Goal: Task Accomplishment & Management: Manage account settings

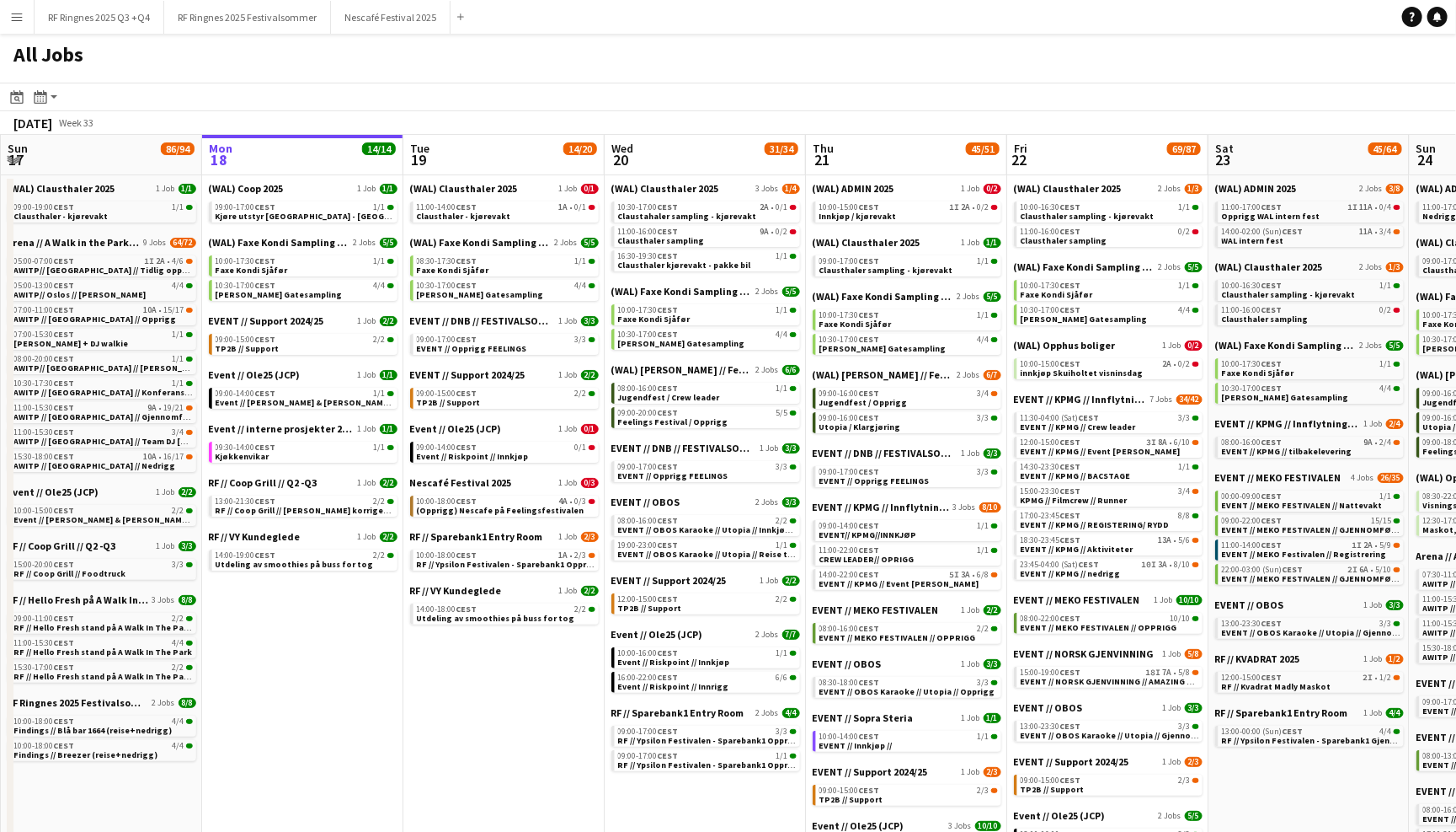
scroll to position [0, 429]
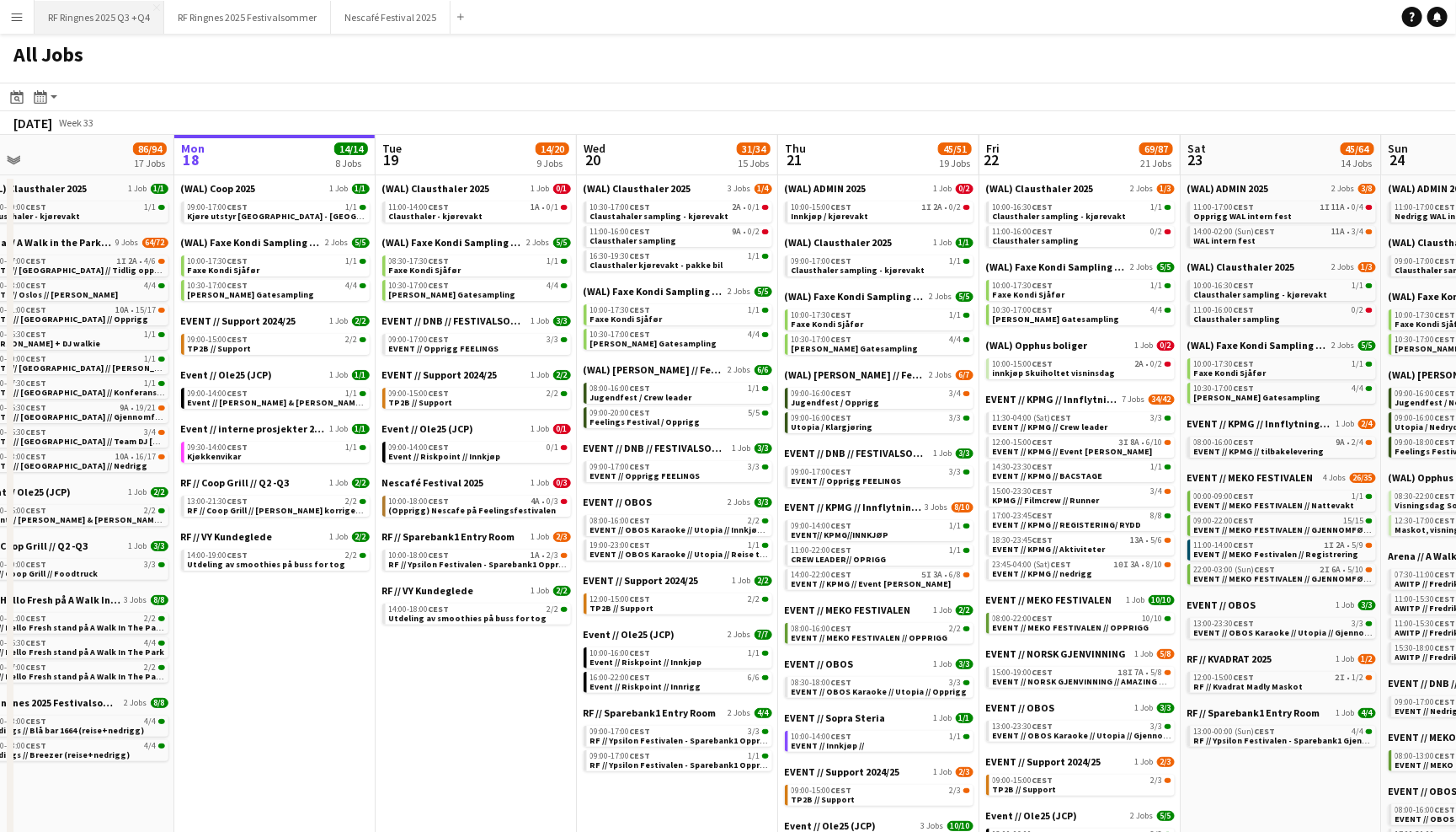
click at [93, 20] on button "RF Ringnes 2025 Q3 +Q4 Close" at bounding box center [99, 17] width 130 height 33
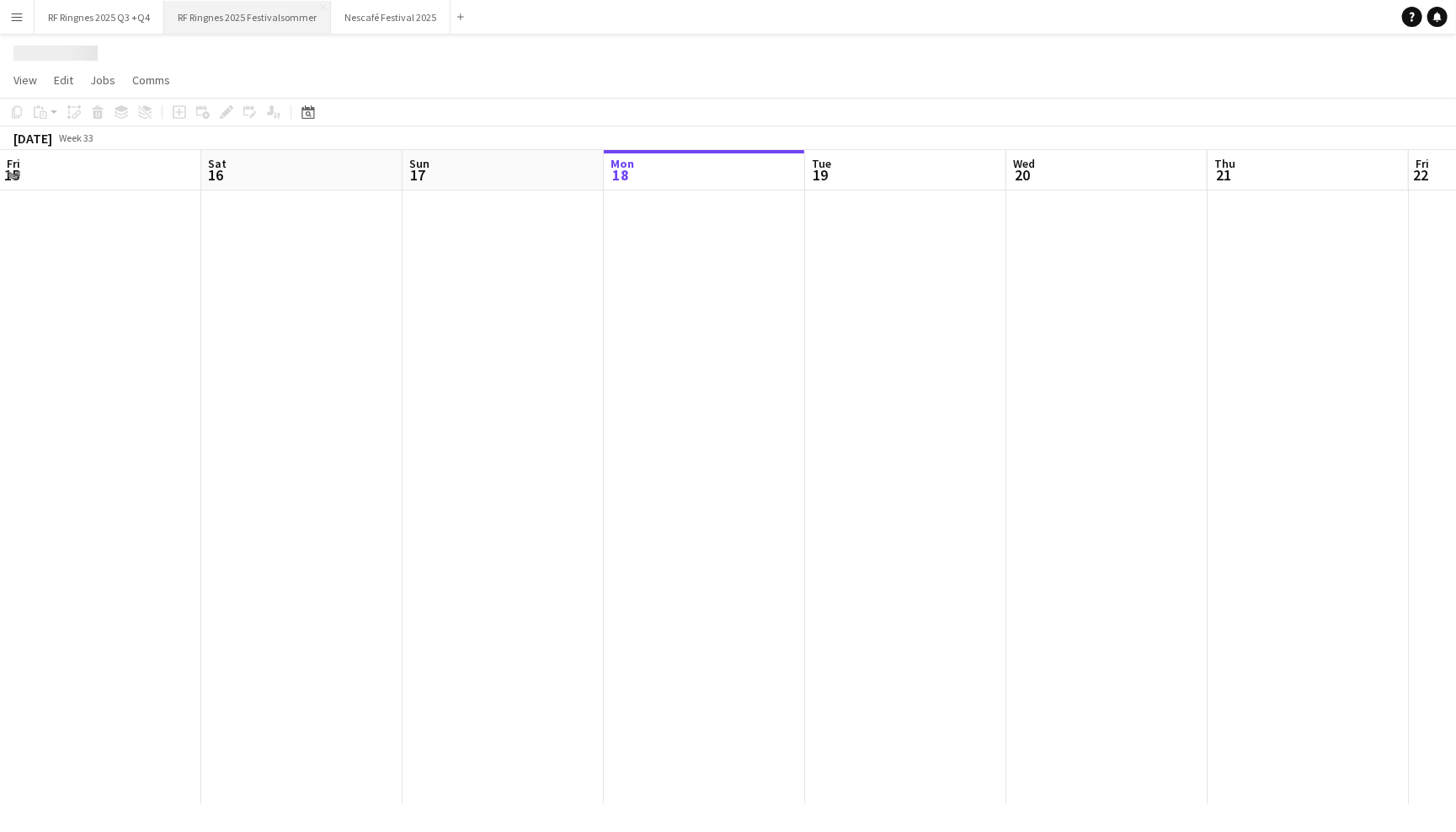
scroll to position [0, 401]
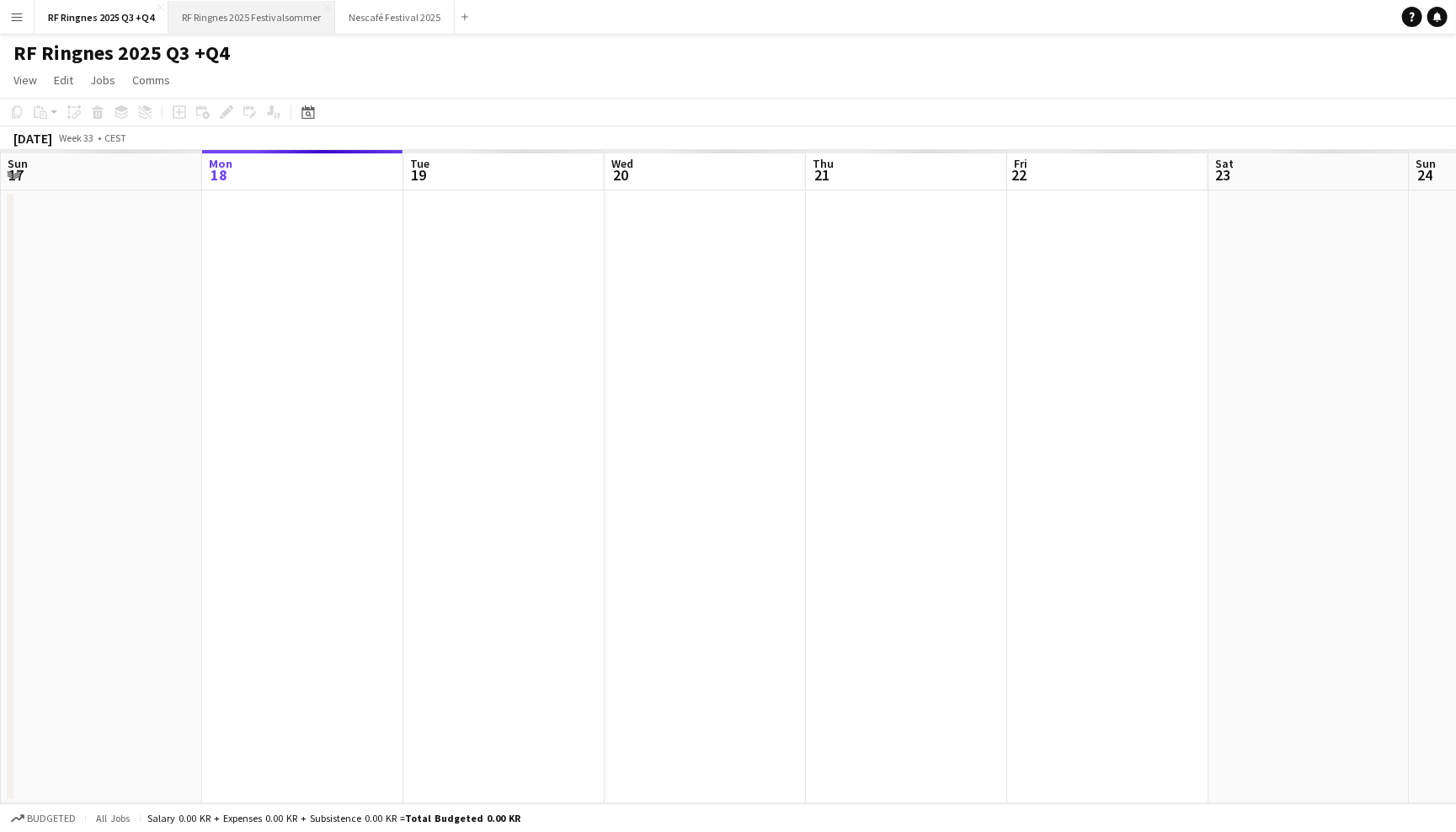
click at [251, 27] on button "RF Ringnes 2025 Festivalsommer Close" at bounding box center [251, 17] width 167 height 33
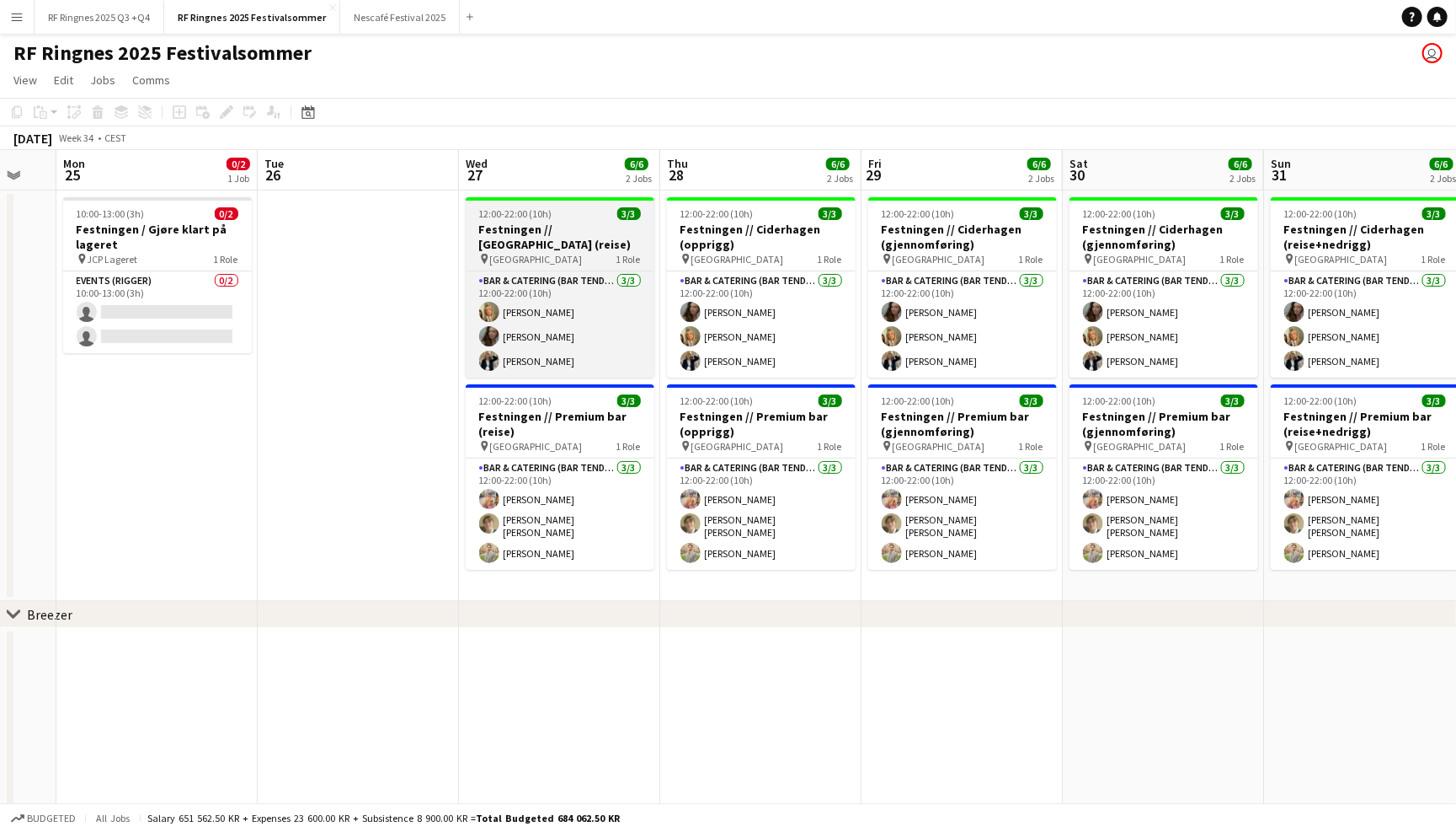
scroll to position [0, 344]
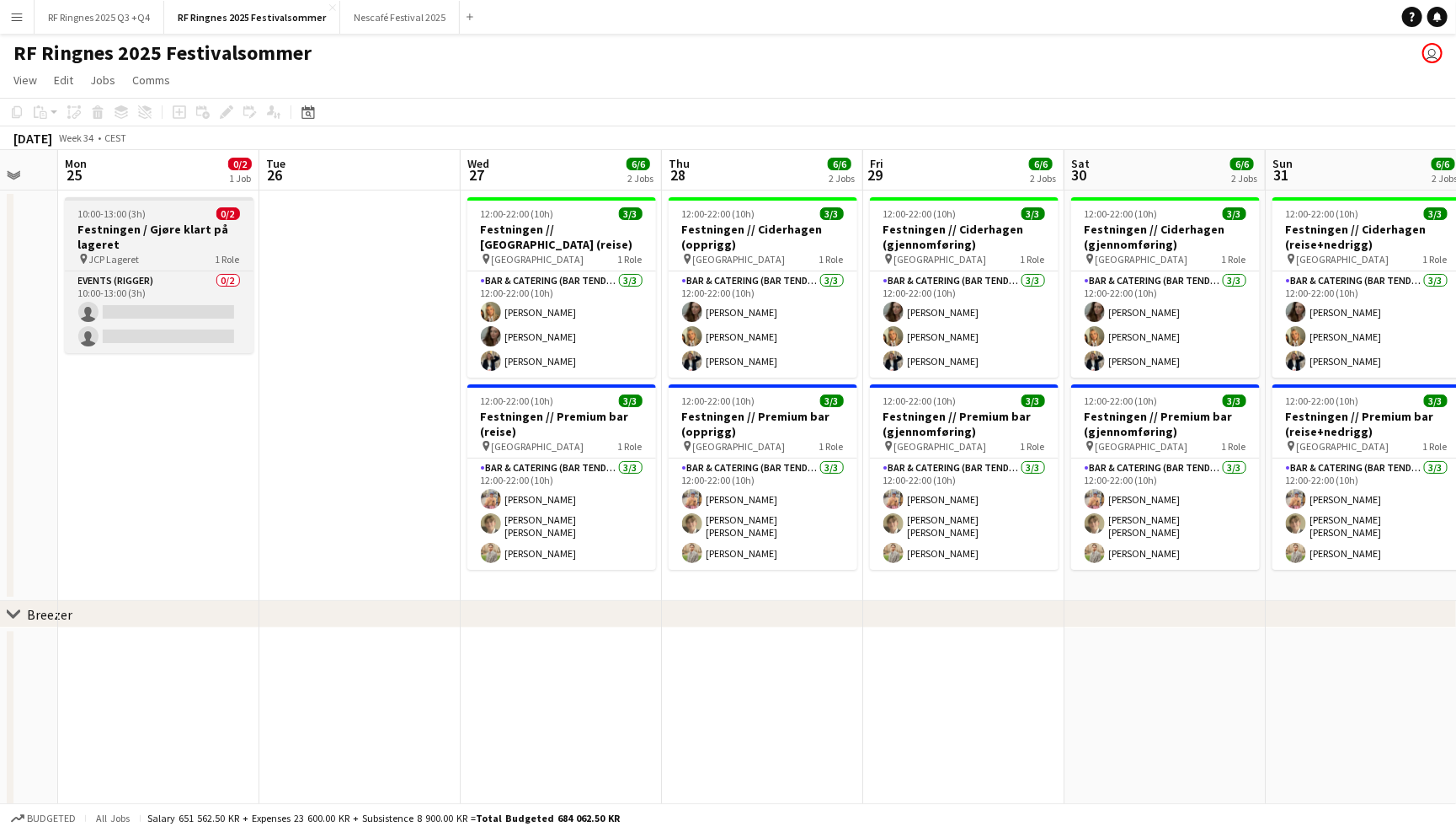
click at [166, 229] on h3 "Festningen / Gjøre klart på lageret" at bounding box center [159, 236] width 189 height 30
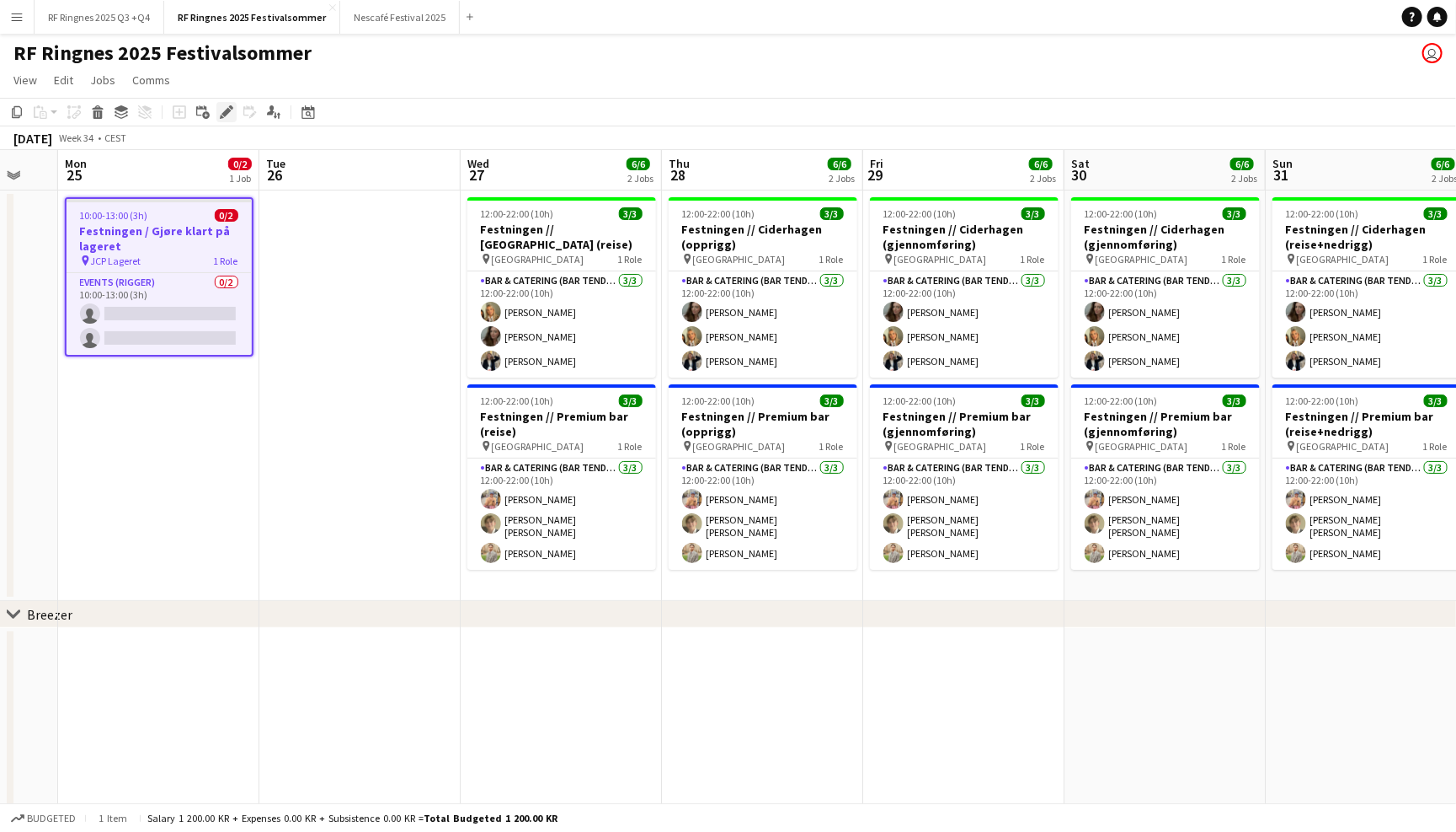
click at [222, 114] on icon at bounding box center [226, 113] width 9 height 9
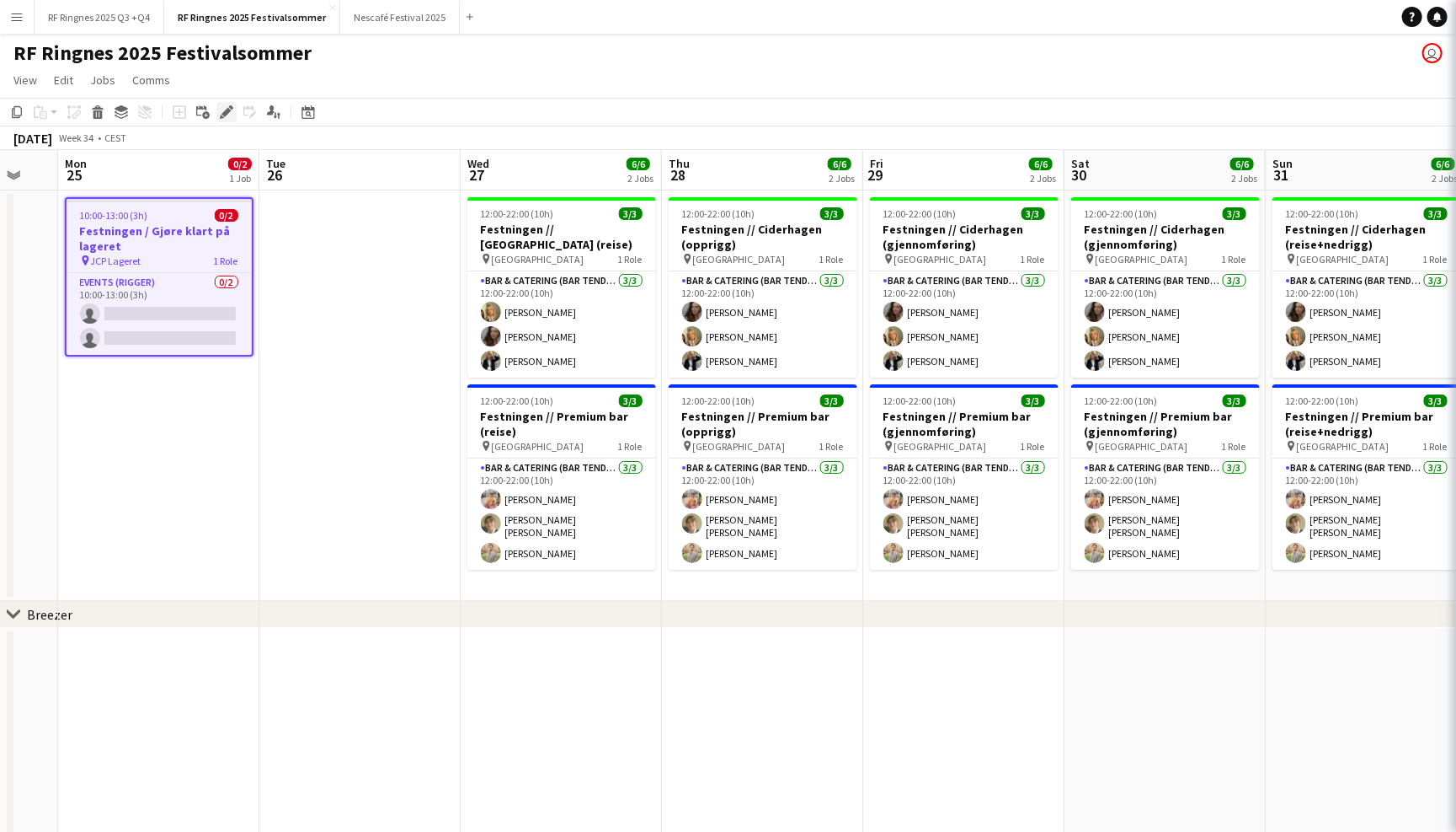
type input "*******"
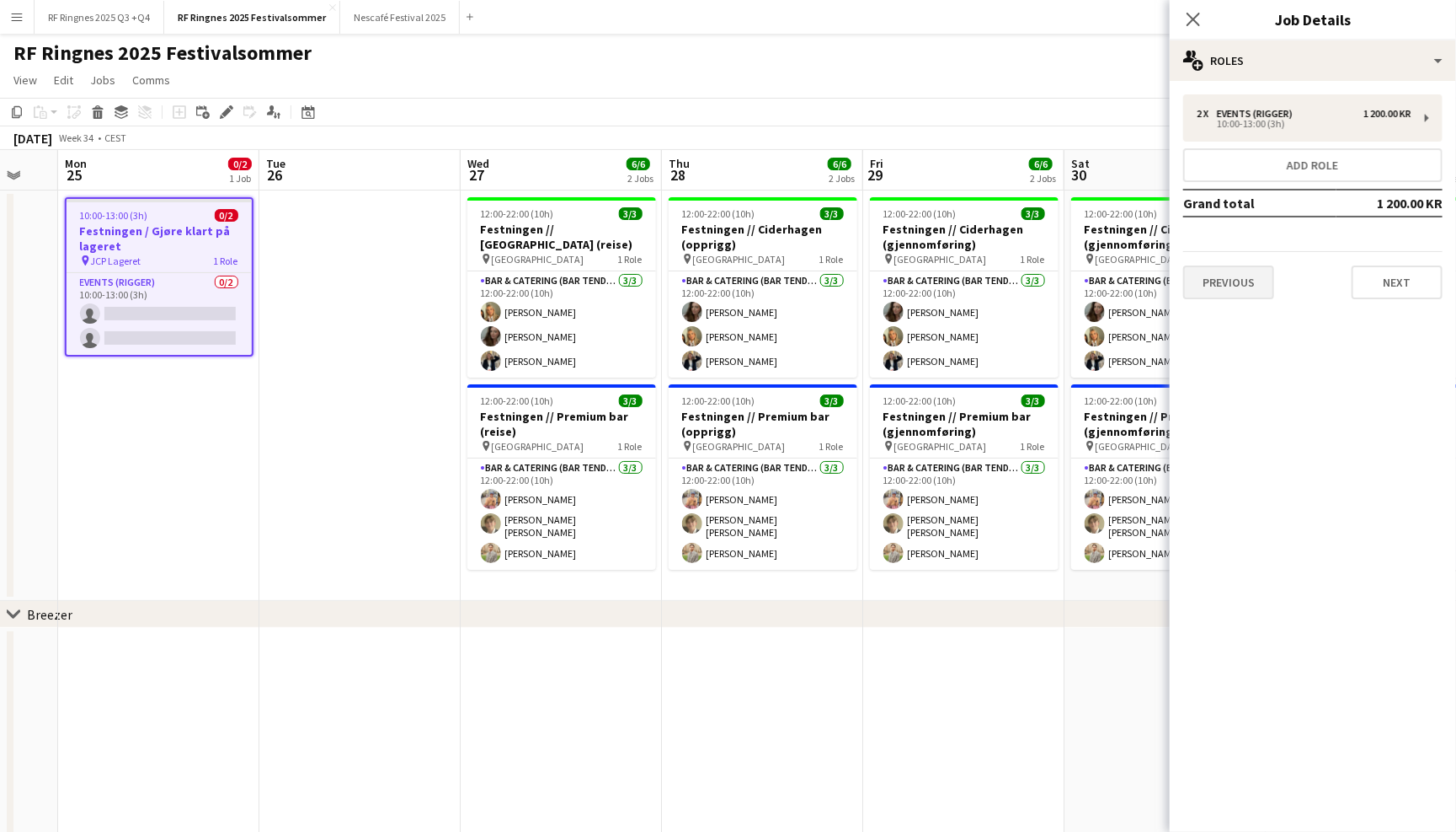
click at [1214, 288] on button "Previous" at bounding box center [1228, 282] width 91 height 34
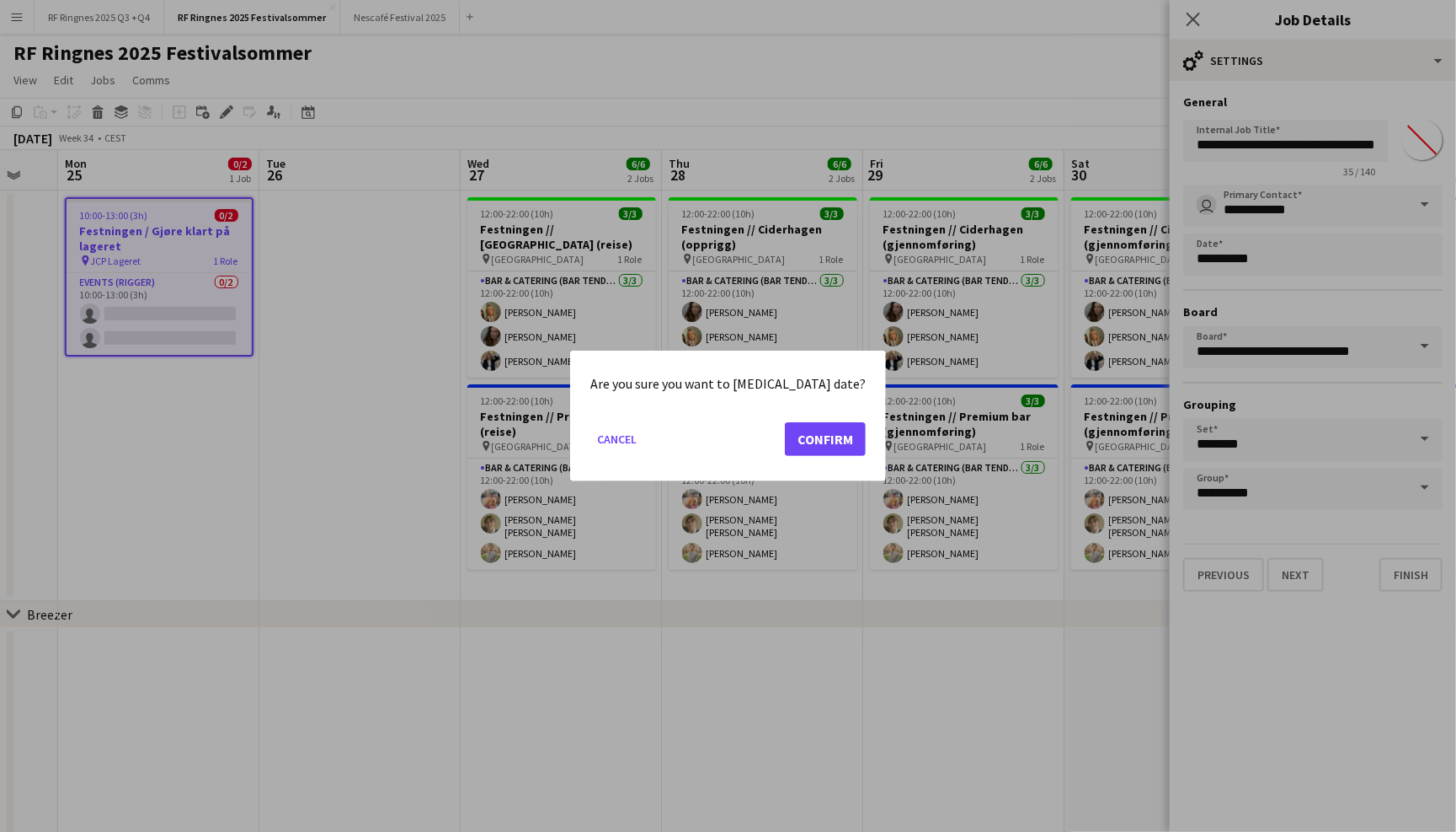
click at [807, 428] on button "Confirm" at bounding box center [825, 439] width 81 height 34
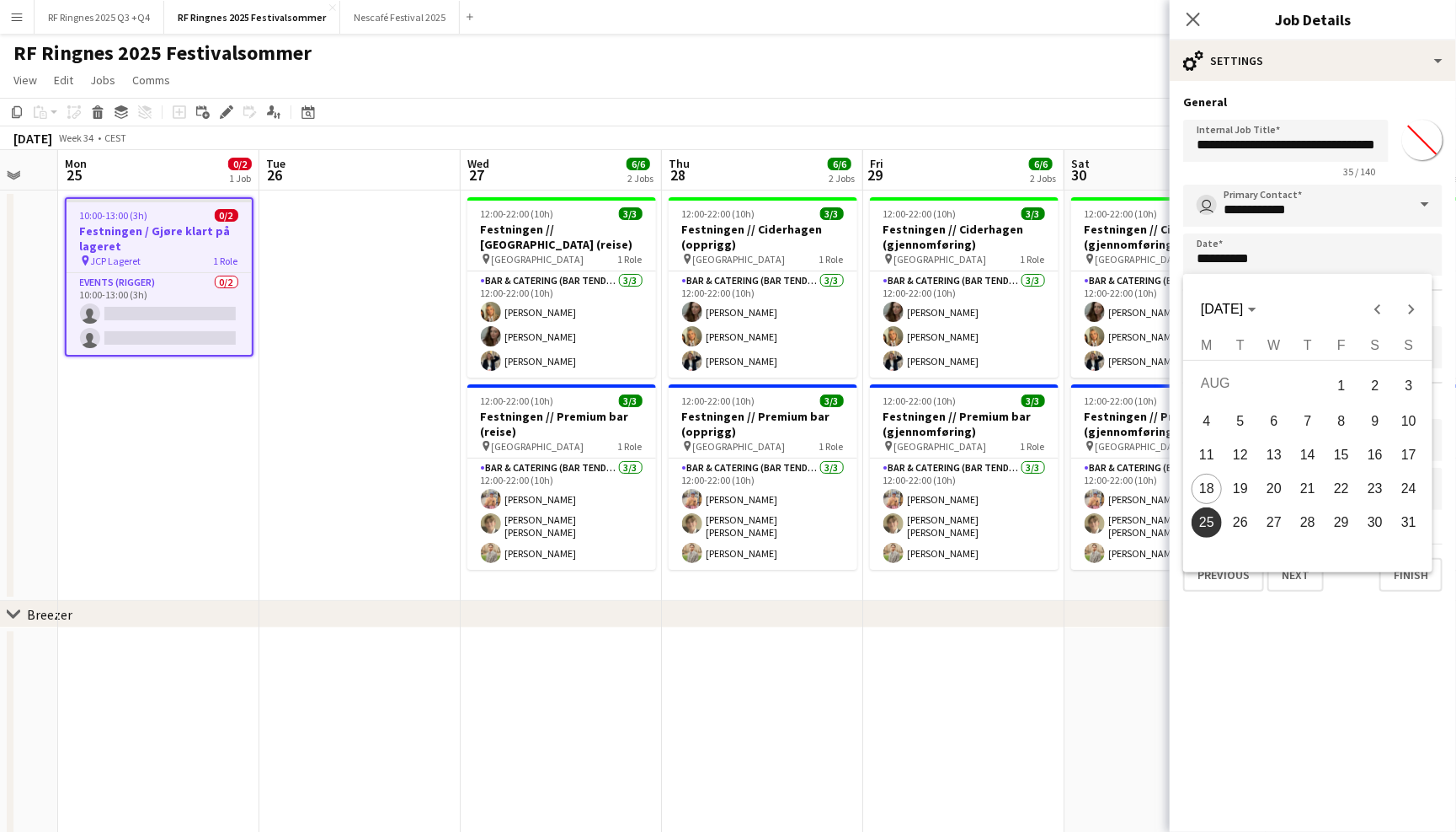
click at [1245, 508] on span "26" at bounding box center [1240, 522] width 30 height 30
type input "**********"
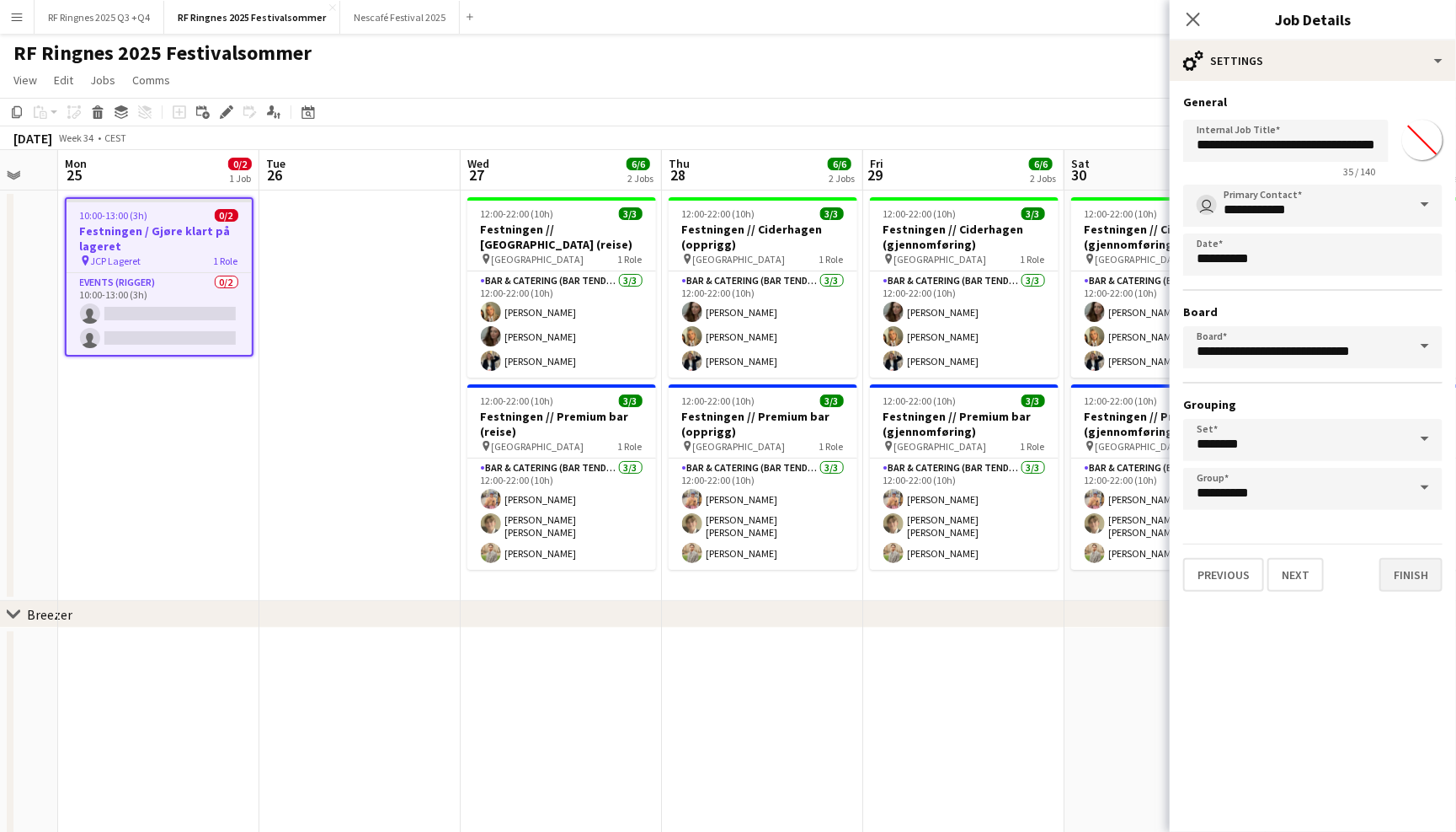
click at [1397, 574] on button "Finish" at bounding box center [1411, 574] width 63 height 34
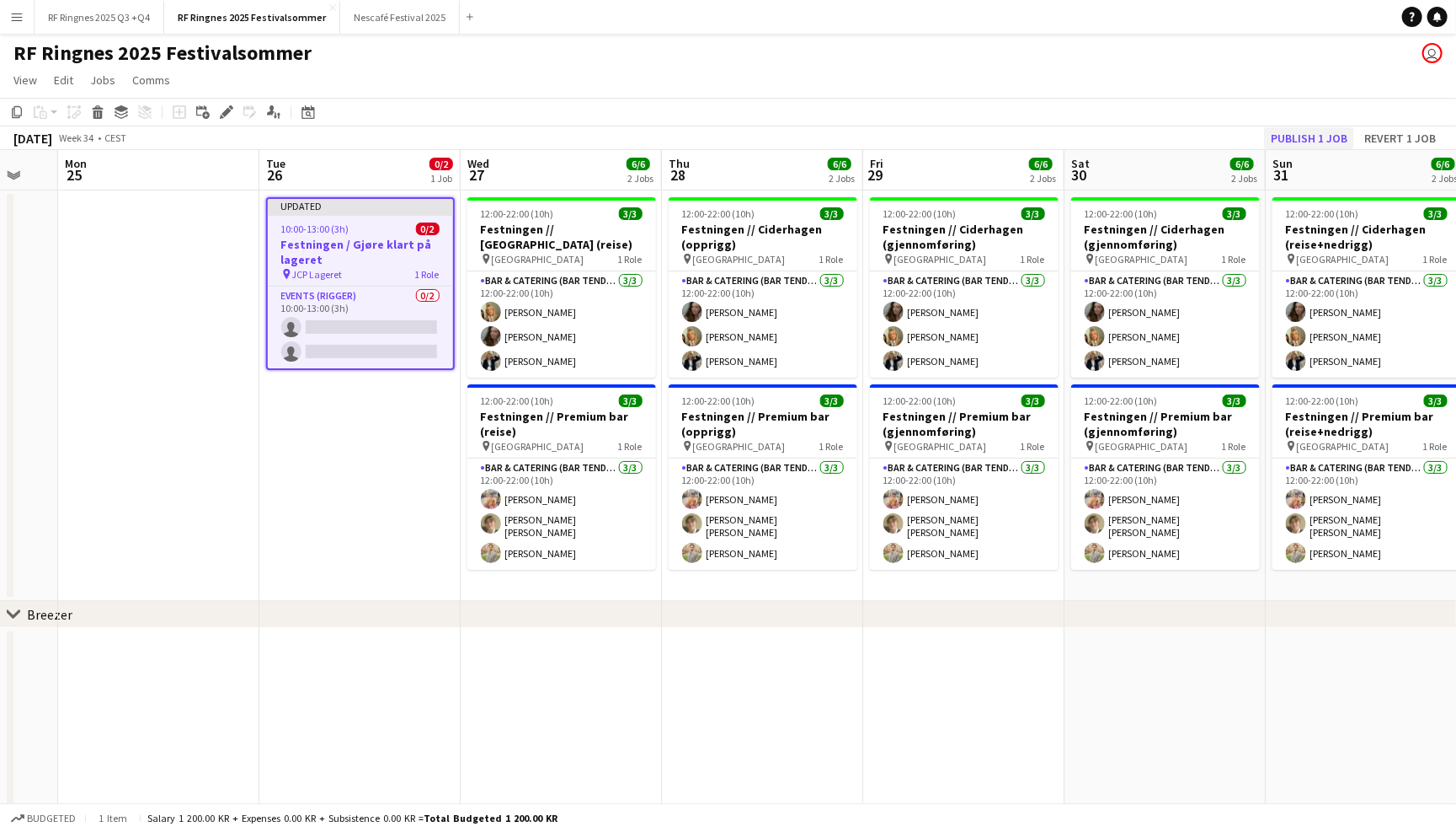
click at [1337, 134] on button "Publish 1 job" at bounding box center [1309, 137] width 91 height 21
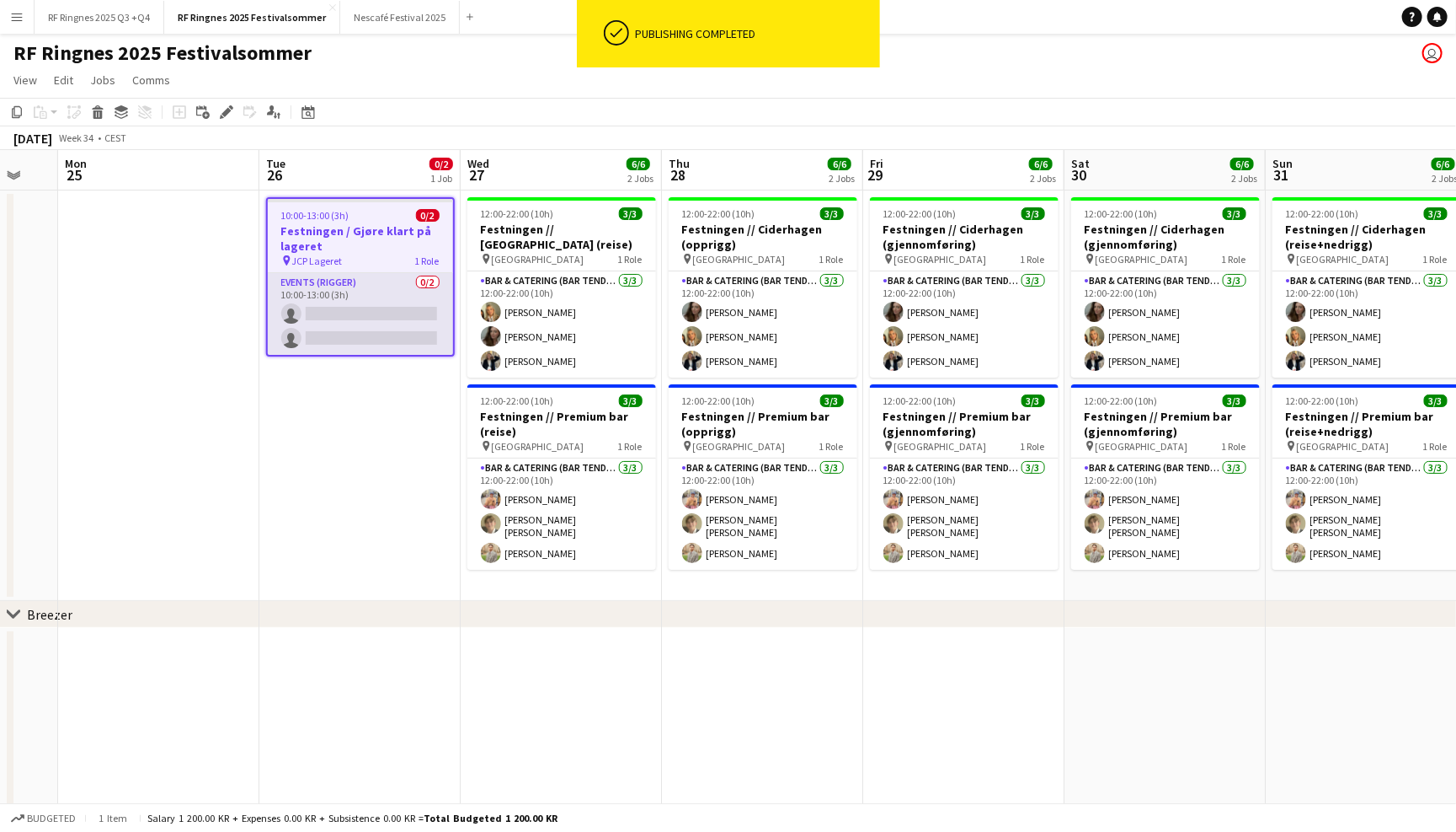
click at [344, 299] on app-card-role "Events (Rigger) 0/2 10:00-13:00 (3h) single-neutral-actions single-neutral-acti…" at bounding box center [360, 314] width 186 height 82
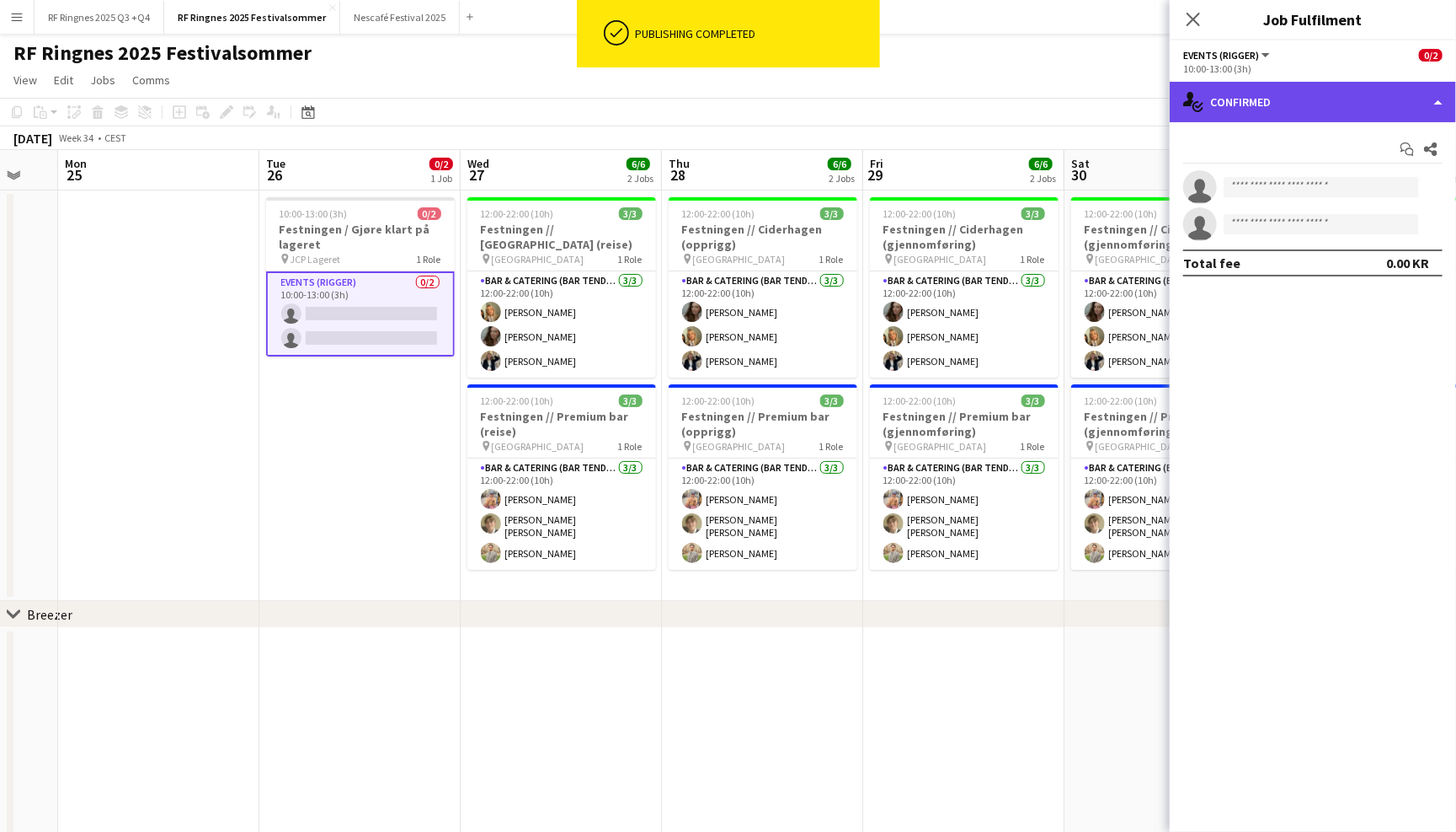
click at [1347, 92] on div "single-neutral-actions-check-2 Confirmed" at bounding box center [1312, 102] width 287 height 40
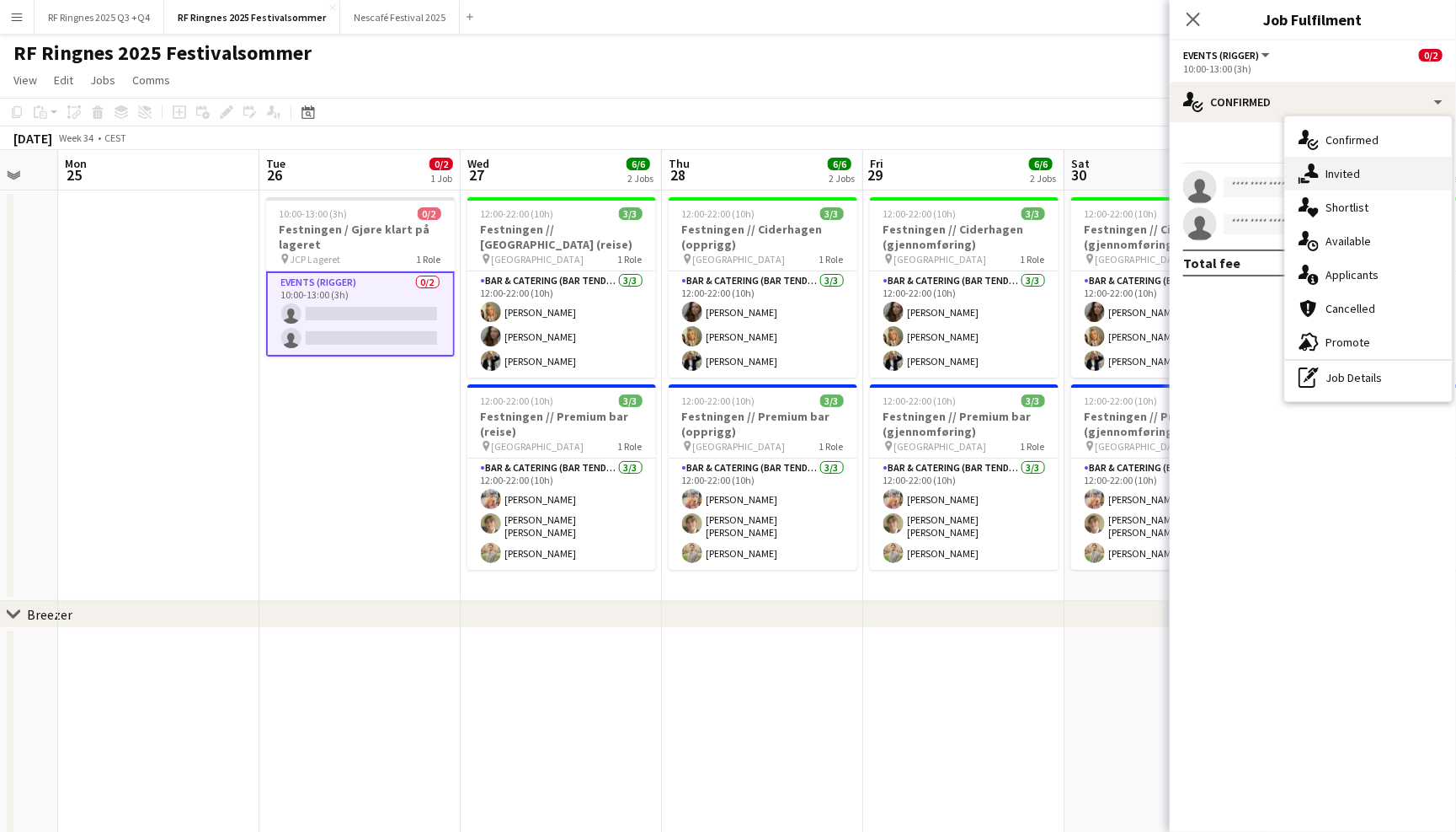
click at [1368, 165] on div "single-neutral-actions-share-1 Invited" at bounding box center [1368, 174] width 167 height 34
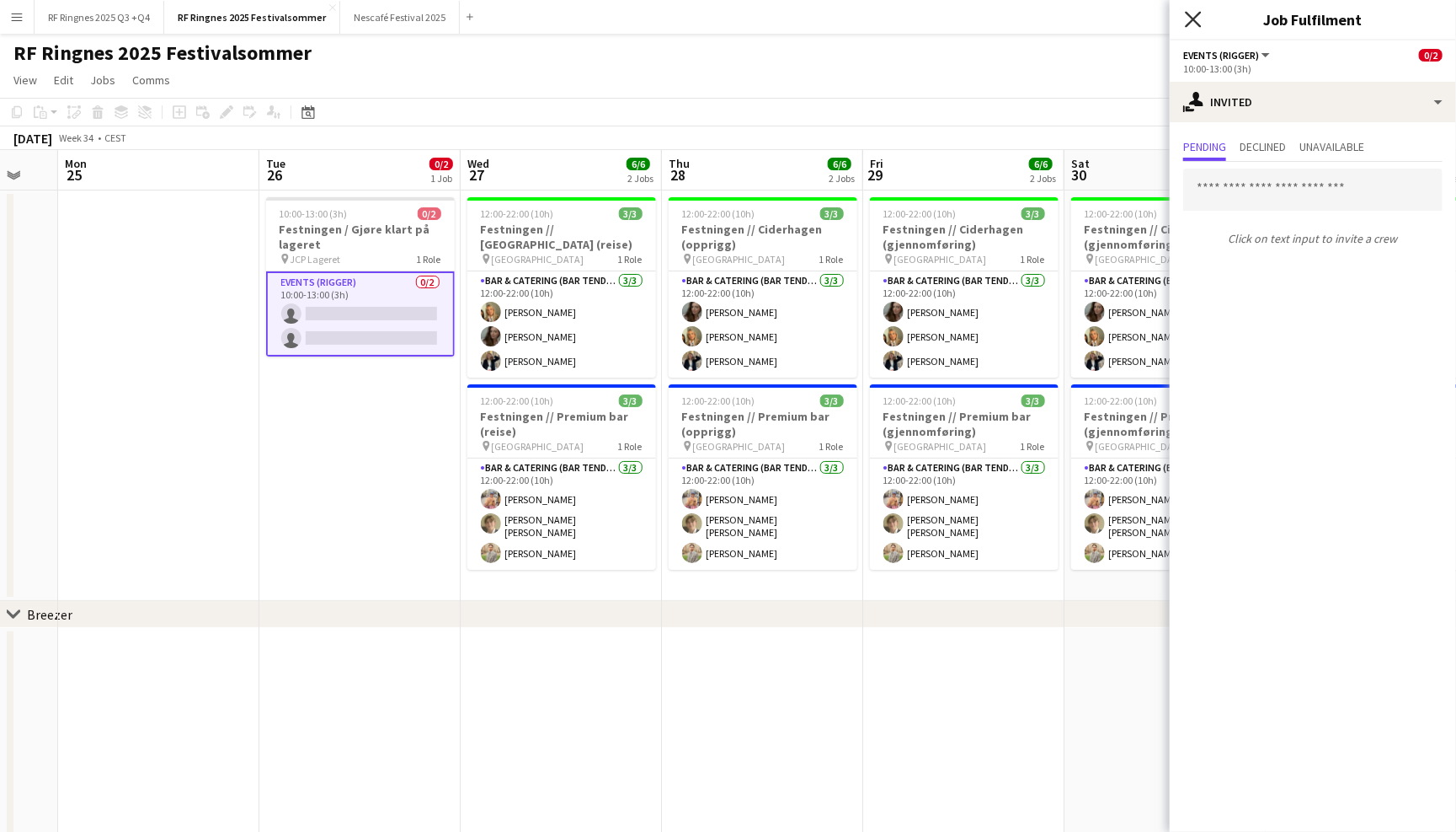
click at [1193, 13] on icon "Close pop-in" at bounding box center [1193, 19] width 16 height 16
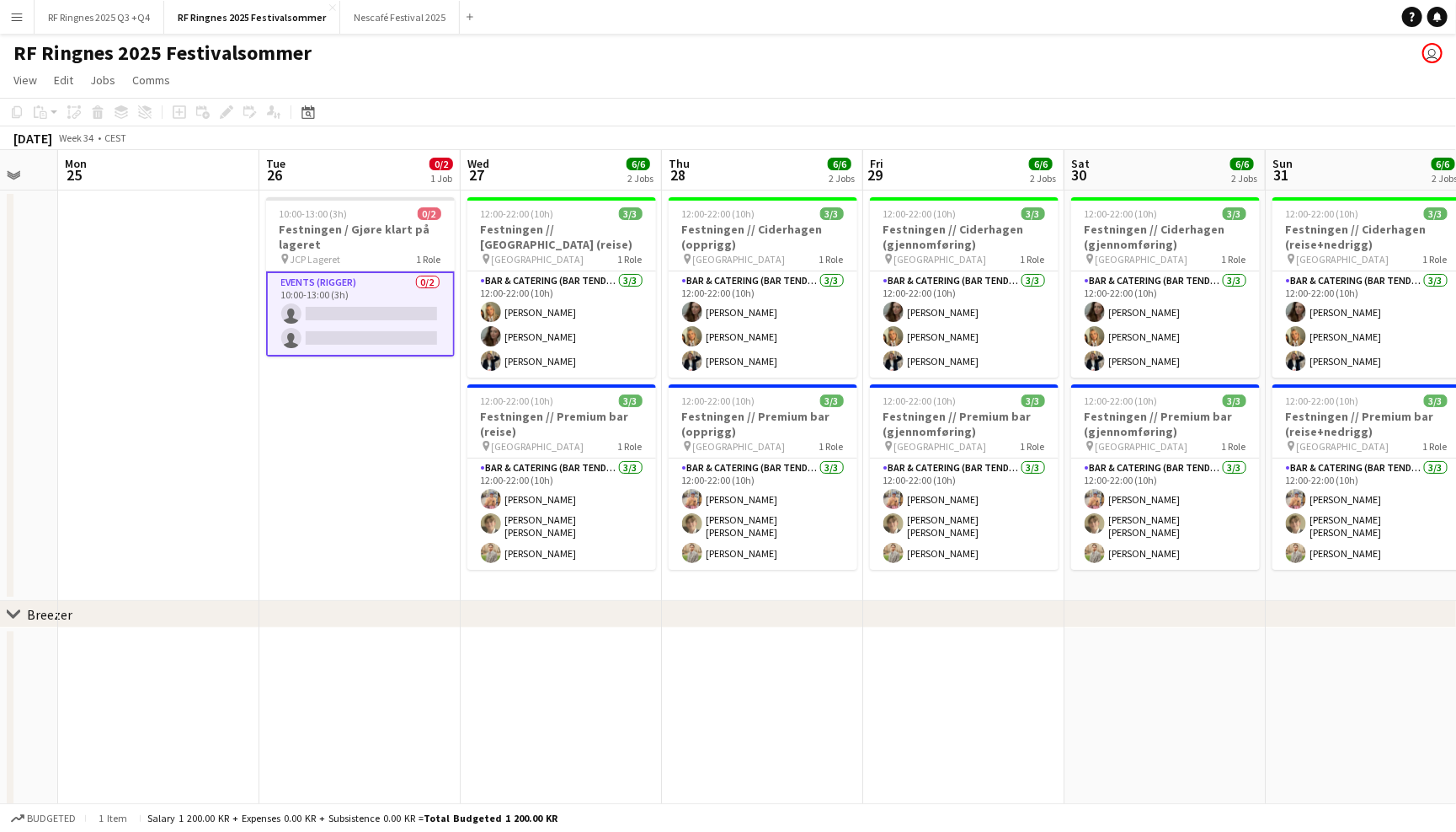
click at [1126, 53] on div "RF Ringnes 2025 Festivalsommer user" at bounding box center [728, 49] width 1456 height 32
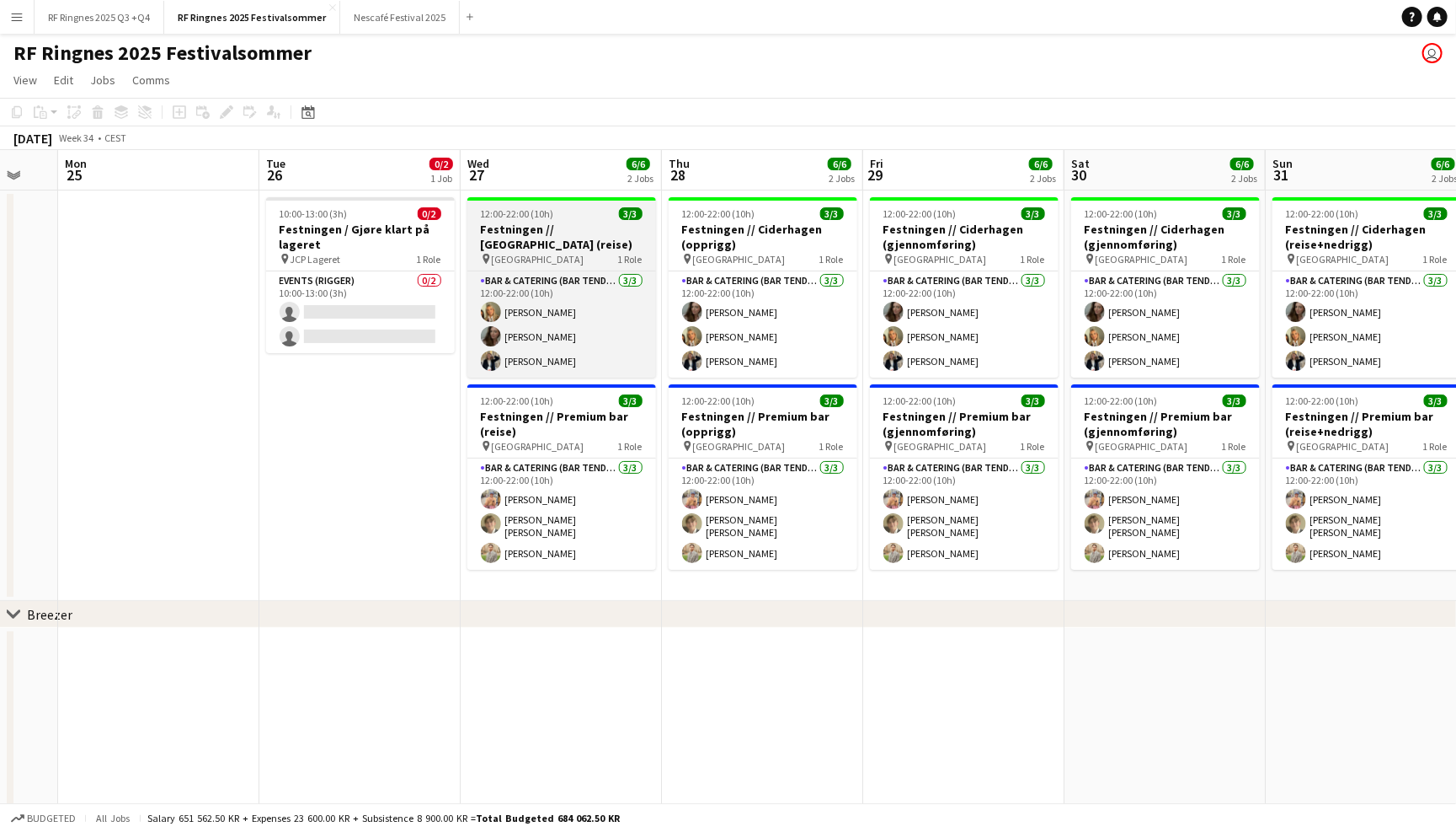
click at [512, 246] on h3 "Festningen // [GEOGRAPHIC_DATA] (reise)" at bounding box center [562, 236] width 189 height 30
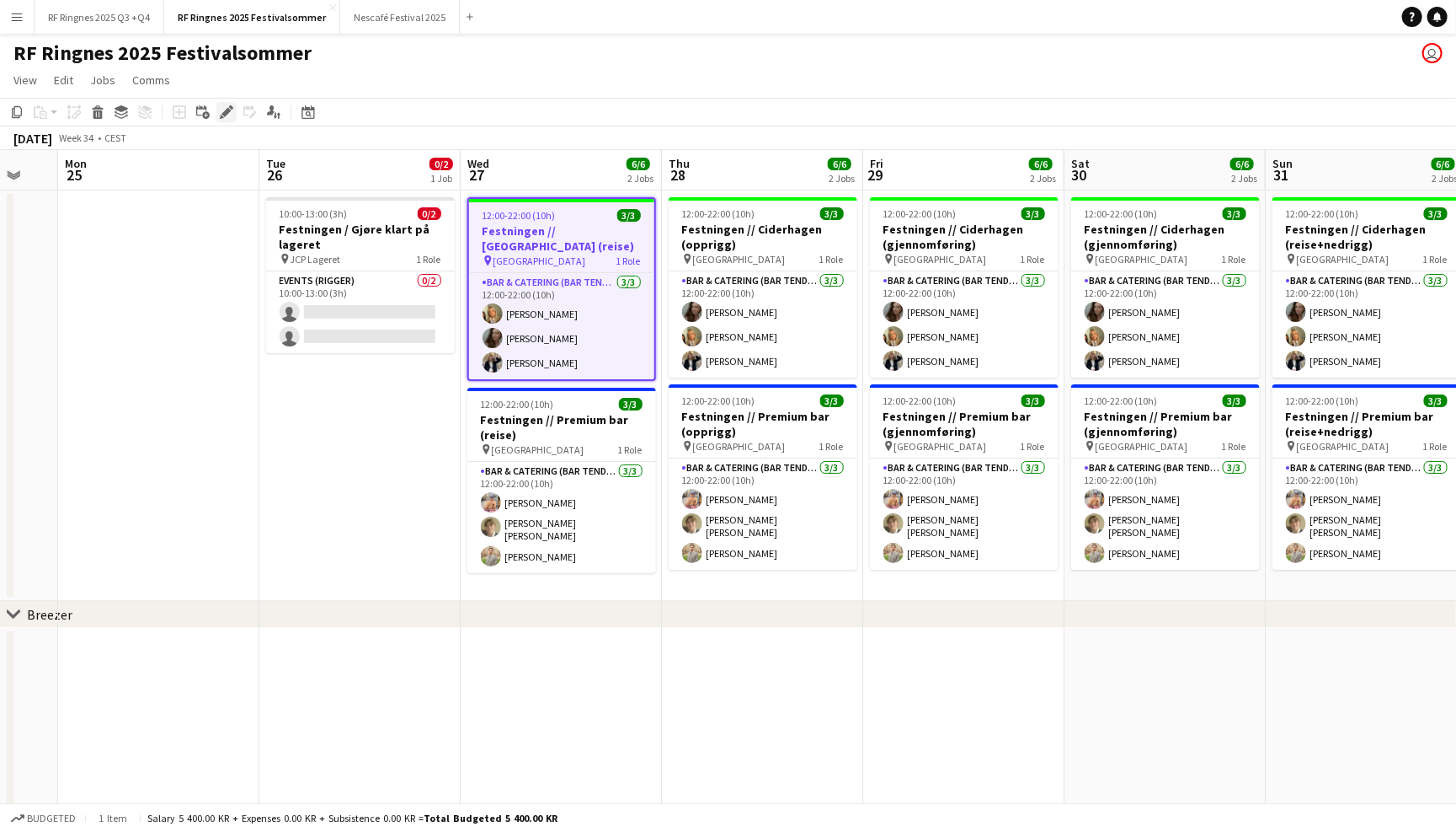
click at [227, 106] on icon "Edit" at bounding box center [227, 112] width 13 height 13
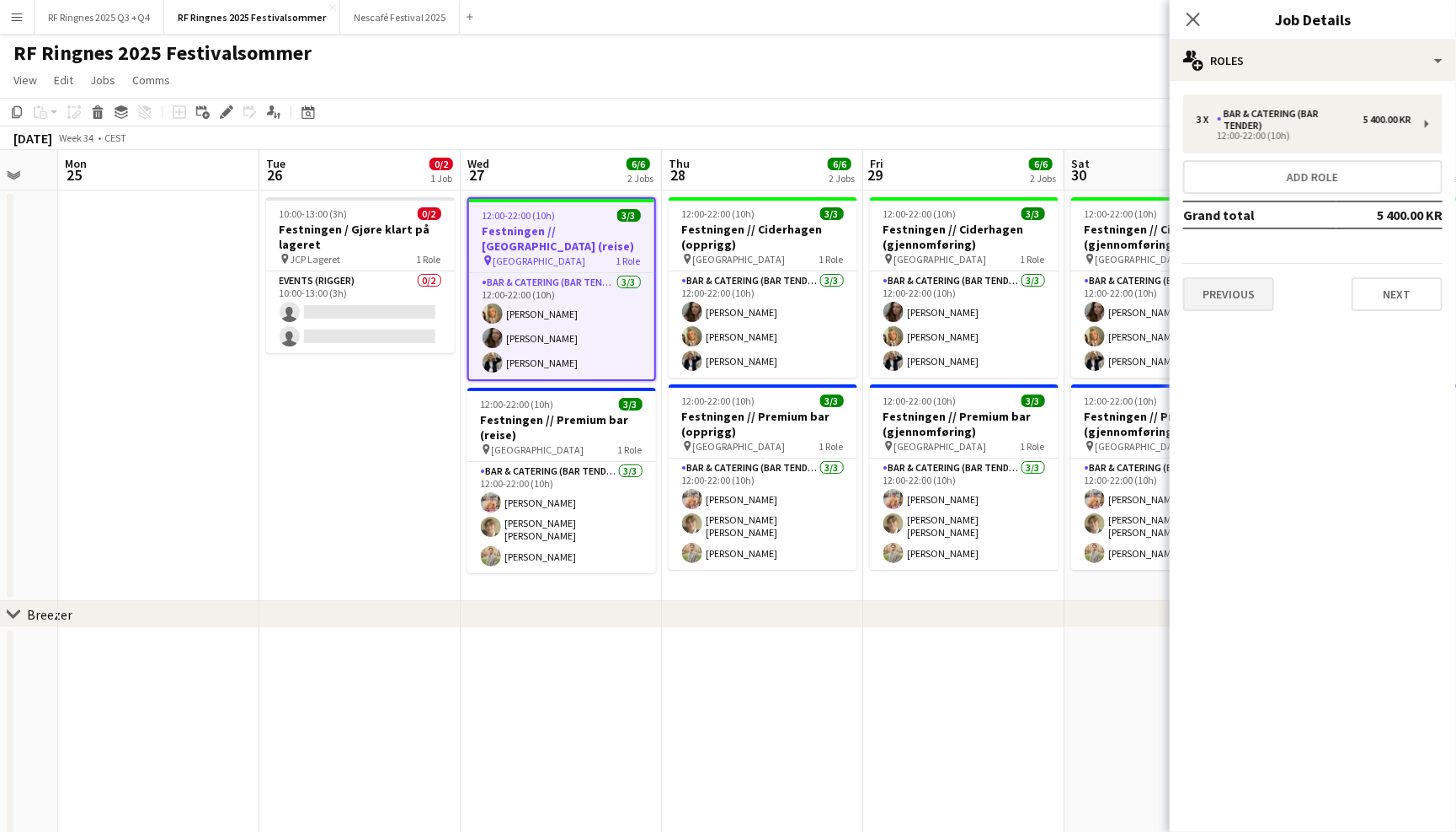
click at [1231, 281] on button "Previous" at bounding box center [1228, 294] width 91 height 34
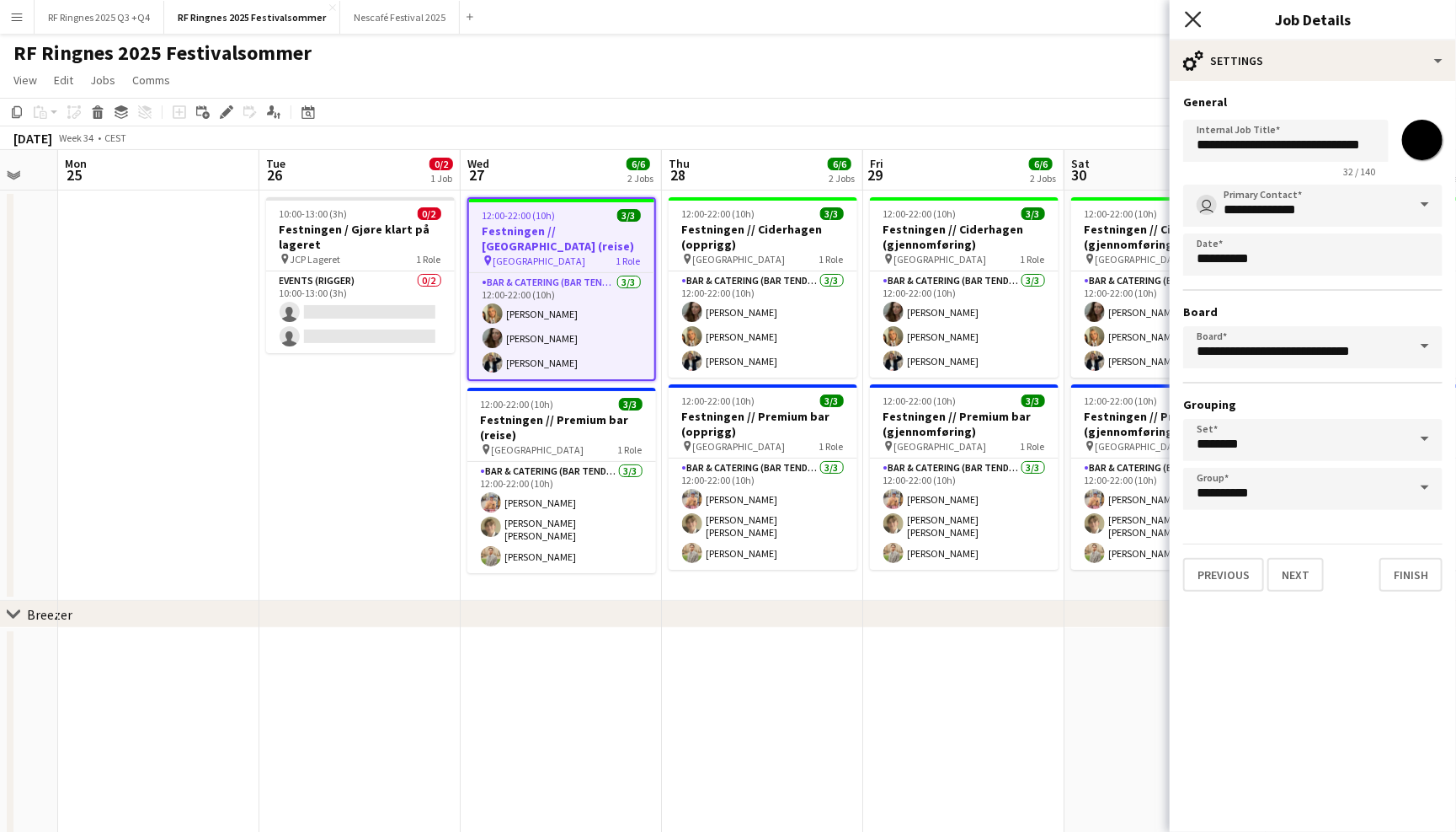
click at [1193, 21] on icon "Close pop-in" at bounding box center [1193, 19] width 16 height 16
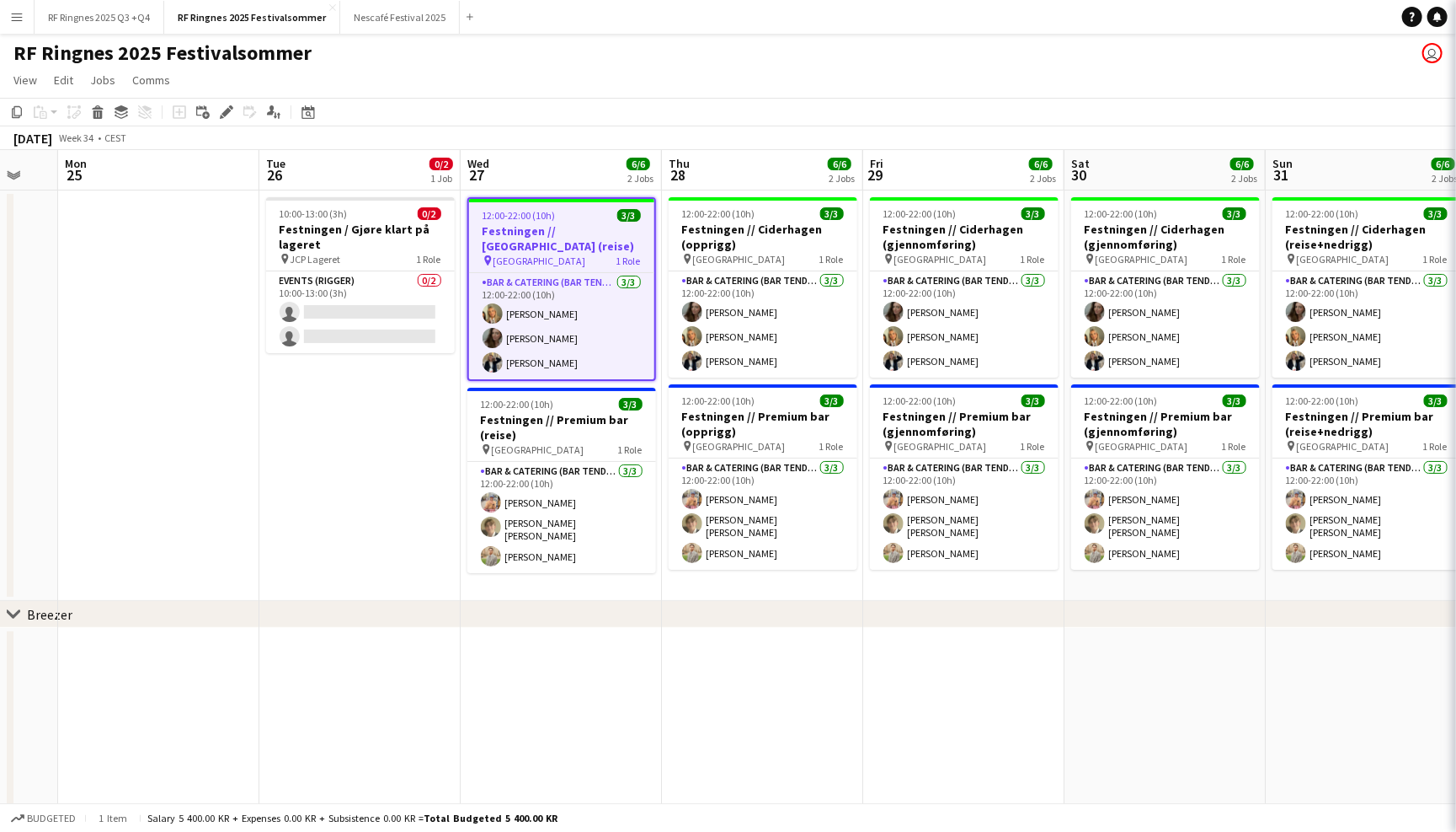
click at [1067, 57] on div "RF Ringnes 2025 Festivalsommer user" at bounding box center [728, 49] width 1456 height 32
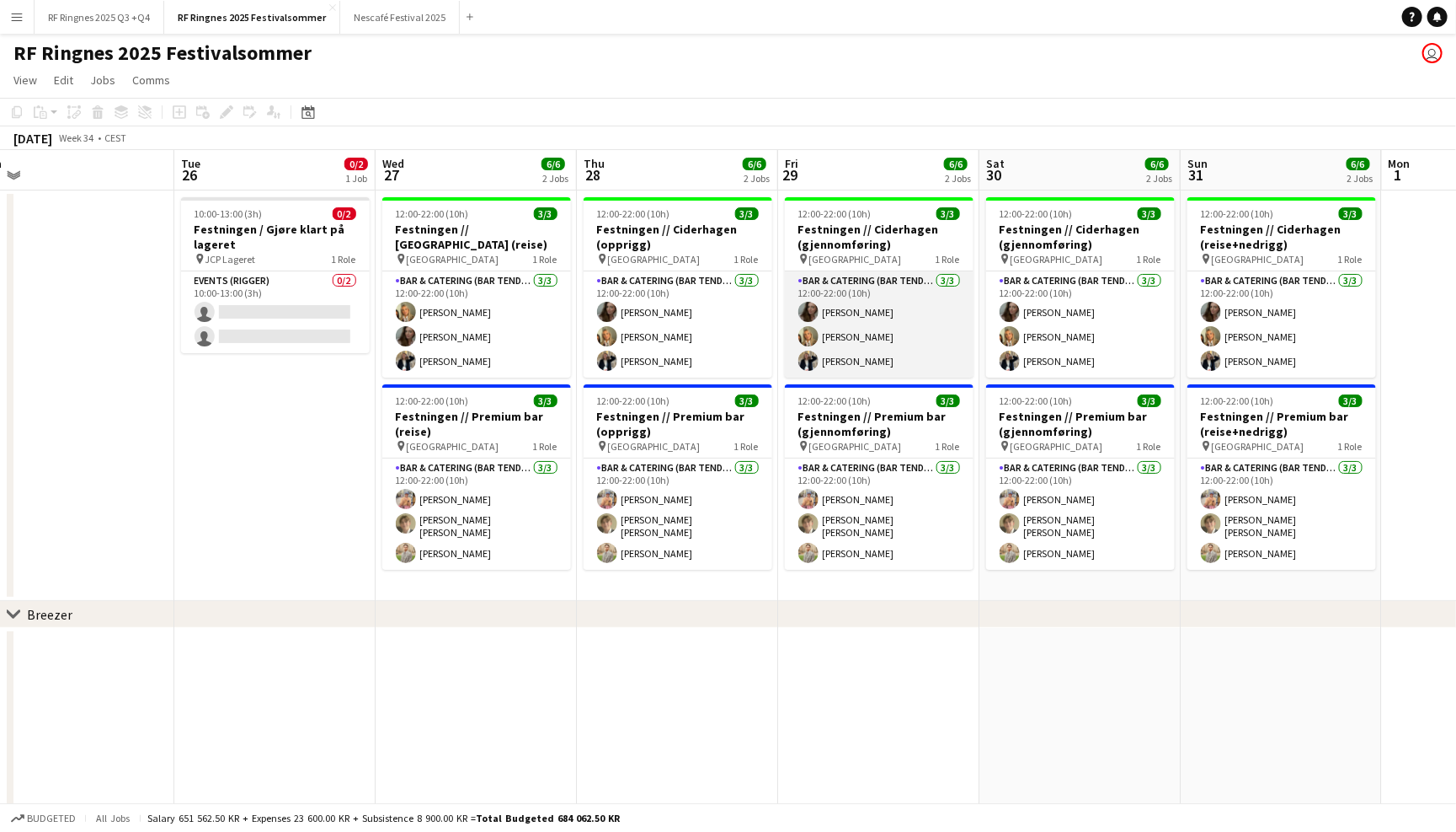
scroll to position [0, 430]
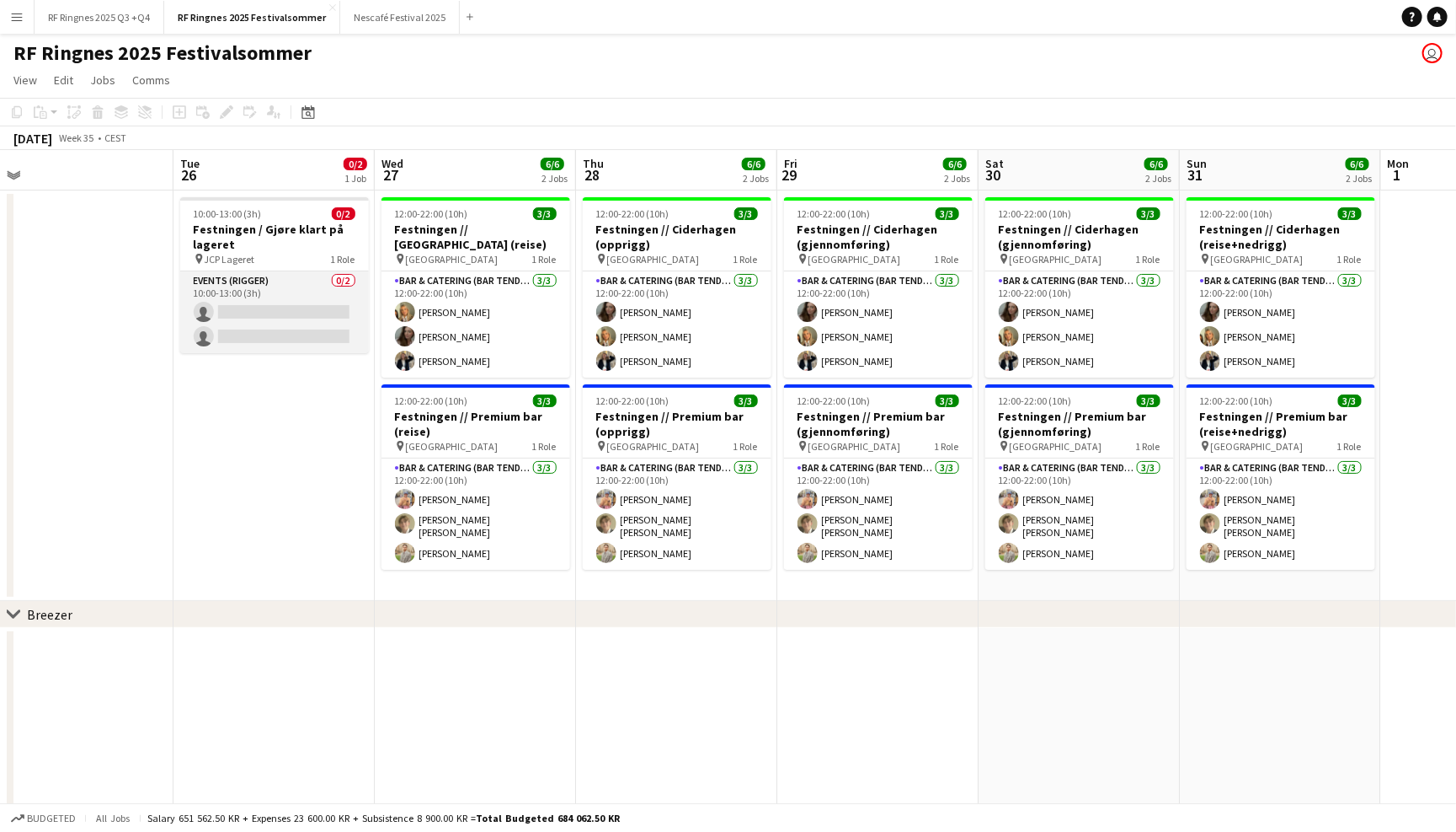
click at [272, 285] on app-card-role "Events (Rigger) 0/2 10:00-13:00 (3h) single-neutral-actions single-neutral-acti…" at bounding box center [274, 313] width 189 height 82
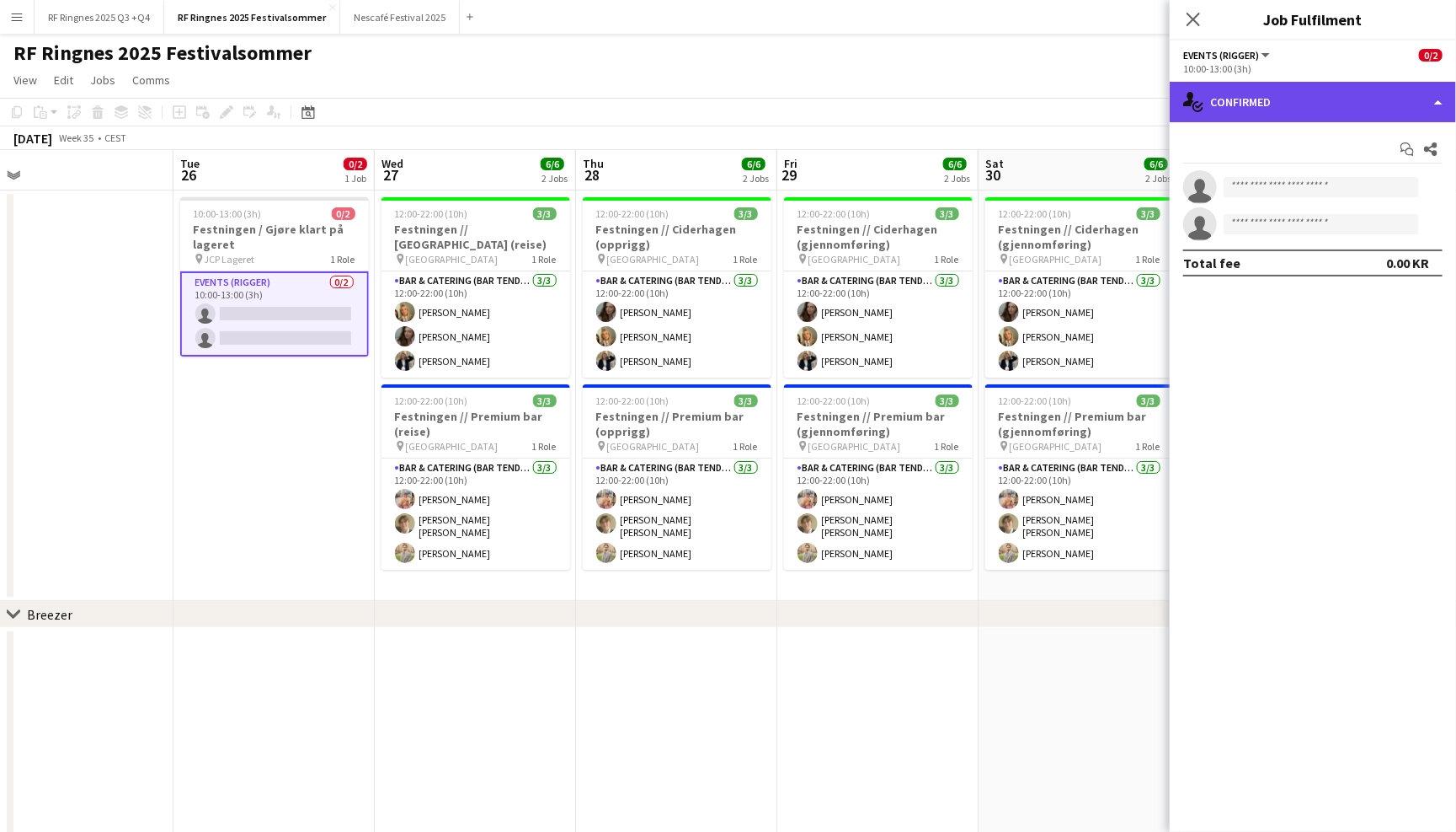
click at [1214, 94] on div "single-neutral-actions-check-2 Confirmed" at bounding box center [1312, 102] width 287 height 40
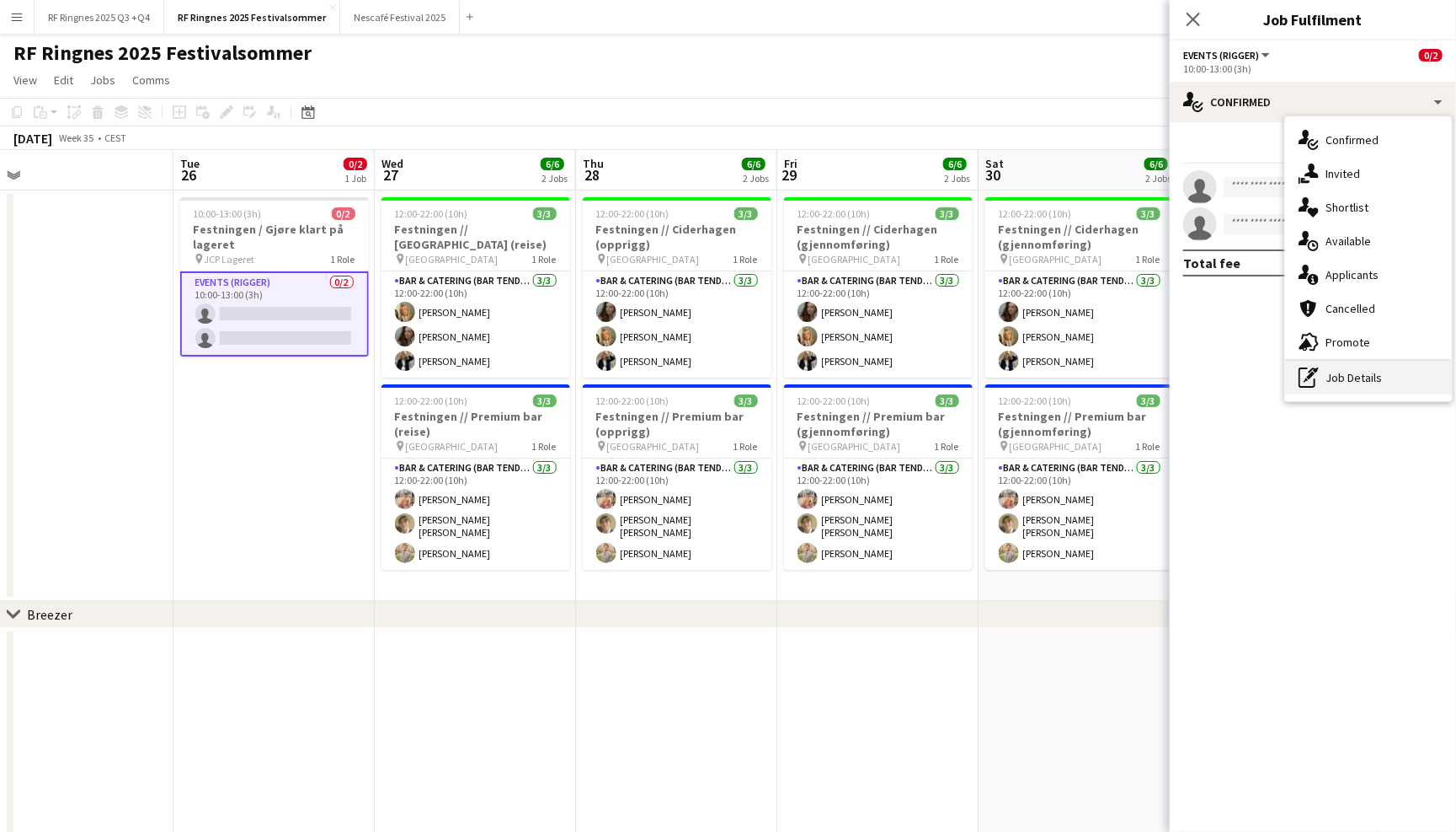
click at [1354, 369] on div "pen-write Job Details" at bounding box center [1368, 377] width 167 height 34
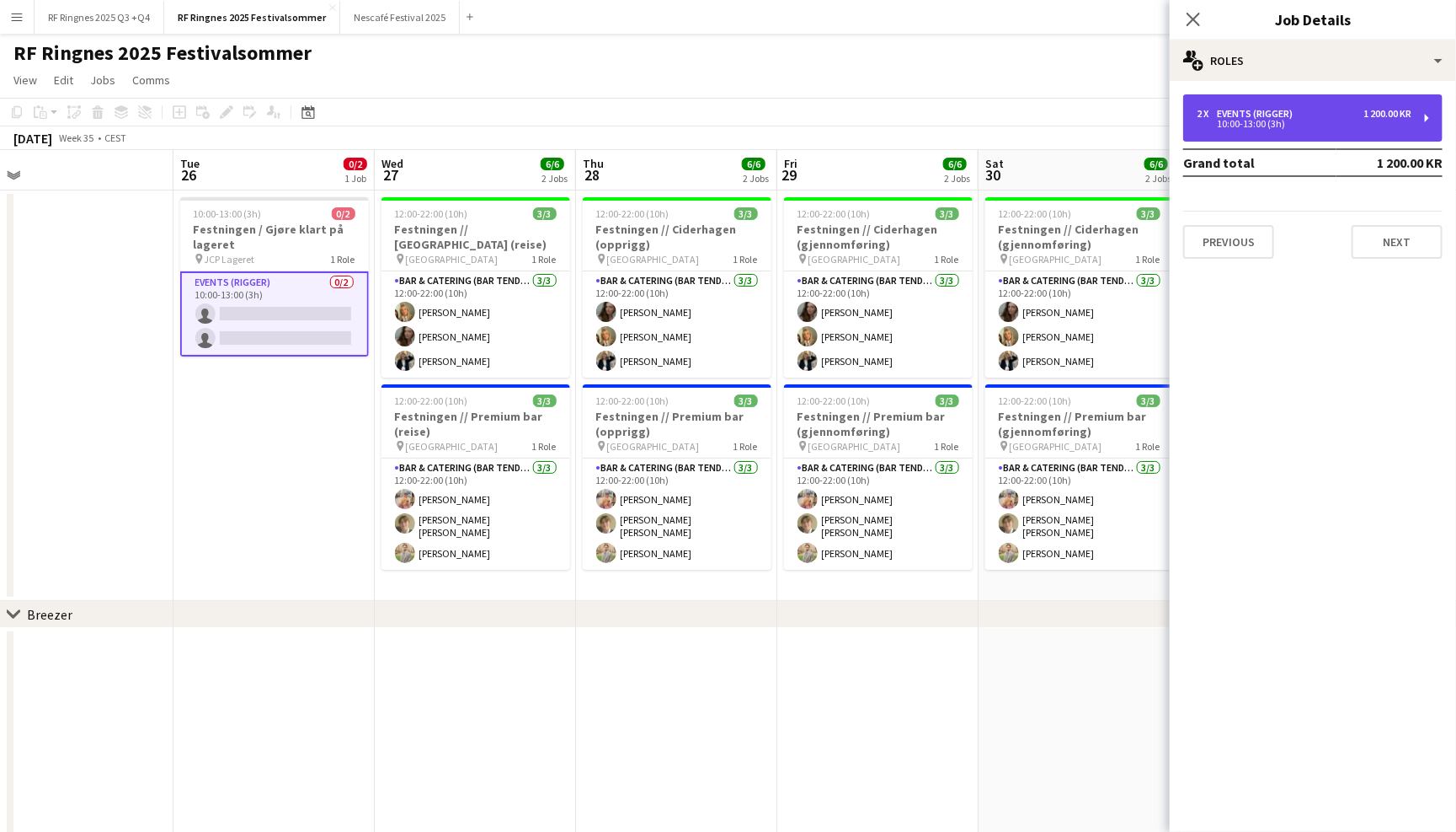
click at [1365, 124] on div "10:00-13:00 (3h)" at bounding box center [1304, 123] width 215 height 8
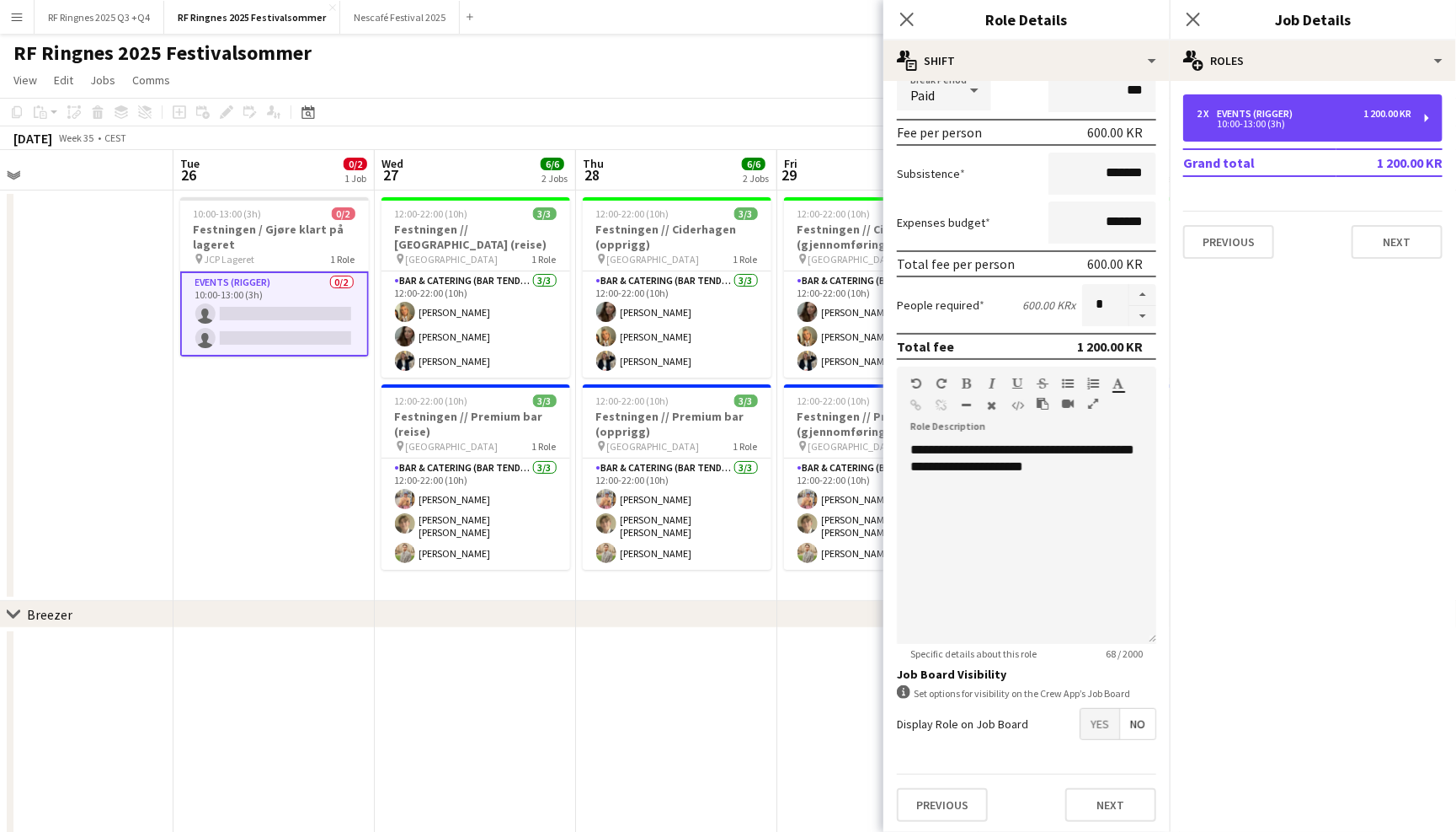
scroll to position [219, 0]
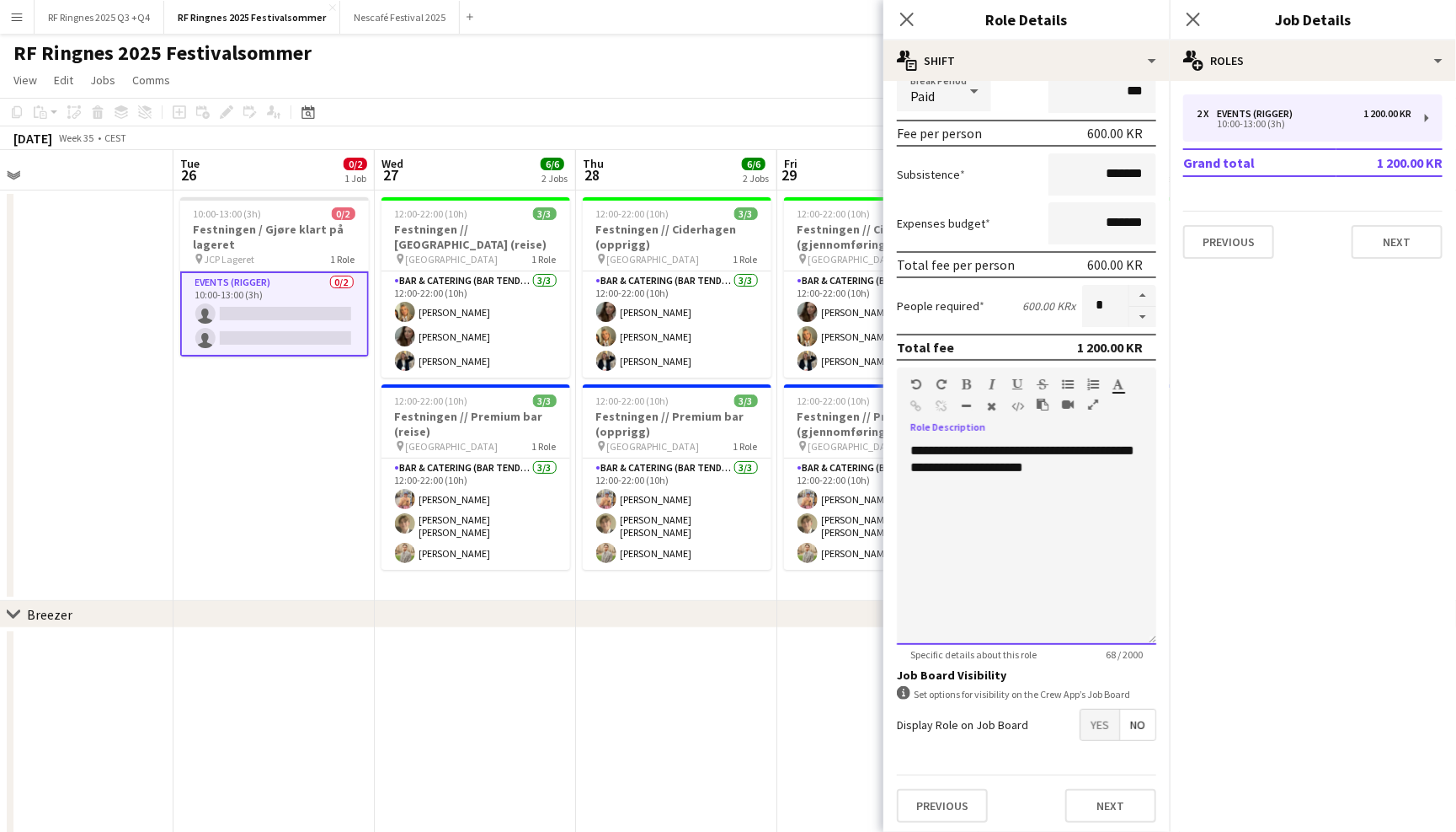
click at [1098, 471] on div "**********" at bounding box center [1027, 543] width 259 height 203
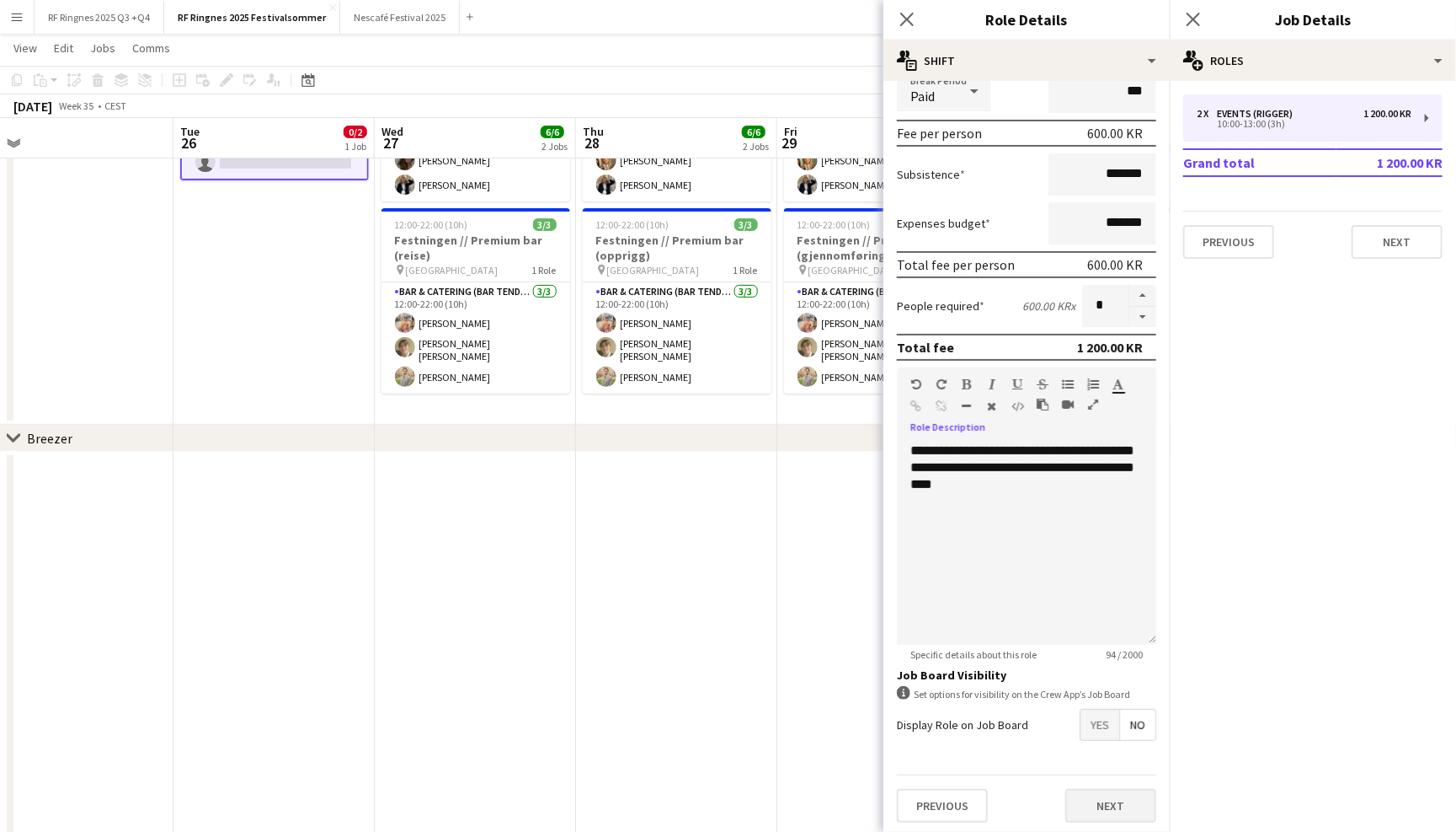
click at [1102, 799] on button "Next" at bounding box center [1110, 806] width 91 height 34
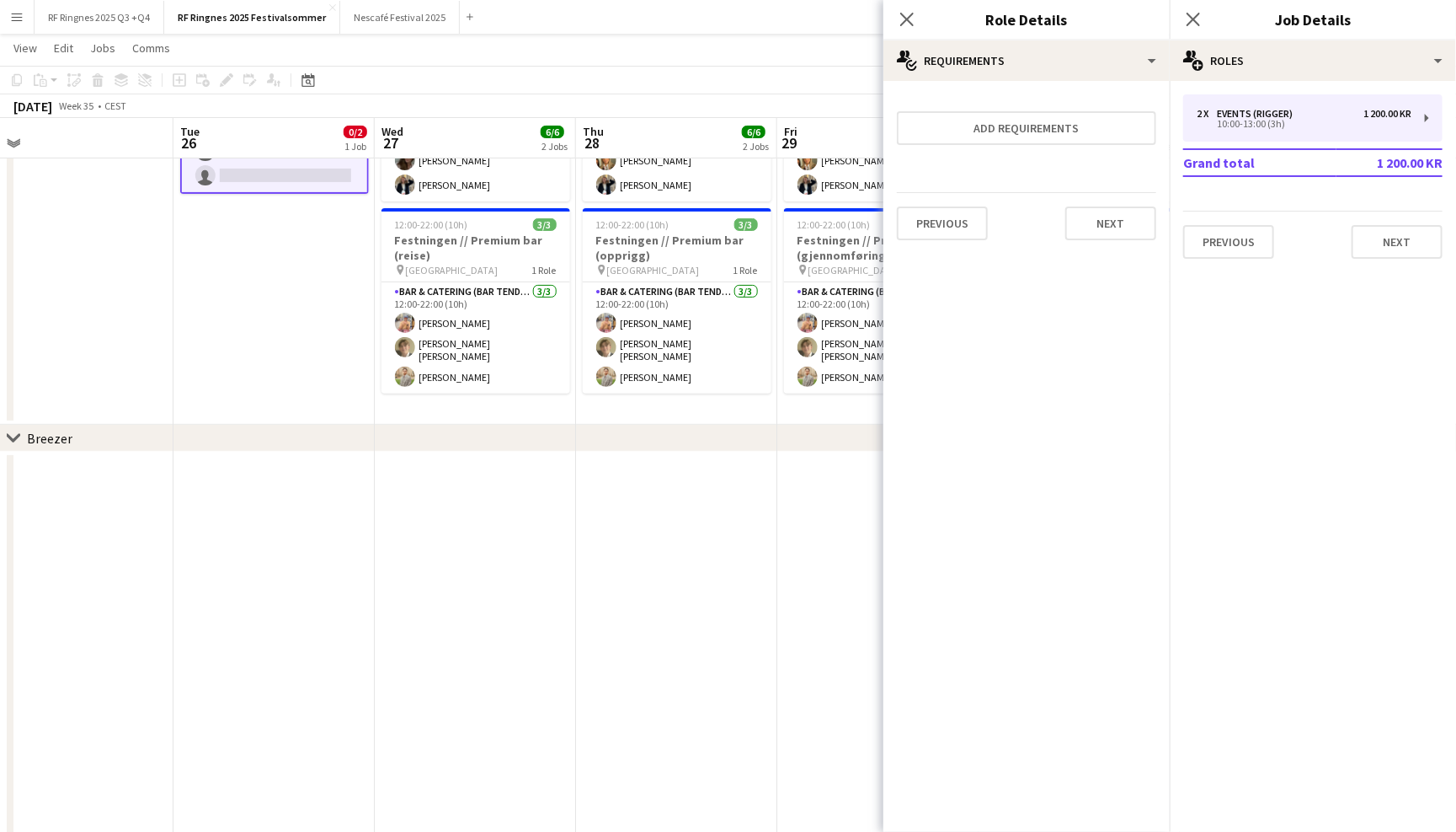
scroll to position [0, 0]
click at [1100, 227] on button "Next" at bounding box center [1110, 223] width 91 height 34
click at [1105, 227] on button "Finish" at bounding box center [1125, 226] width 63 height 34
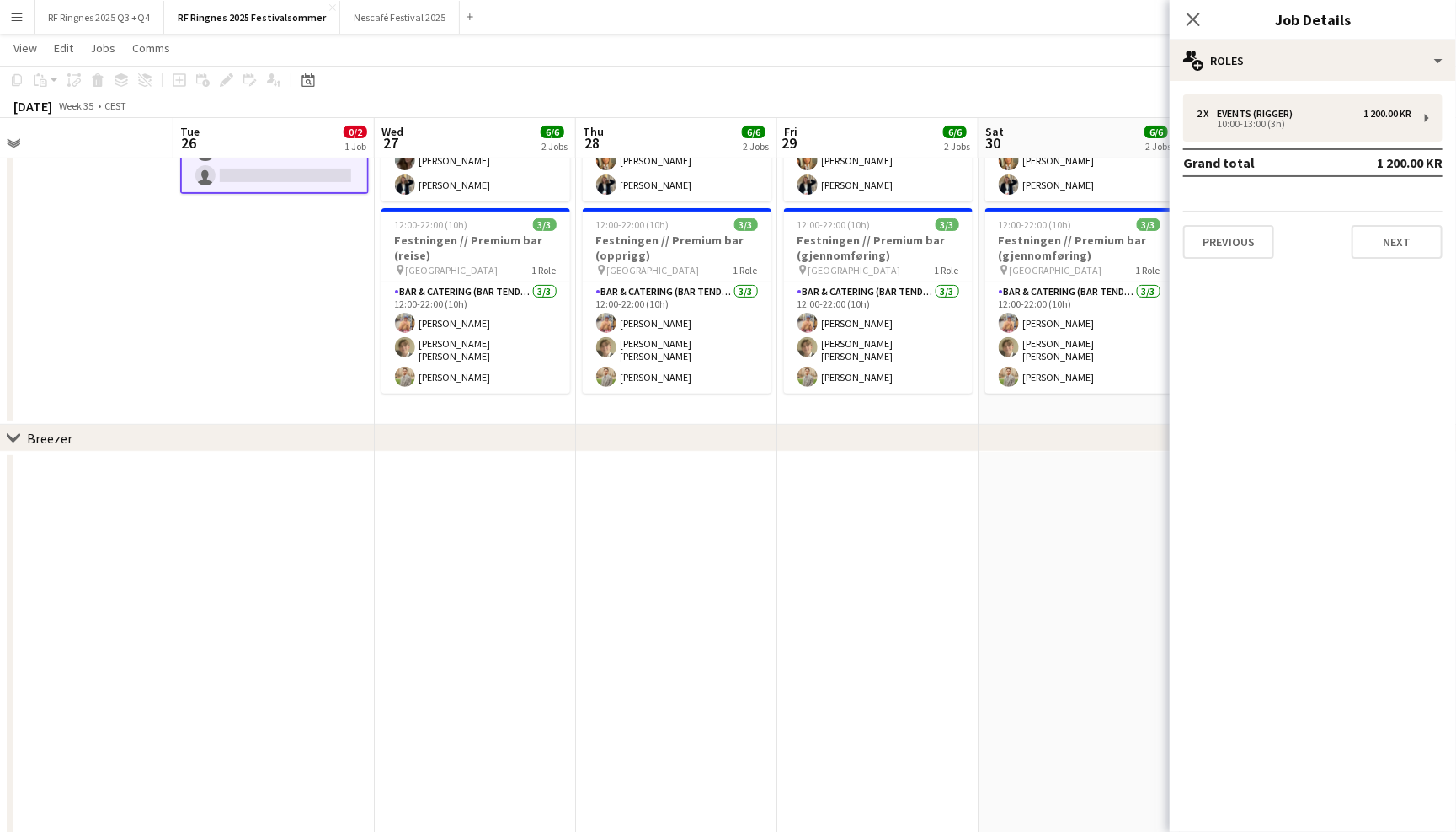
click at [1366, 219] on div "Previous Next" at bounding box center [1313, 234] width 259 height 48
click at [1372, 227] on button "Next" at bounding box center [1396, 242] width 91 height 34
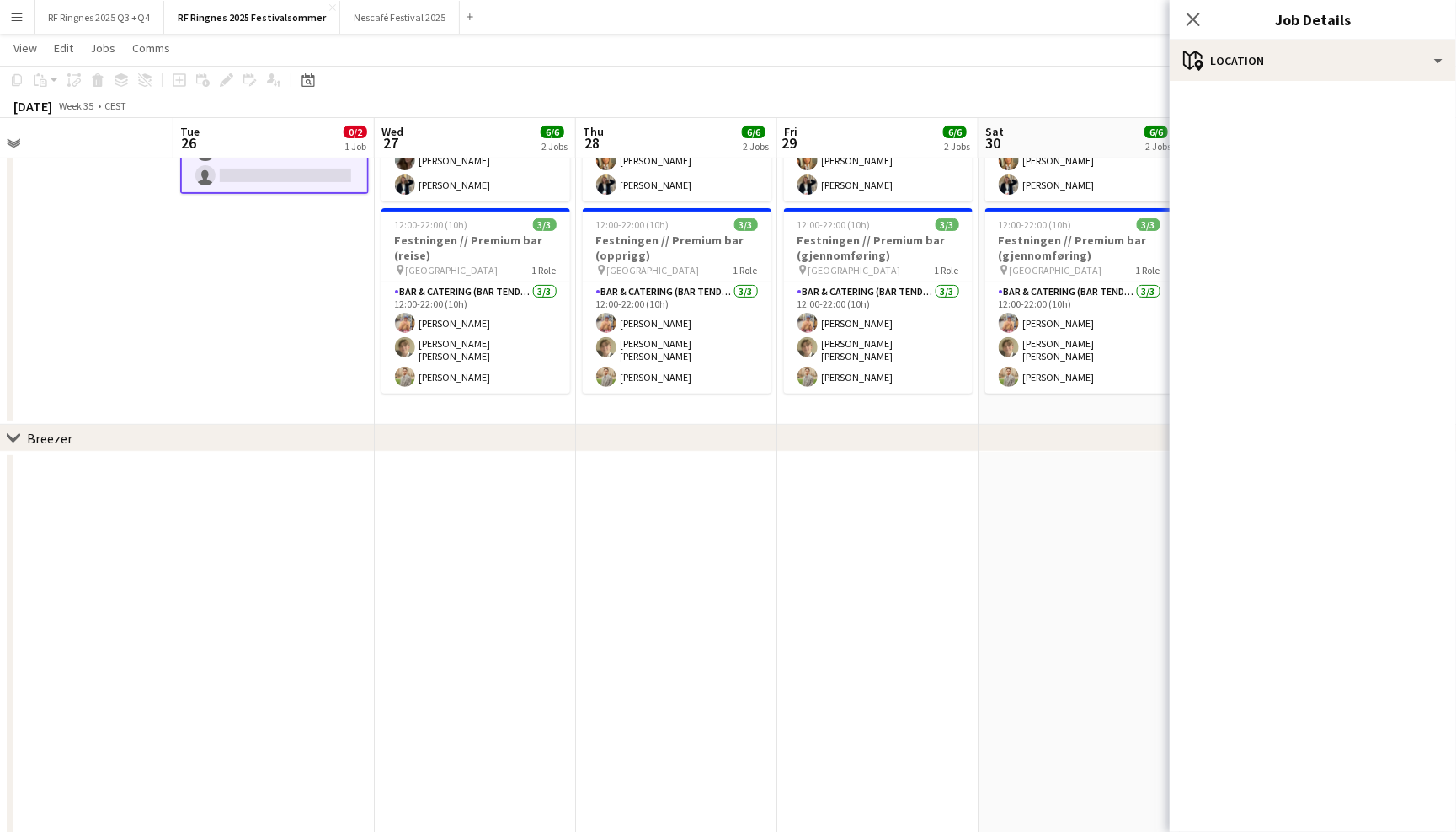
click at [1181, 24] on div "Close pop-in" at bounding box center [1193, 20] width 48 height 39
click at [1189, 22] on icon at bounding box center [1193, 19] width 16 height 16
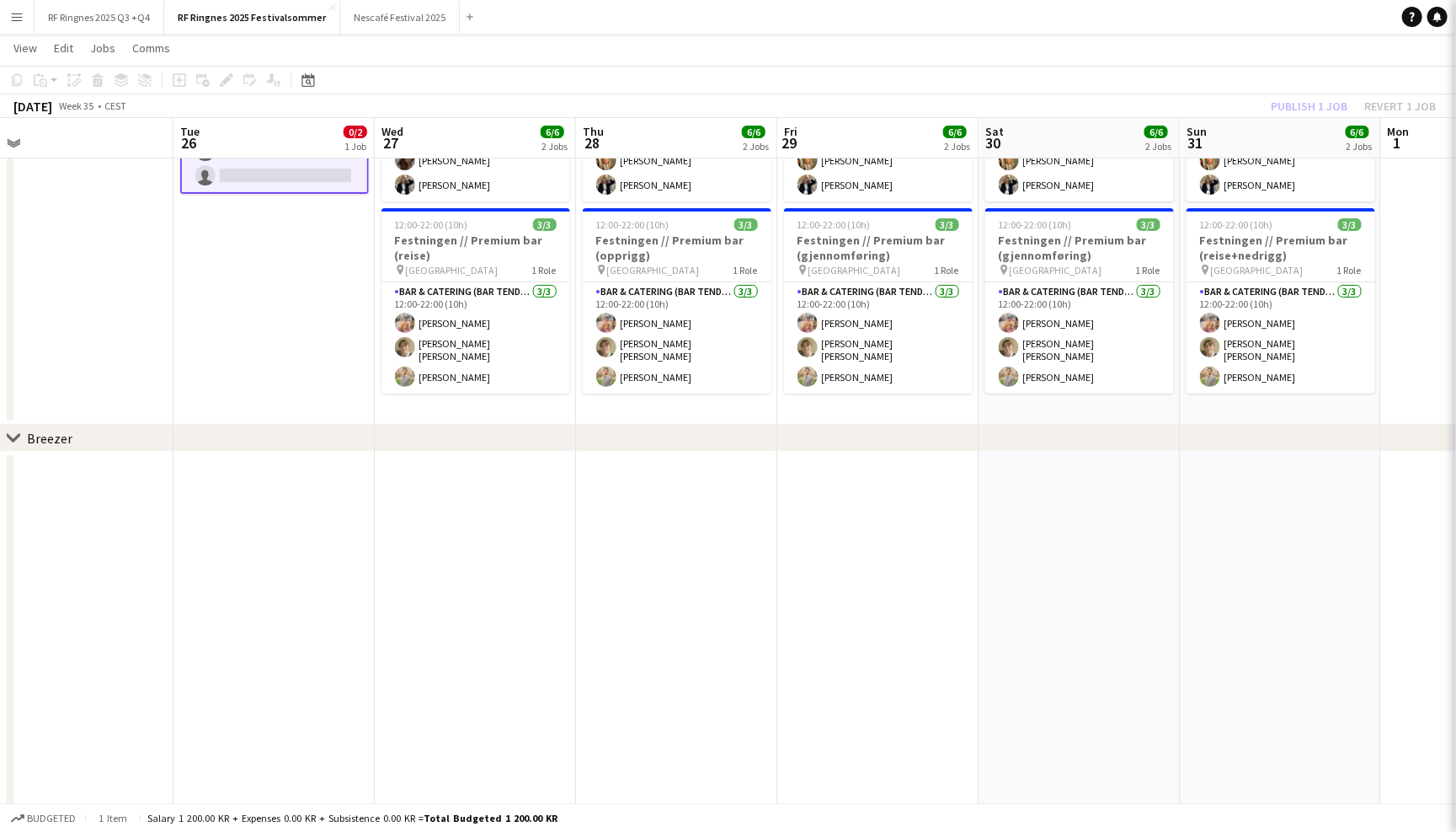
click at [1148, 30] on app-navbar "Menu Boards Boards Boards All jobs Status Workforce Workforce My Workforce Recr…" at bounding box center [728, 17] width 1456 height 34
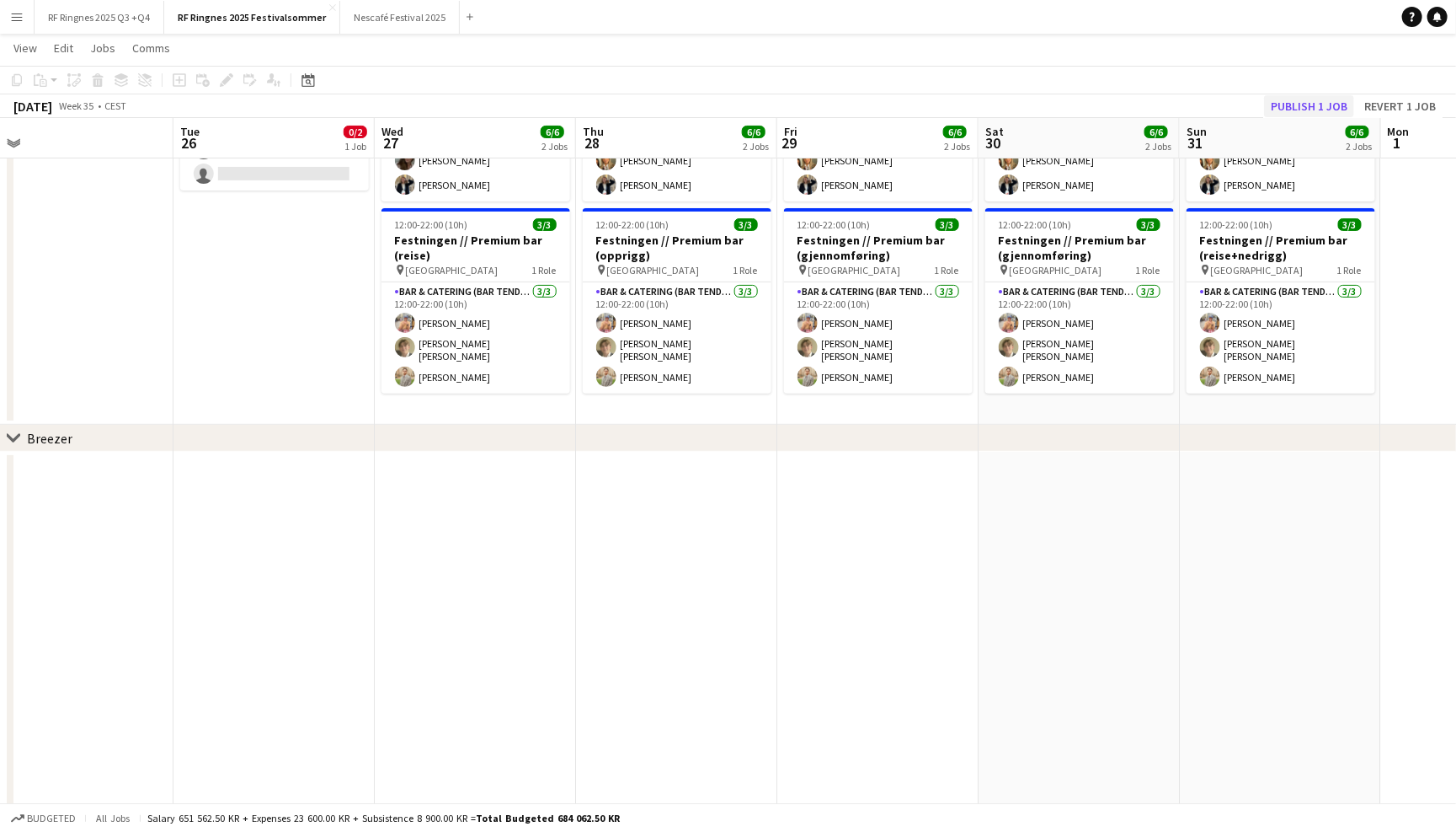
click at [1309, 115] on button "Publish 1 job" at bounding box center [1309, 106] width 91 height 21
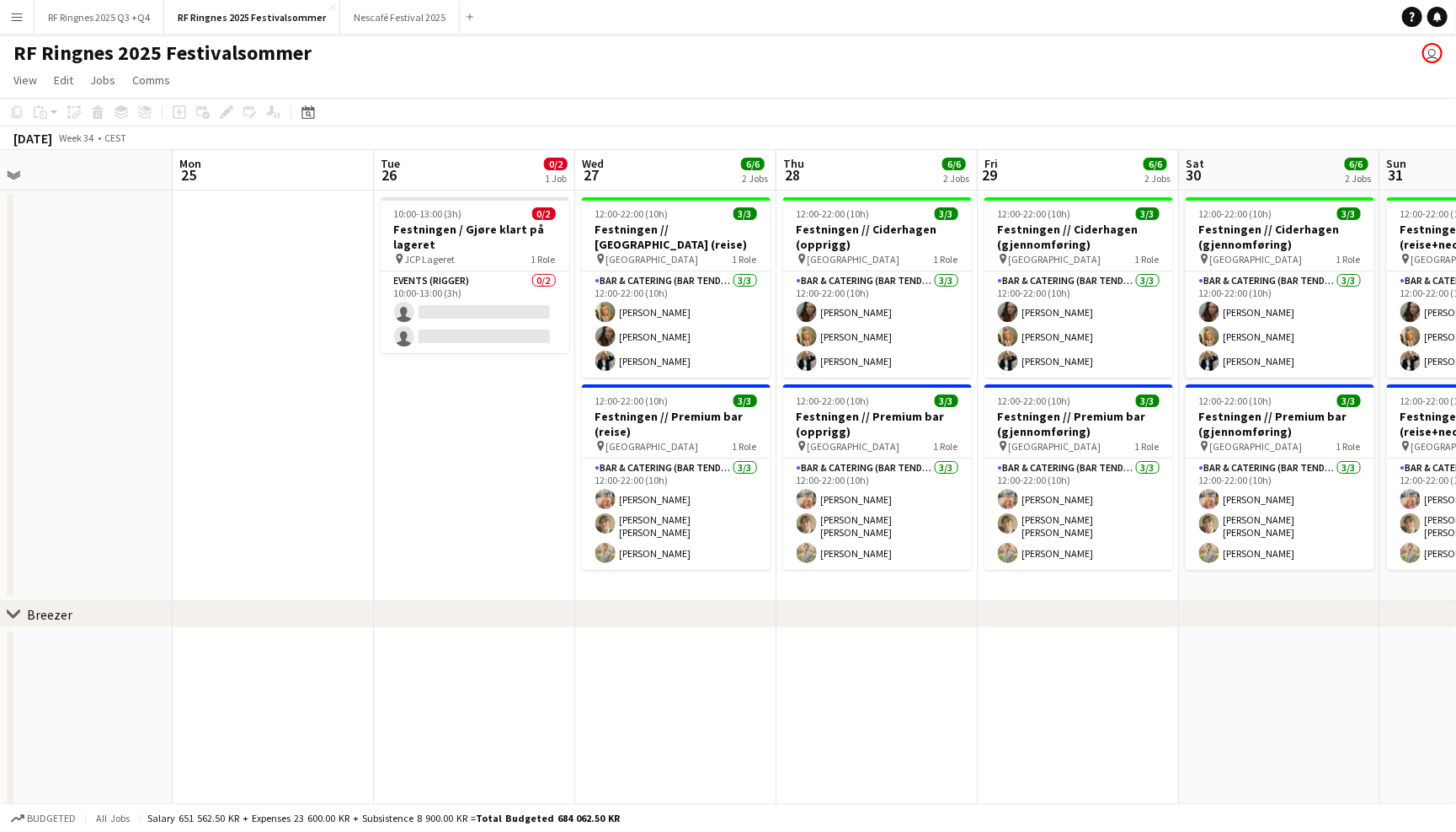
scroll to position [0, 431]
click at [412, 13] on button "Nescafé Festival 2025 Close" at bounding box center [400, 17] width 119 height 33
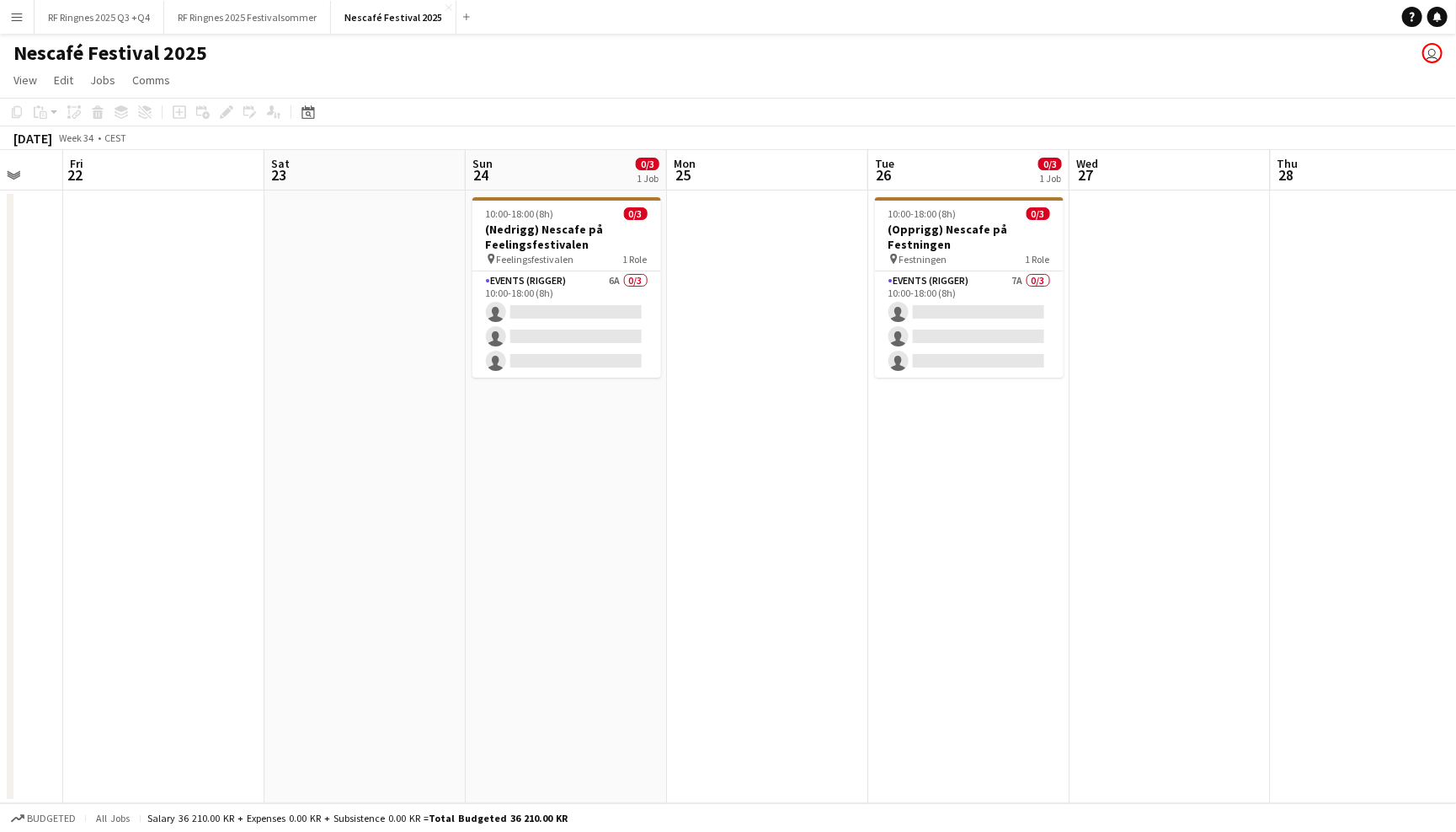
scroll to position [0, 545]
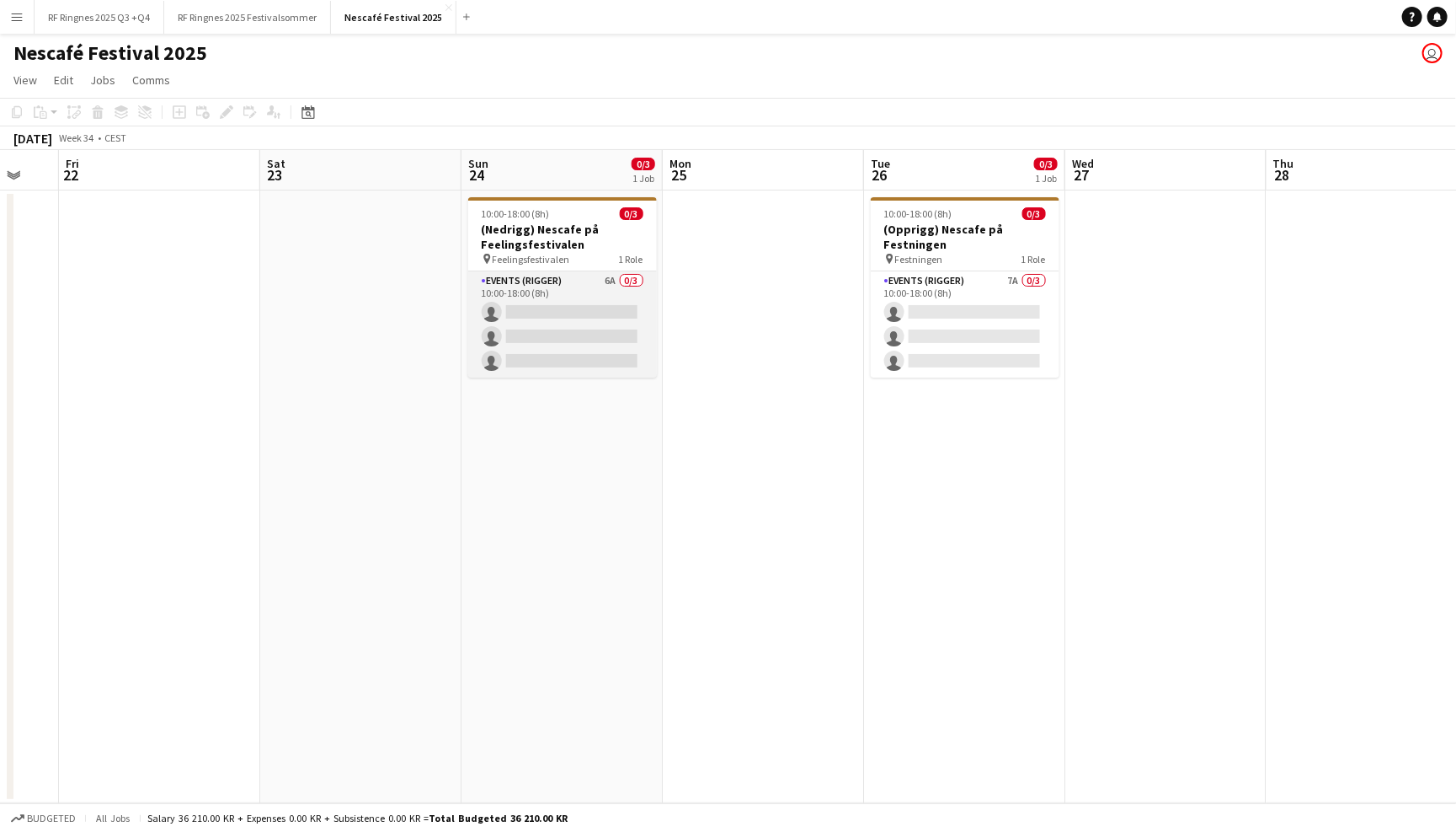
click at [581, 284] on app-card-role "Events (Rigger) 6A 0/3 10:00-18:00 (8h) single-neutral-actions single-neutral-a…" at bounding box center [563, 325] width 189 height 106
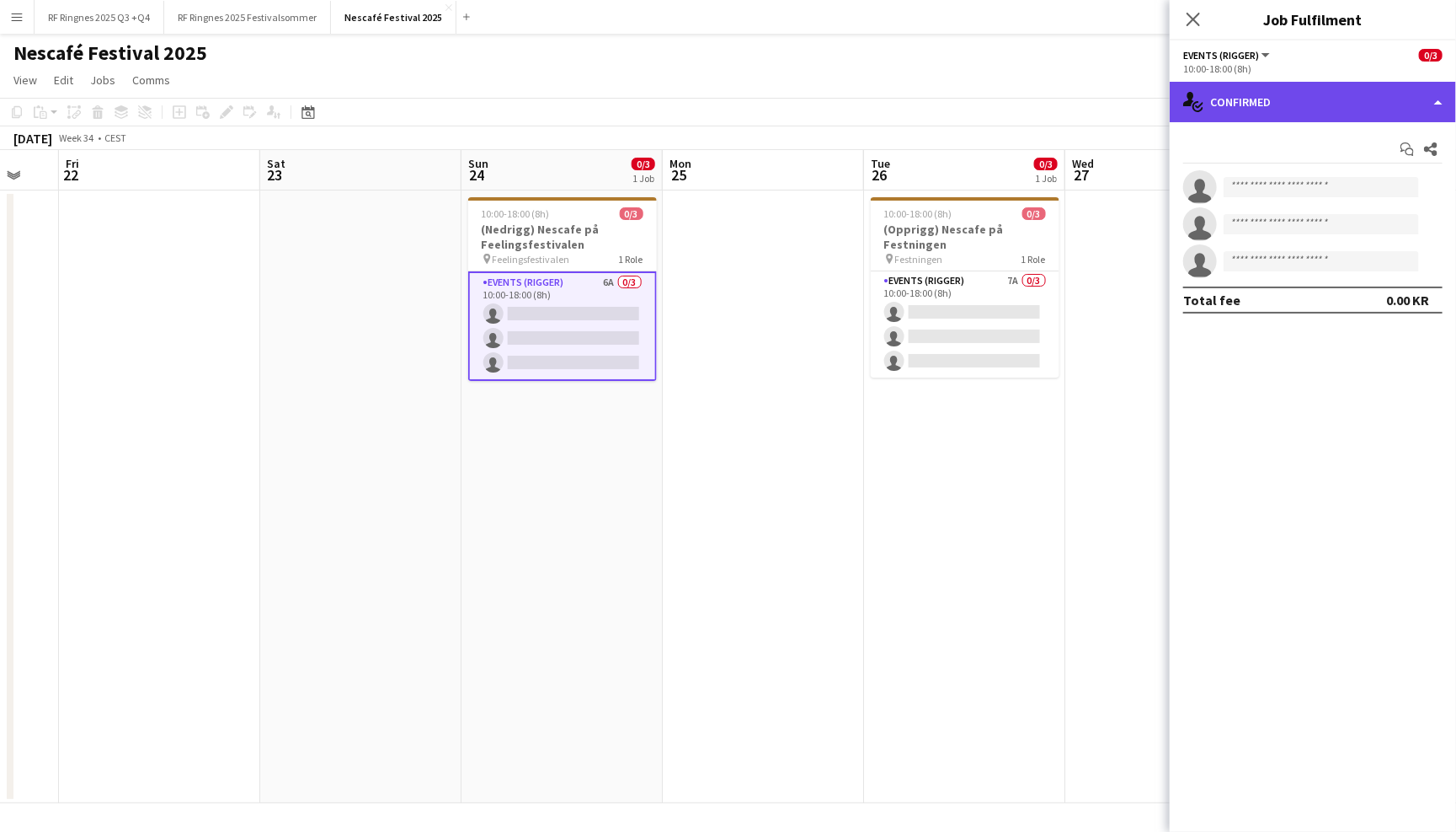
click at [1287, 108] on div "single-neutral-actions-check-2 Confirmed" at bounding box center [1312, 102] width 287 height 40
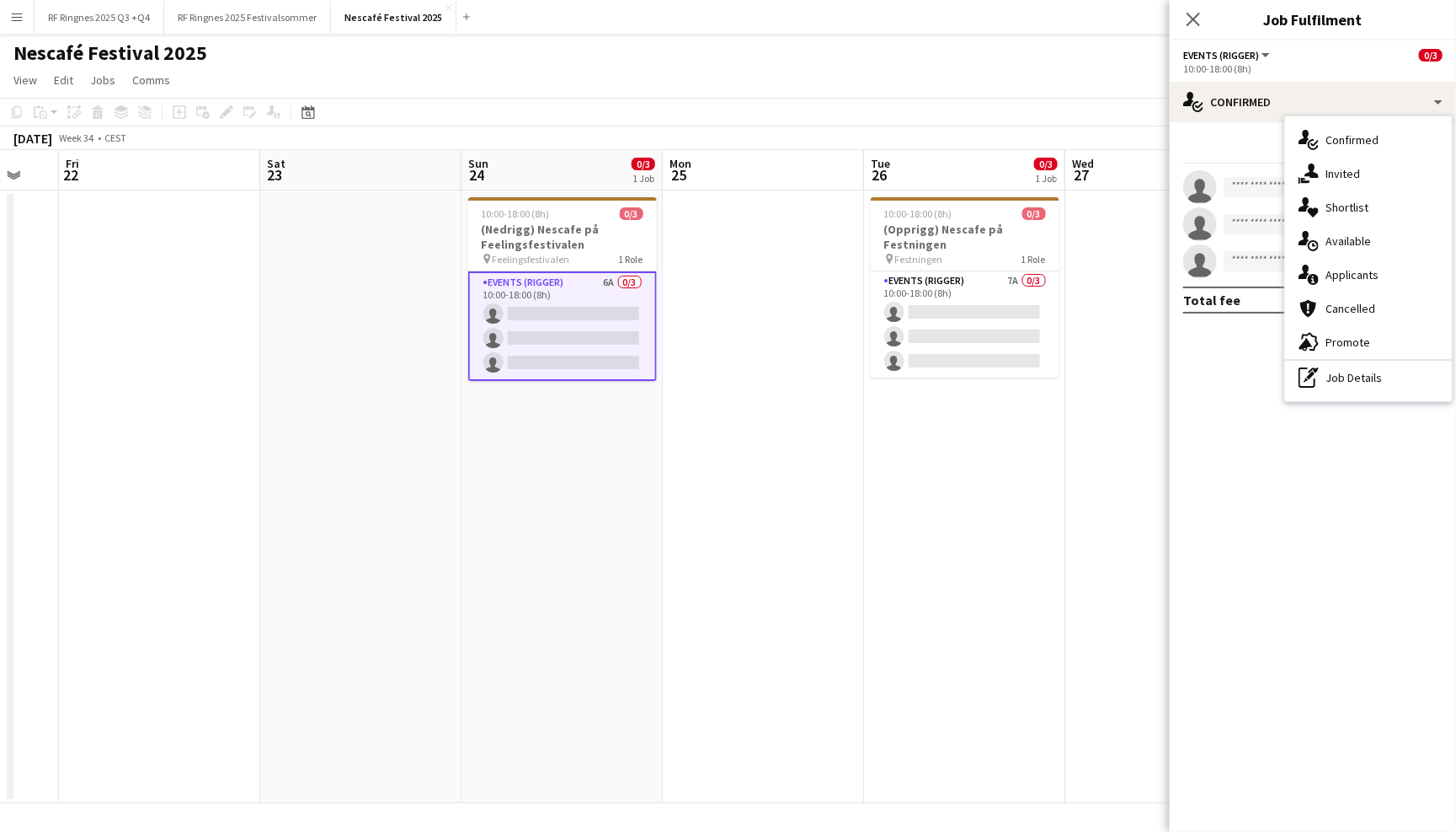
click at [970, 82] on app-page-menu "View Day view expanded Day view collapsed Month view Date picker Jump to [DATE]…" at bounding box center [728, 81] width 1456 height 32
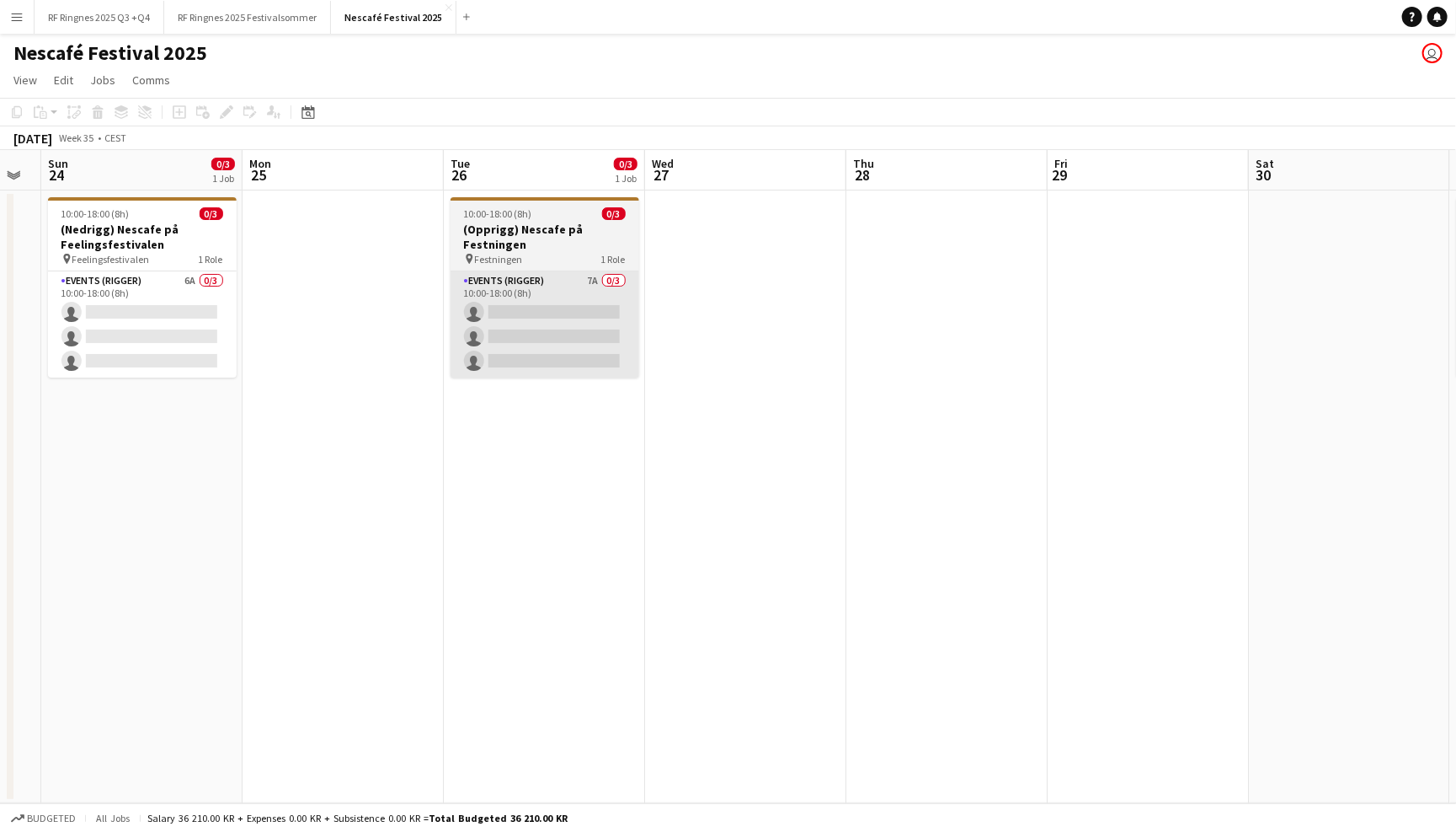
scroll to position [0, 357]
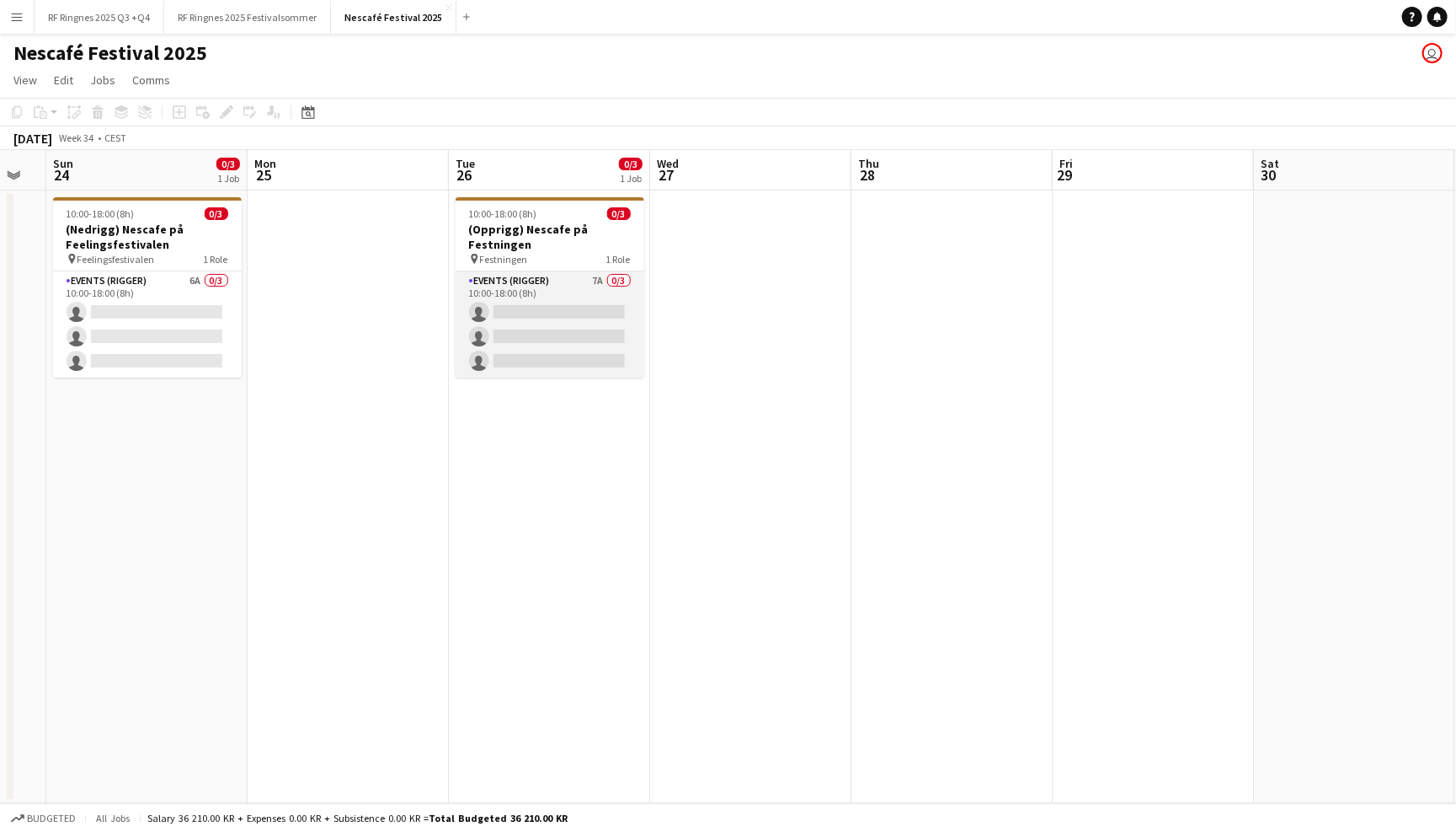
click at [567, 306] on app-card-role "Events (Rigger) 7A 0/3 10:00-18:00 (8h) single-neutral-actions single-neutral-a…" at bounding box center [550, 325] width 189 height 106
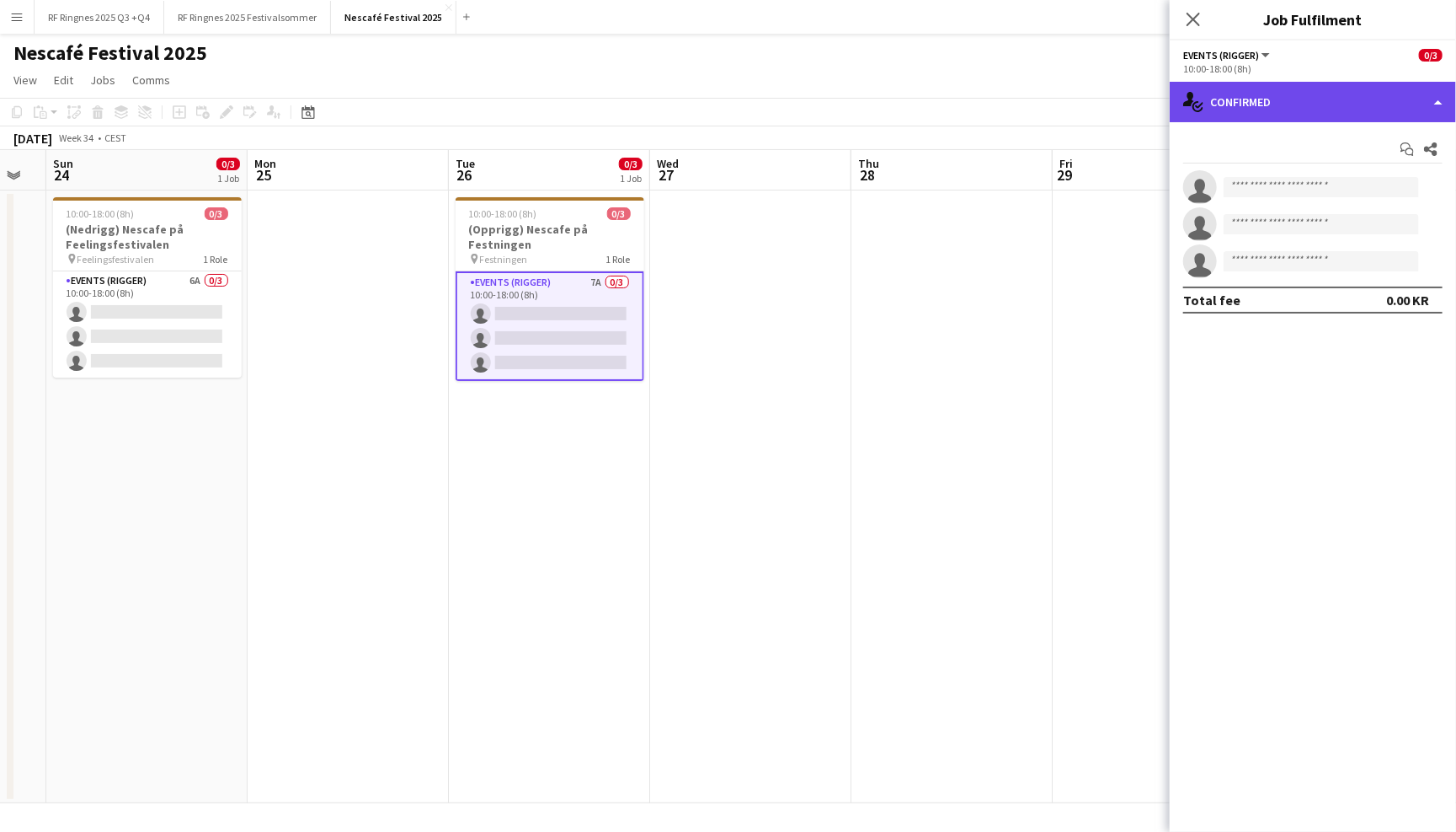
click at [1226, 108] on div "single-neutral-actions-check-2 Confirmed" at bounding box center [1312, 102] width 287 height 40
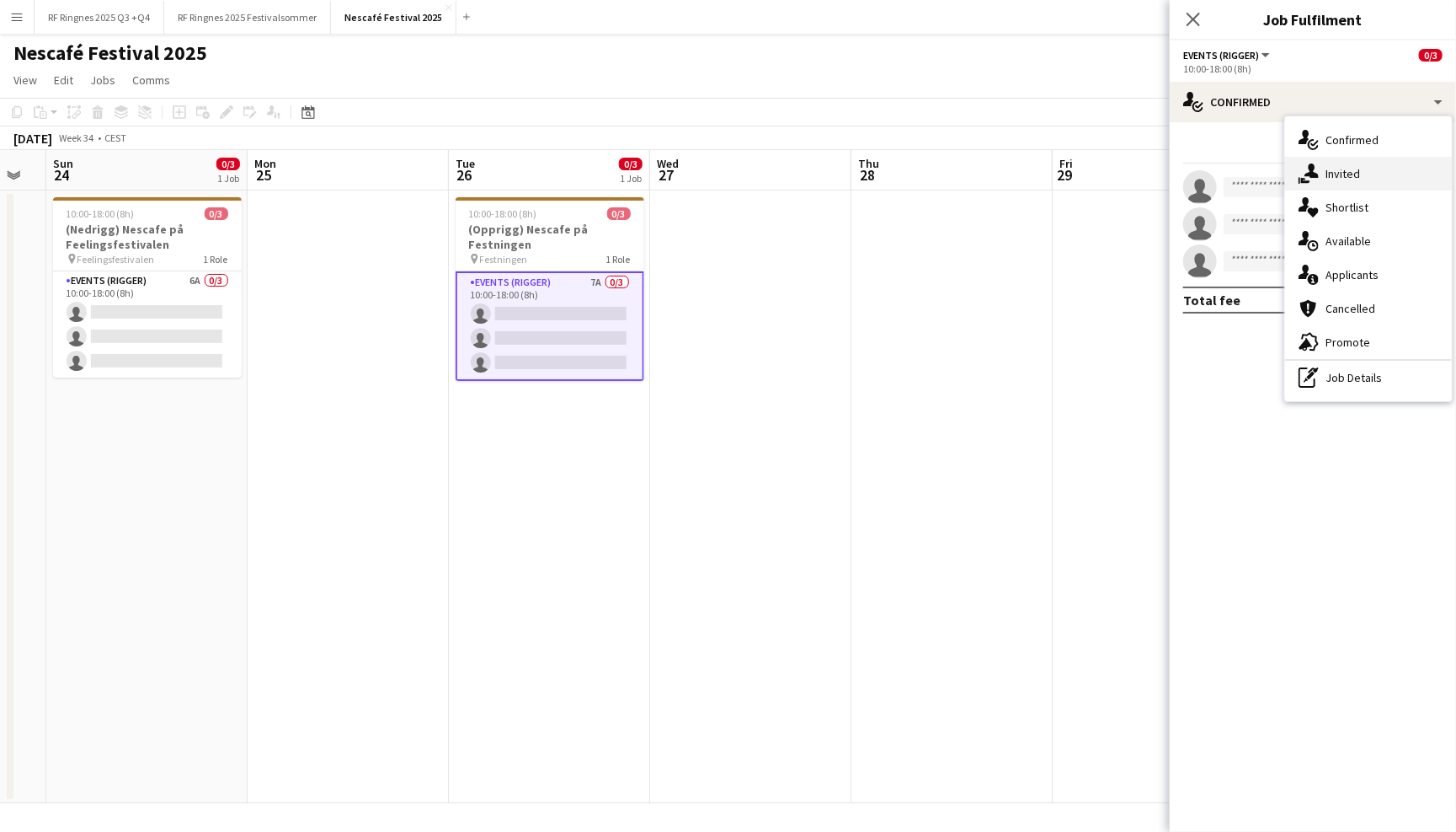
click at [1347, 159] on div "single-neutral-actions-share-1 Invited" at bounding box center [1368, 174] width 167 height 34
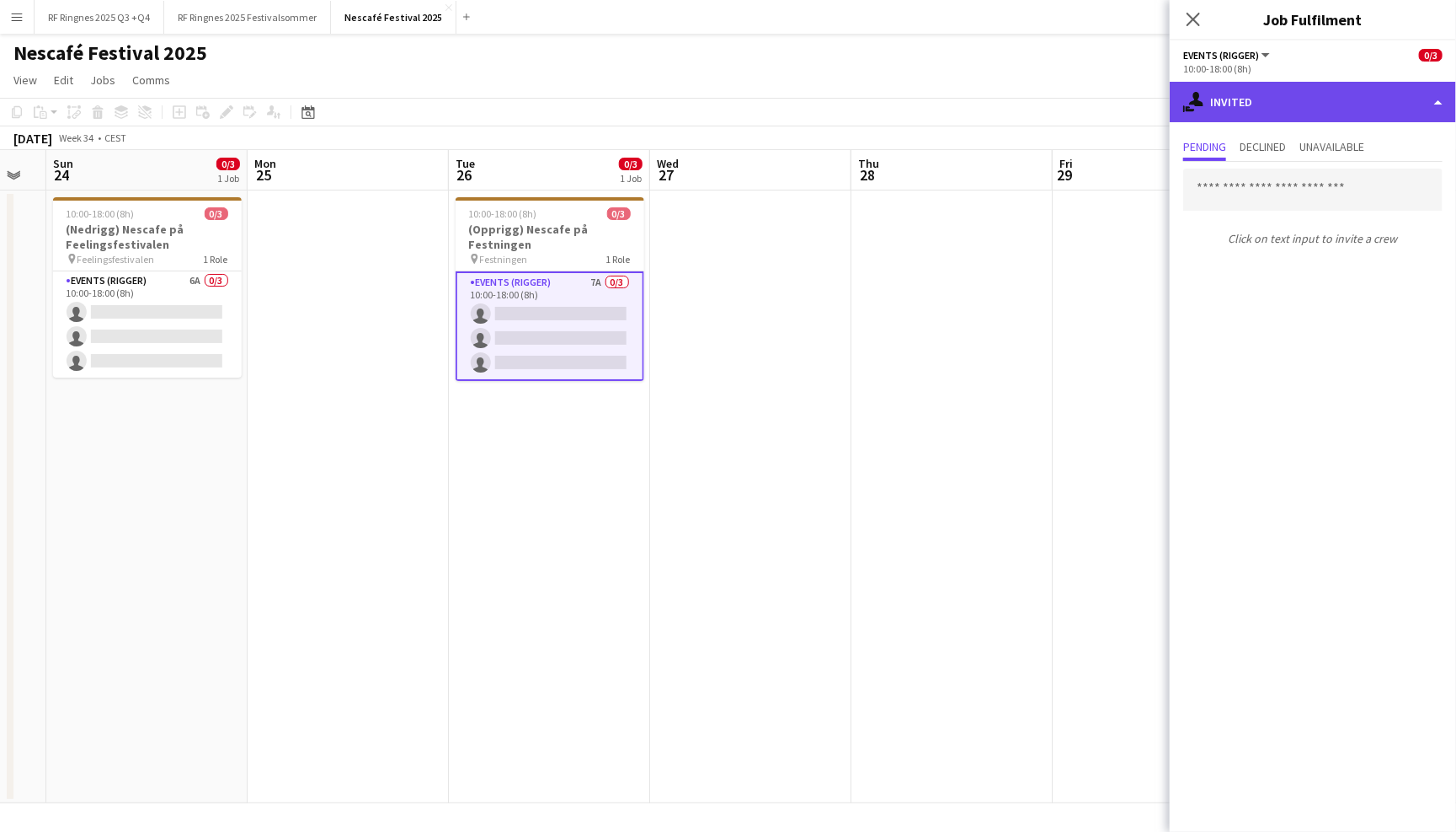
click at [1309, 106] on div "single-neutral-actions-share-1 Invited" at bounding box center [1312, 102] width 287 height 40
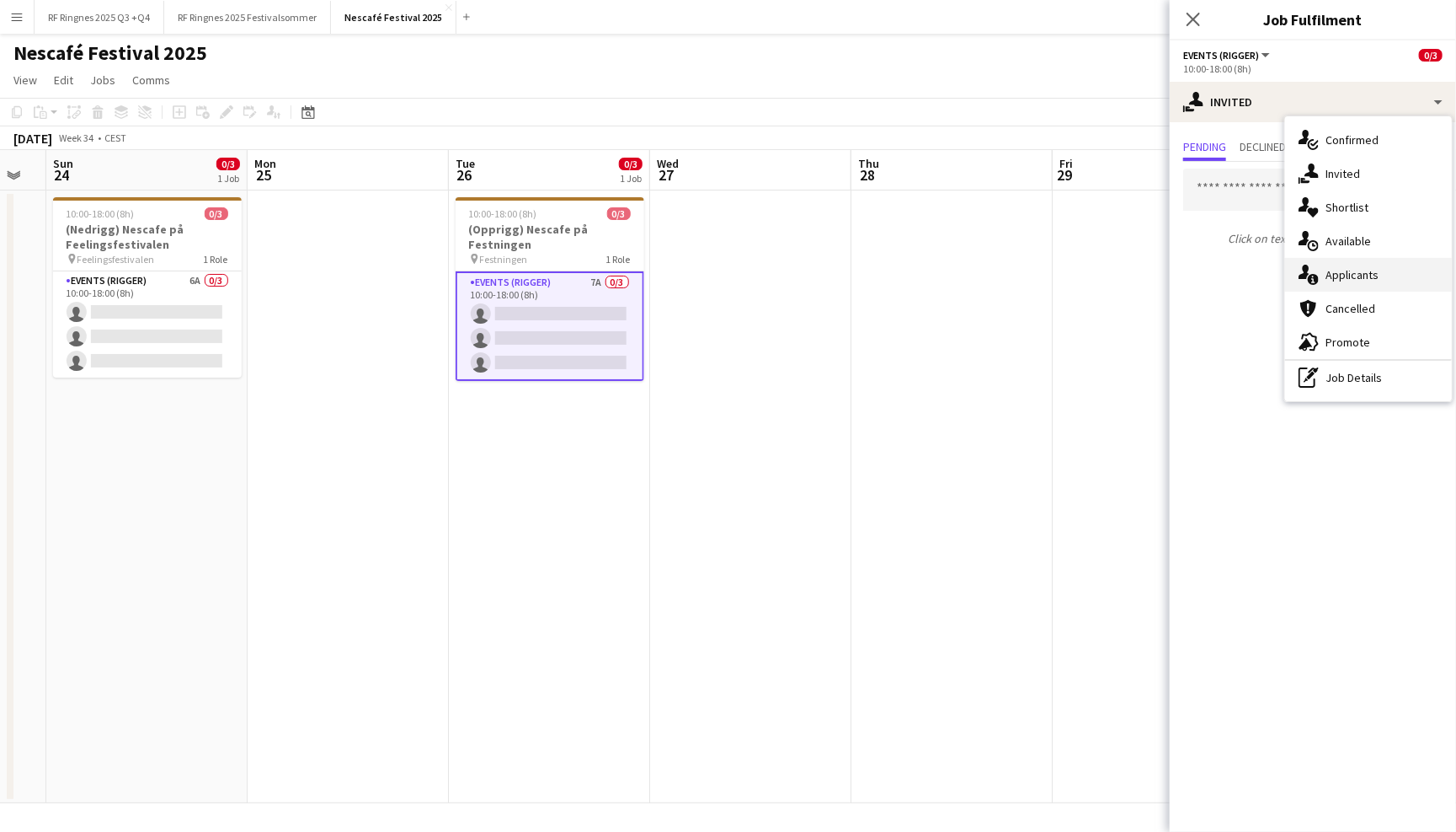
click at [1358, 276] on div "single-neutral-actions-information Applicants" at bounding box center [1368, 275] width 167 height 34
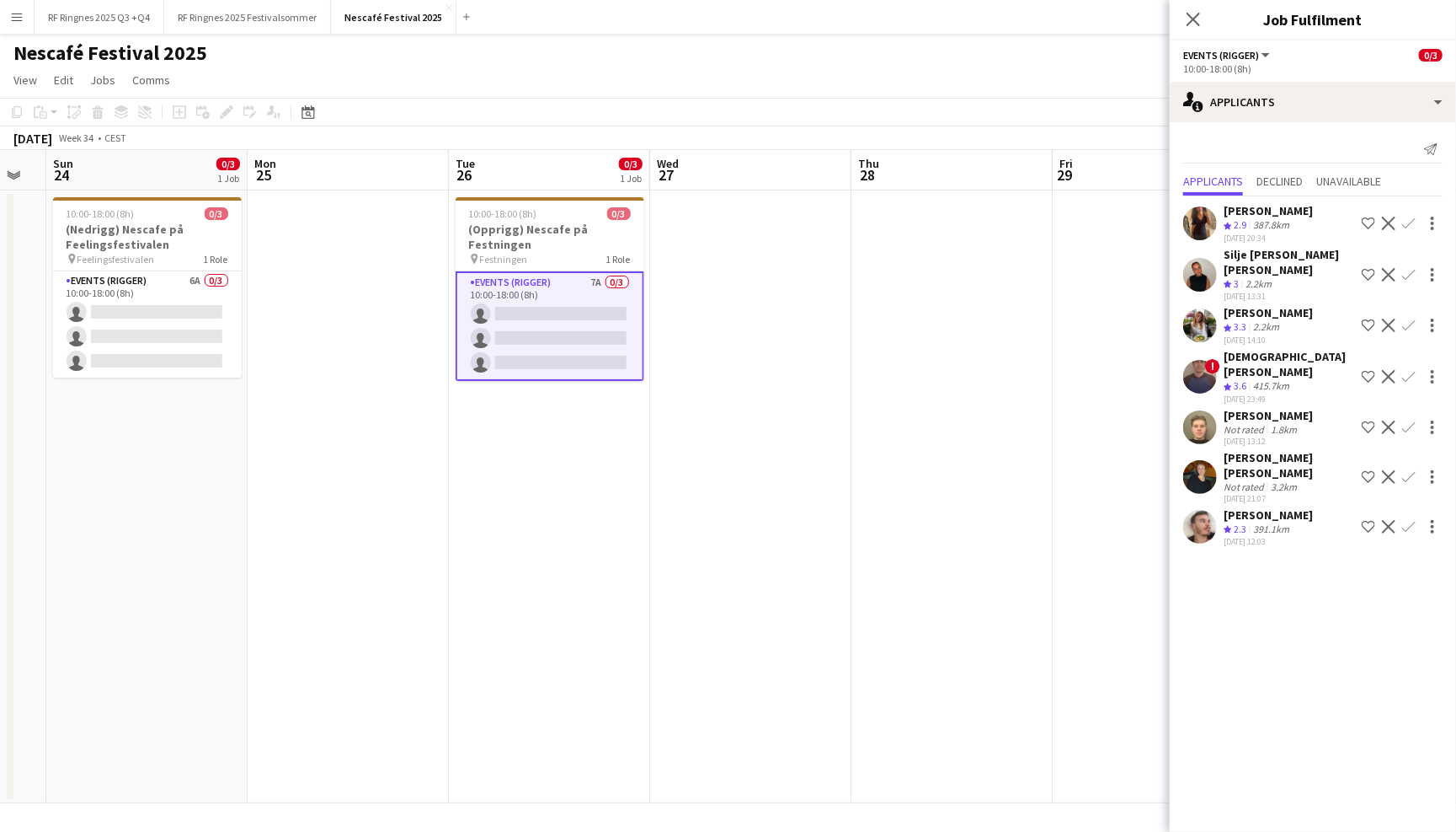
click at [1208, 360] on app-user-avatar at bounding box center [1200, 376] width 34 height 34
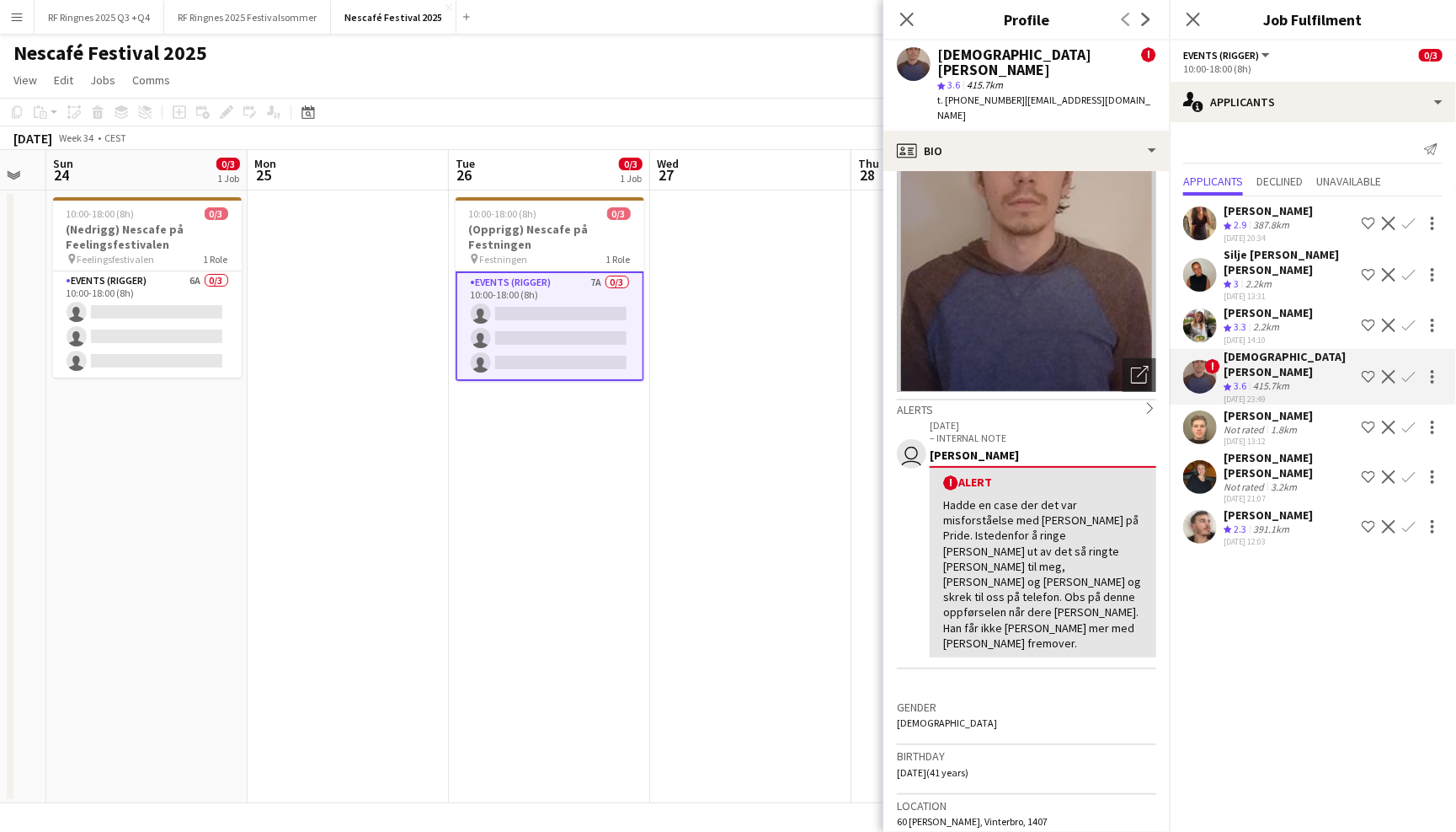
scroll to position [48, 0]
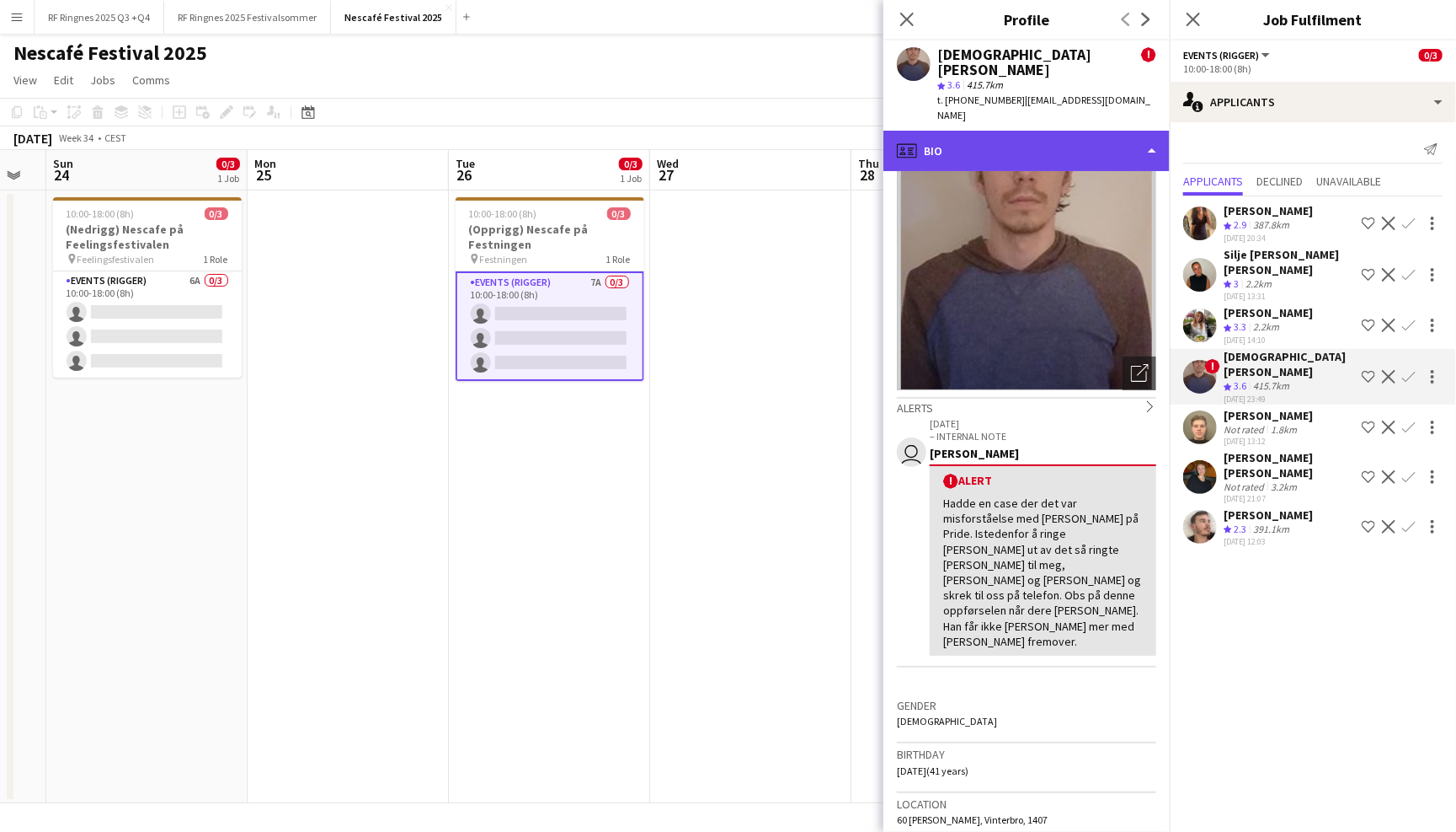
click at [1097, 131] on div "profile Bio" at bounding box center [1027, 150] width 287 height 40
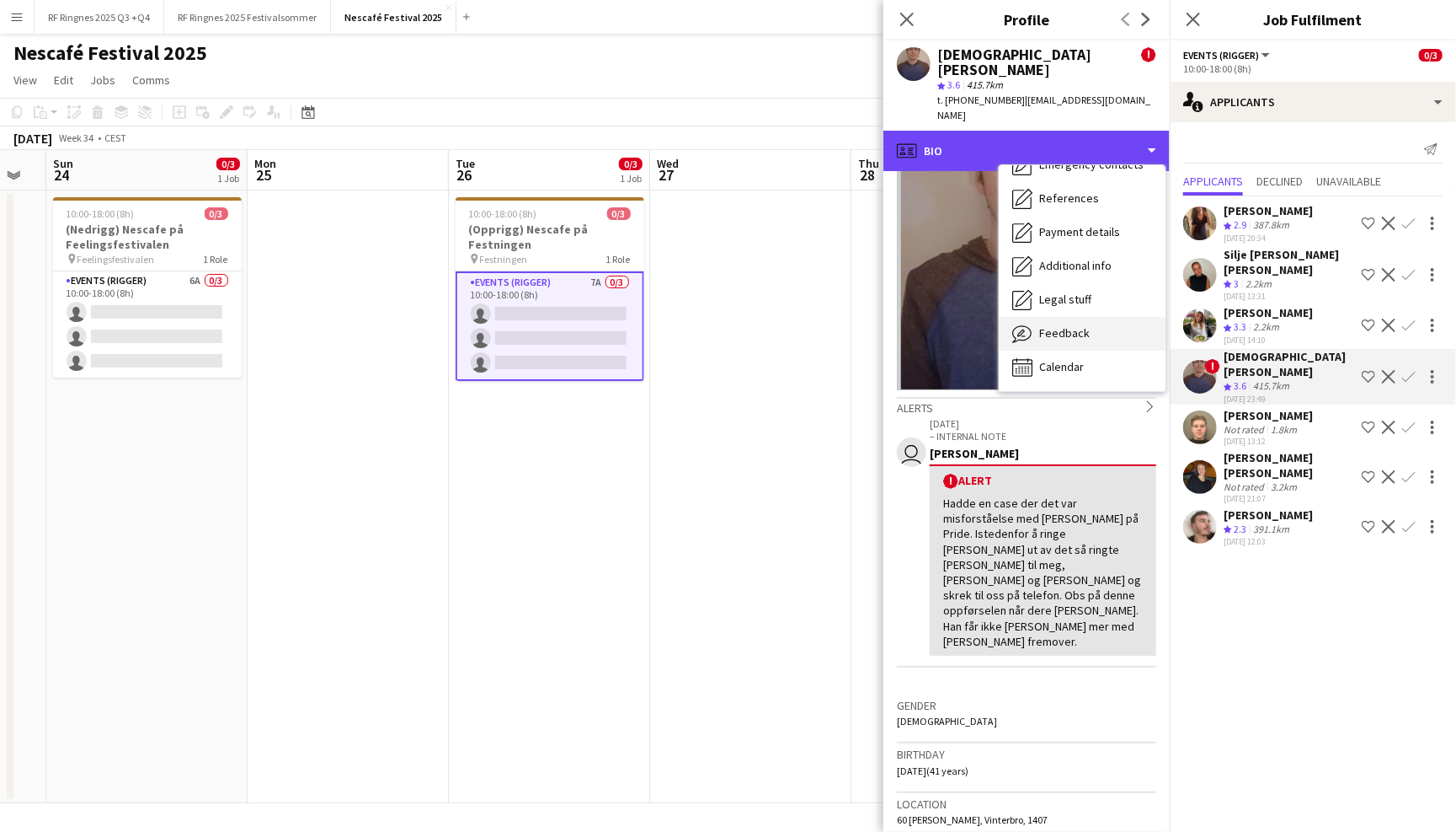
scroll to position [158, 0]
click at [1073, 326] on span "Feedback" at bounding box center [1065, 333] width 50 height 15
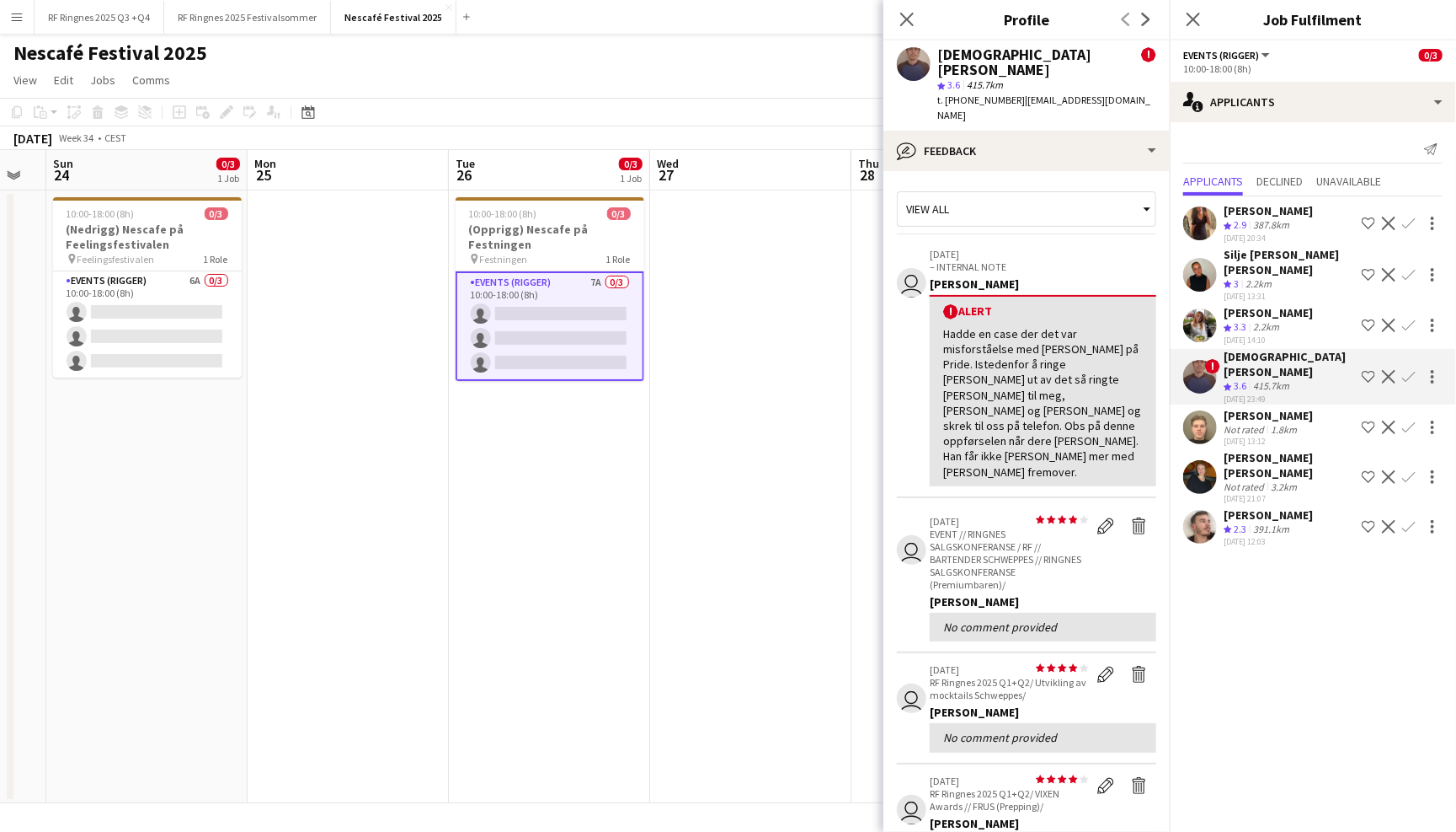
click at [1192, 410] on app-user-avatar at bounding box center [1200, 427] width 34 height 34
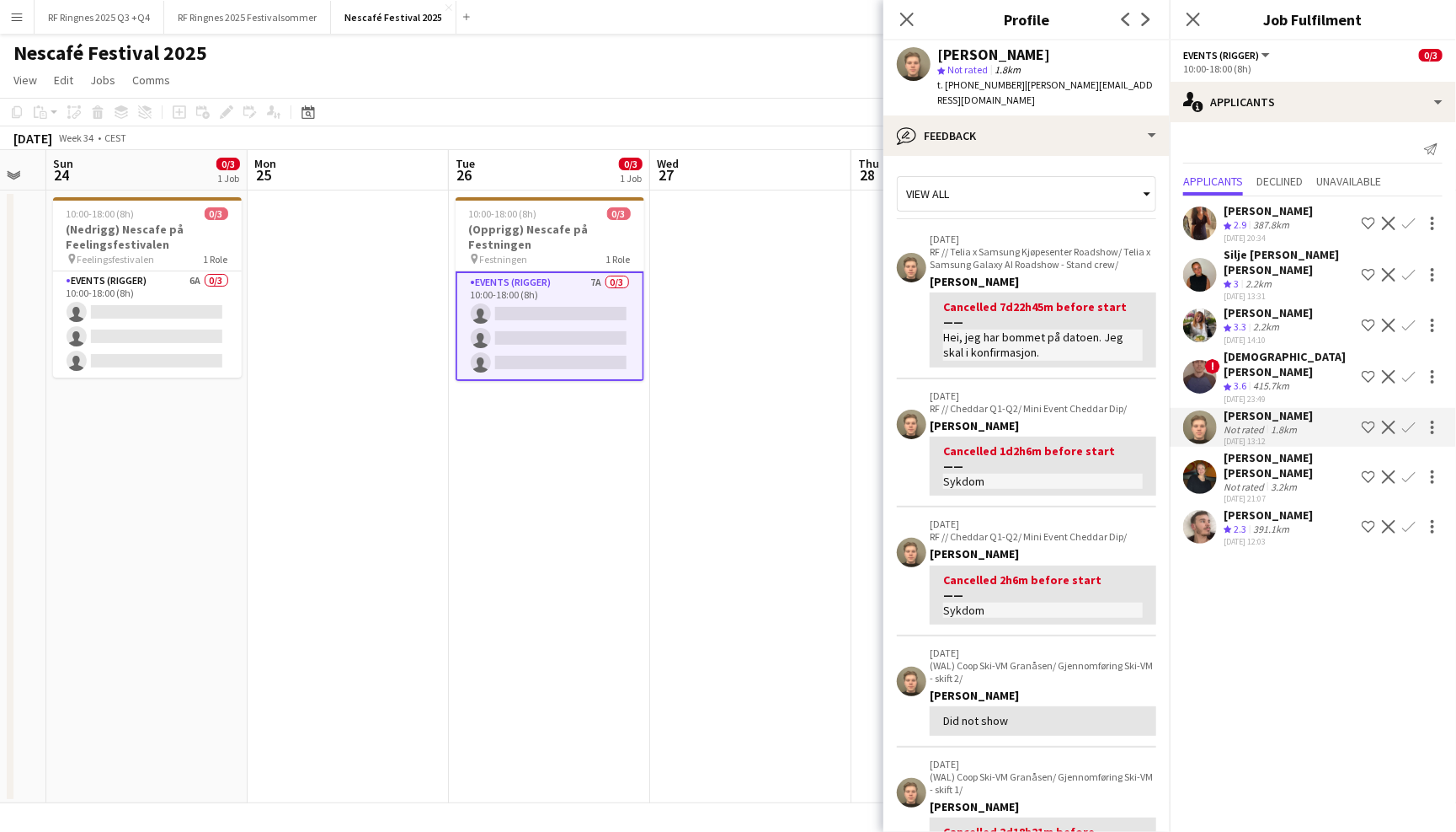
click at [1193, 460] on app-user-avatar at bounding box center [1200, 477] width 34 height 34
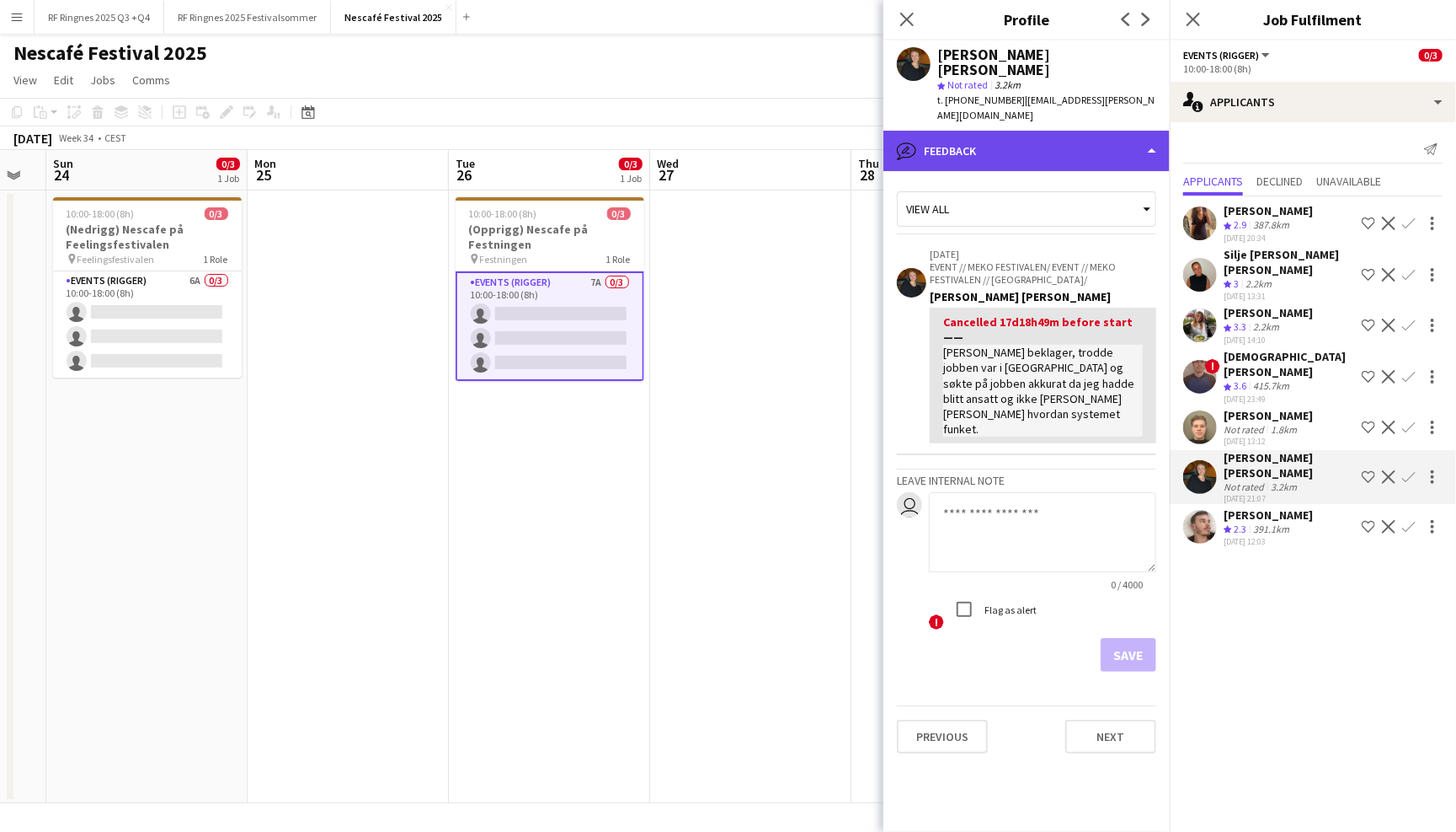
click at [1127, 132] on div "bubble-pencil Feedback" at bounding box center [1027, 150] width 287 height 40
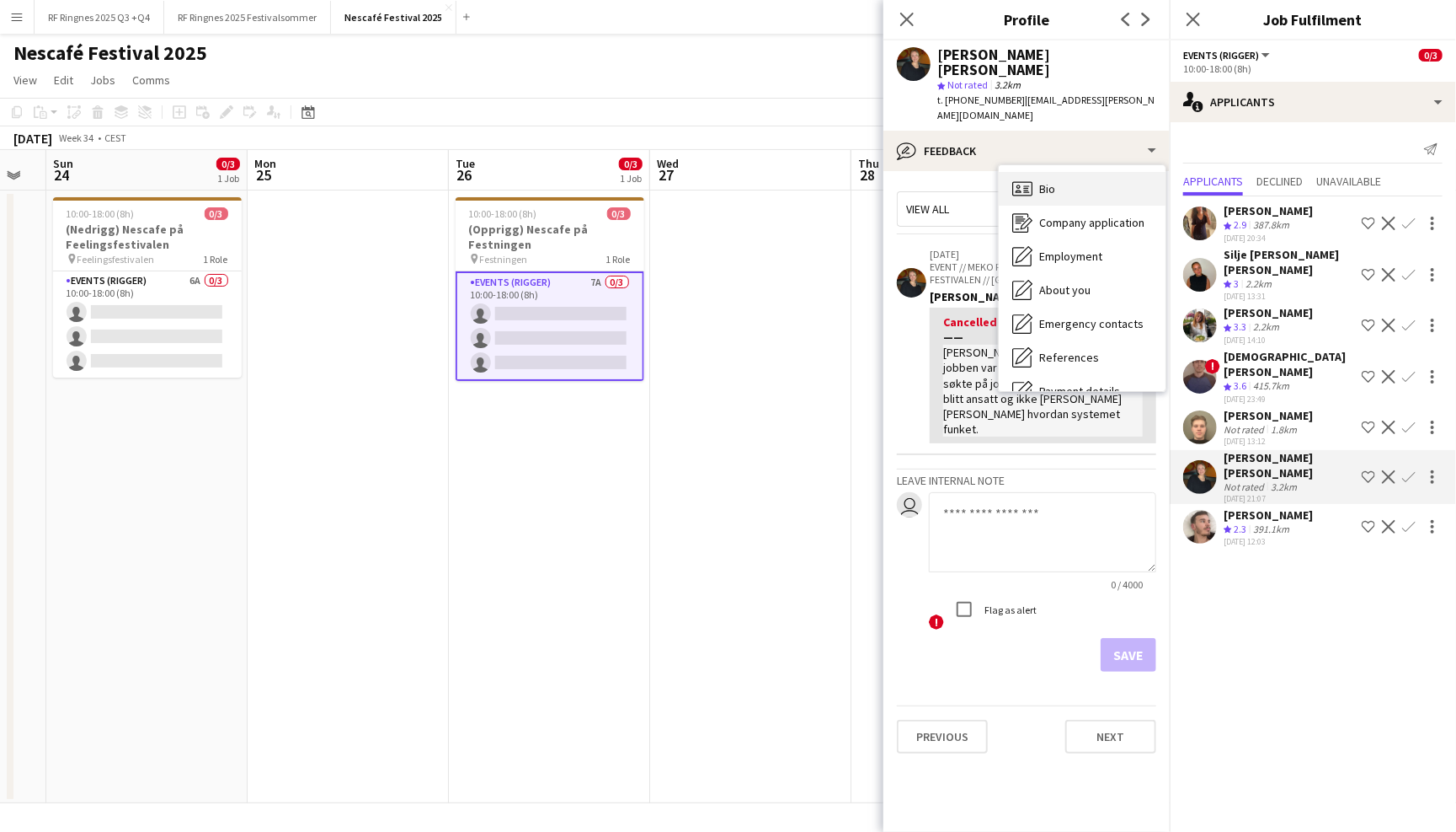
click at [1127, 172] on div "Bio Bio" at bounding box center [1082, 189] width 167 height 34
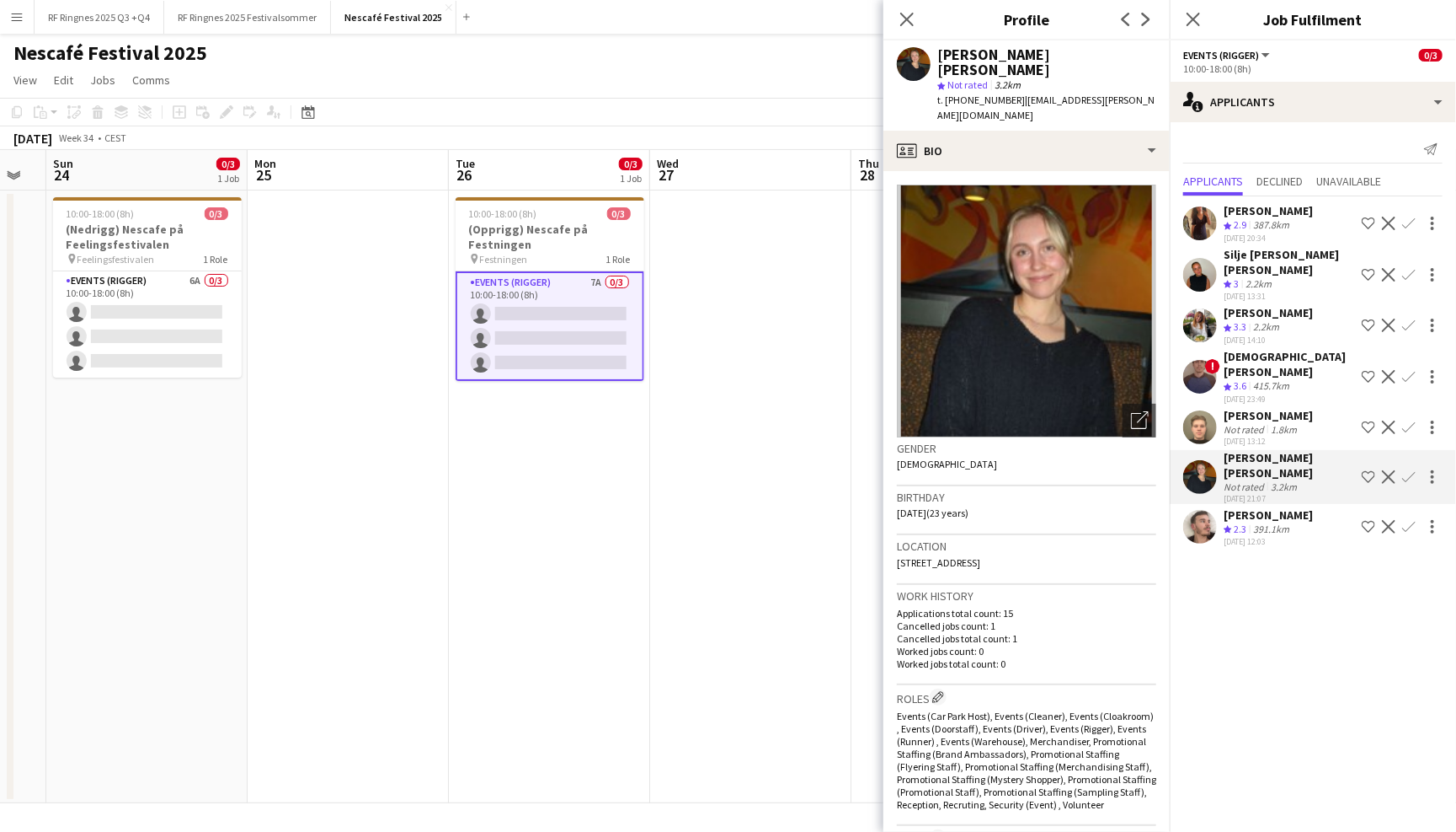
click at [1197, 510] on app-user-avatar at bounding box center [1200, 527] width 34 height 34
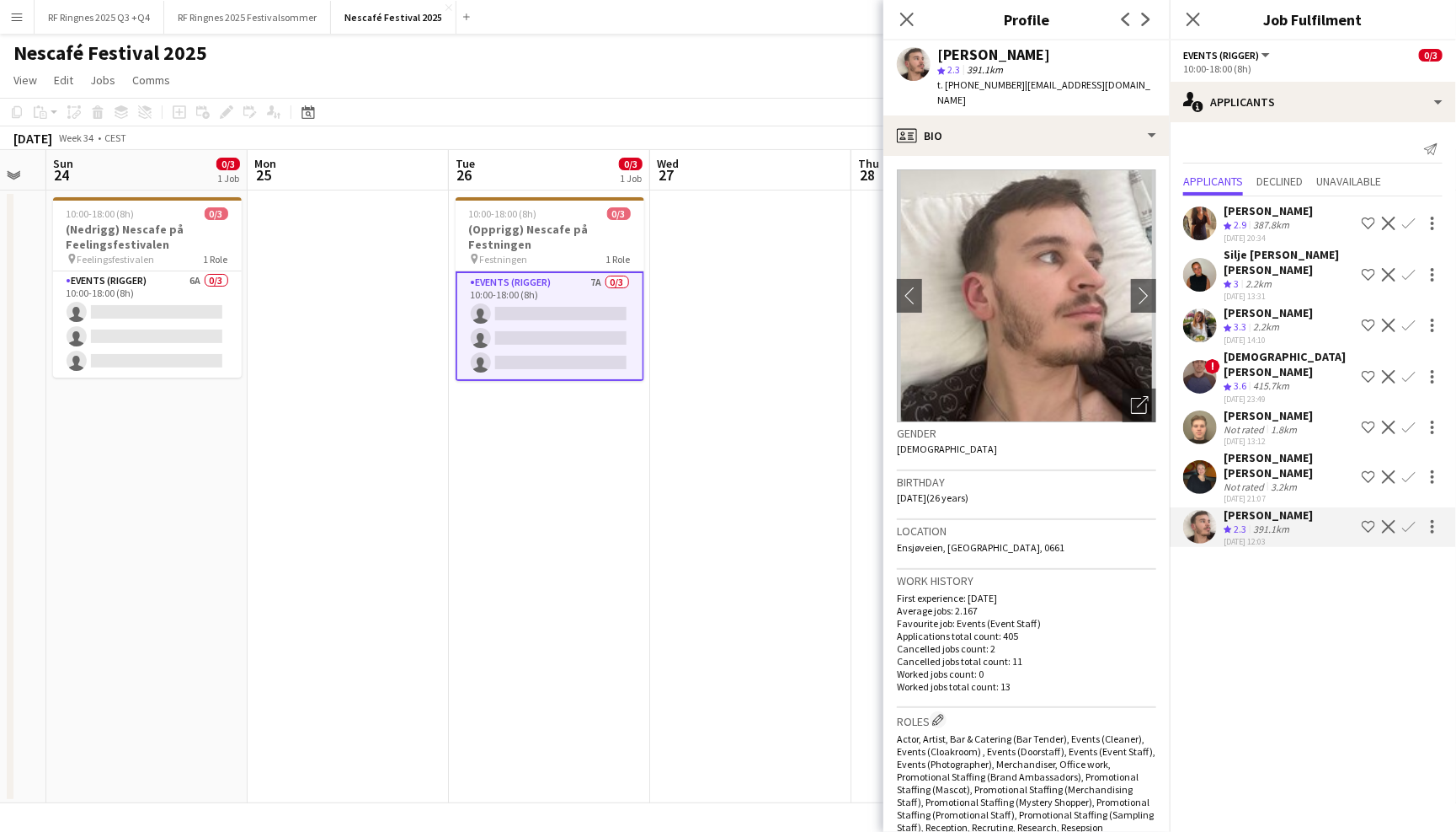
click at [1203, 308] on app-user-avatar at bounding box center [1200, 325] width 34 height 34
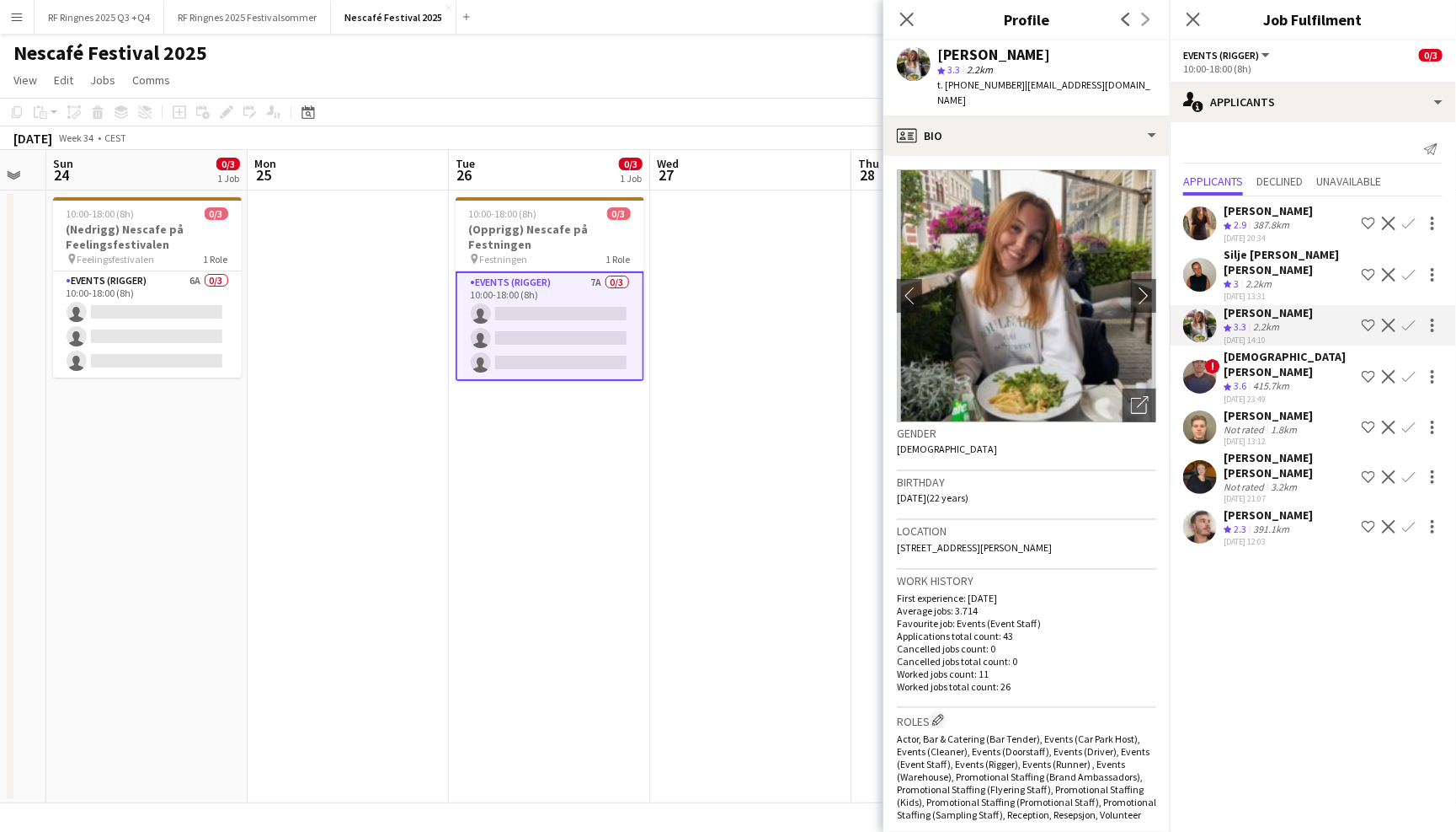
scroll to position [52, 0]
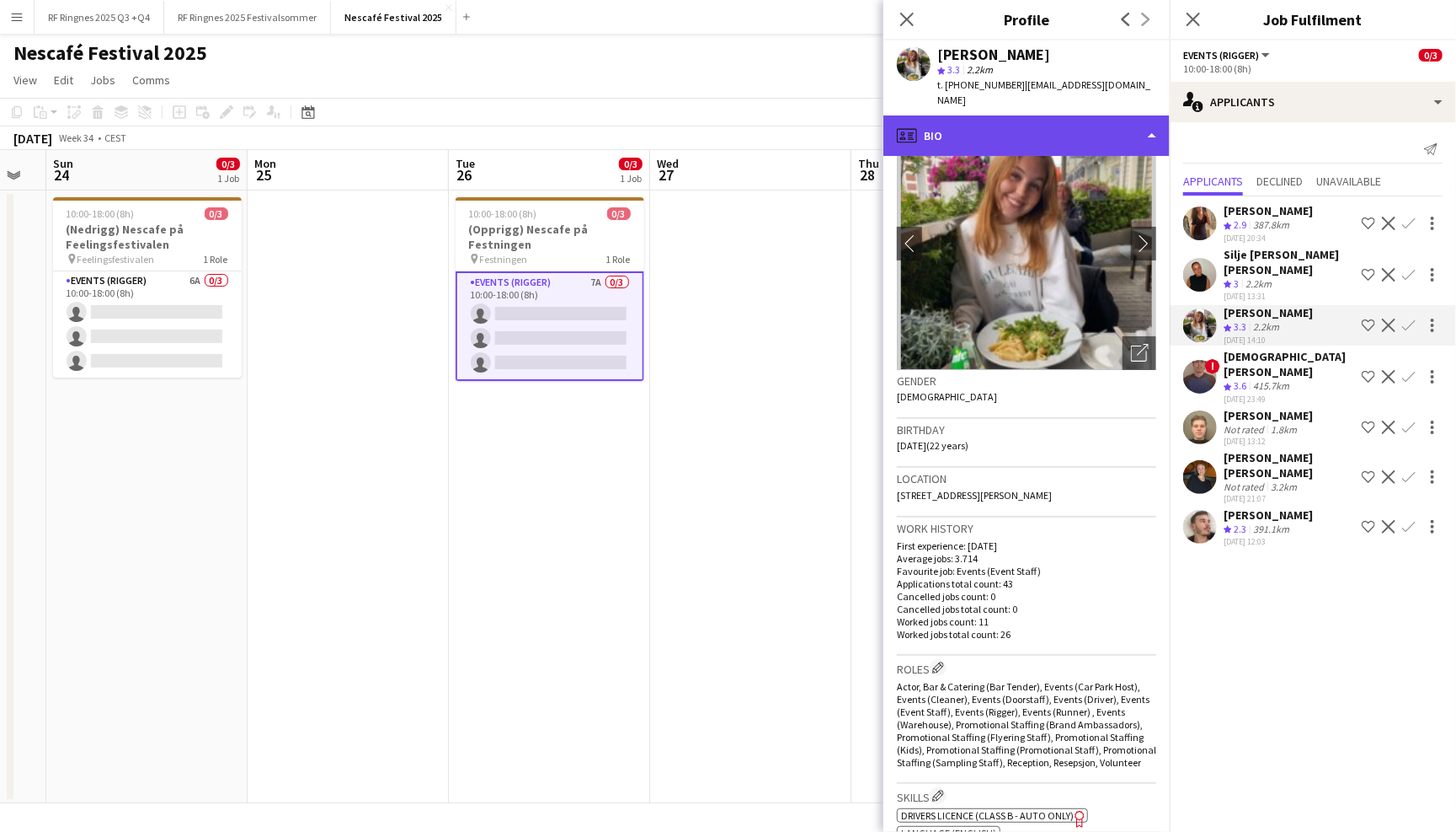
click at [1117, 116] on div "profile Bio" at bounding box center [1027, 135] width 287 height 40
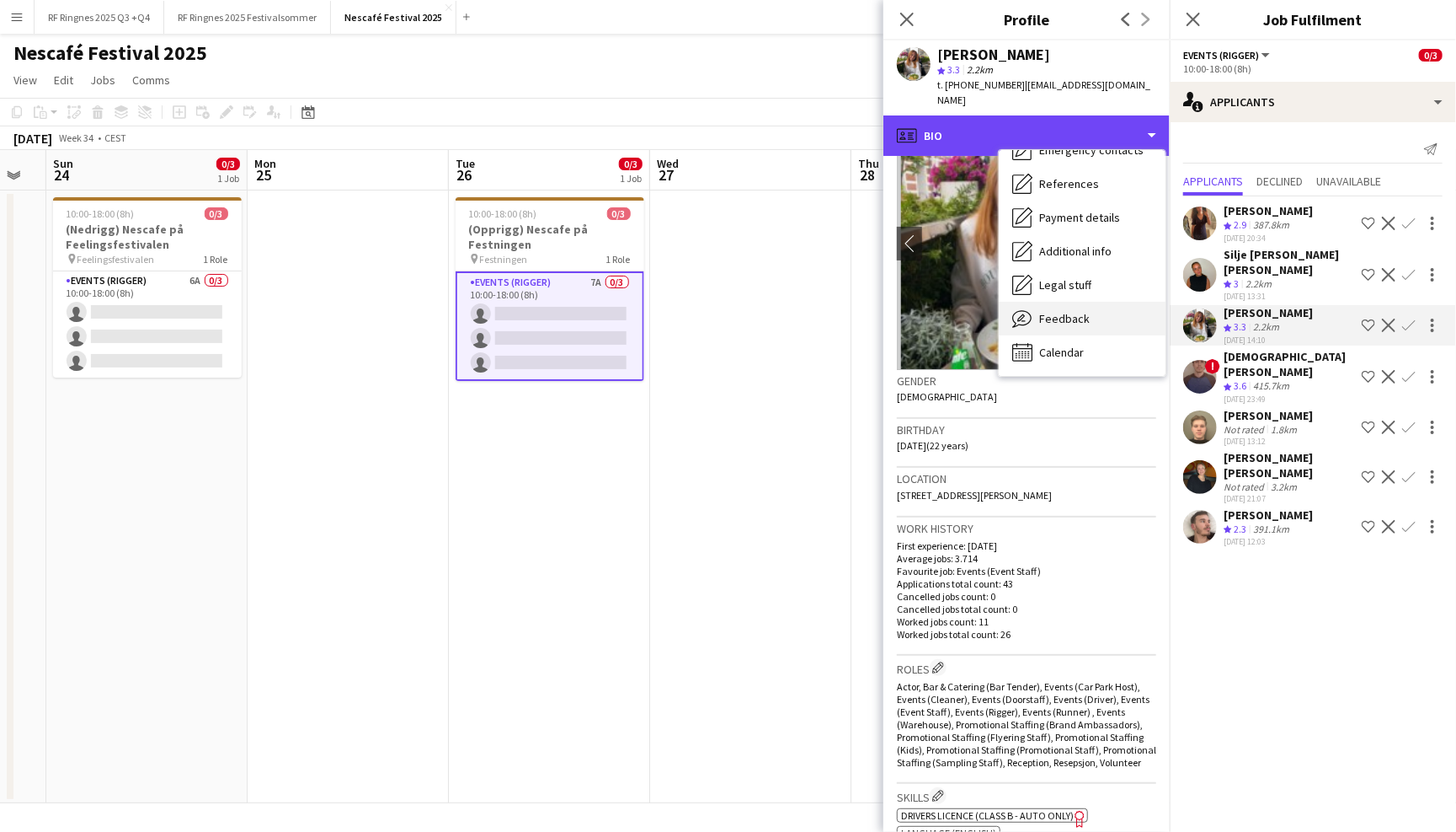
scroll to position [158, 0]
click at [1062, 312] on span "Feedback" at bounding box center [1065, 319] width 50 height 15
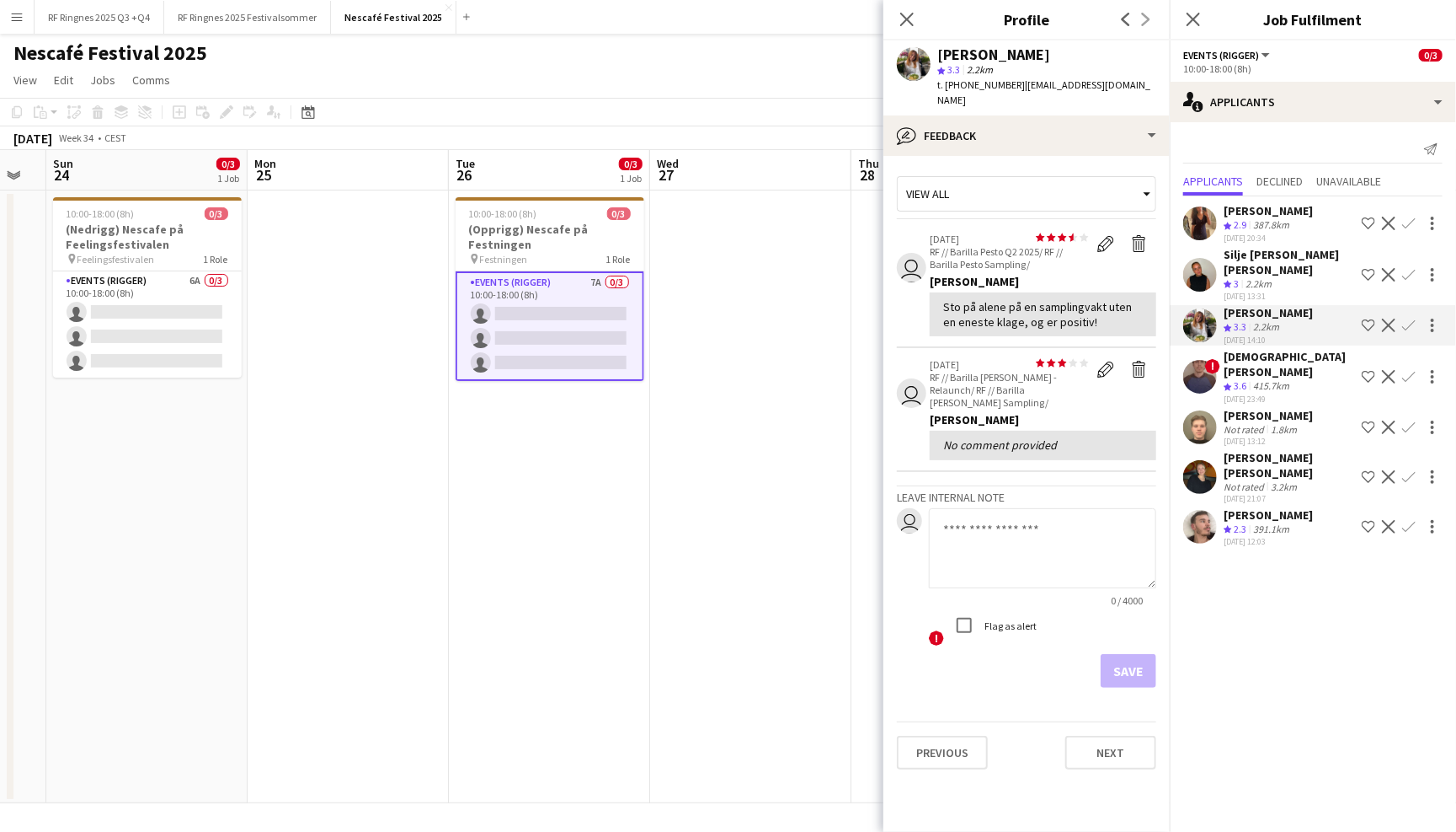
click at [1197, 262] on app-user-avatar at bounding box center [1200, 275] width 34 height 34
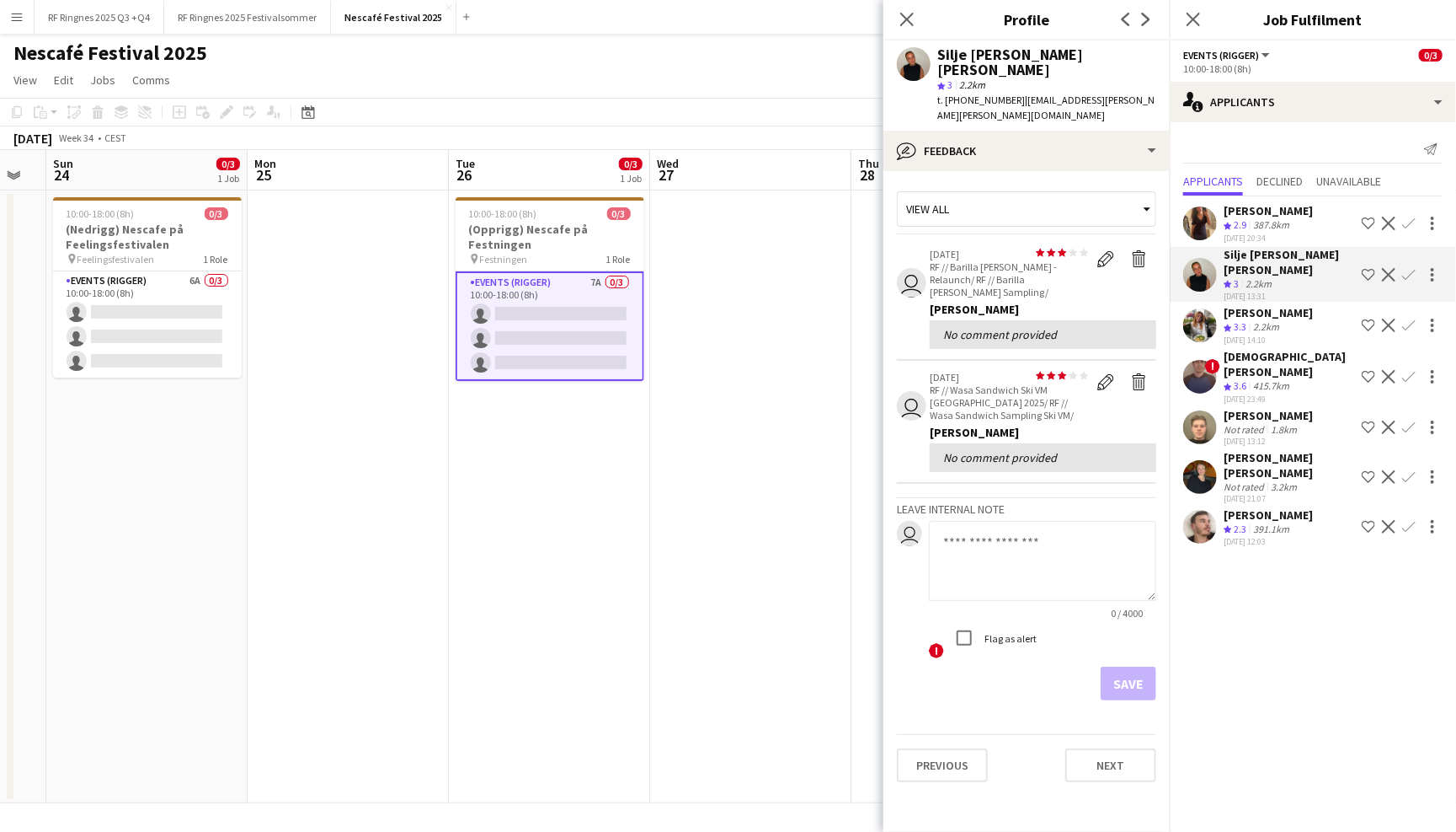
click at [1202, 211] on app-user-avatar at bounding box center [1200, 223] width 34 height 34
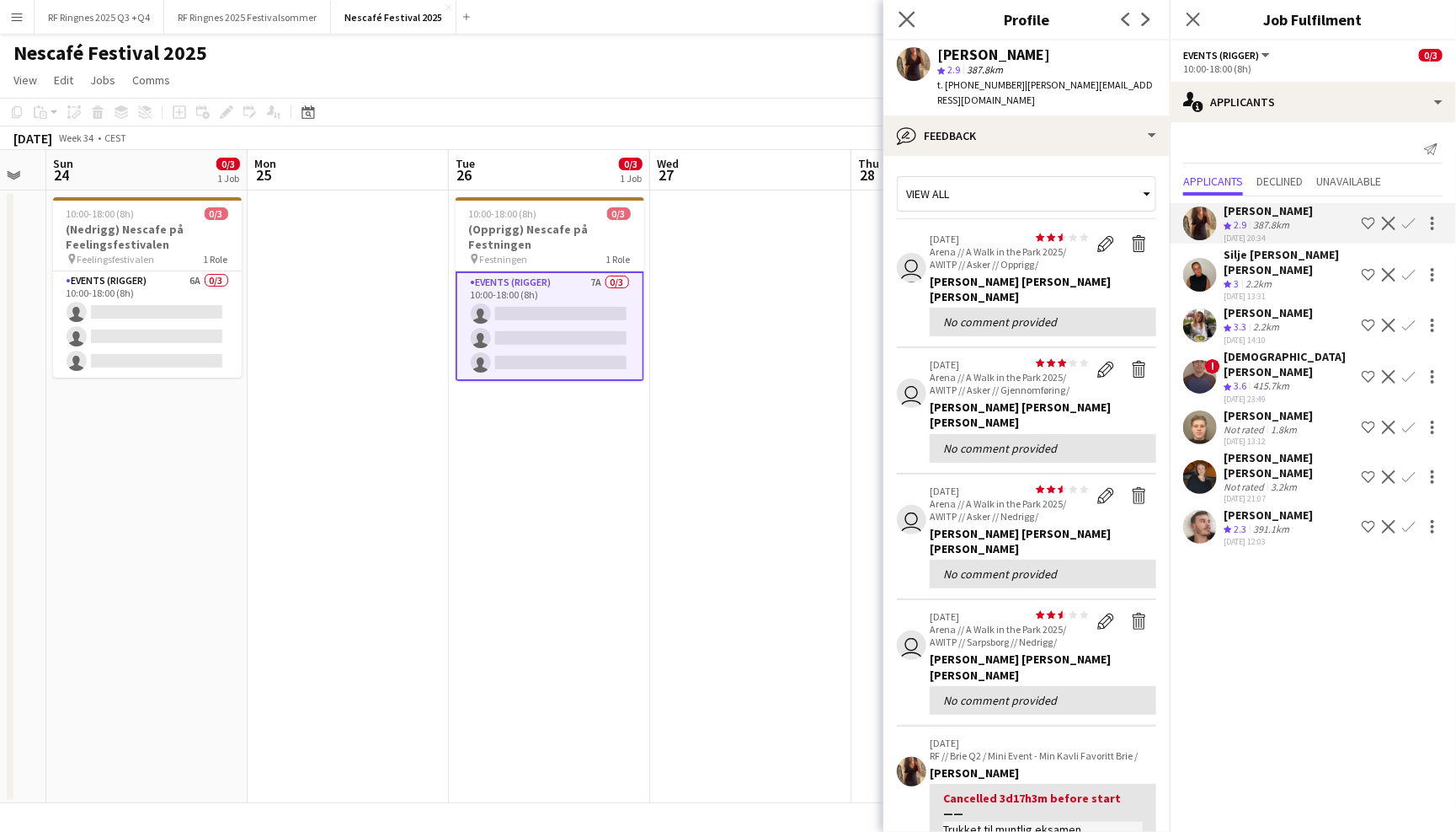
click at [899, 16] on app-icon "Close pop-in" at bounding box center [907, 20] width 24 height 24
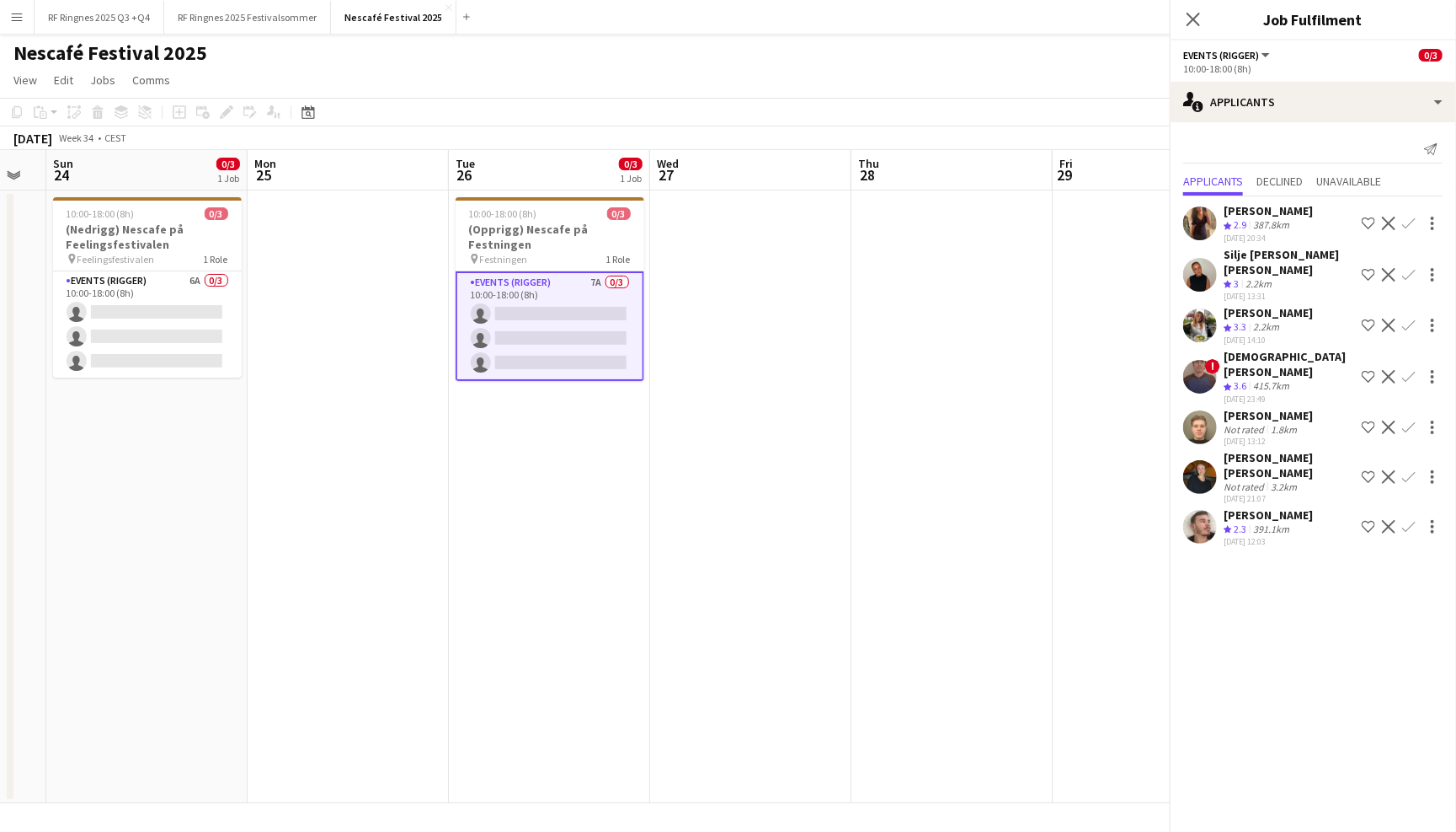
click at [737, 57] on div "Nescafé Festival 2025 user" at bounding box center [728, 49] width 1456 height 32
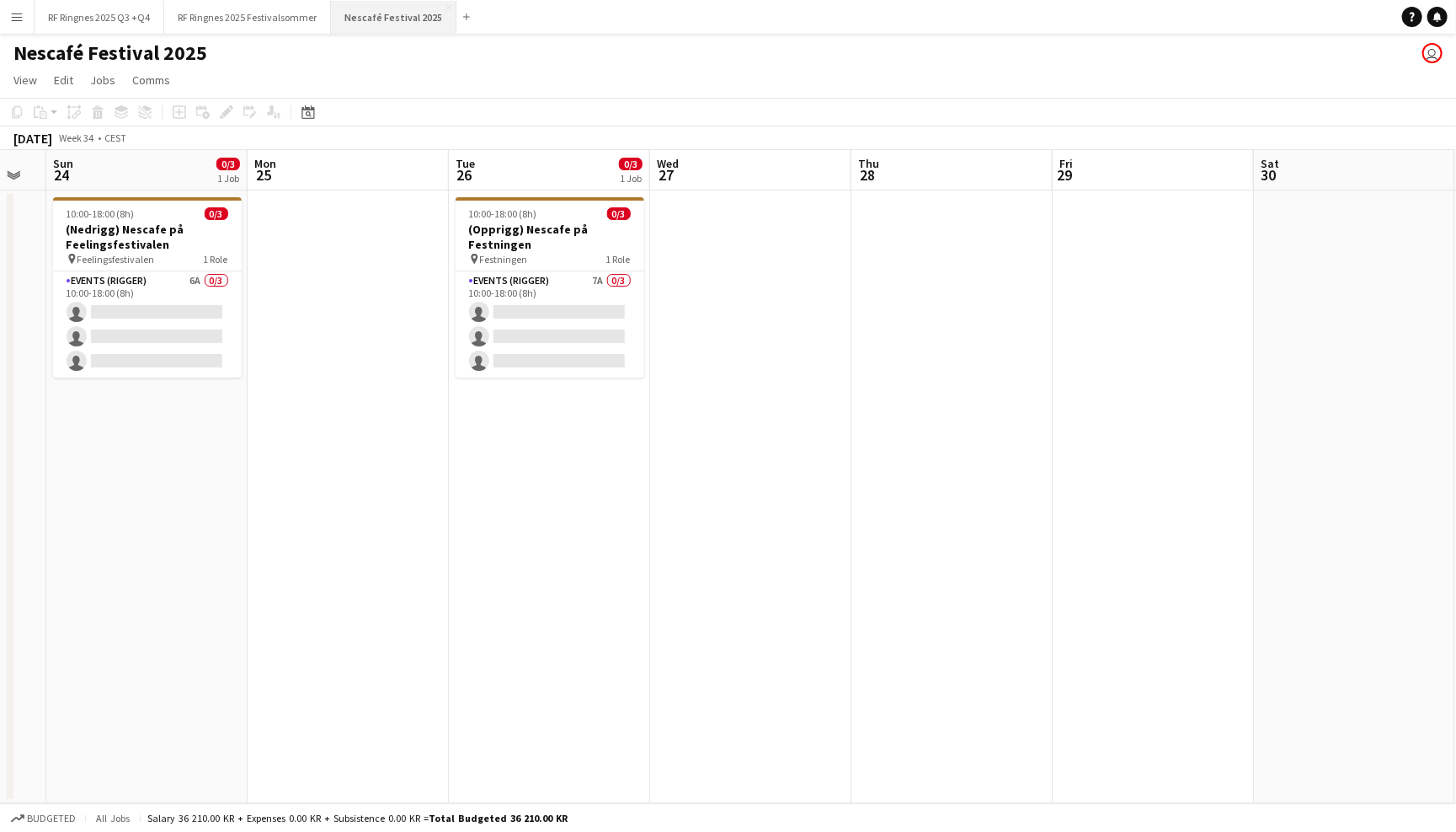
click at [446, 4] on button "Nescafé Festival 2025 Close" at bounding box center [394, 17] width 125 height 33
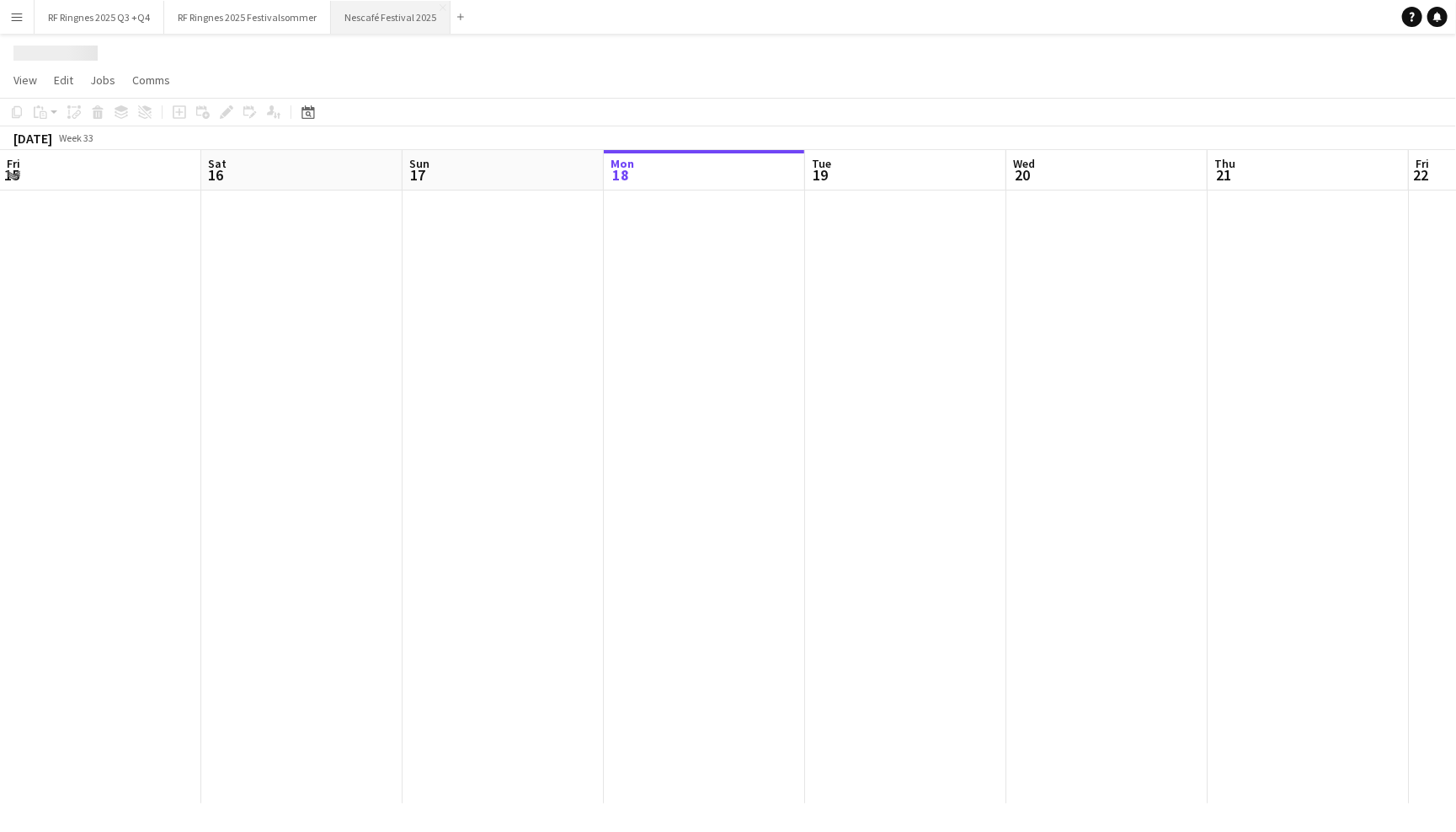
scroll to position [0, 401]
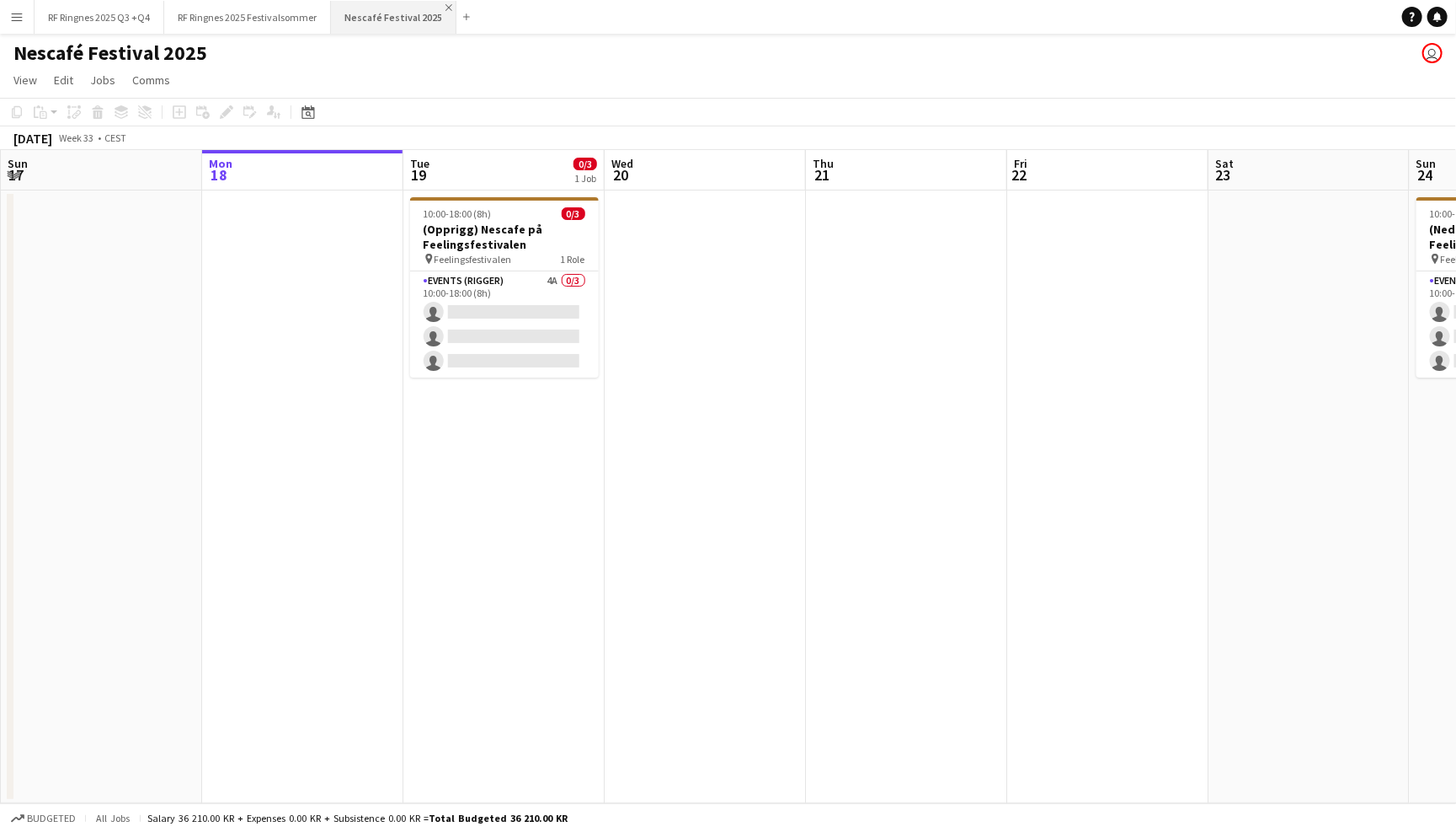
click at [445, 8] on app-icon "Close" at bounding box center [448, 7] width 7 height 7
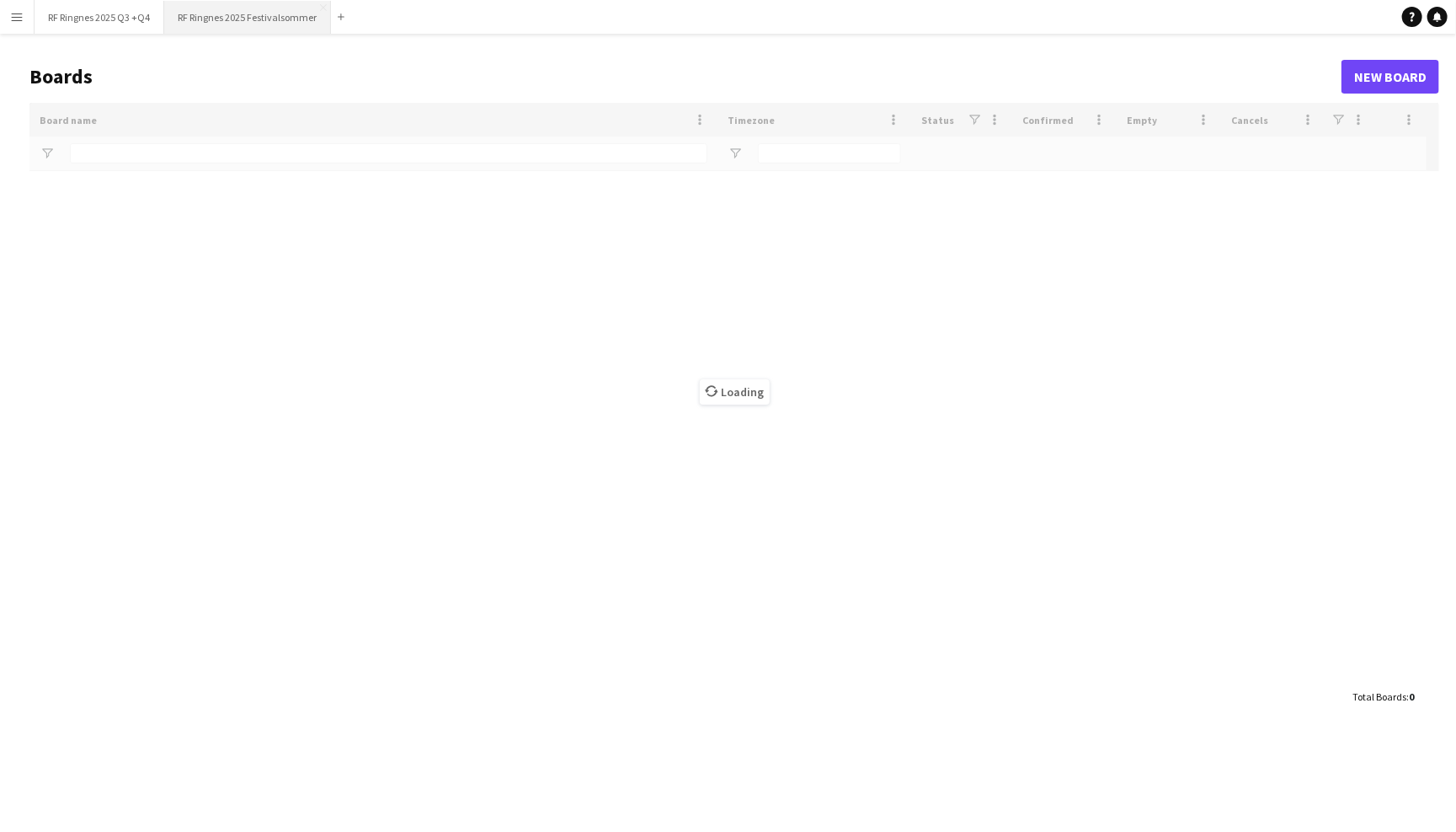
click at [243, 21] on button "RF Ringnes 2025 Festivalsommer Close" at bounding box center [247, 17] width 167 height 33
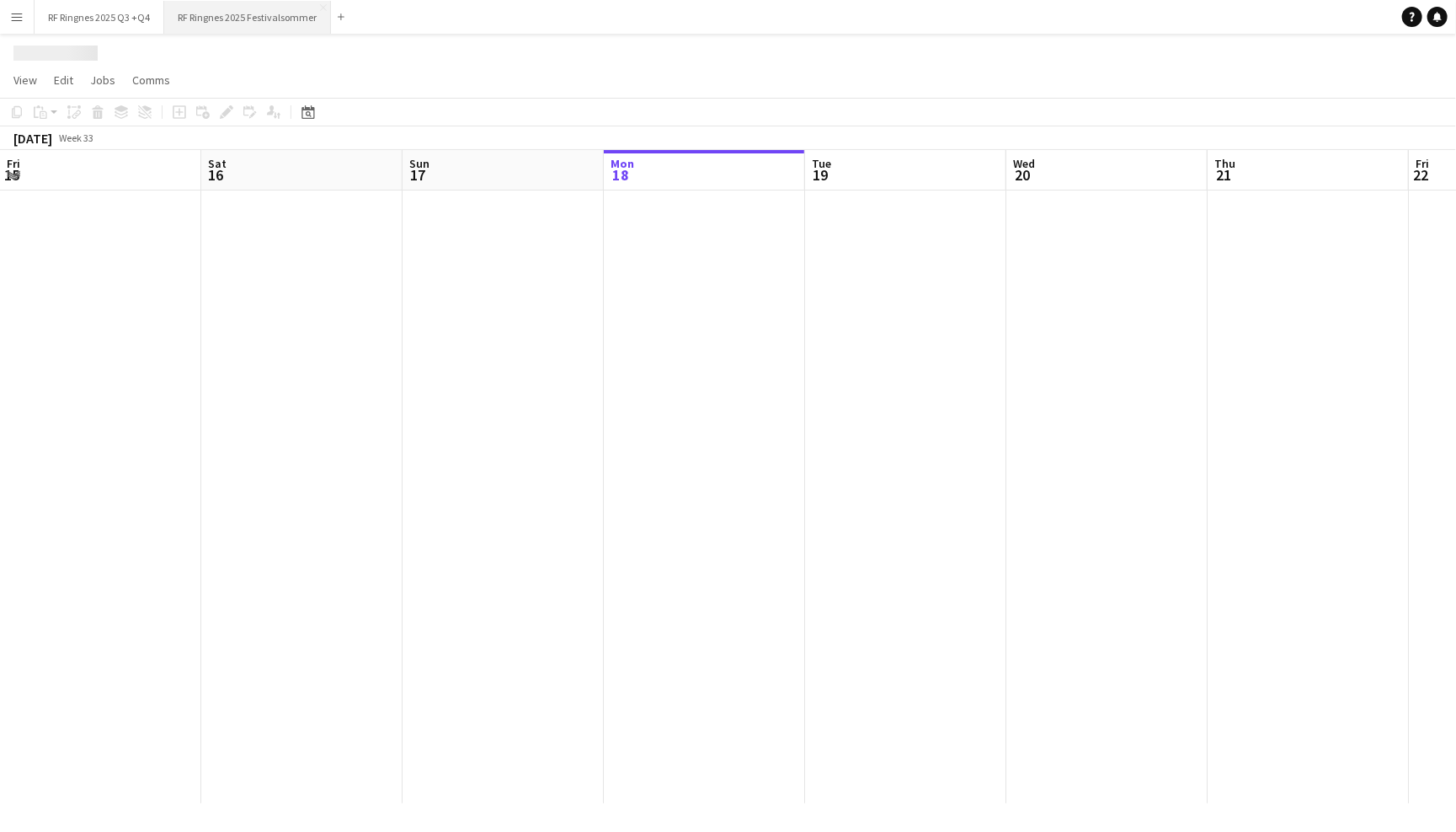
scroll to position [0, 401]
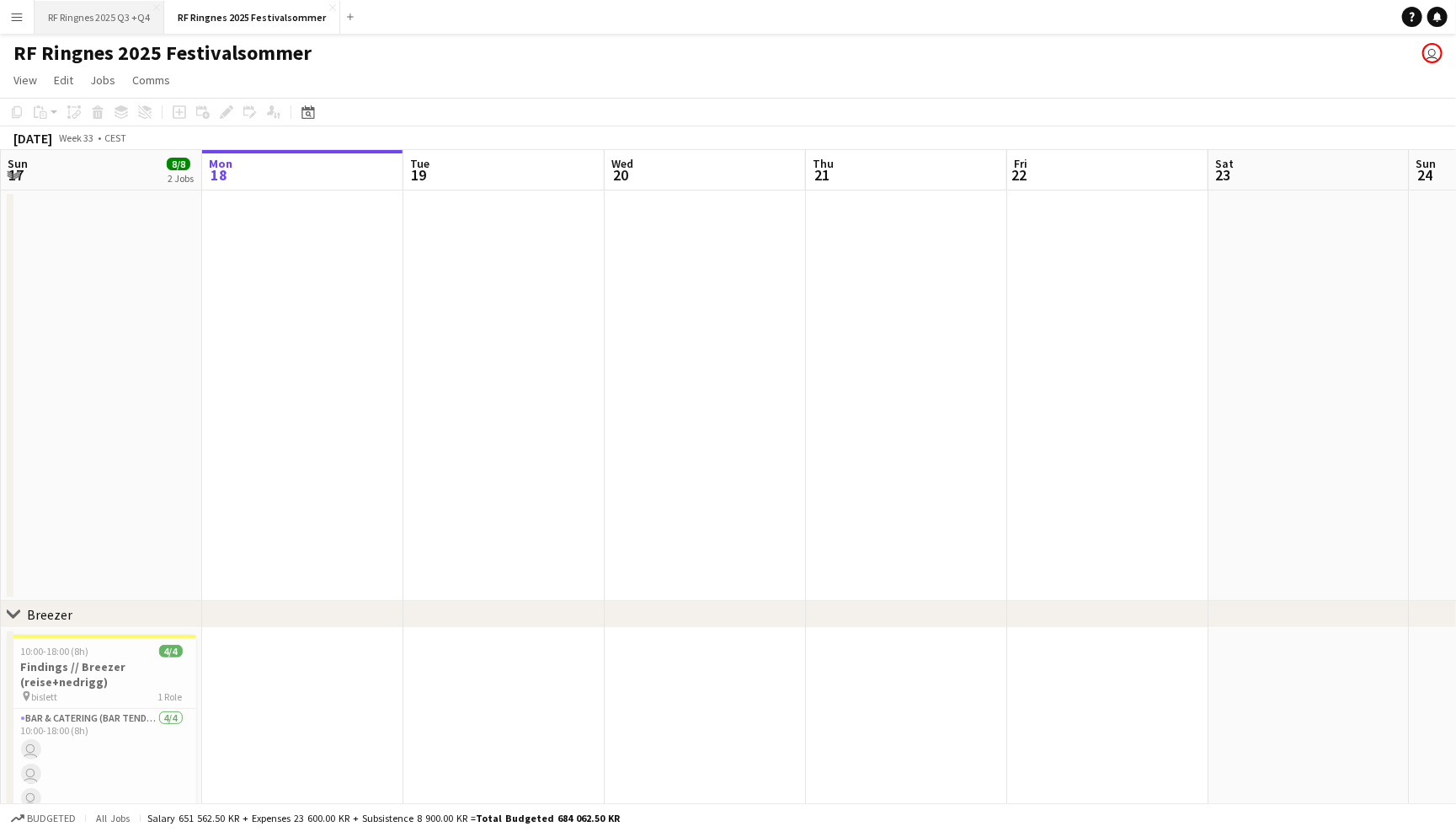
click at [142, 30] on button "RF Ringnes 2025 Q3 +Q4 Close" at bounding box center [99, 17] width 130 height 33
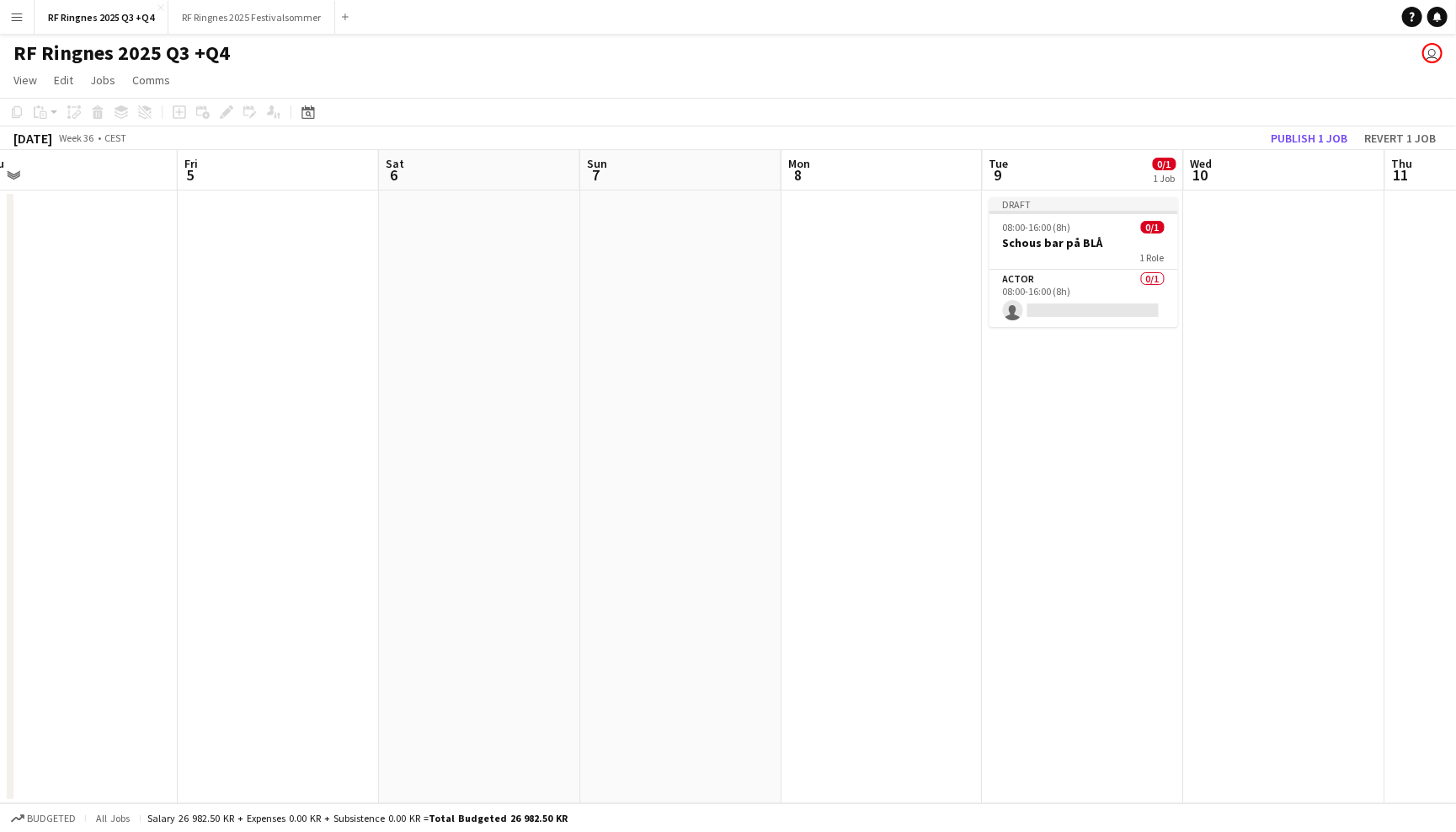
scroll to position [0, 423]
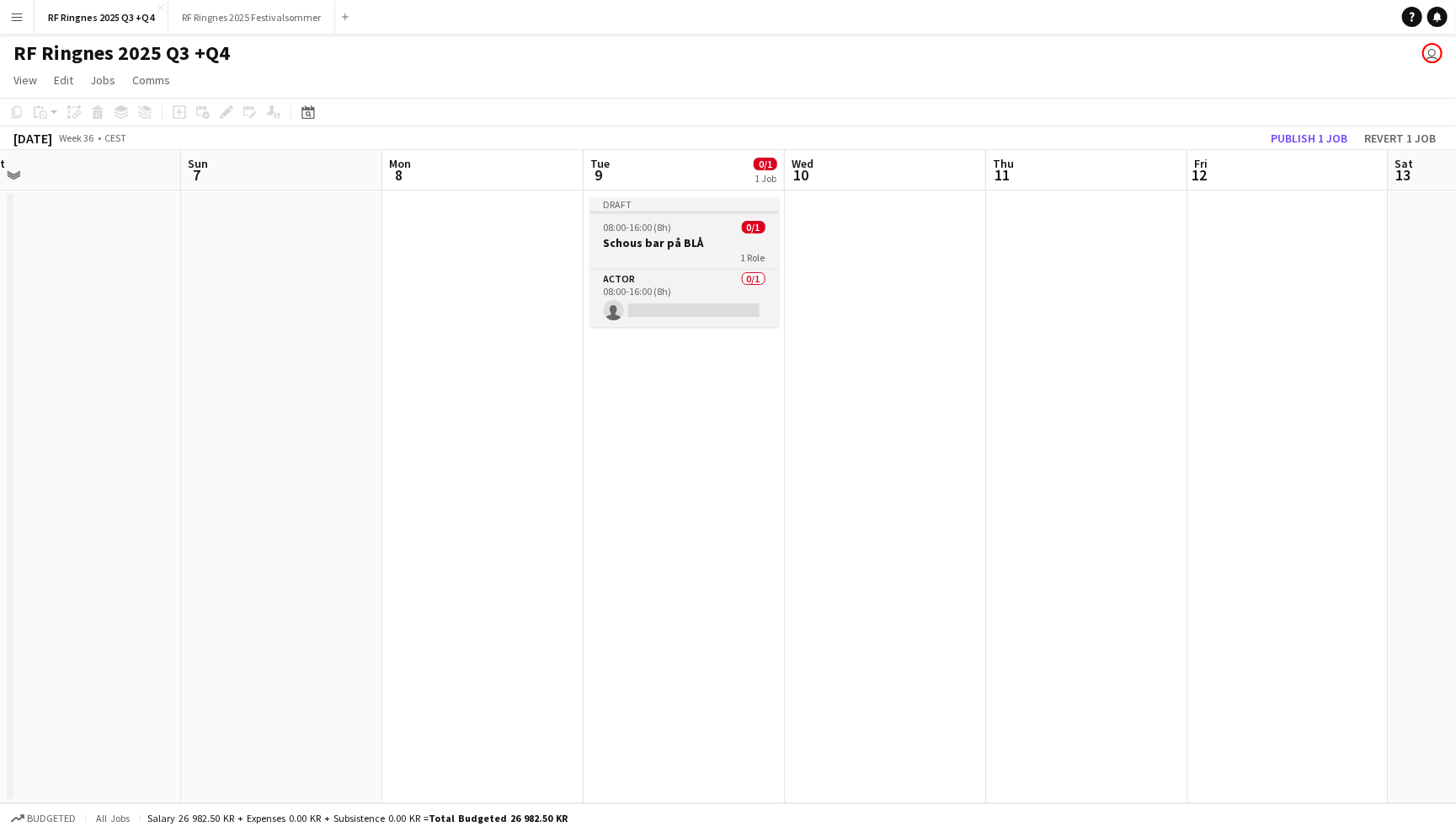
click at [682, 243] on h3 "Schous bar på BLÅ" at bounding box center [685, 243] width 189 height 15
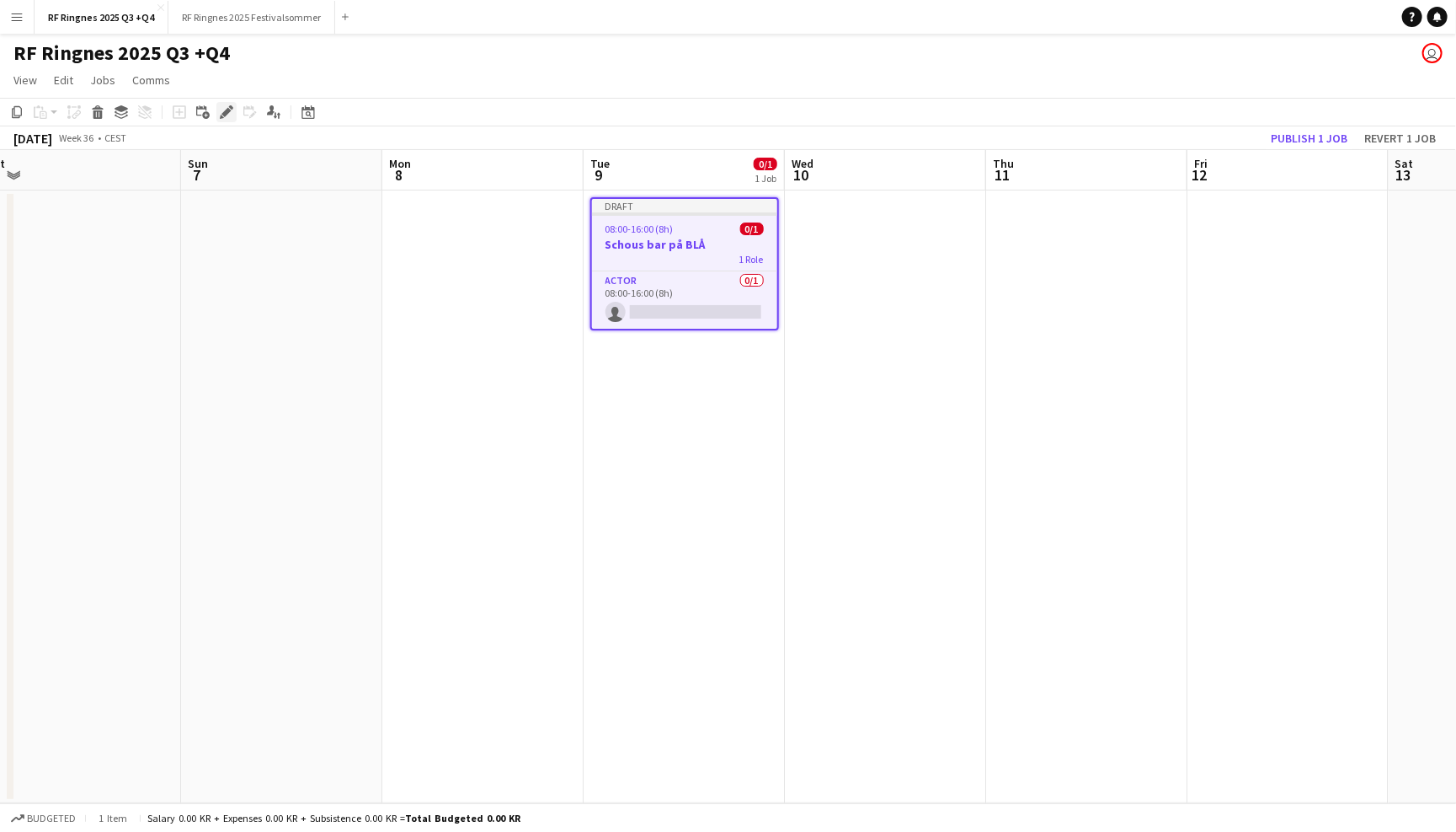
click at [229, 117] on icon "Edit" at bounding box center [227, 112] width 13 height 13
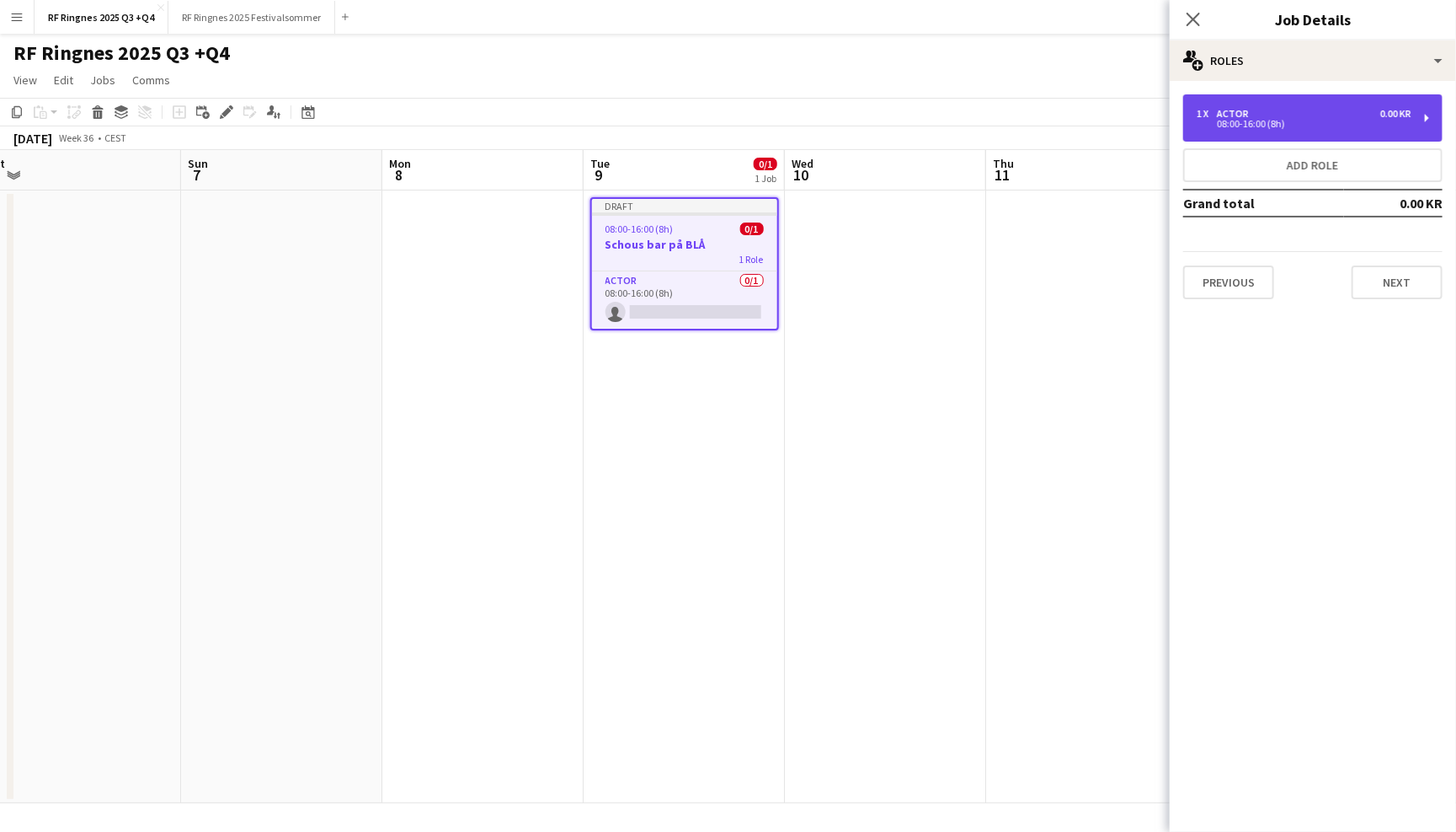
click at [1301, 120] on div "08:00-16:00 (8h)" at bounding box center [1304, 123] width 215 height 8
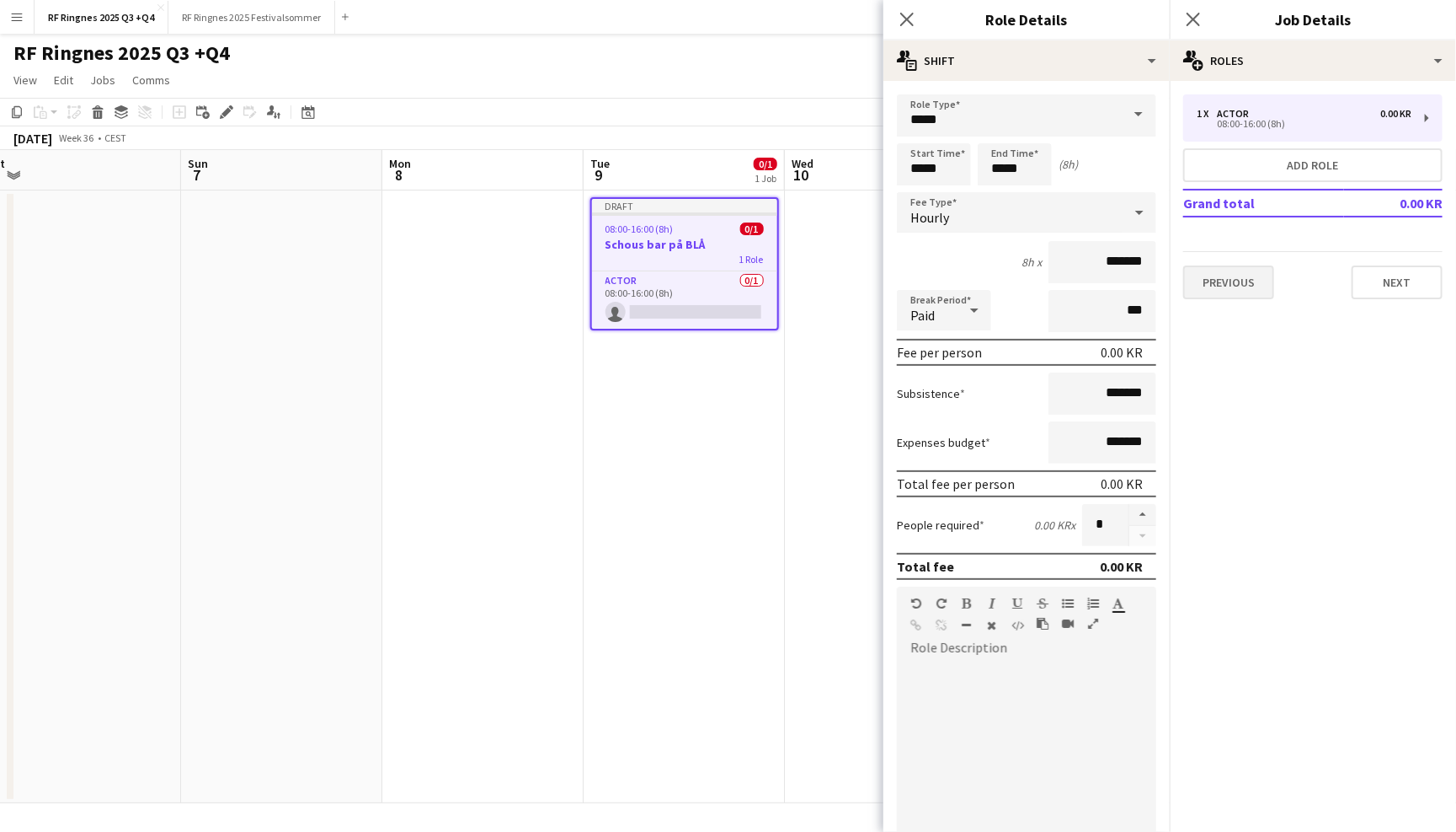
click at [1225, 276] on button "Previous" at bounding box center [1228, 282] width 91 height 34
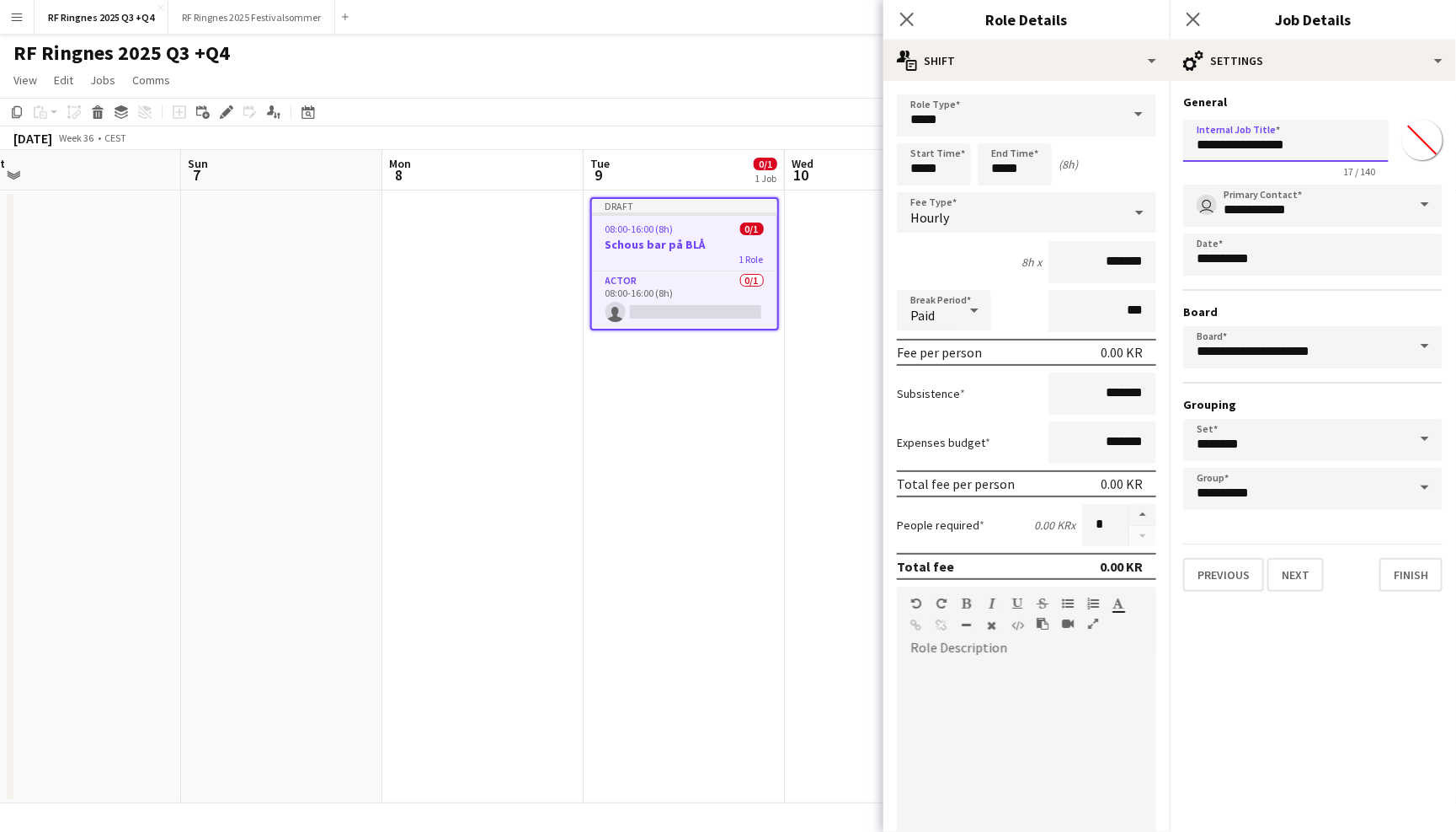
drag, startPoint x: 1315, startPoint y: 142, endPoint x: 1159, endPoint y: 127, distance: 156.7
click at [1159, 127] on body "Menu Boards Boards Boards All jobs Status Workforce Workforce My Workforce Recr…" at bounding box center [728, 416] width 1456 height 832
type input "**********"
click at [1295, 563] on button "Next" at bounding box center [1295, 574] width 56 height 34
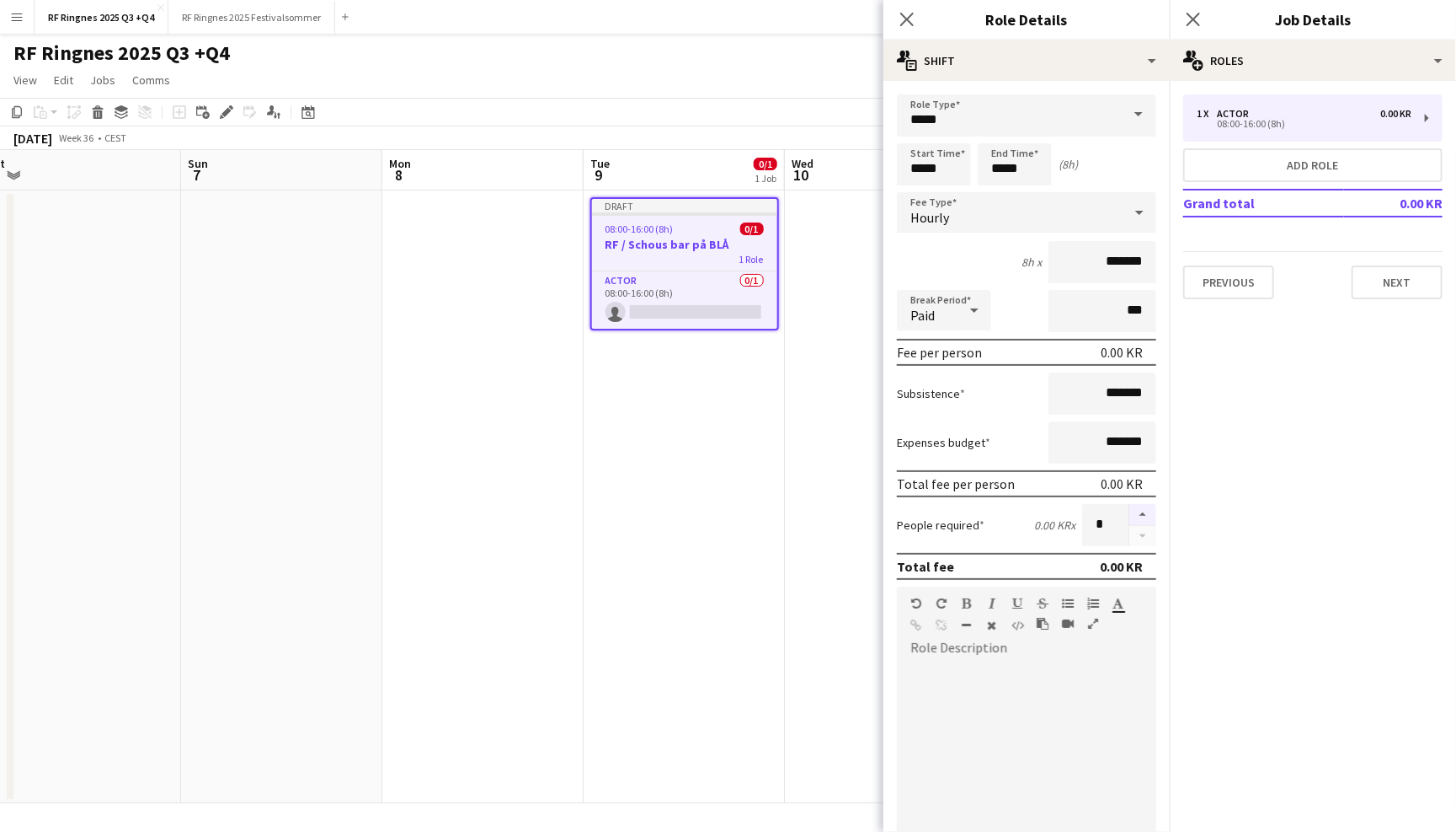
click at [1149, 514] on button "button" at bounding box center [1142, 515] width 27 height 21
type input "*"
click at [990, 652] on div at bounding box center [1027, 756] width 259 height 214
click at [1055, 683] on div "**********" at bounding box center [1026, 703] width 232 height 50
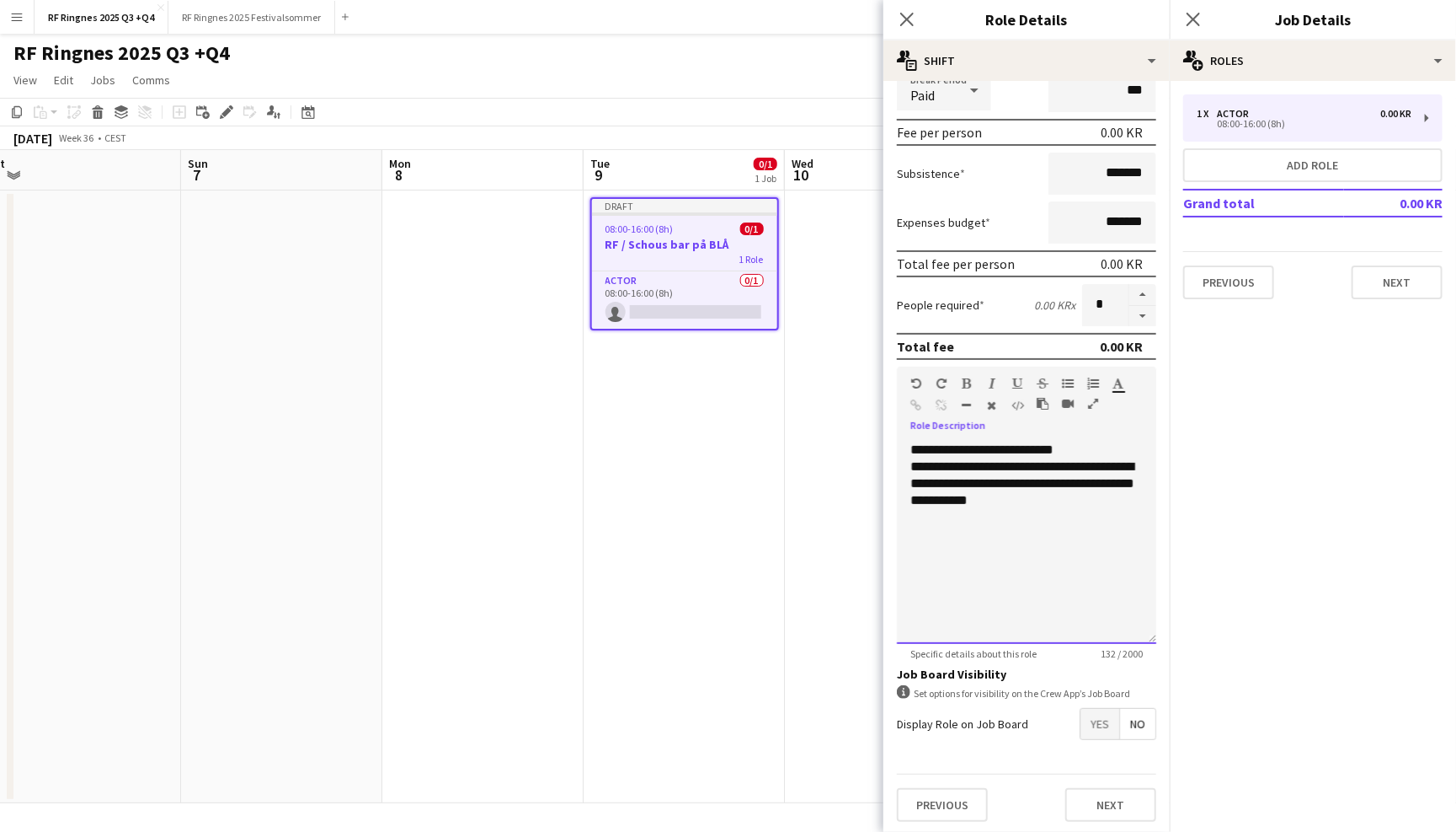
scroll to position [219, 0]
click at [1113, 721] on span "Yes" at bounding box center [1100, 725] width 39 height 30
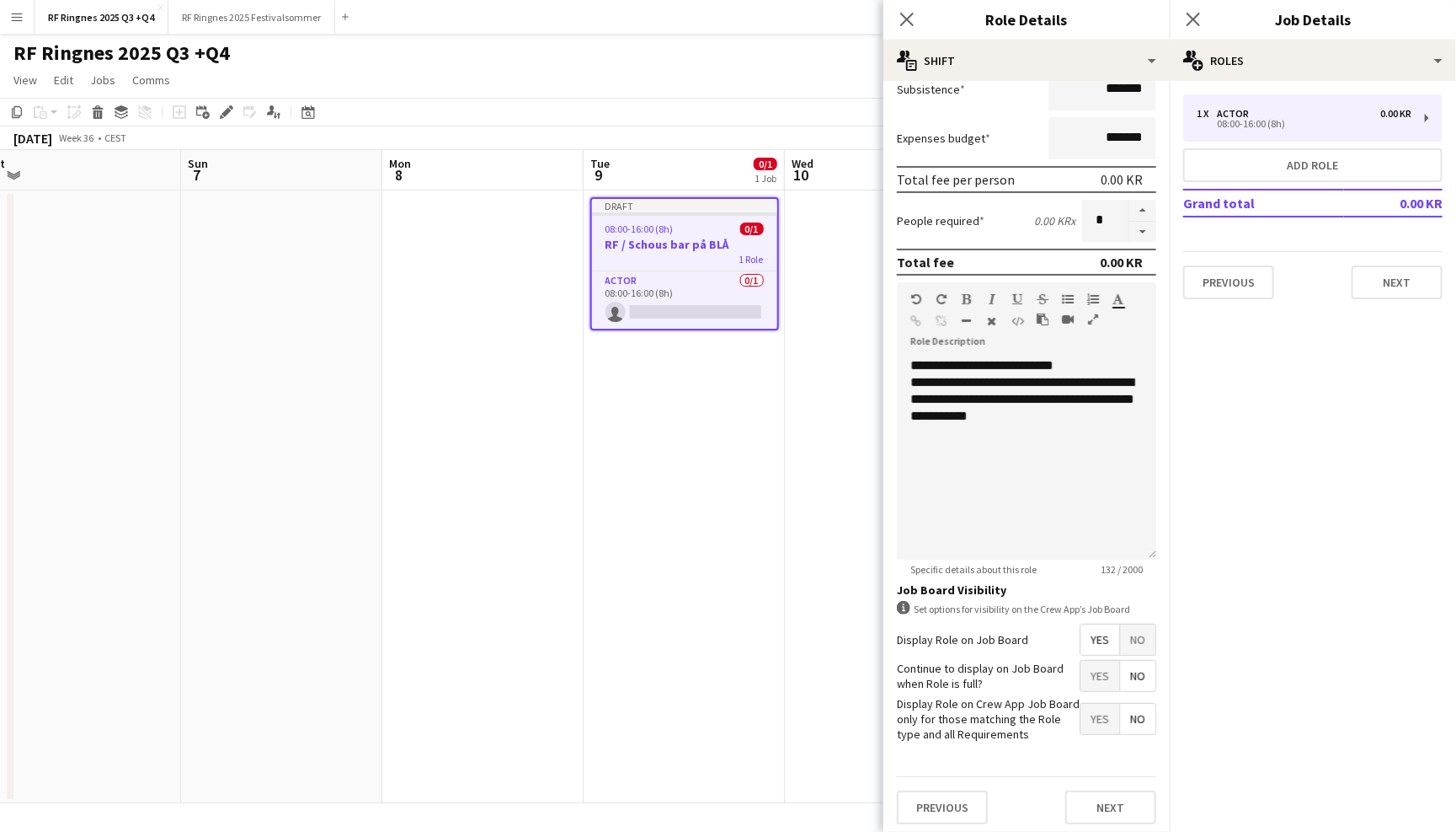
scroll to position [303, 0]
click at [1105, 675] on span "Yes" at bounding box center [1100, 676] width 39 height 30
click at [1104, 703] on mat-button-toggle-group "Yes No" at bounding box center [1118, 719] width 77 height 32
click at [1104, 710] on span "Yes" at bounding box center [1100, 719] width 39 height 30
click at [1102, 712] on span "Yes" at bounding box center [1100, 719] width 39 height 30
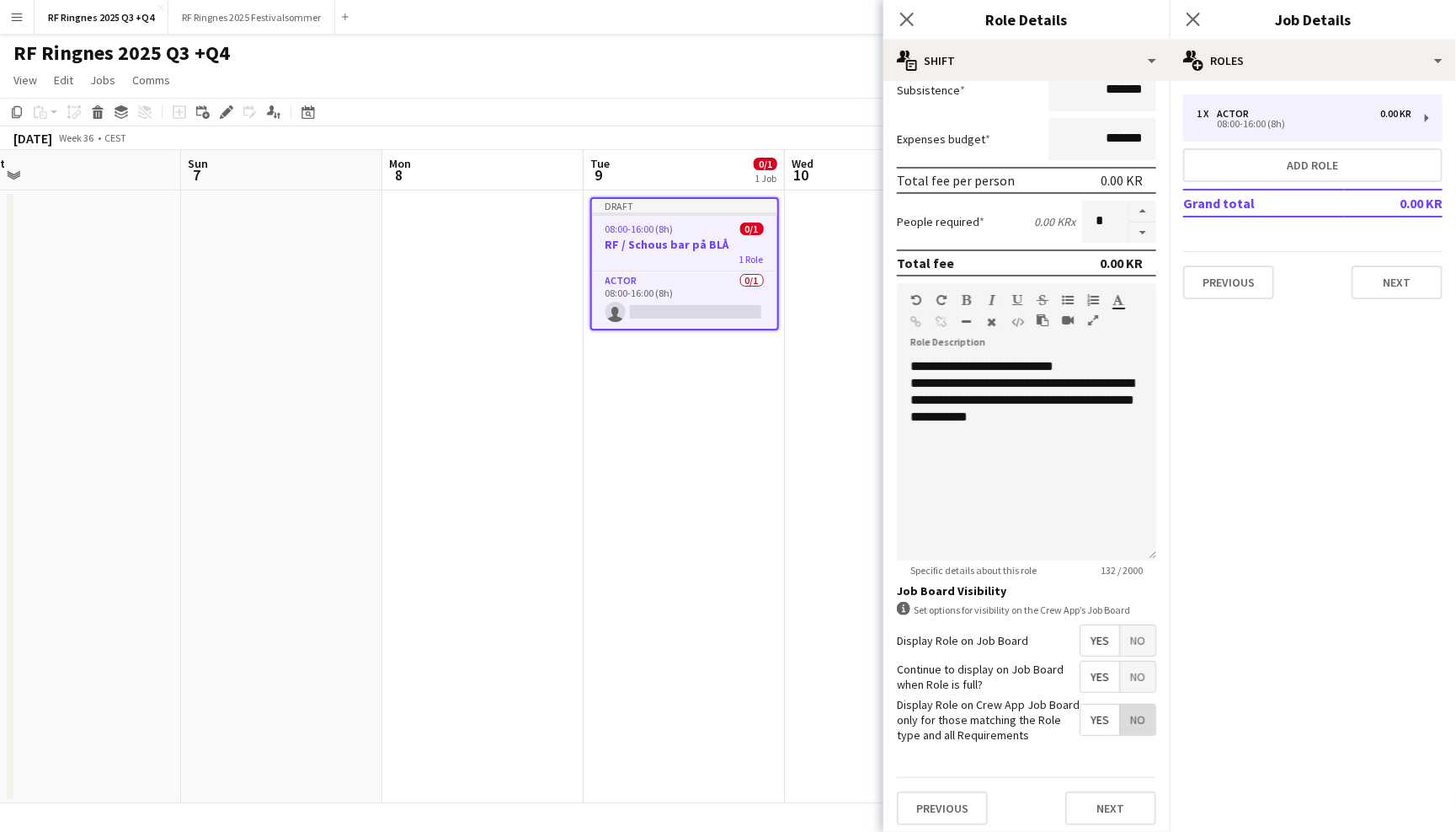
click at [1129, 712] on span "No" at bounding box center [1138, 719] width 35 height 30
click at [1102, 802] on button "Next" at bounding box center [1110, 808] width 91 height 34
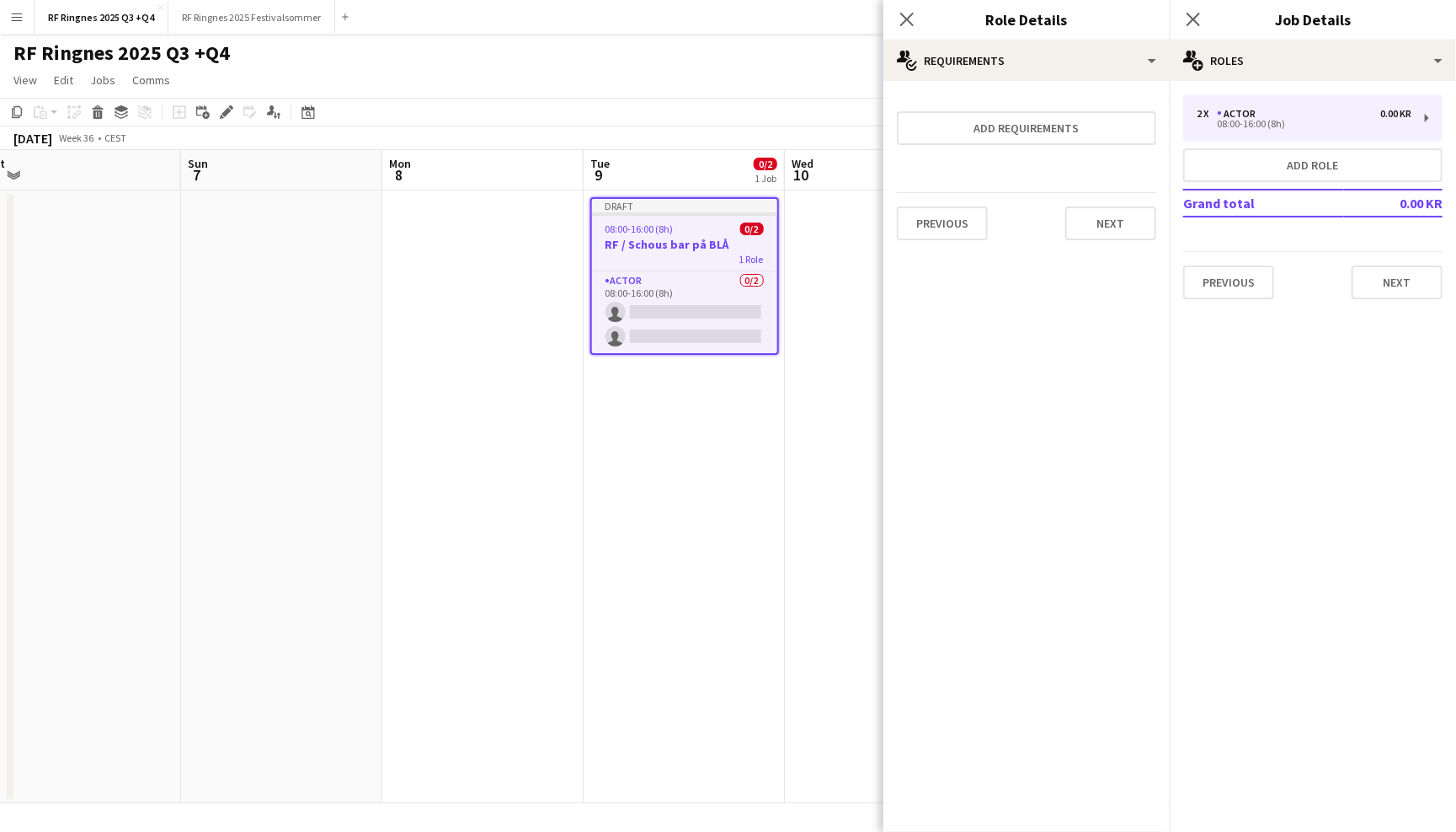
scroll to position [0, 0]
click at [1052, 125] on button "Add requirements" at bounding box center [1027, 128] width 259 height 34
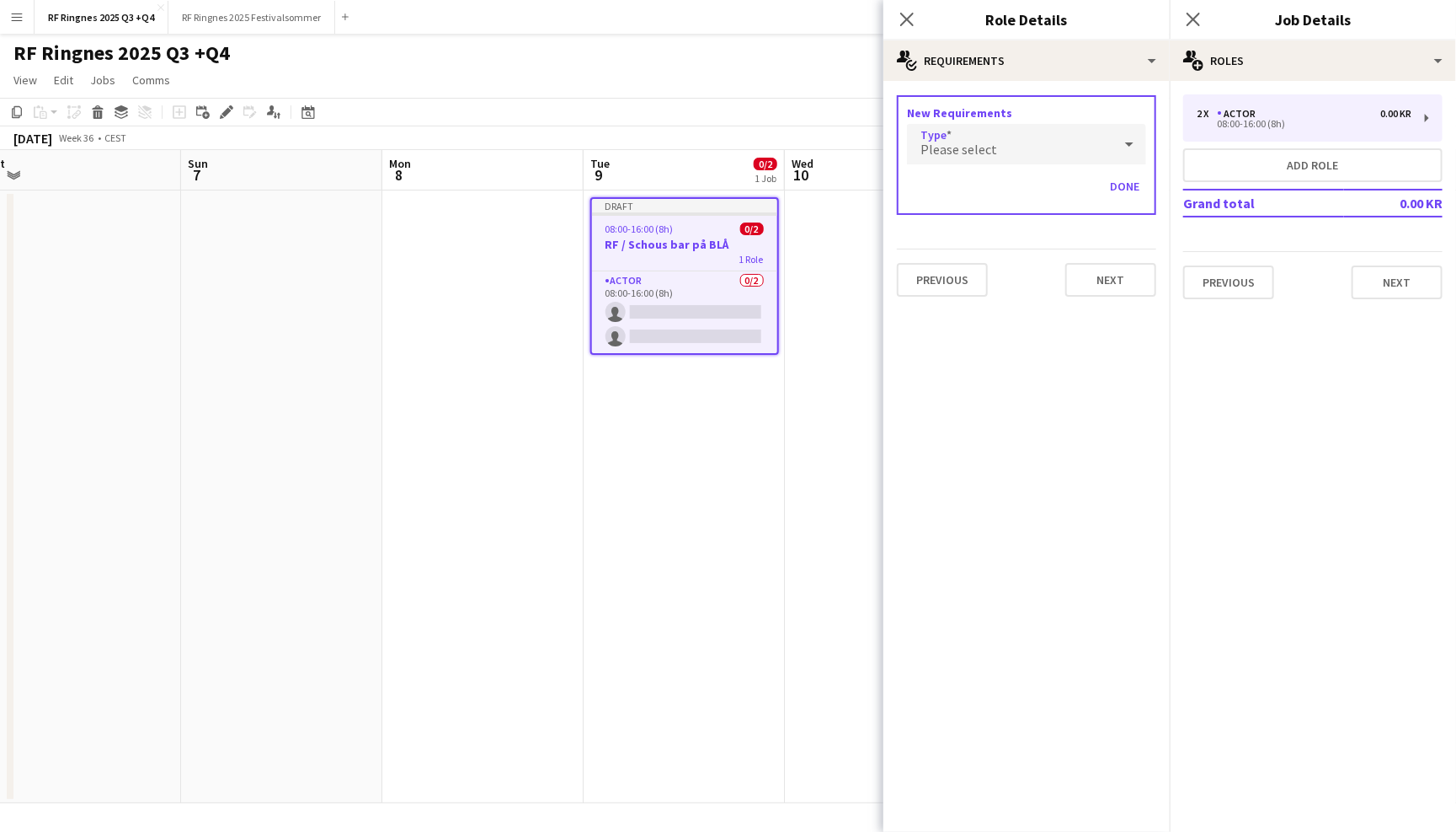
click at [1037, 148] on div "Please select" at bounding box center [1010, 144] width 205 height 40
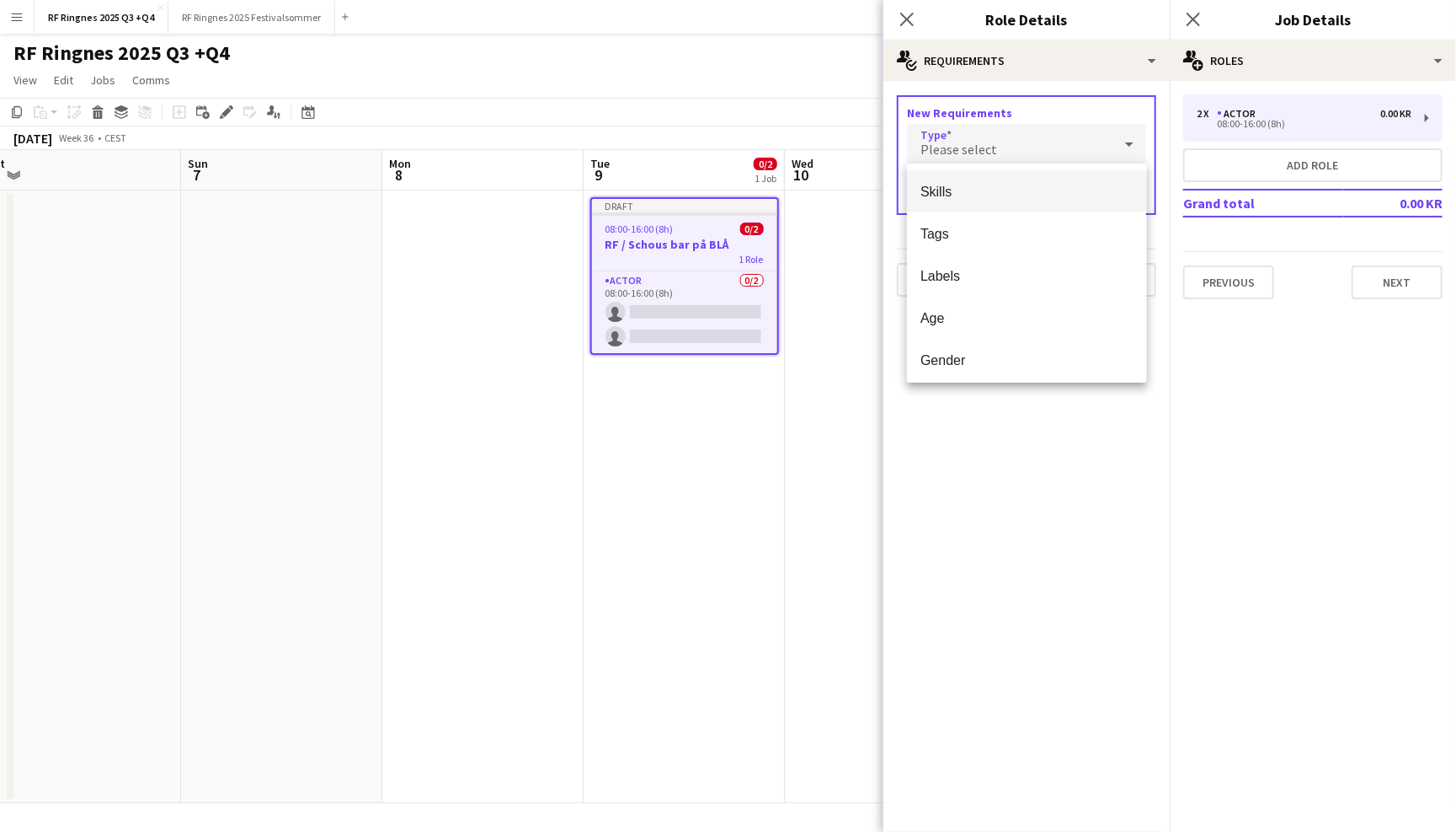
click at [1001, 197] on span "Skills" at bounding box center [1026, 191] width 212 height 16
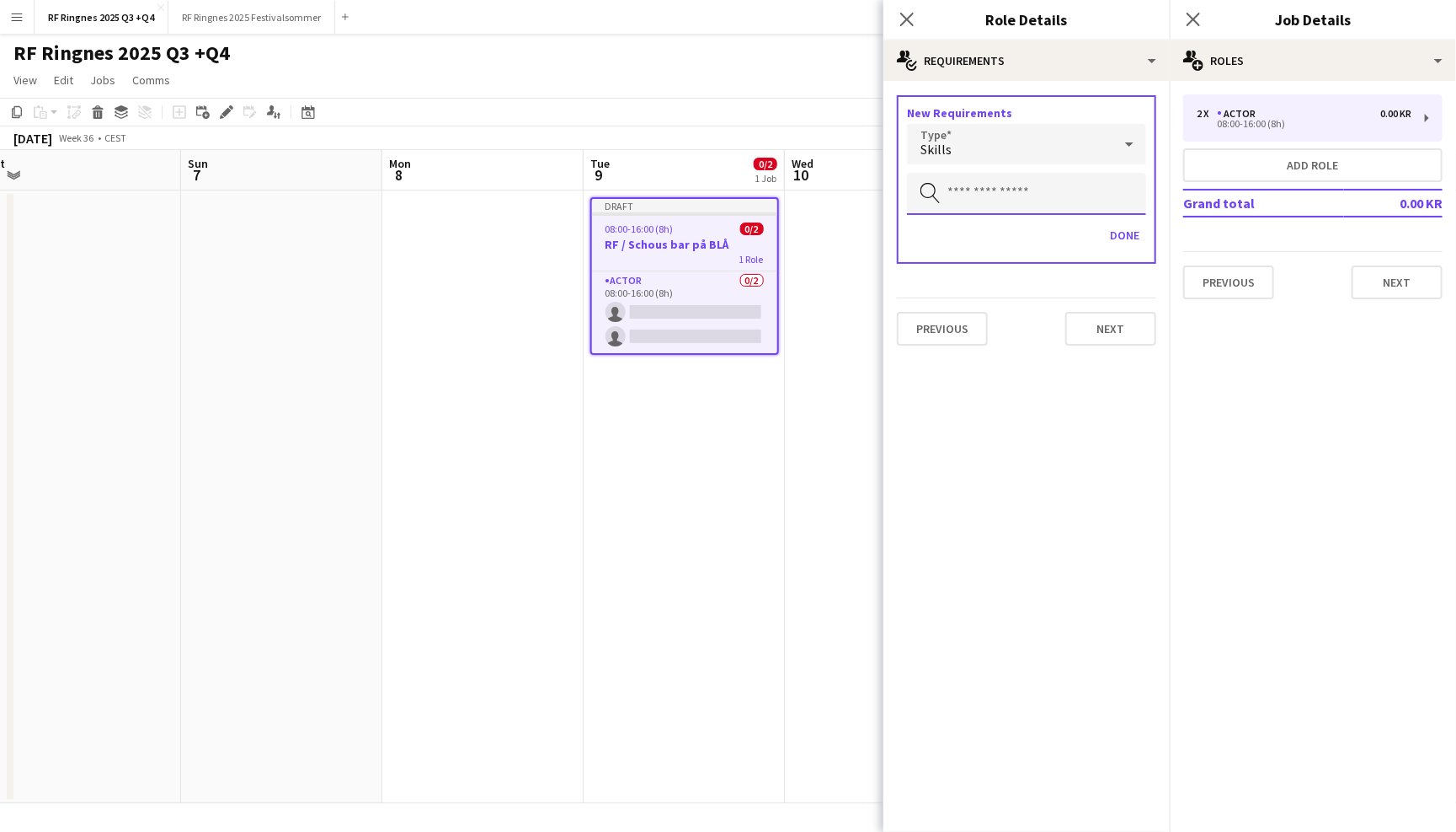
click at [998, 209] on input "text" at bounding box center [1027, 193] width 239 height 42
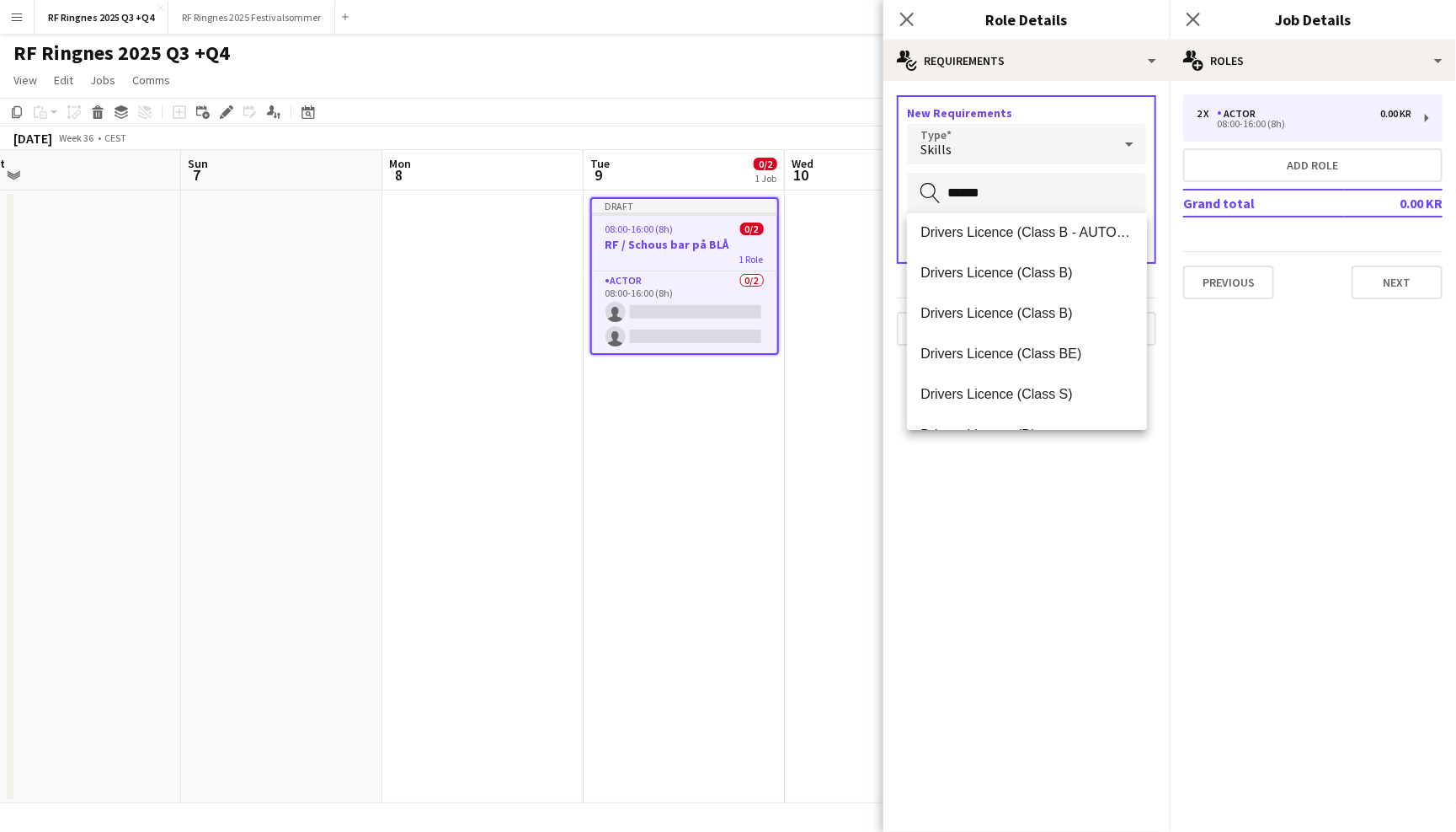
scroll to position [381, 0]
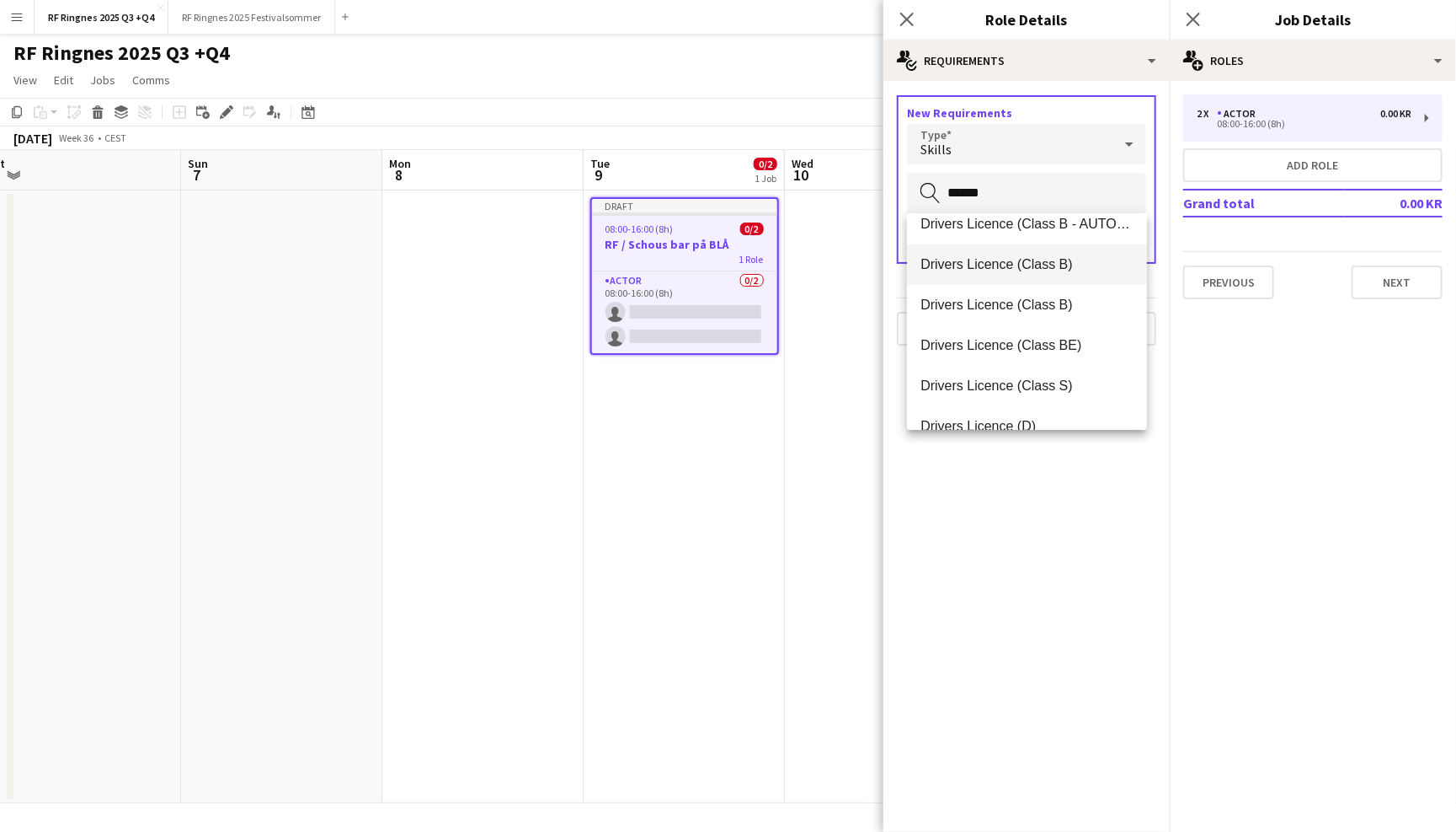
type input "******"
click at [1035, 266] on span "Drivers Licence (Class B)" at bounding box center [1026, 263] width 212 height 16
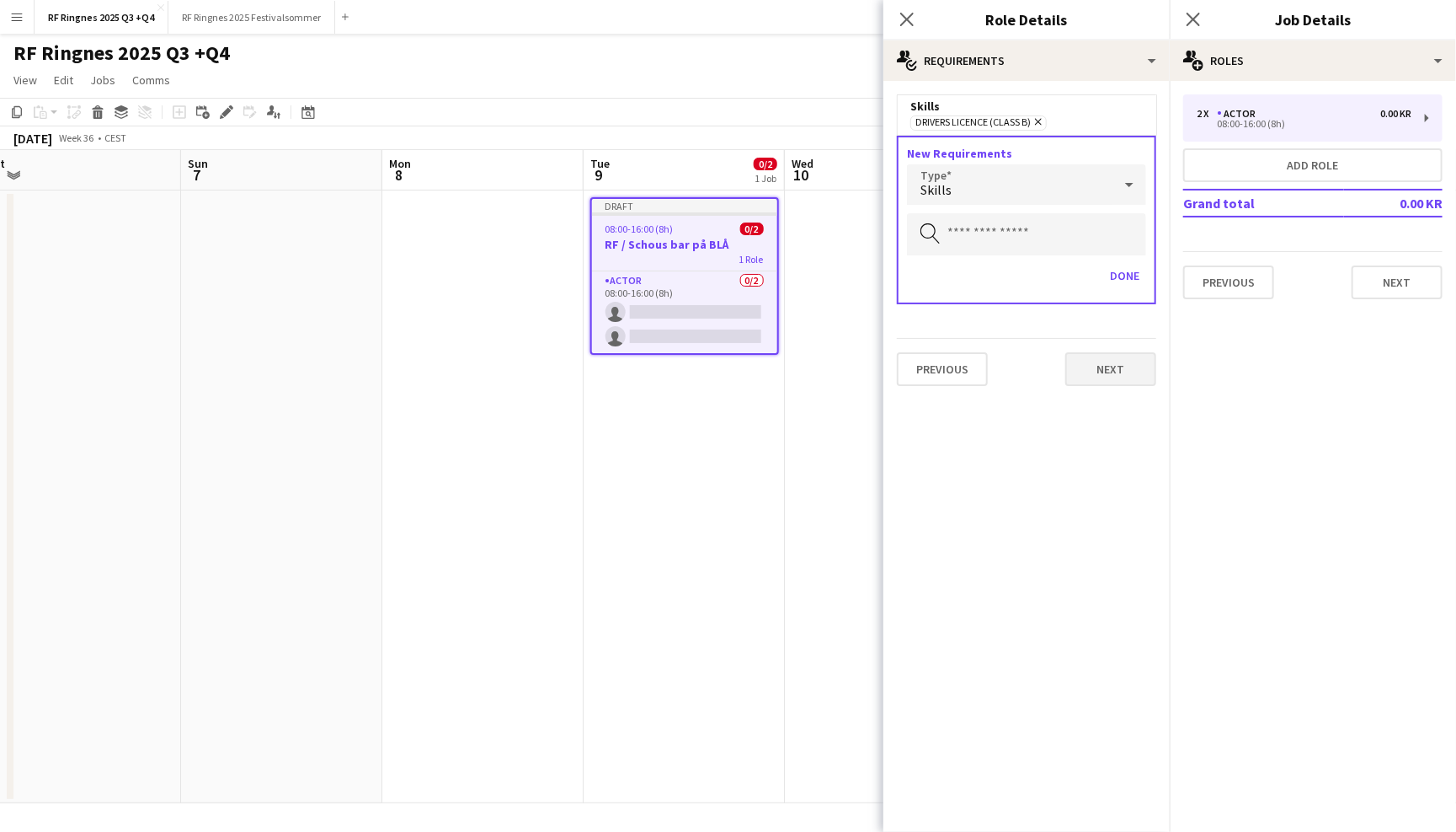
click at [1101, 360] on button "Next" at bounding box center [1110, 369] width 91 height 34
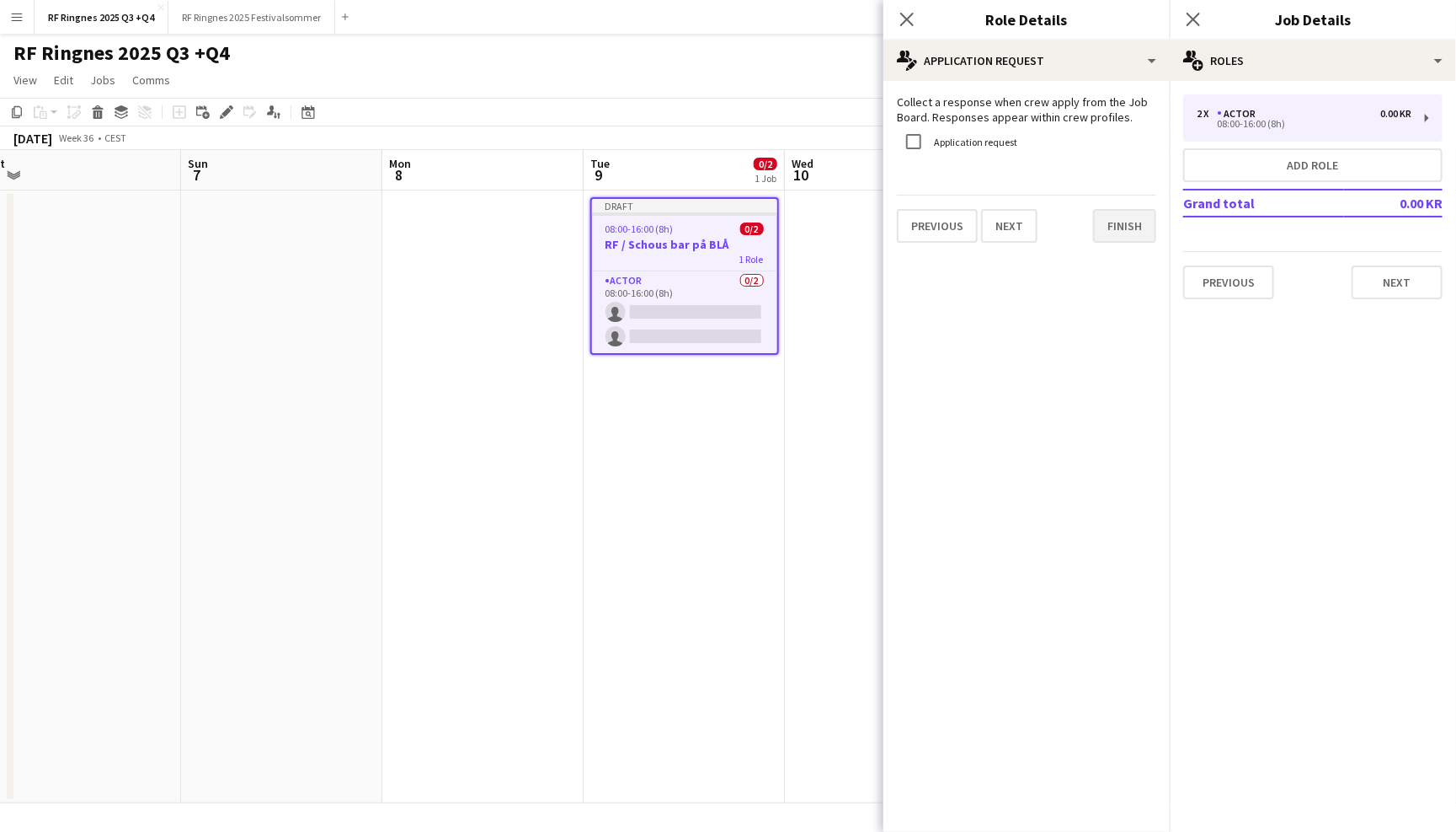
click at [1120, 217] on button "Finish" at bounding box center [1125, 226] width 63 height 34
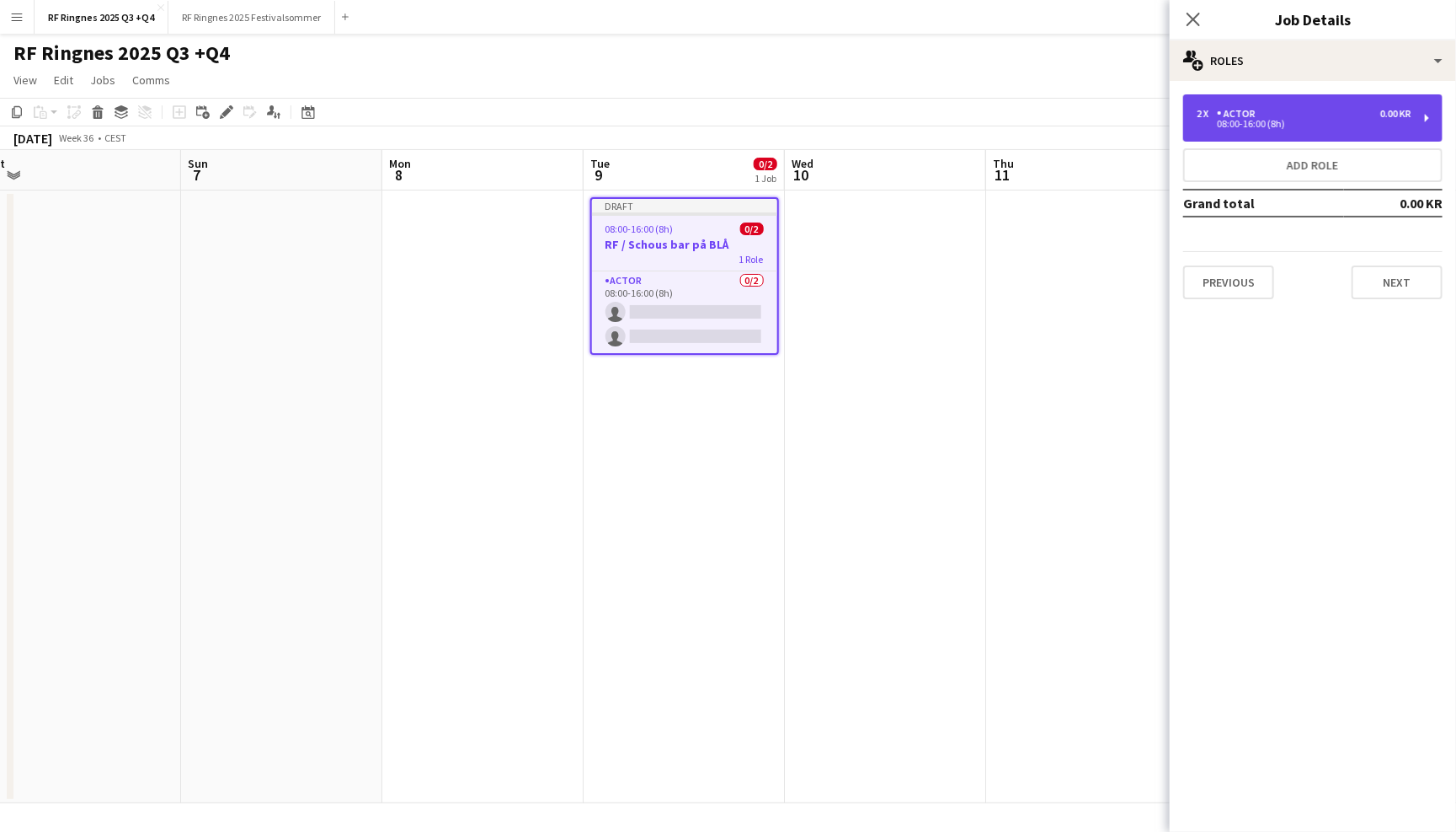
click at [1355, 136] on div "2 x Actor 0.00 KR 08:00-16:00 (8h)" at bounding box center [1313, 118] width 259 height 48
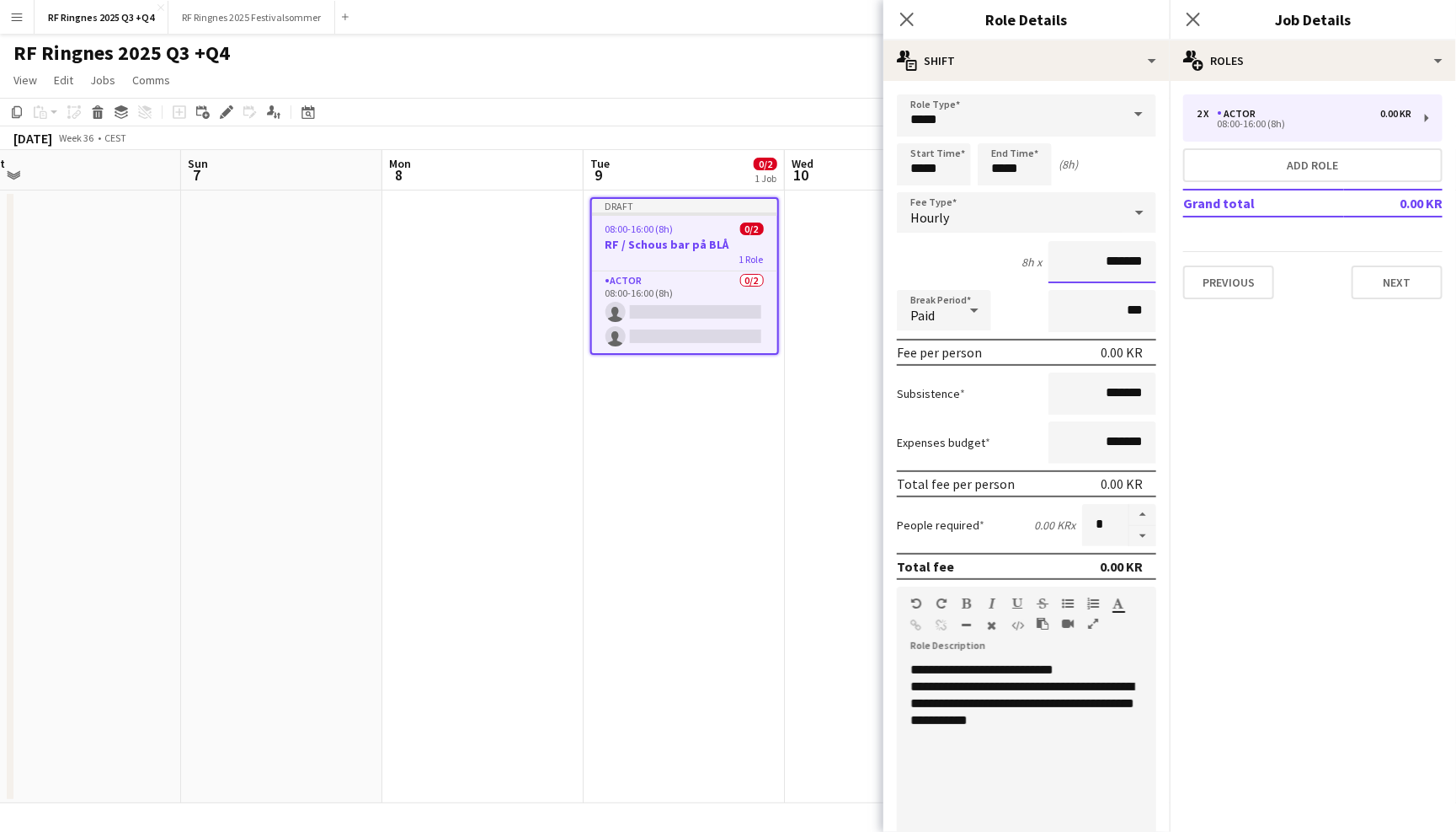
click at [1097, 257] on input "*******" at bounding box center [1102, 261] width 108 height 42
type input "*********"
click at [1289, 440] on mat-expansion-panel "pencil3 General details 2 x Actor 0.00 KR 08:00-16:00 (8h) Add role Grand total…" at bounding box center [1312, 457] width 287 height 751
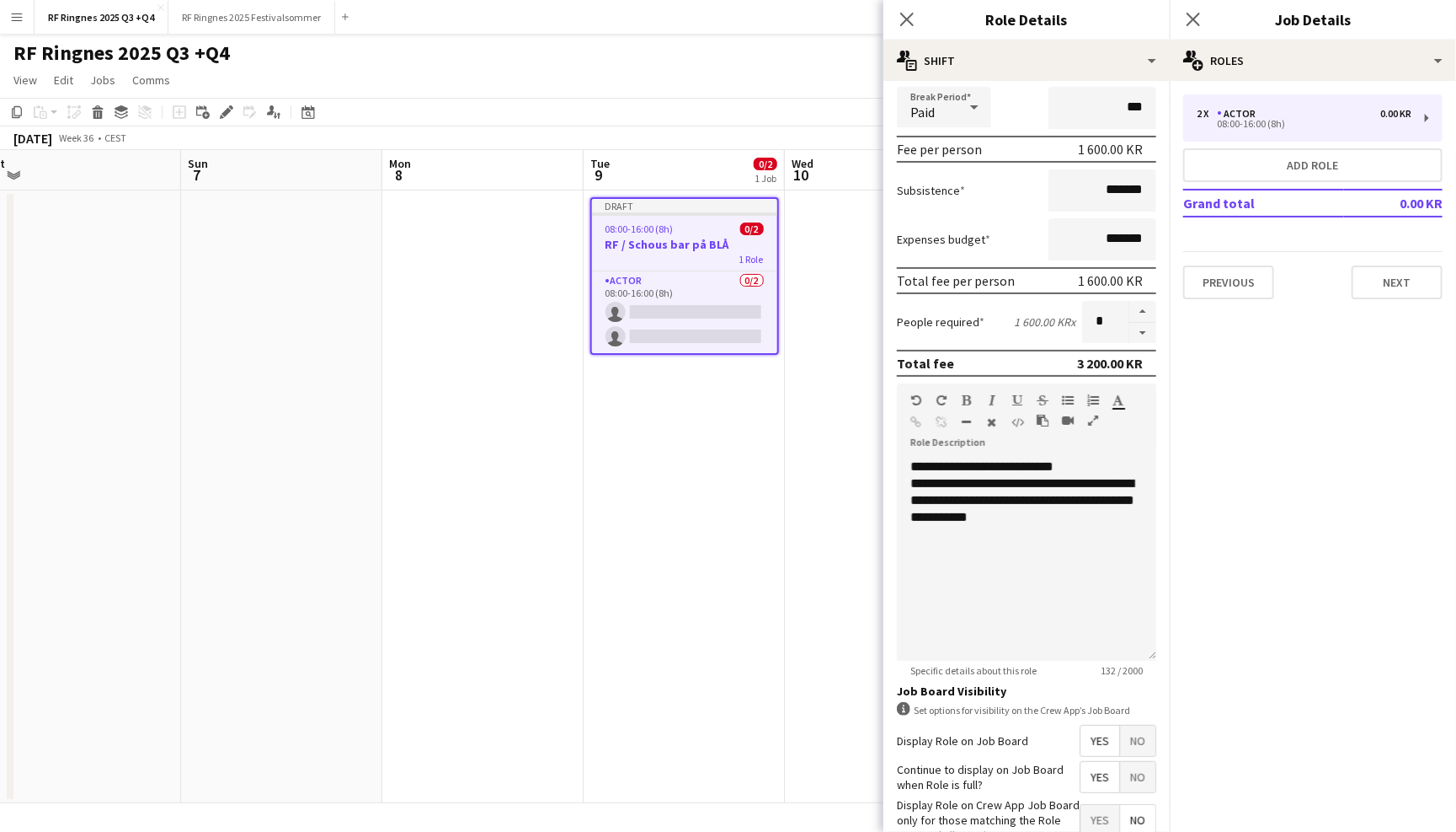
scroll to position [248, 0]
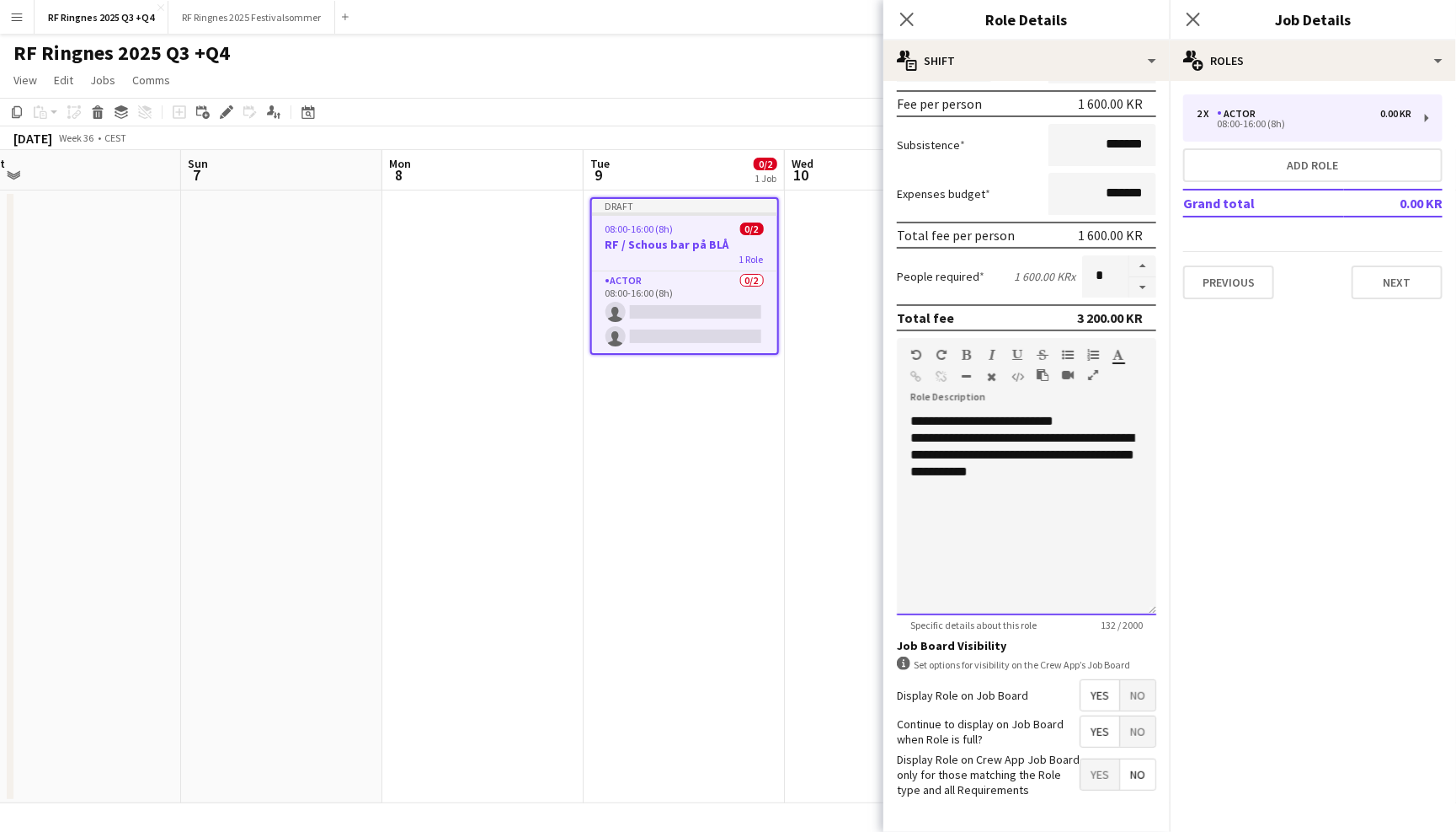
click at [1069, 471] on div "**********" at bounding box center [1026, 455] width 232 height 50
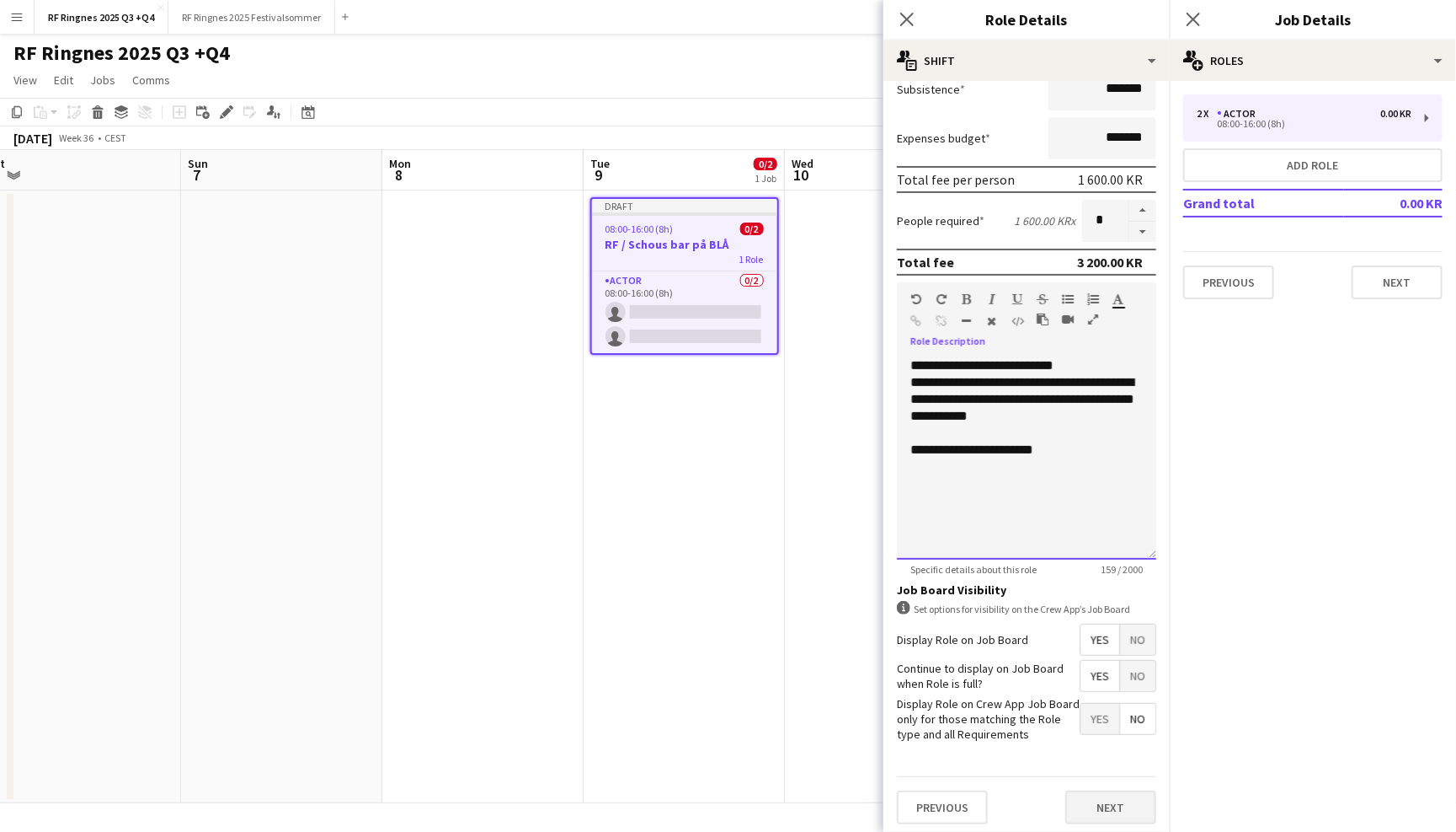
scroll to position [303, 0]
click at [1096, 794] on button "Next" at bounding box center [1110, 808] width 91 height 34
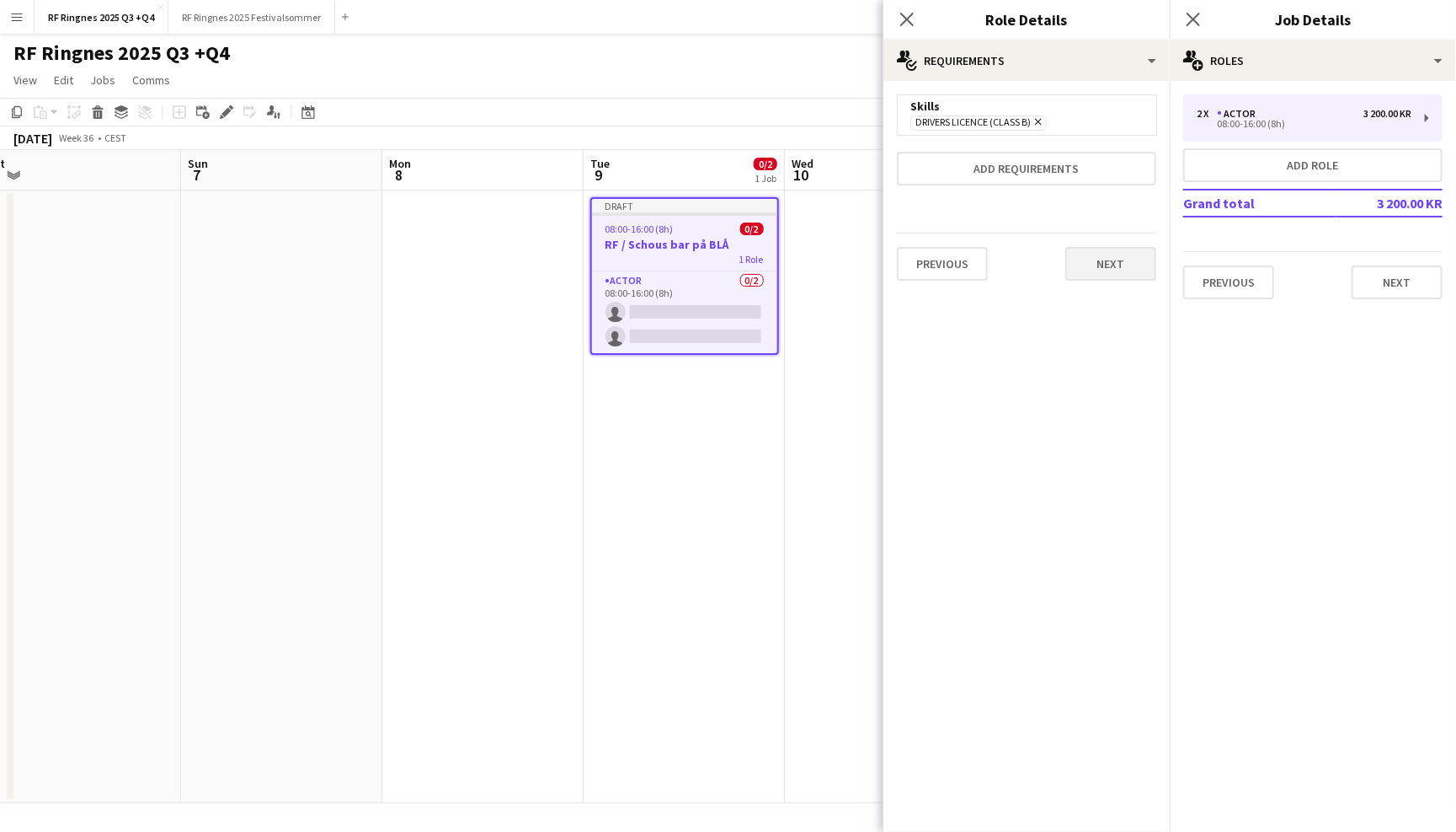
click at [1121, 257] on button "Next" at bounding box center [1110, 263] width 91 height 34
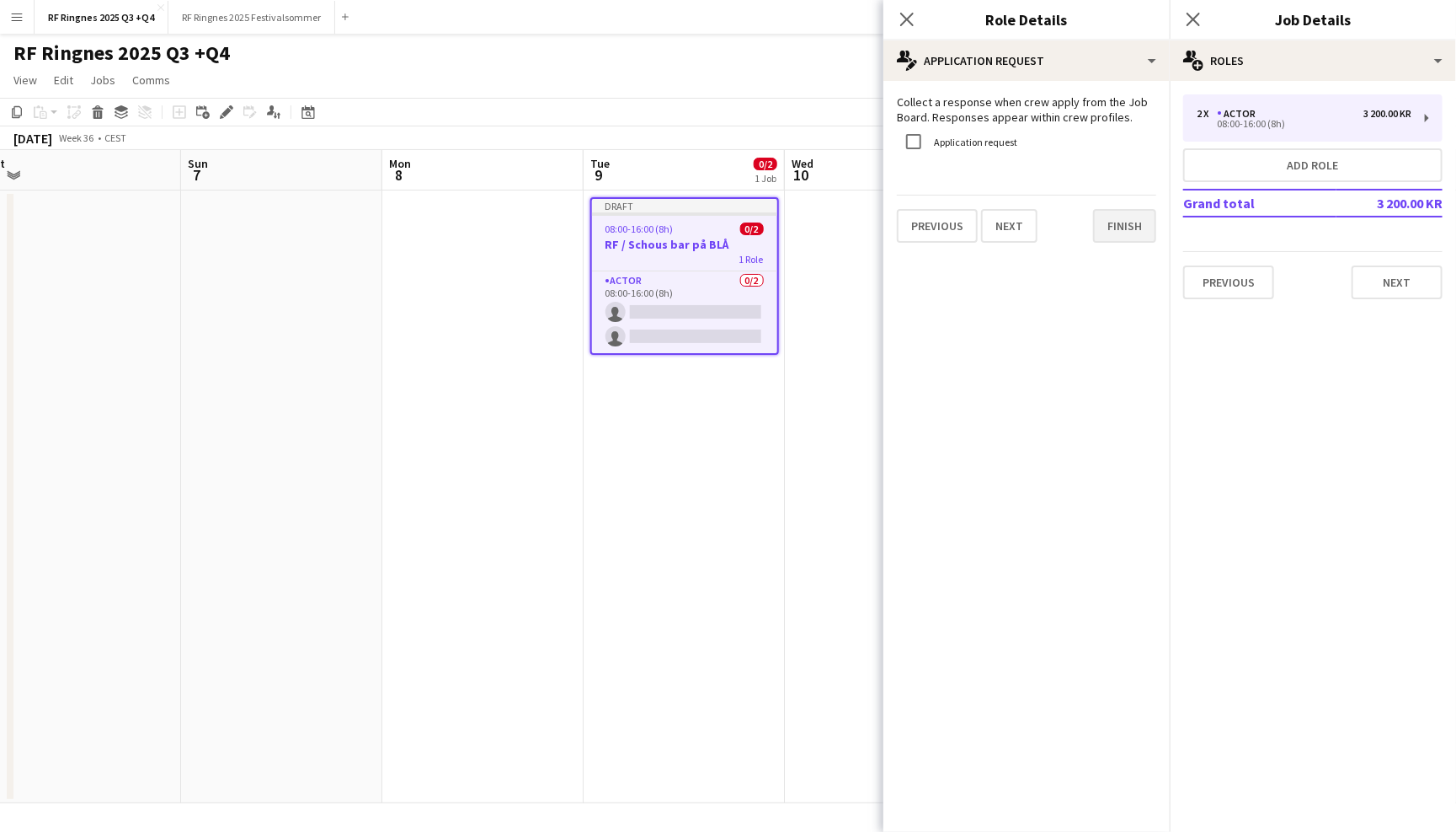
click at [1127, 232] on button "Finish" at bounding box center [1125, 226] width 63 height 34
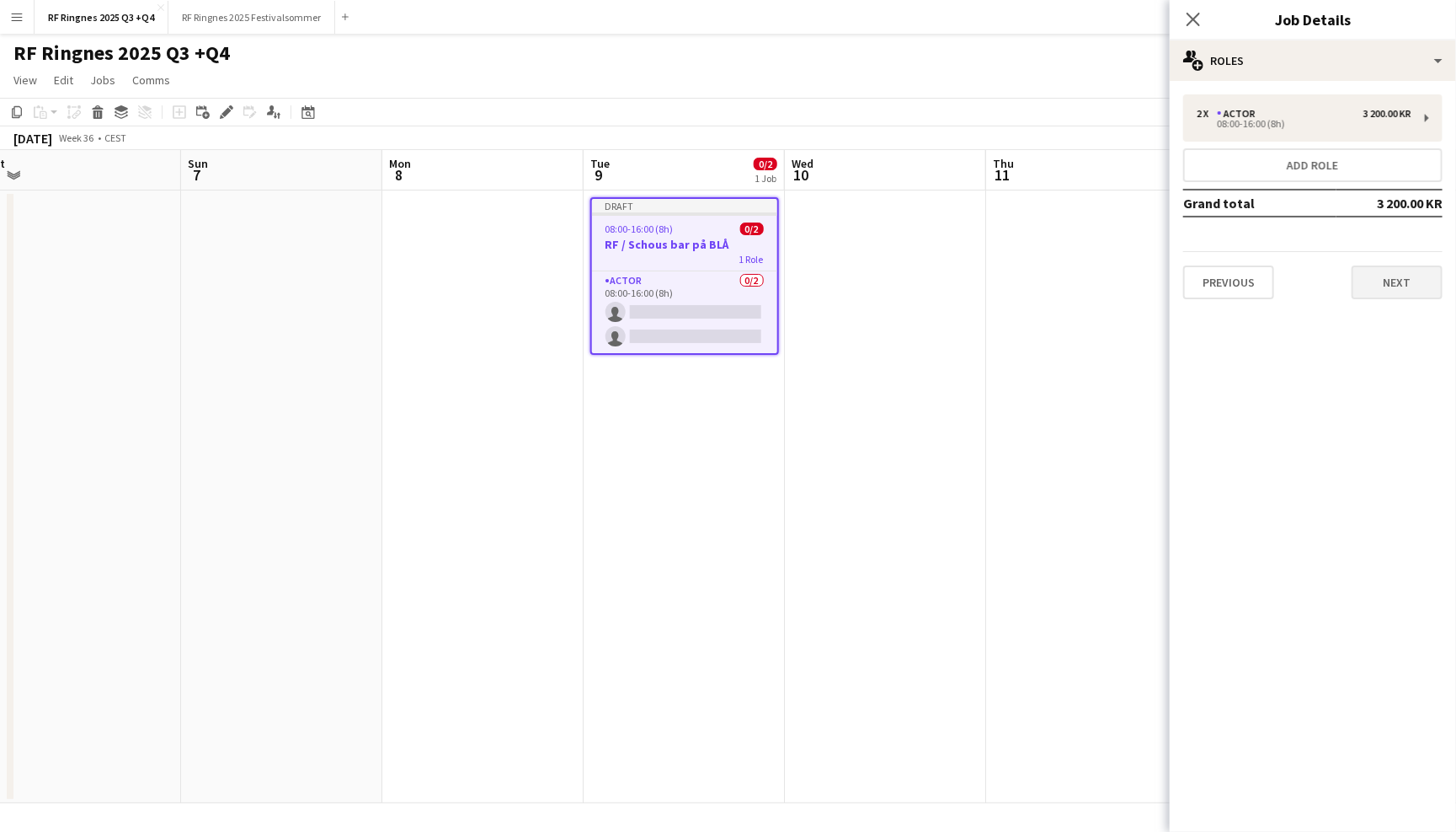
click at [1384, 273] on button "Next" at bounding box center [1396, 282] width 91 height 34
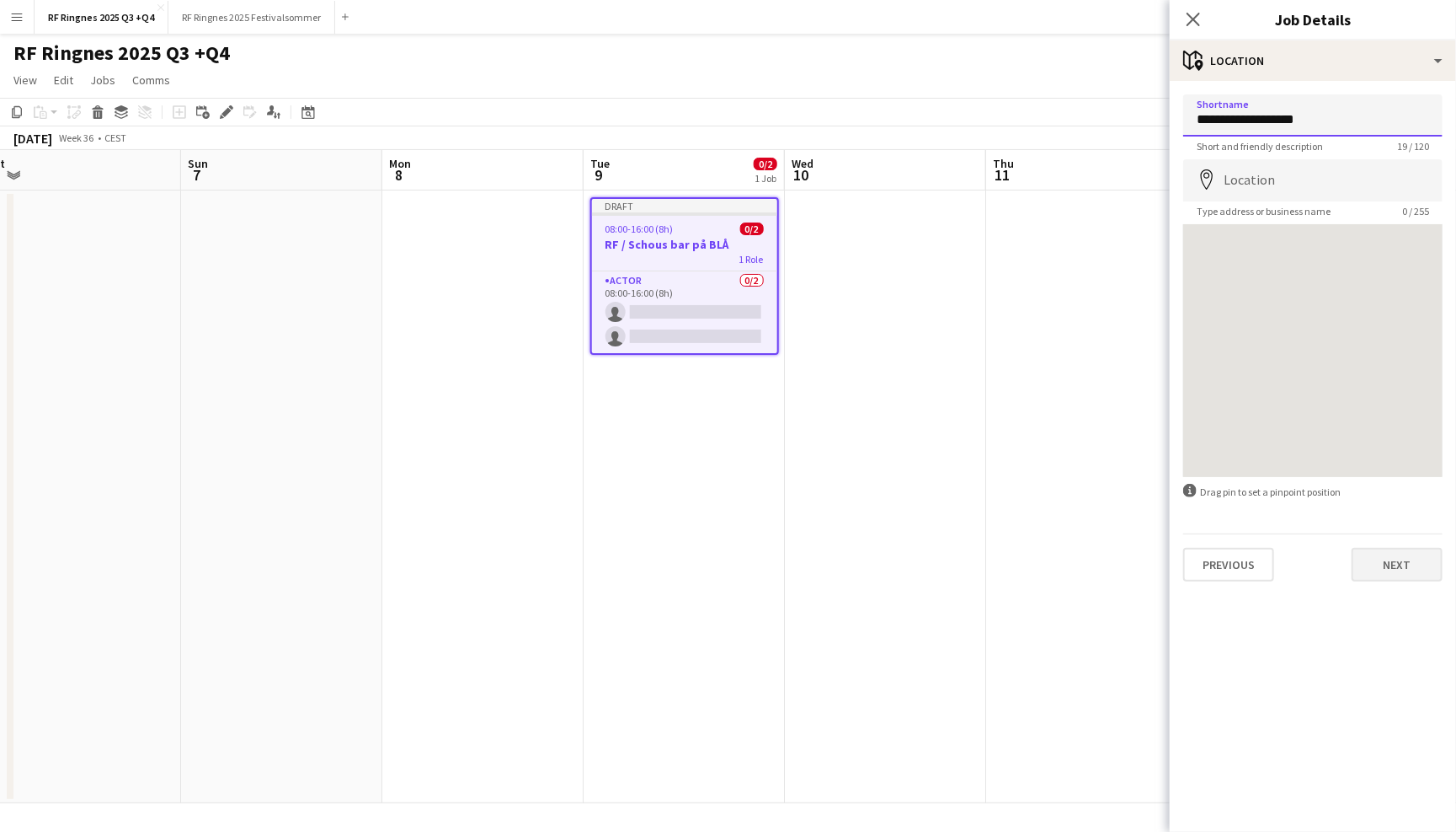
type input "**********"
click at [1391, 554] on button "Next" at bounding box center [1396, 565] width 91 height 34
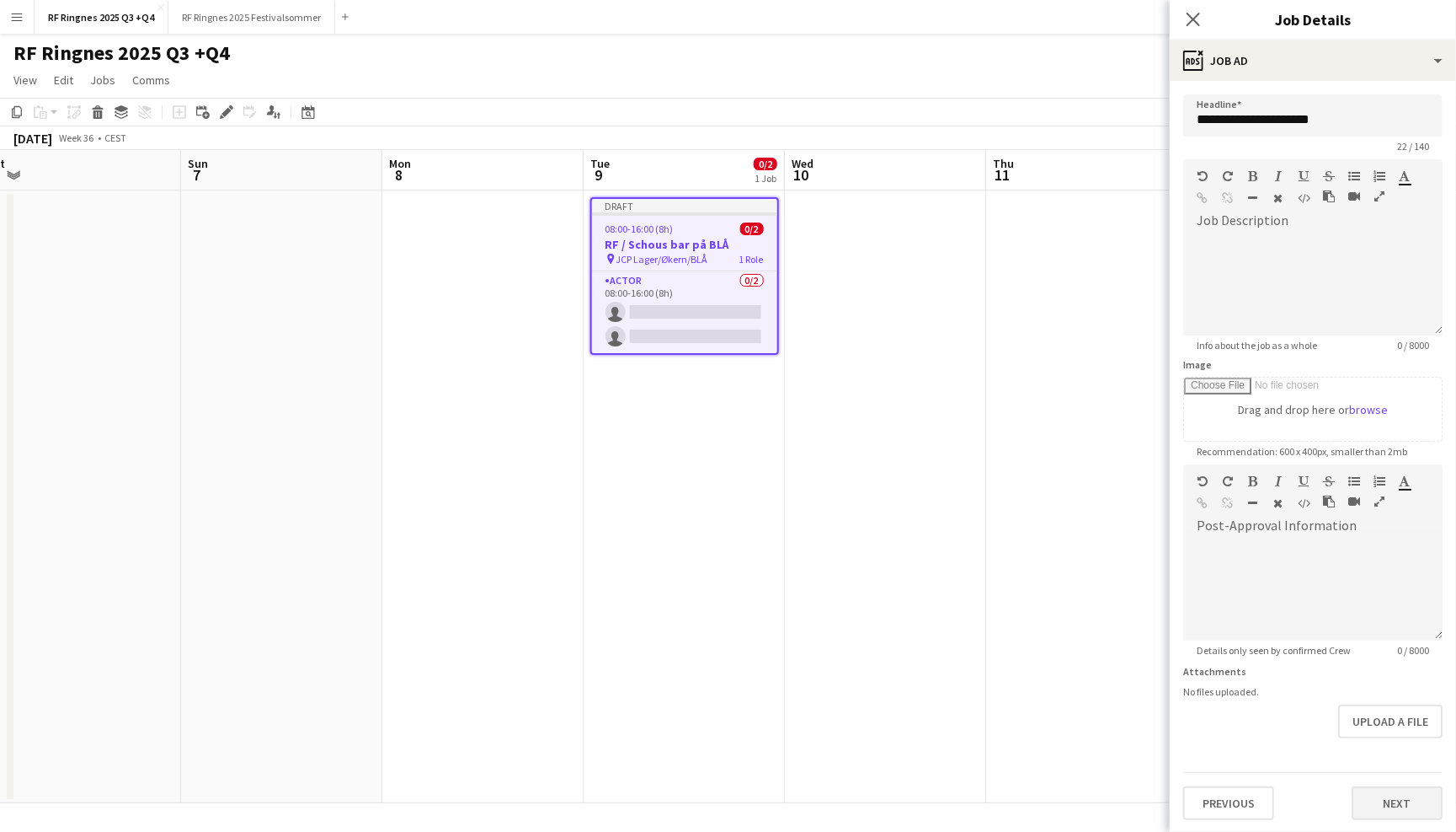
click at [1402, 788] on button "Next" at bounding box center [1396, 803] width 91 height 34
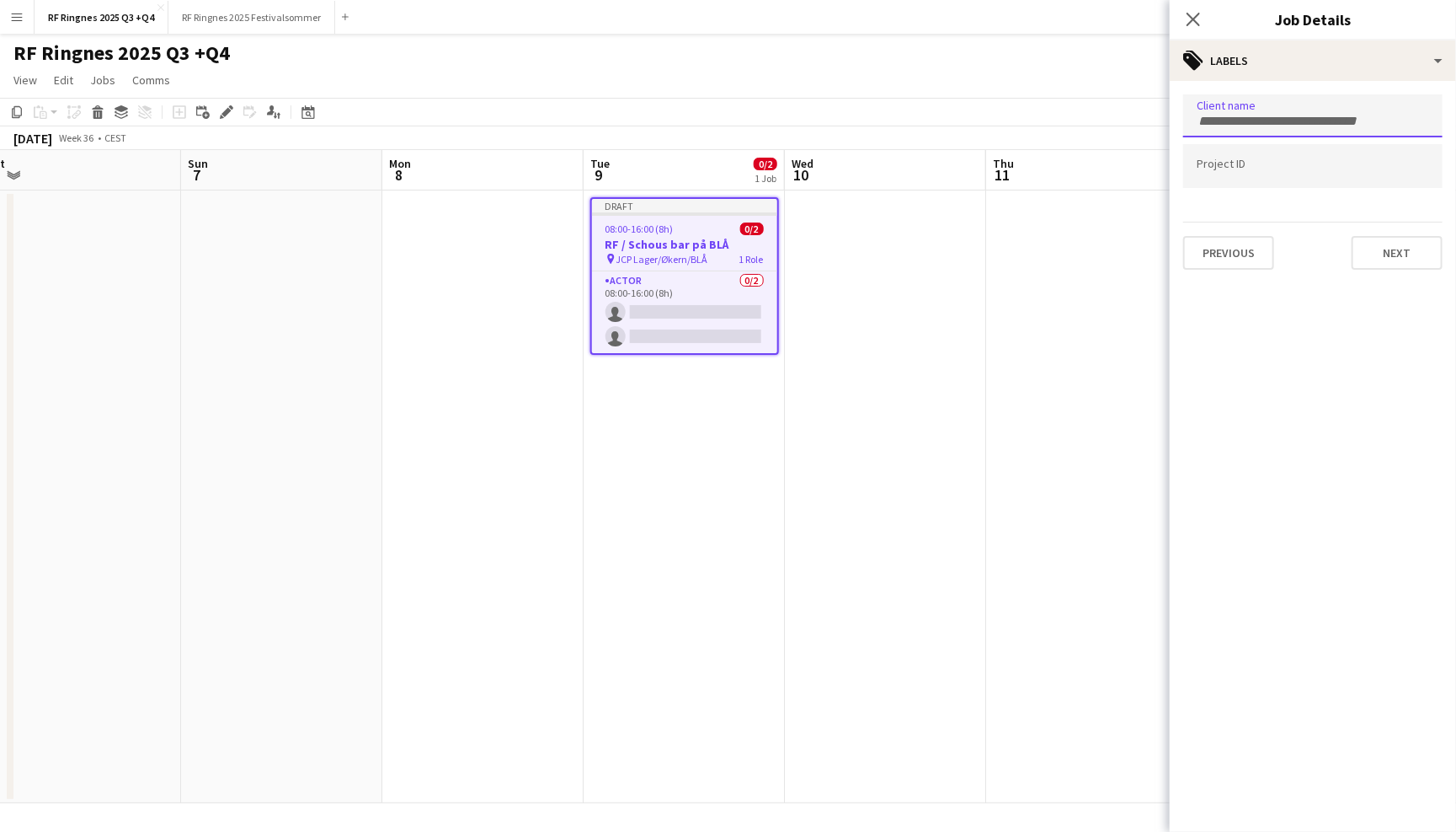
click at [1306, 121] on input "Type to search client labels..." at bounding box center [1312, 121] width 232 height 15
type input "*******"
click at [1301, 162] on div "Ringnes" at bounding box center [1313, 166] width 259 height 40
click at [1389, 250] on button "Next" at bounding box center [1396, 253] width 91 height 34
type input "*******"
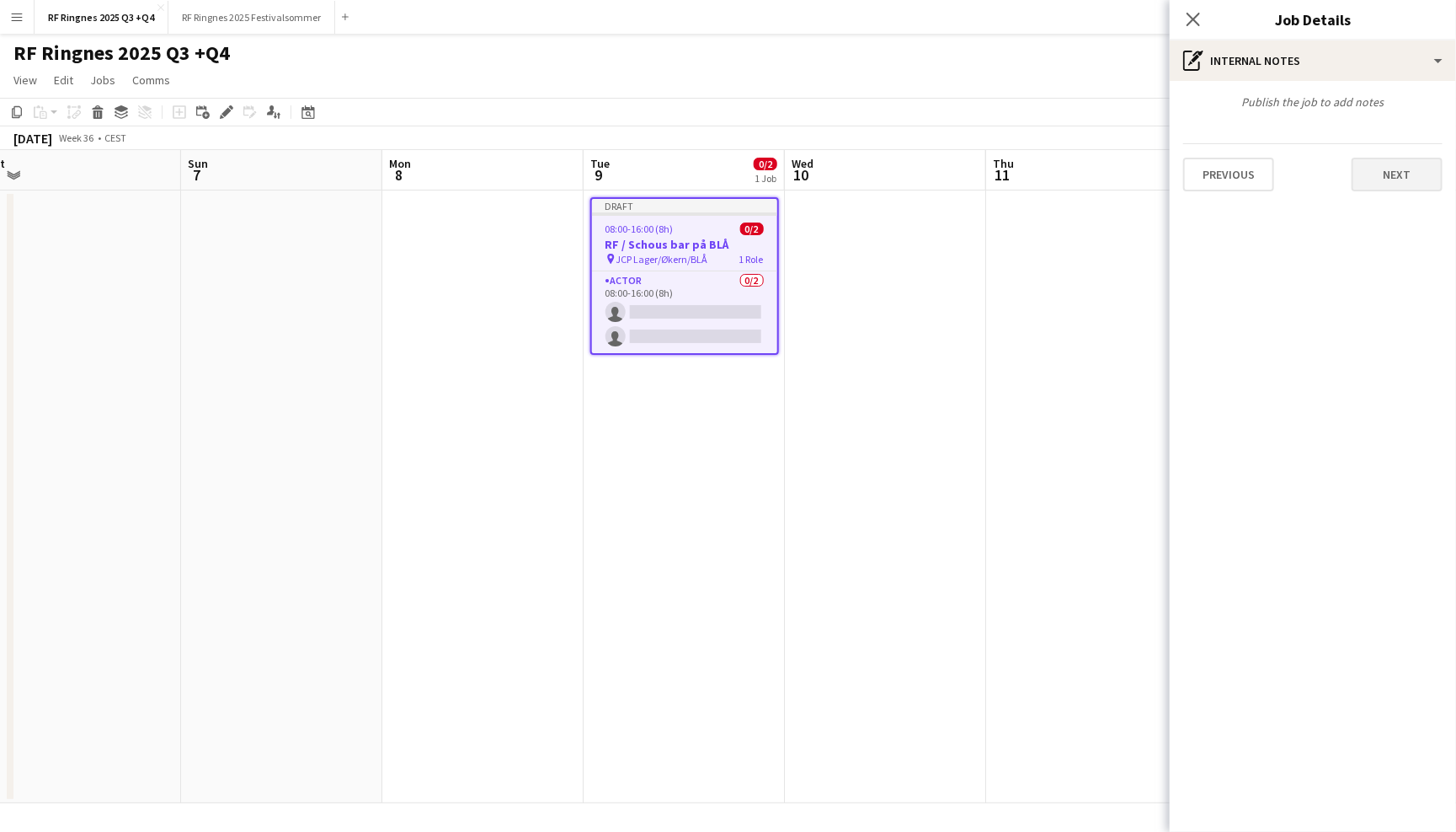
click at [1393, 184] on button "Next" at bounding box center [1396, 175] width 91 height 34
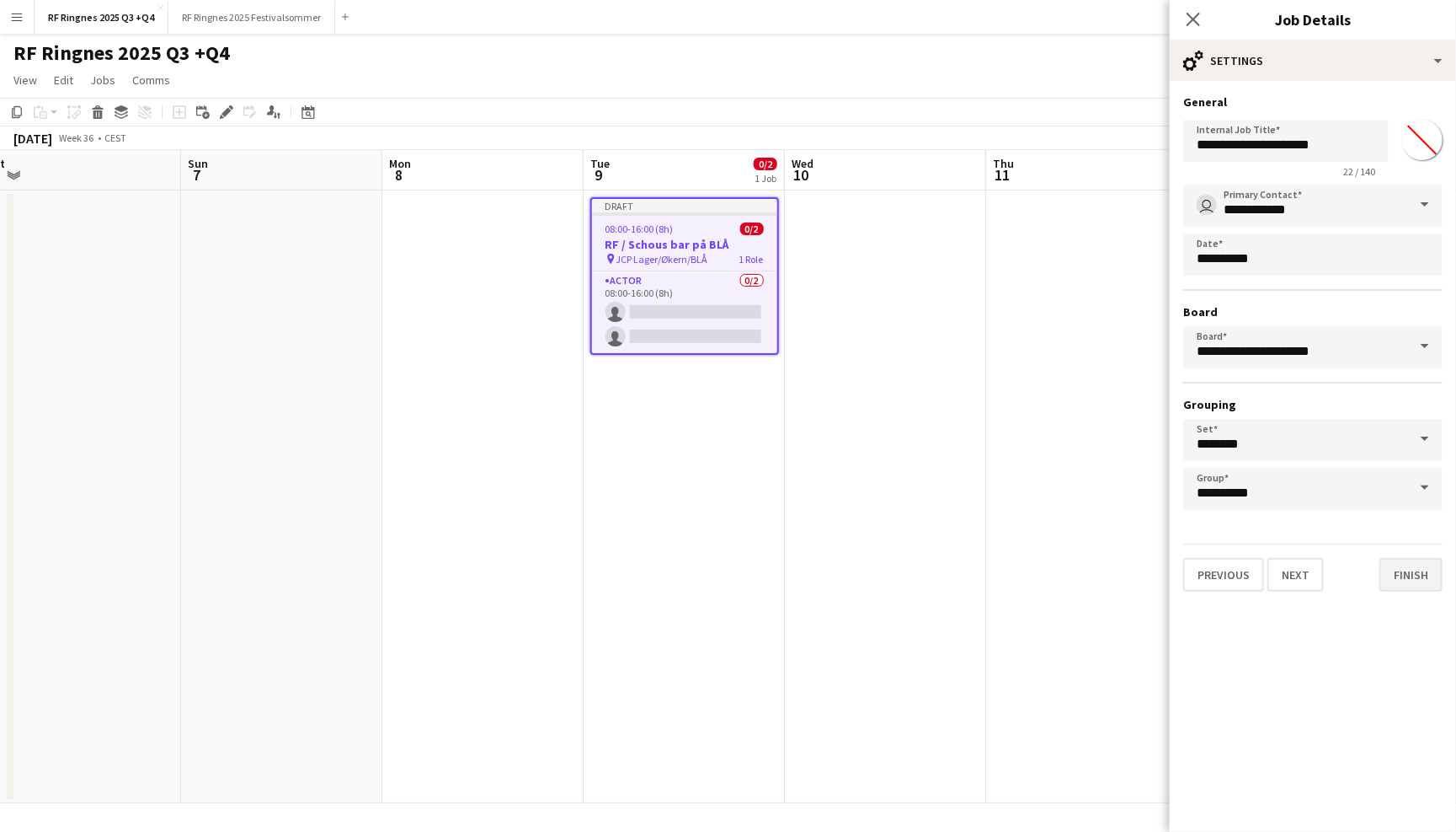
click at [1417, 562] on button "Finish" at bounding box center [1411, 574] width 63 height 34
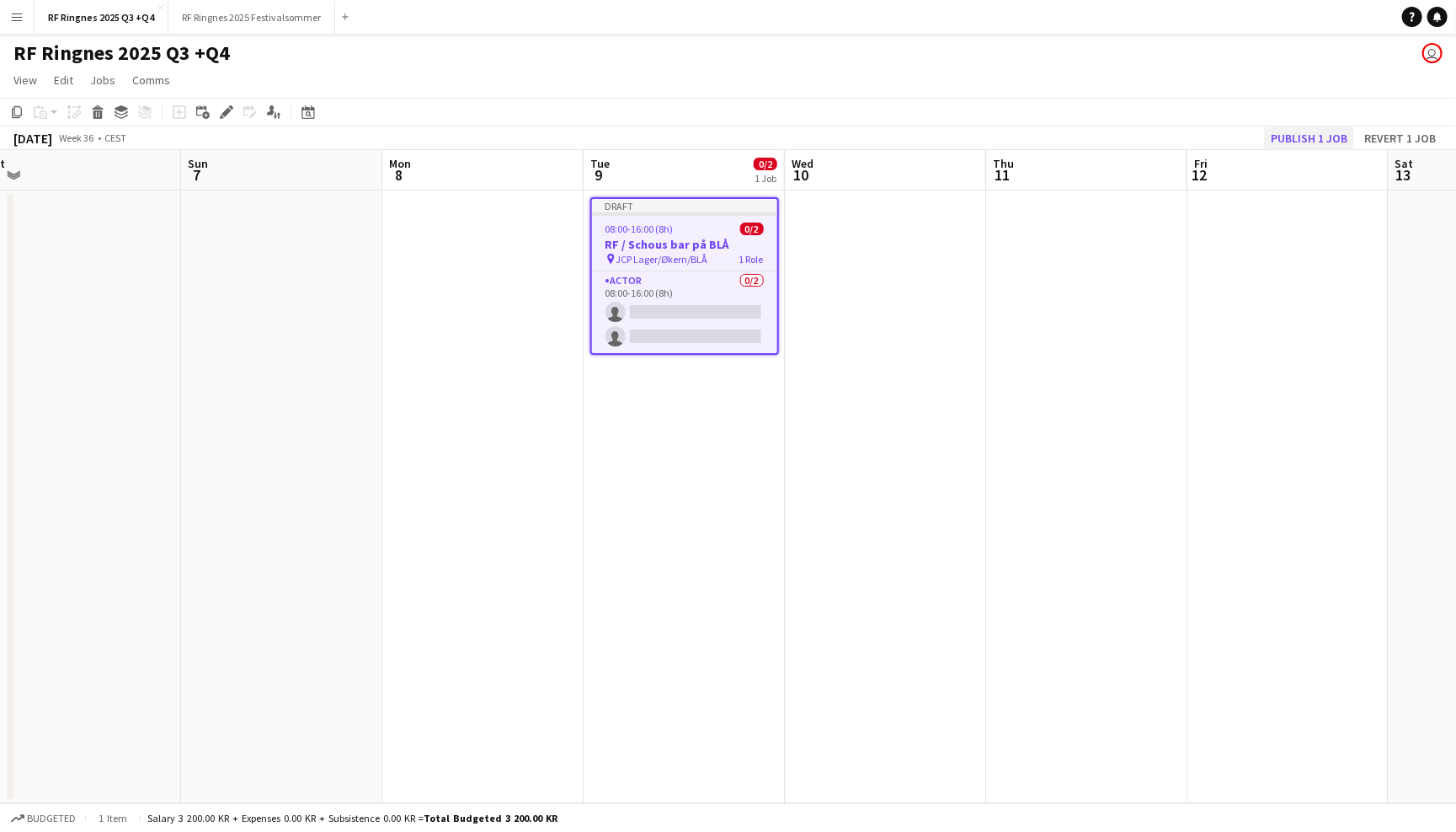
click at [1313, 133] on button "Publish 1 job" at bounding box center [1309, 137] width 91 height 21
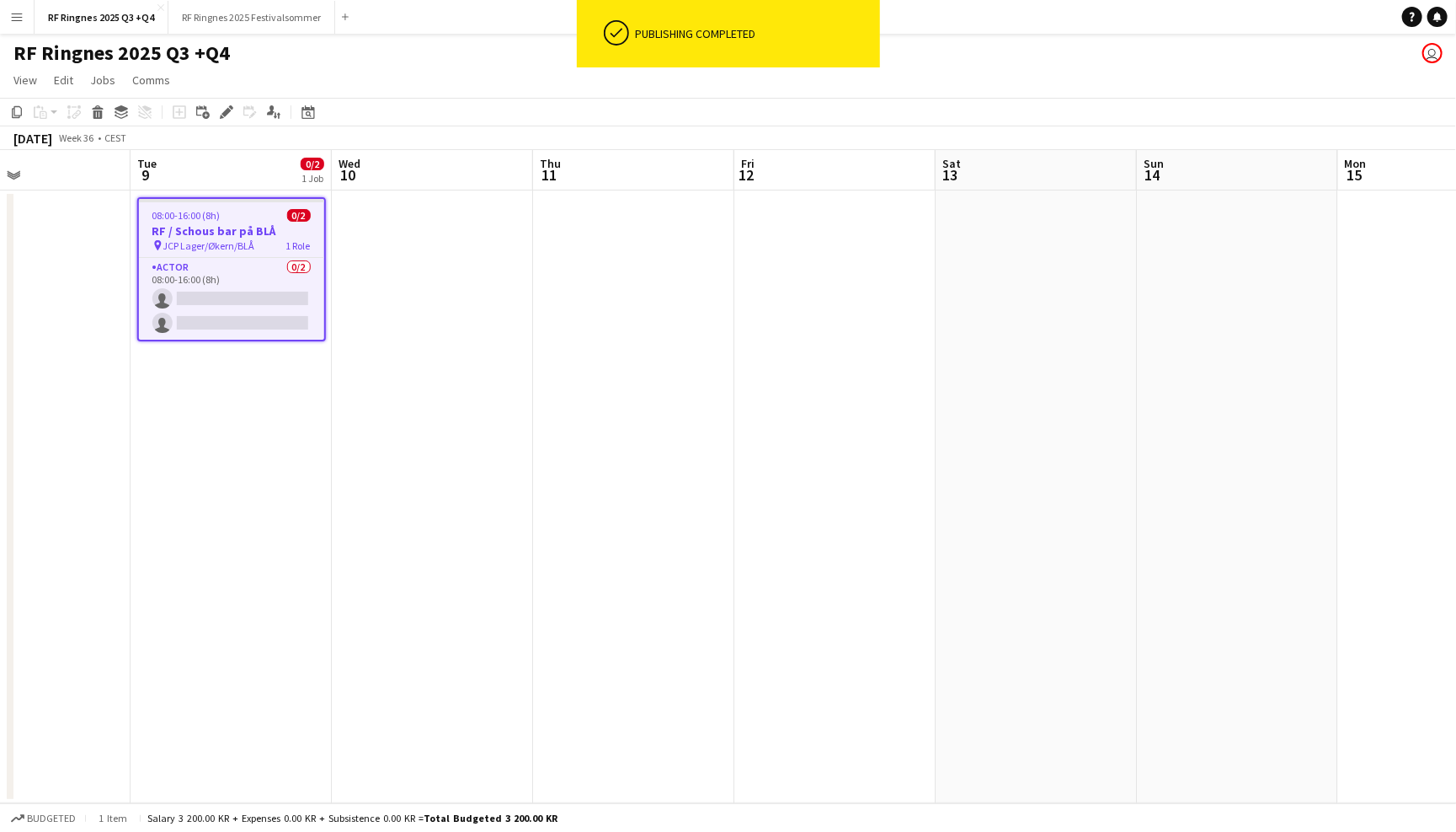
scroll to position [0, 503]
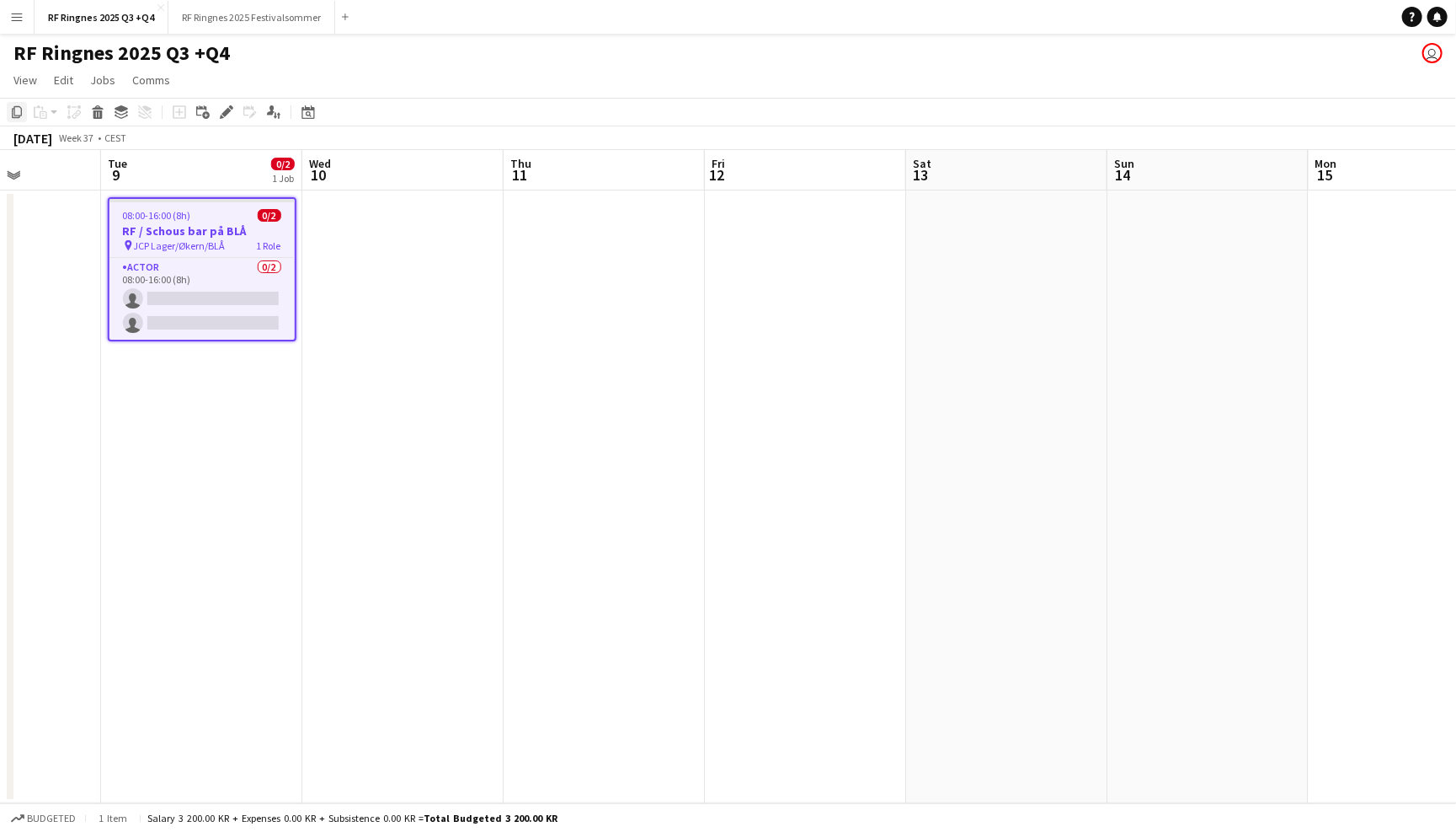
click at [12, 119] on div "Copy" at bounding box center [17, 112] width 21 height 21
click at [1364, 263] on app-date-cell at bounding box center [1409, 497] width 202 height 613
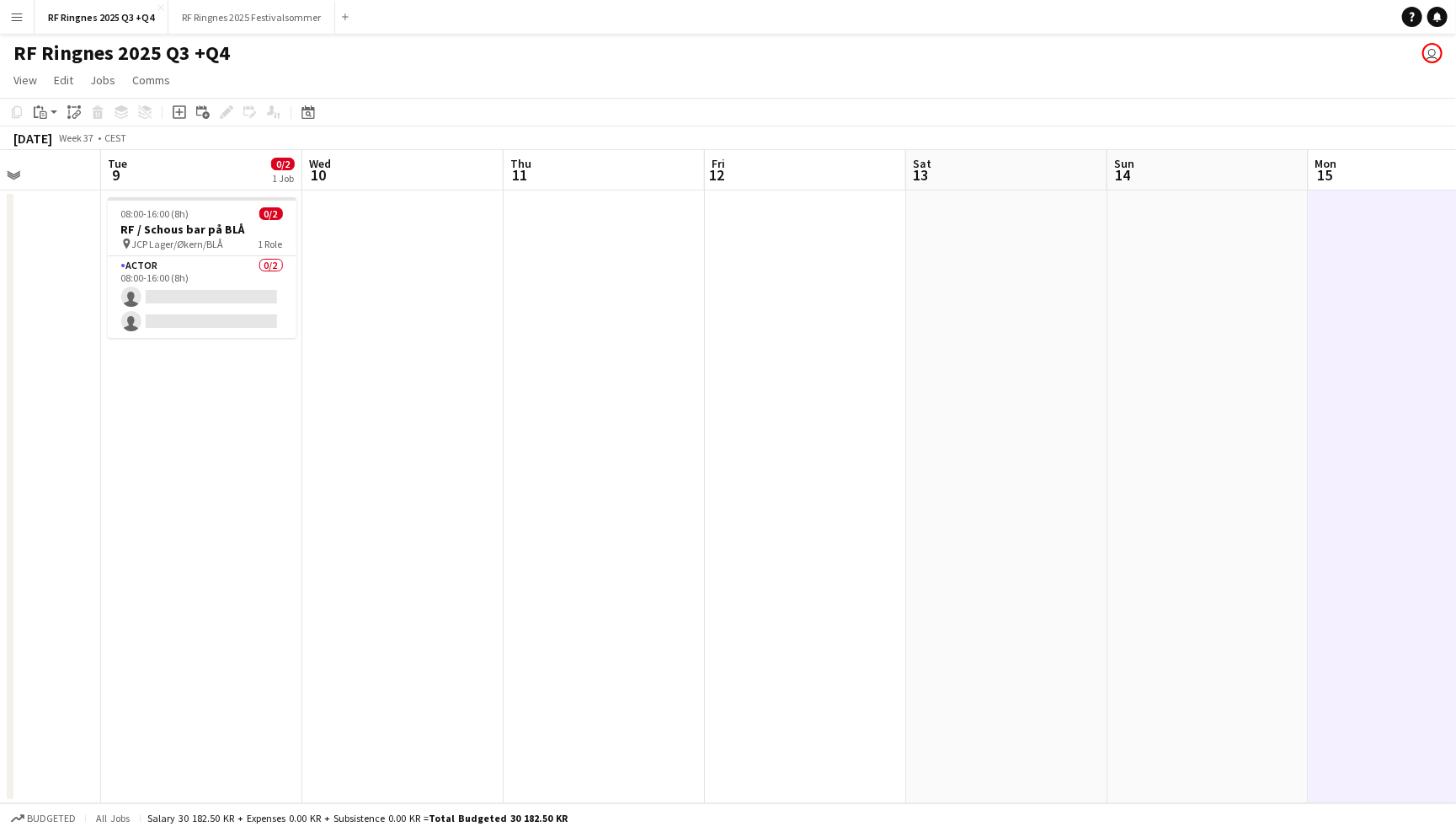
click at [26, 109] on div "Copy Paste Paste Command V Paste with crew Command Shift V Paste linked Job [GE…" at bounding box center [80, 112] width 148 height 21
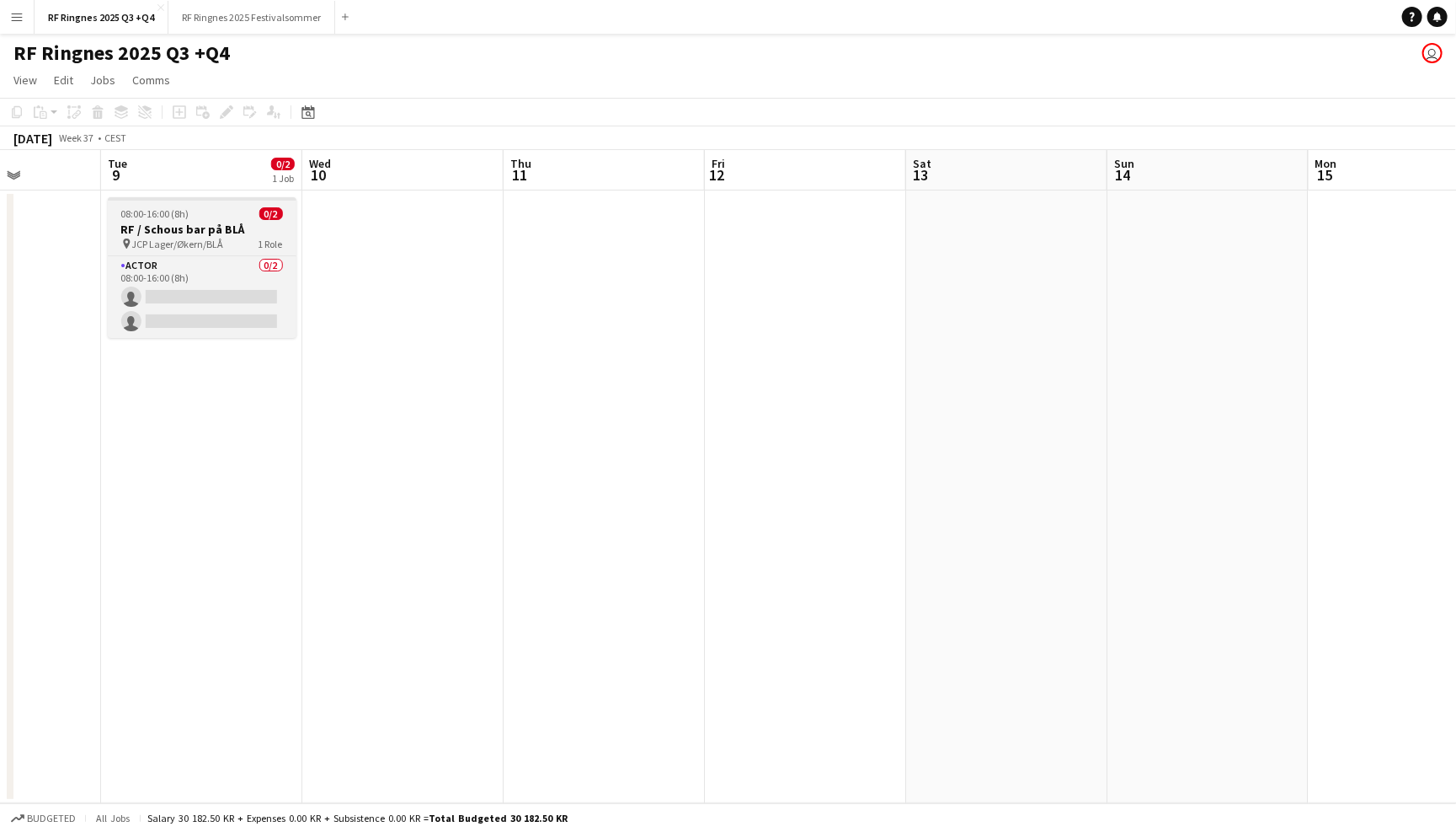
click at [154, 233] on h3 "RF / Schous bar på BLÅ" at bounding box center [203, 229] width 189 height 15
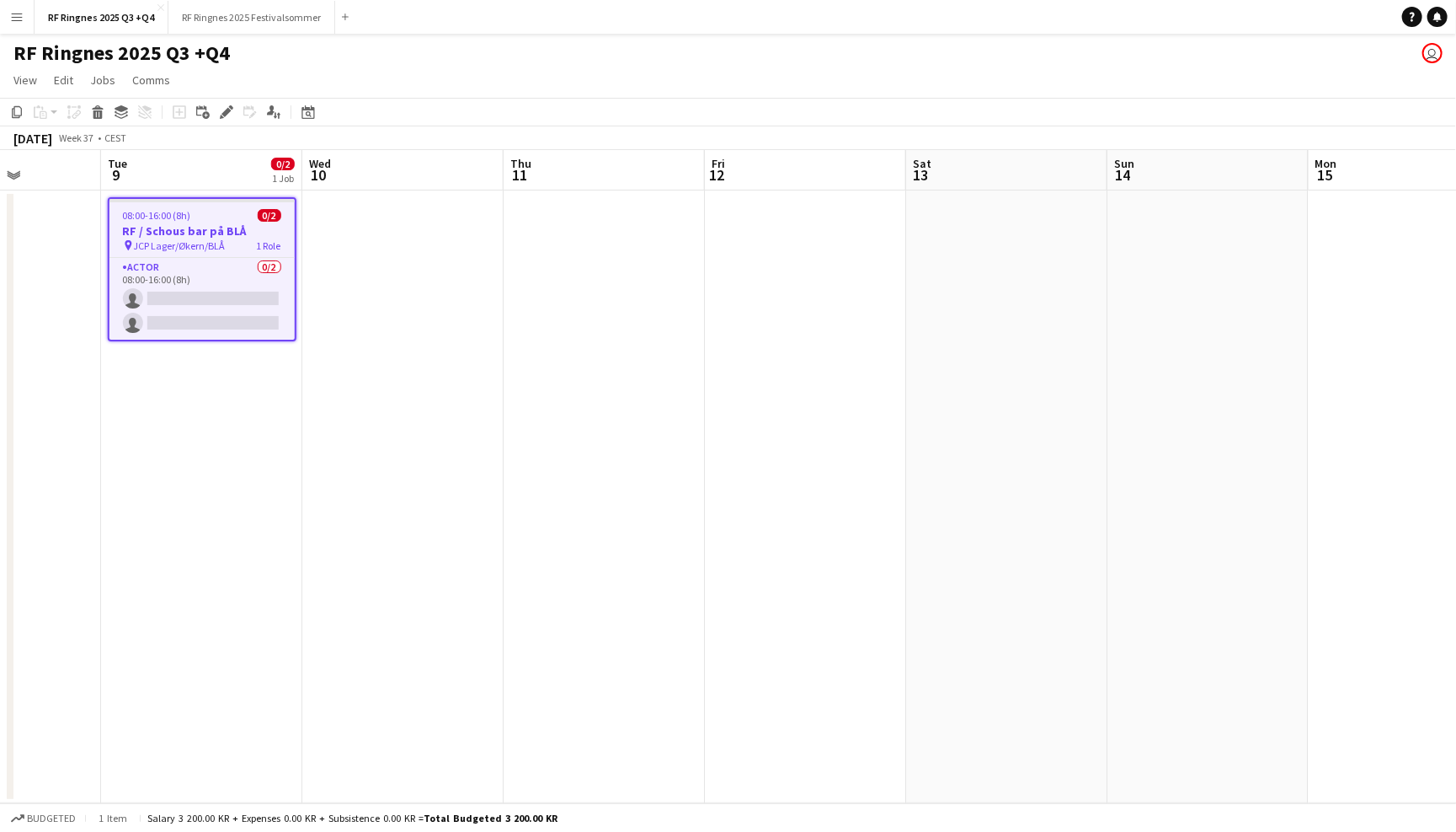
click at [1368, 221] on app-date-cell at bounding box center [1409, 497] width 202 height 613
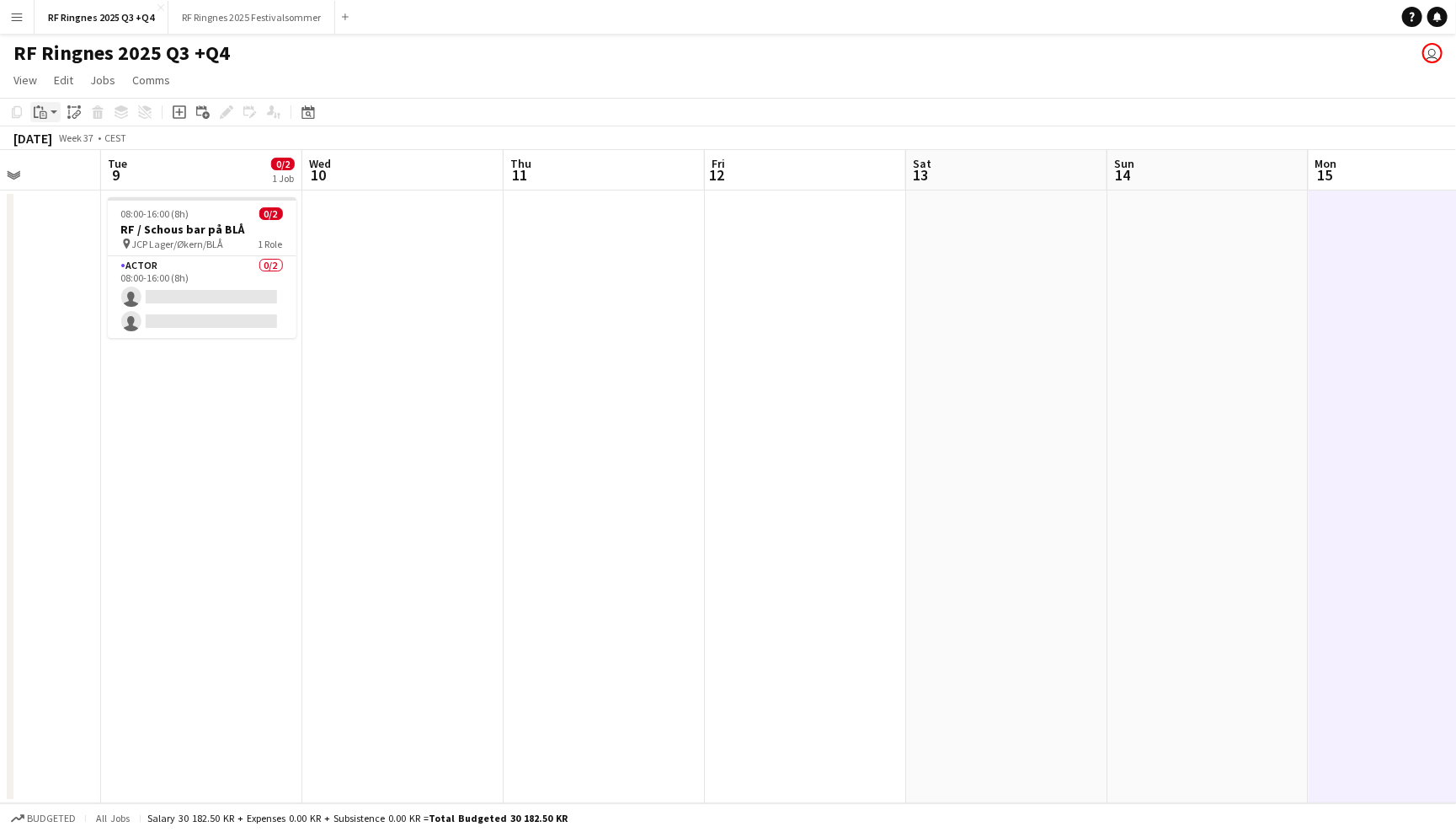
click at [51, 108] on app-action-btn "Paste" at bounding box center [45, 112] width 30 height 21
click at [79, 172] on link "Paste with crew Command Shift V" at bounding box center [111, 173] width 133 height 15
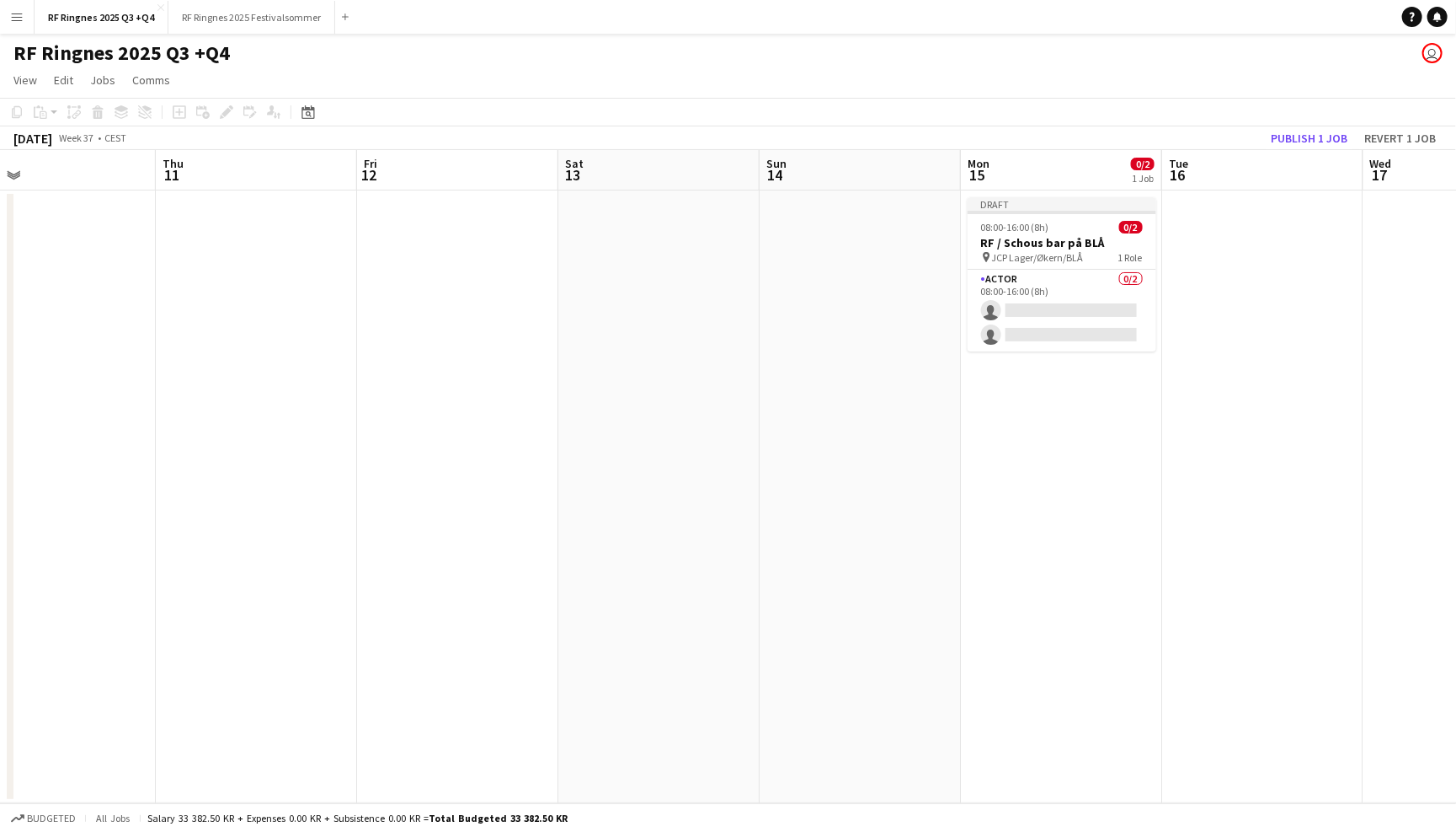
scroll to position [0, 471]
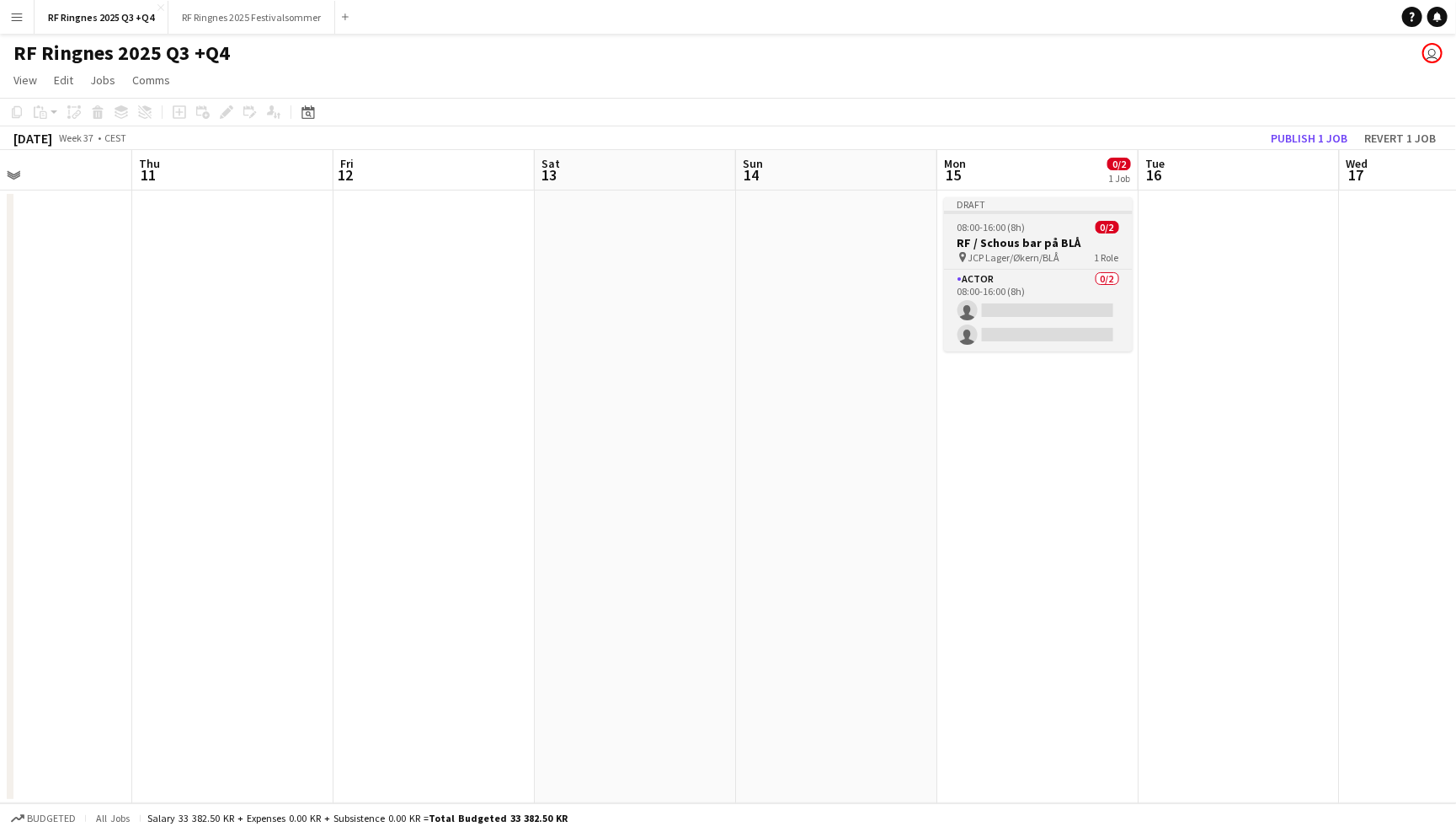
click at [1000, 247] on h3 "RF / Schous bar på BLÅ" at bounding box center [1039, 243] width 189 height 15
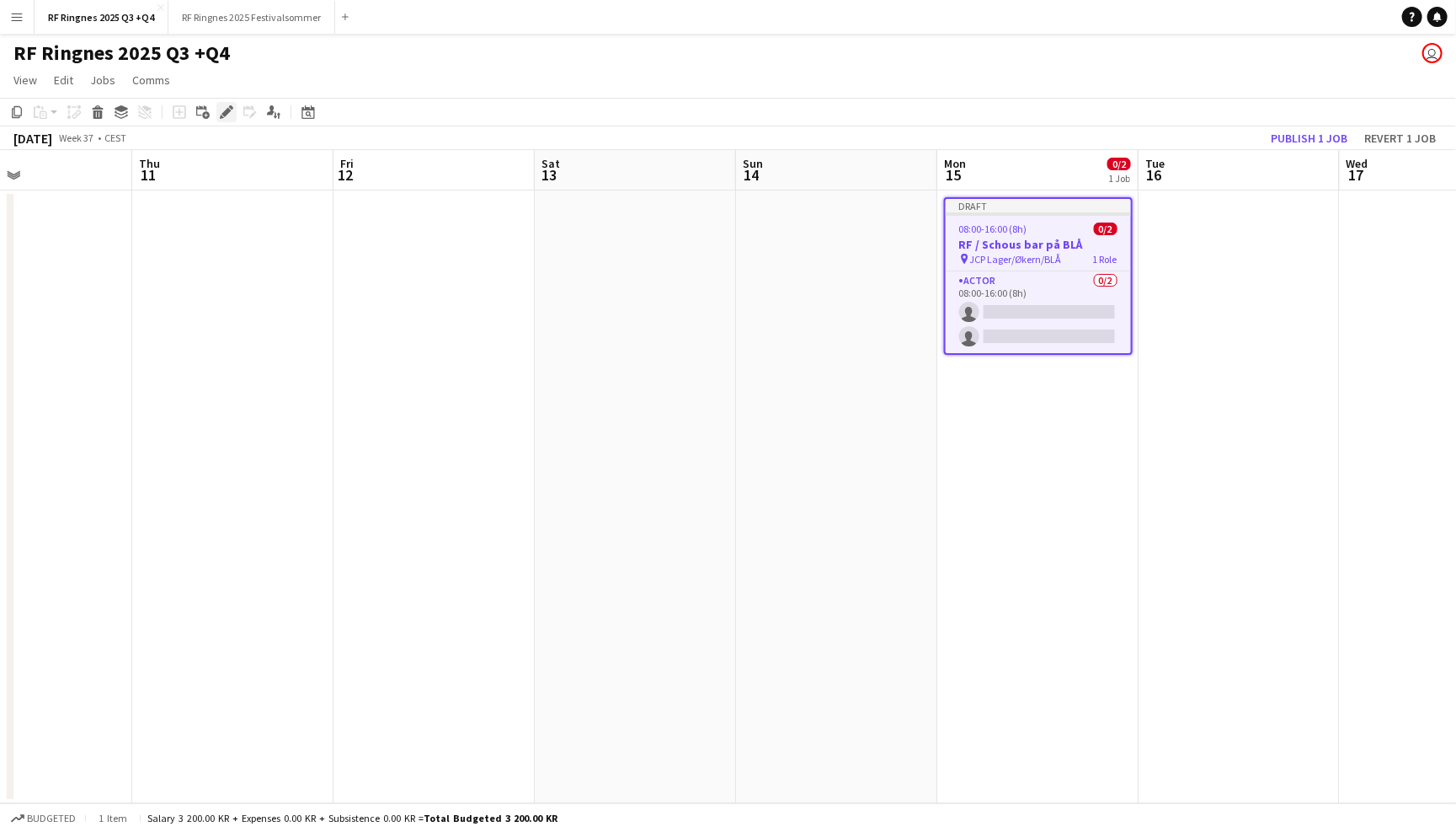
click at [220, 110] on icon "Edit" at bounding box center [227, 112] width 13 height 13
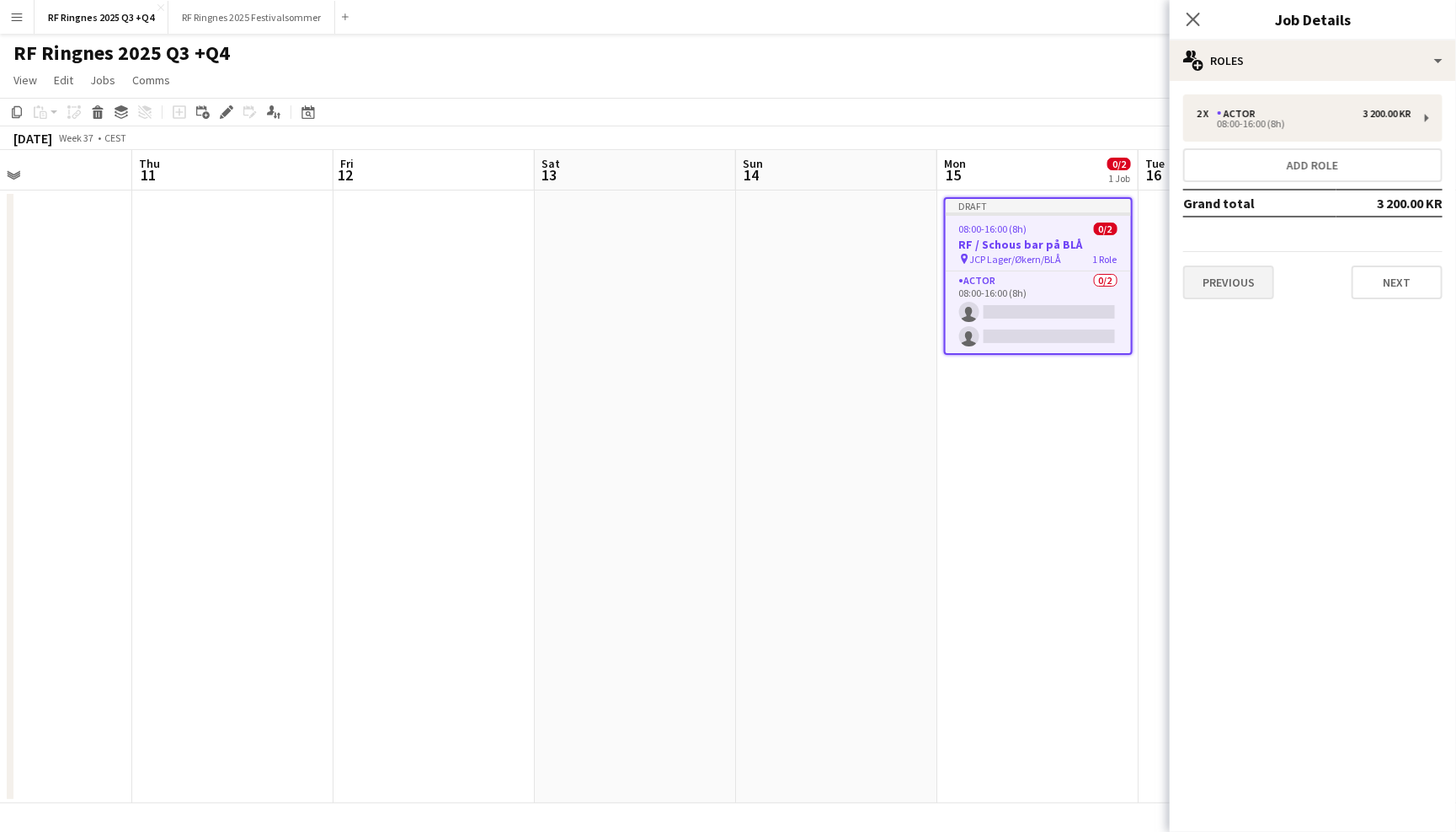
click at [1250, 272] on button "Previous" at bounding box center [1228, 282] width 91 height 34
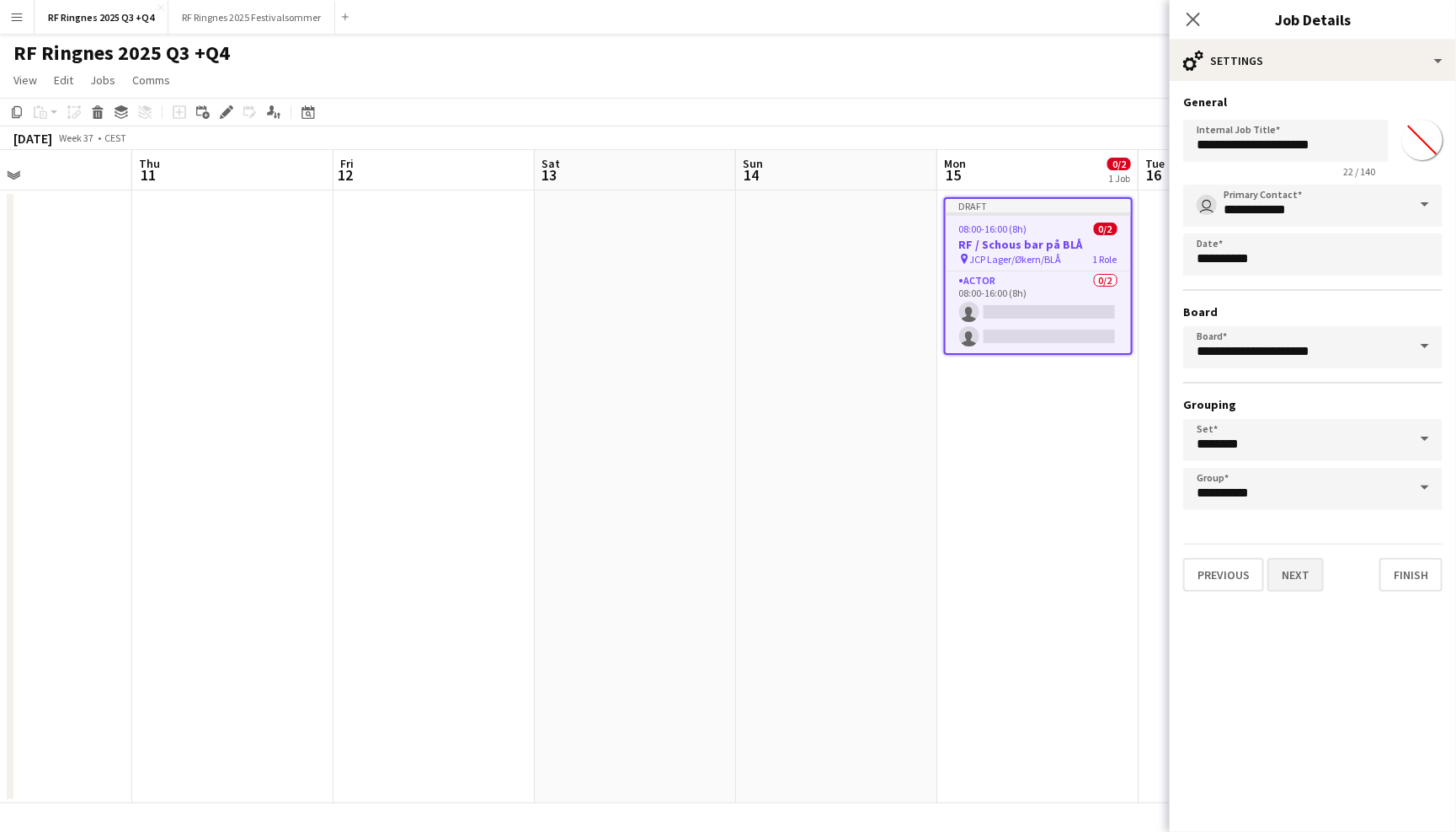
click at [1309, 574] on button "Next" at bounding box center [1295, 574] width 56 height 34
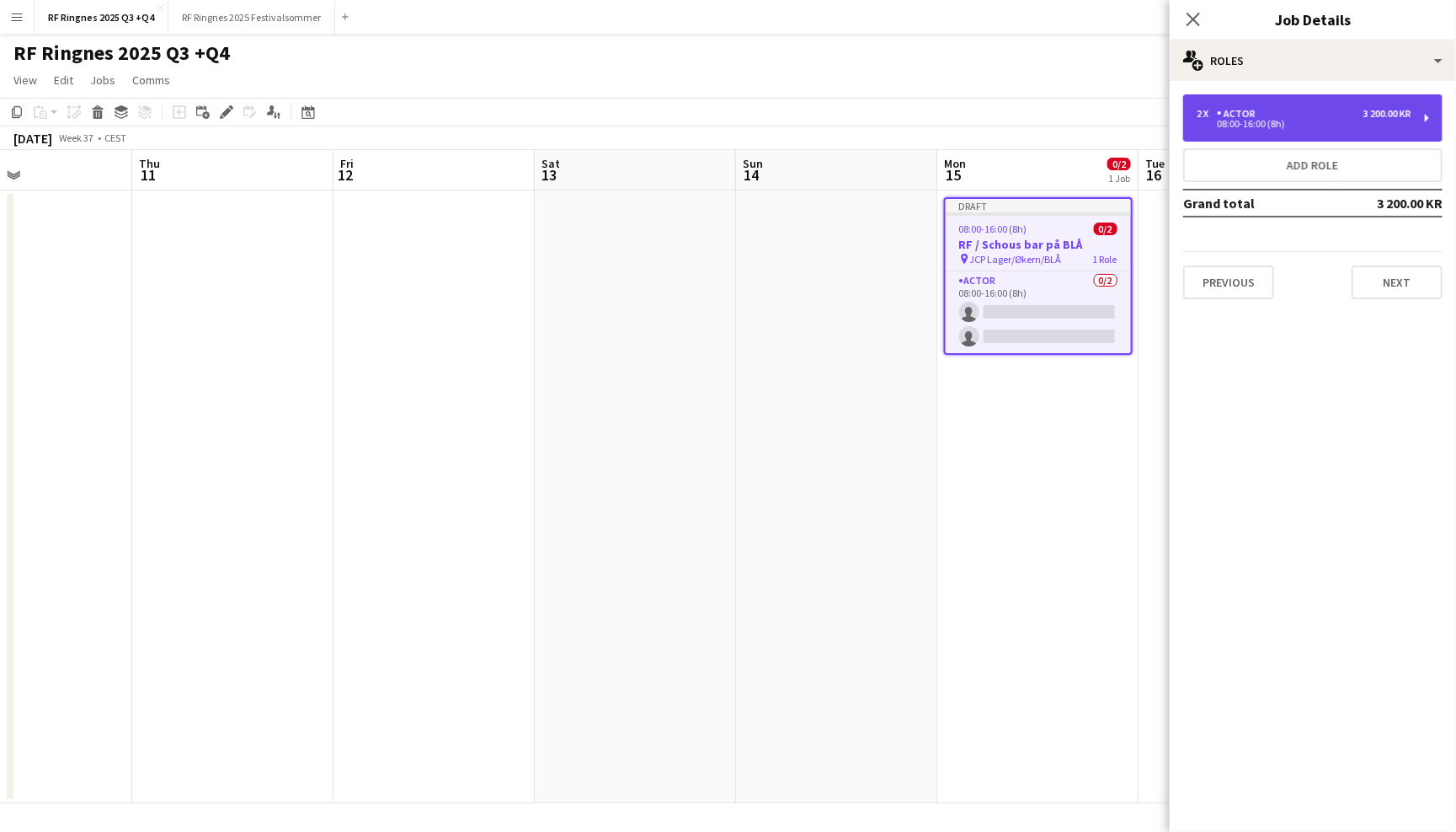
click at [1258, 106] on div "2 x Actor 3 200.00 KR 08:00-16:00 (8h)" at bounding box center [1313, 118] width 259 height 48
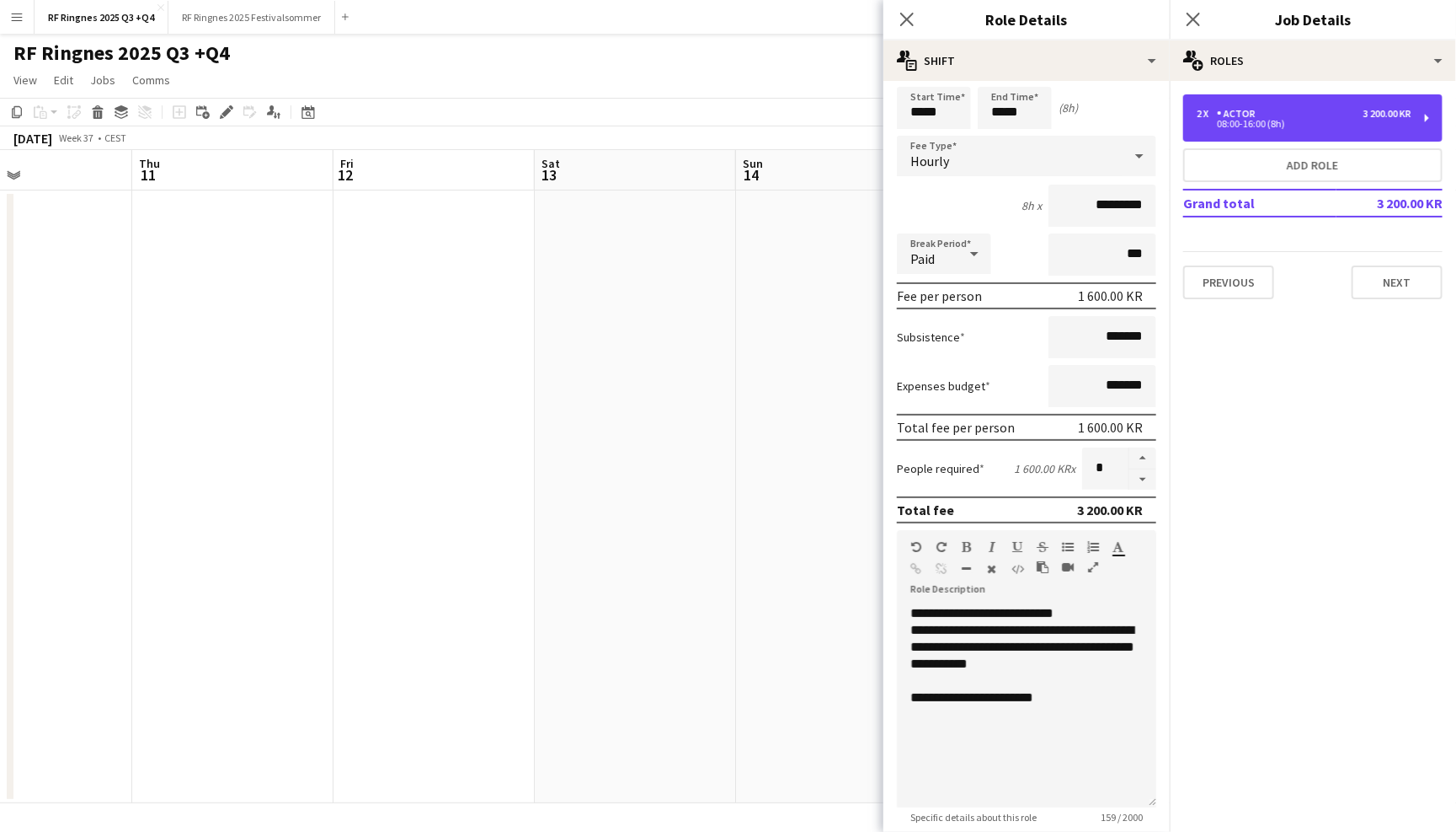
scroll to position [58, 0]
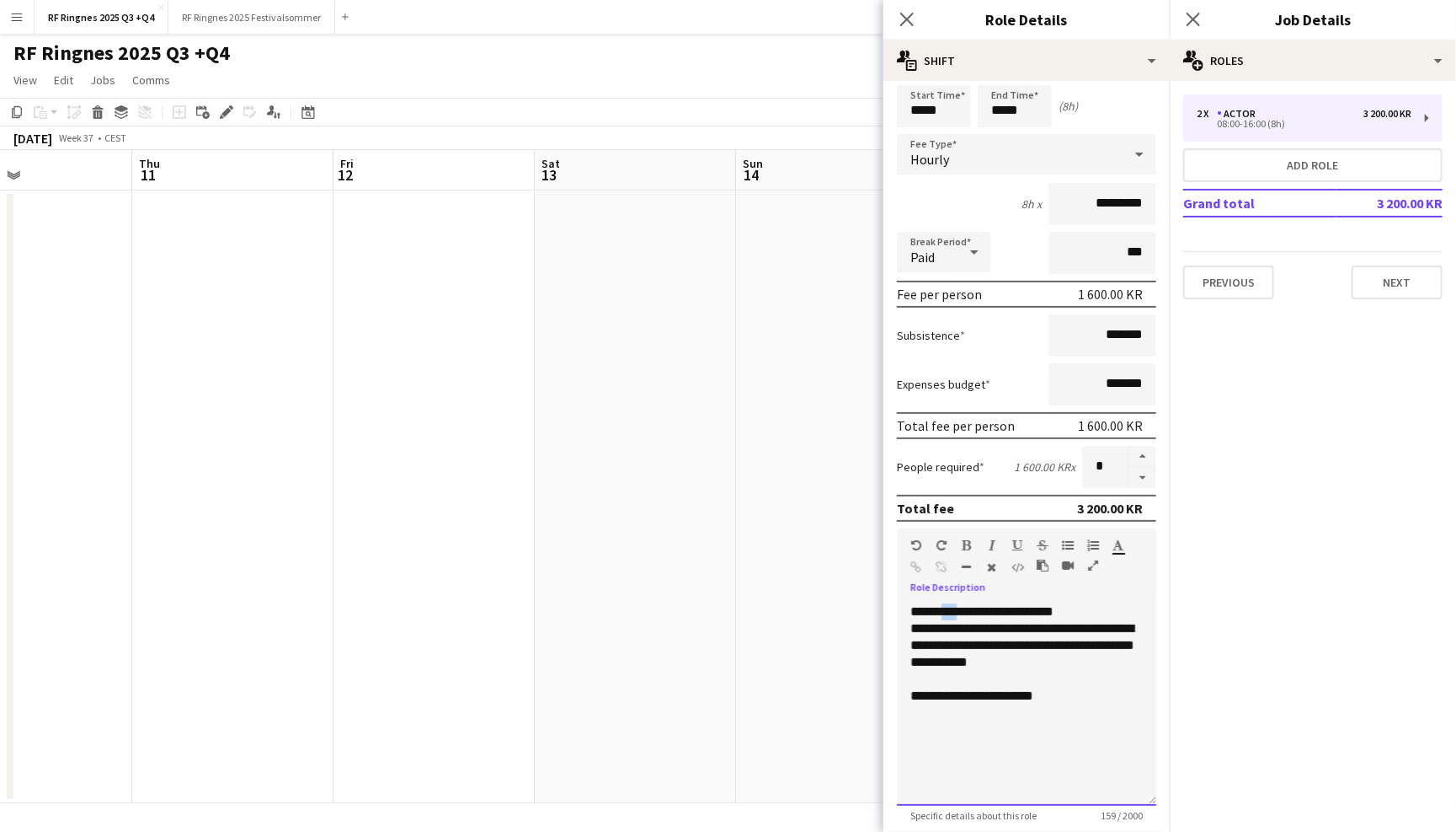
drag, startPoint x: 964, startPoint y: 604, endPoint x: 945, endPoint y: 603, distance: 19.0
click at [945, 603] on div "**********" at bounding box center [1027, 704] width 259 height 203
drag, startPoint x: 1071, startPoint y: 644, endPoint x: 1051, endPoint y: 643, distance: 20.0
click at [1051, 643] on div "**********" at bounding box center [1026, 645] width 232 height 50
click at [1107, 648] on div "**********" at bounding box center [1026, 645] width 232 height 50
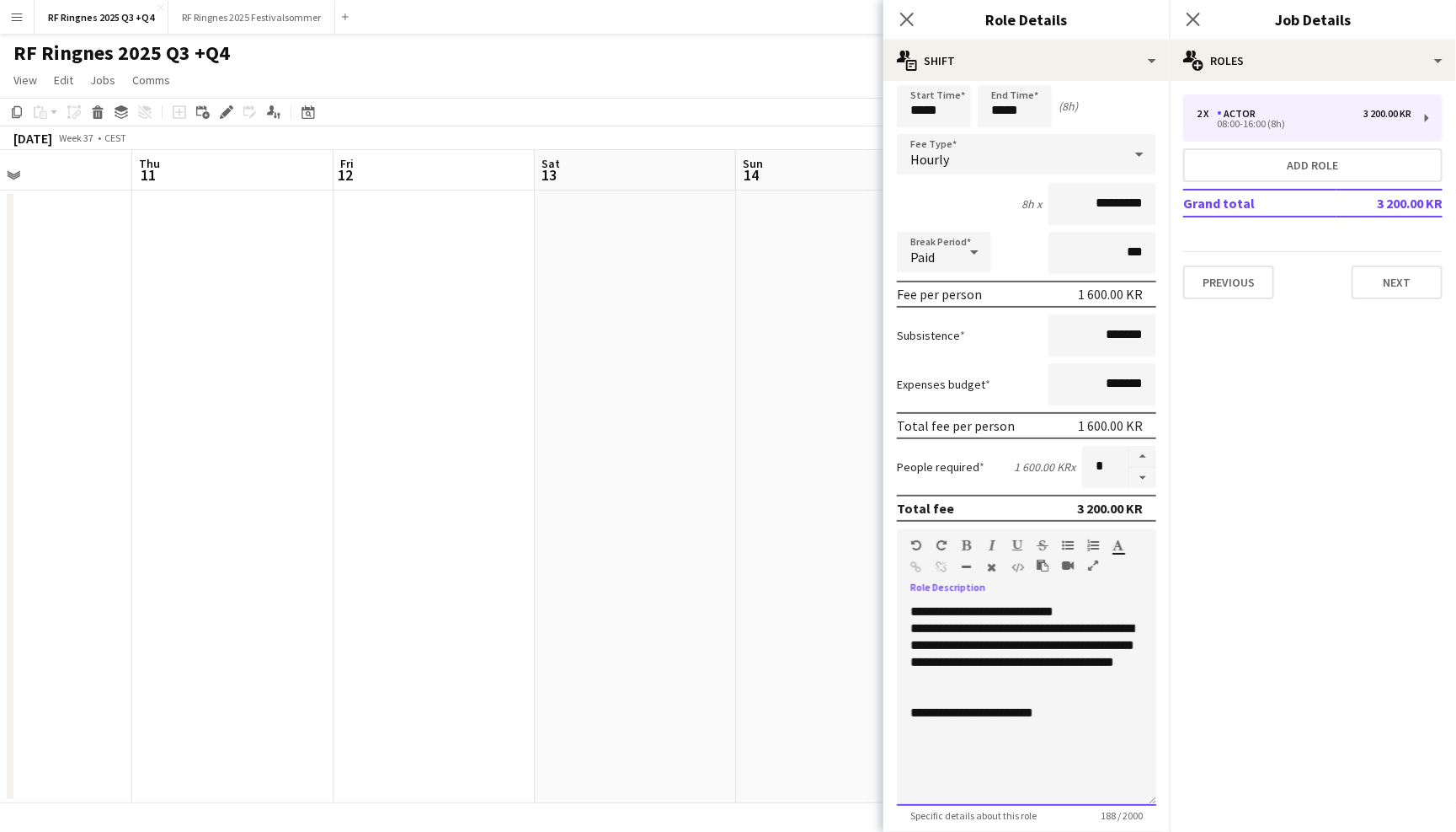
click at [1068, 677] on div "**********" at bounding box center [1026, 654] width 232 height 67
drag, startPoint x: 1014, startPoint y: 640, endPoint x: 1099, endPoint y: 618, distance: 87.8
click at [1099, 620] on div "**********" at bounding box center [1026, 654] width 232 height 67
click at [1080, 698] on div at bounding box center [1026, 696] width 232 height 17
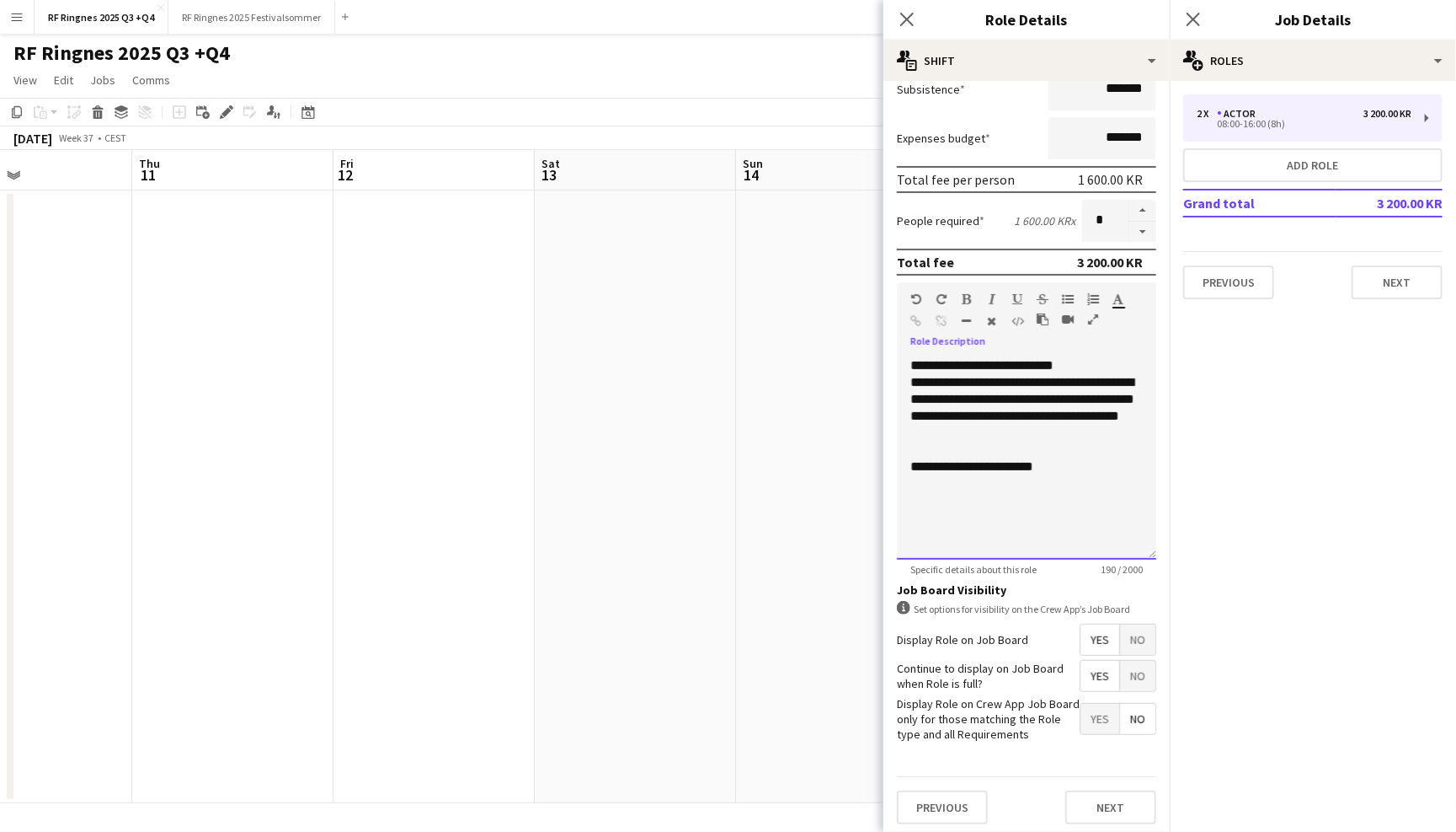
scroll to position [303, 0]
click at [1113, 793] on button "Next" at bounding box center [1110, 808] width 91 height 34
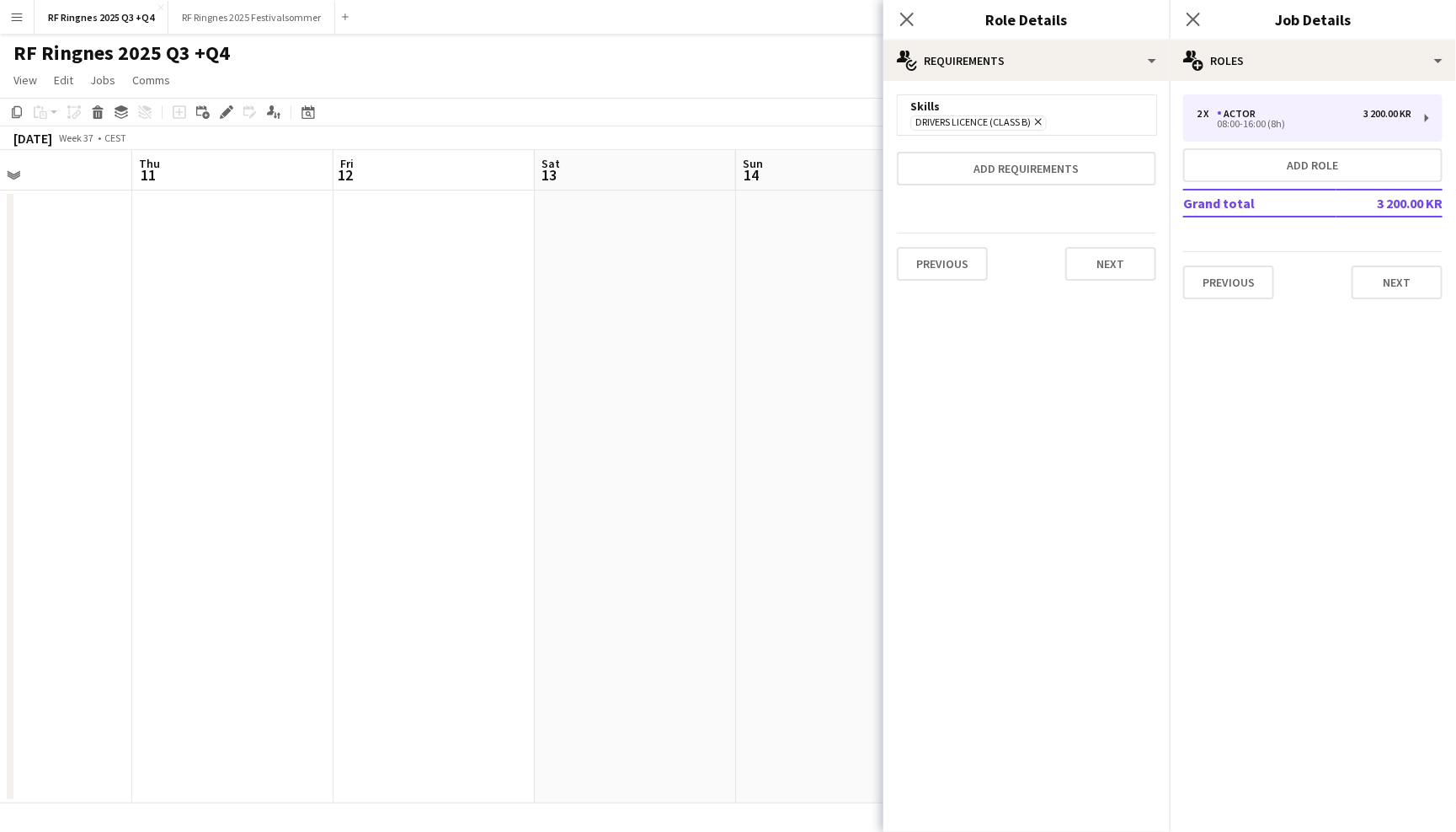
scroll to position [0, 0]
click at [1113, 268] on button "Next" at bounding box center [1110, 263] width 91 height 34
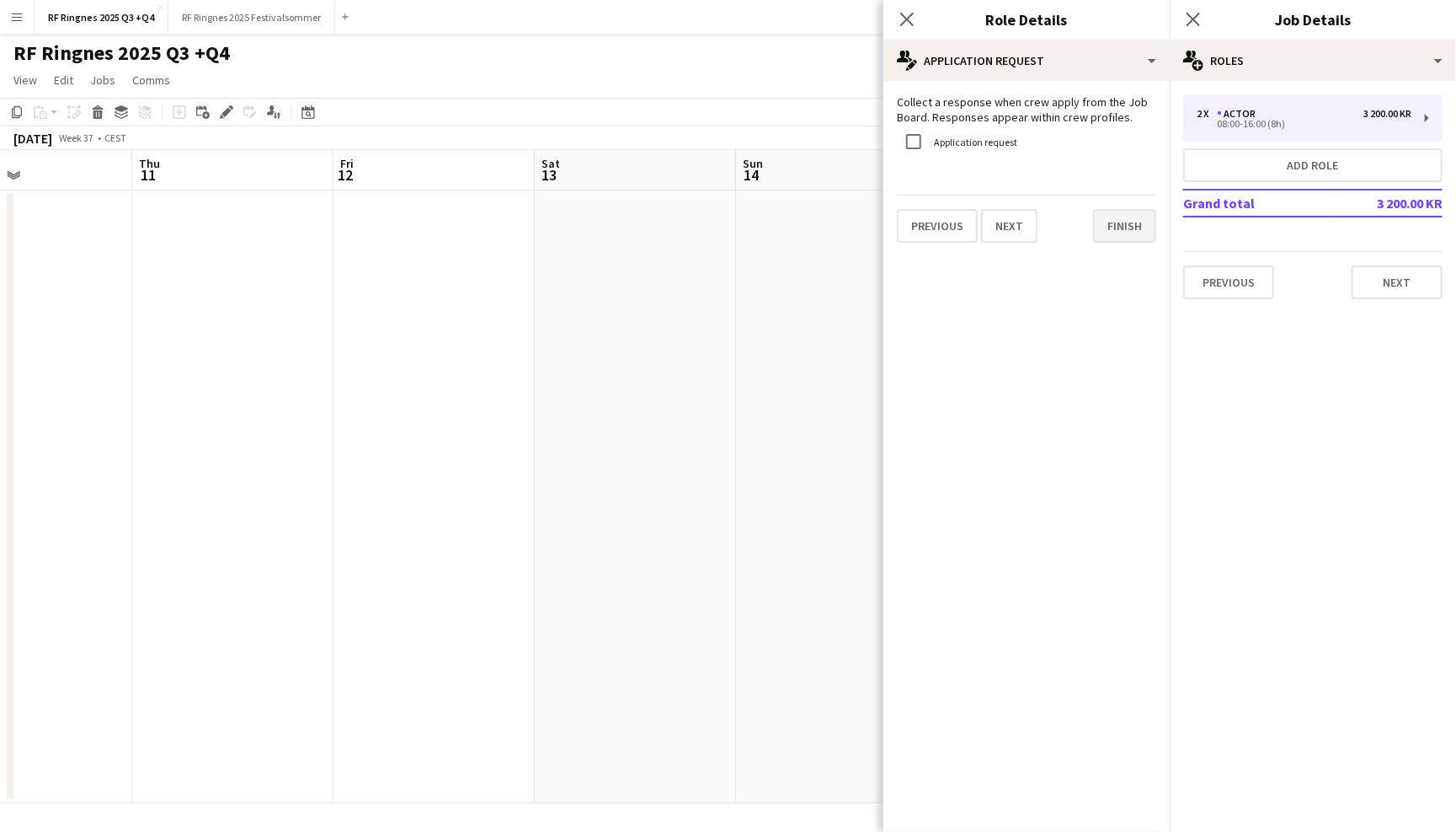
click at [1126, 234] on button "Finish" at bounding box center [1125, 226] width 63 height 34
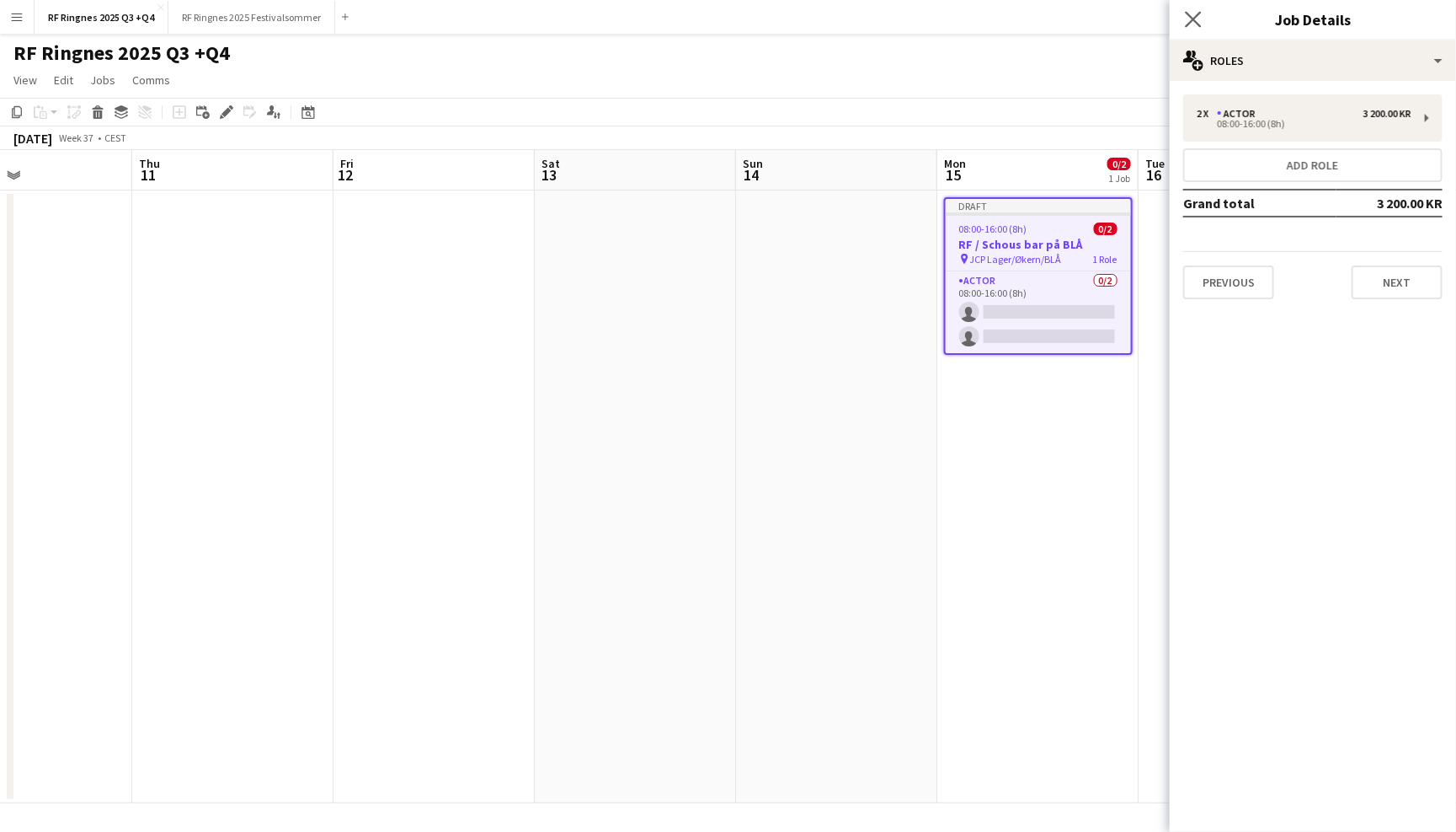
click at [1195, 9] on app-icon "Close pop-in" at bounding box center [1194, 20] width 24 height 24
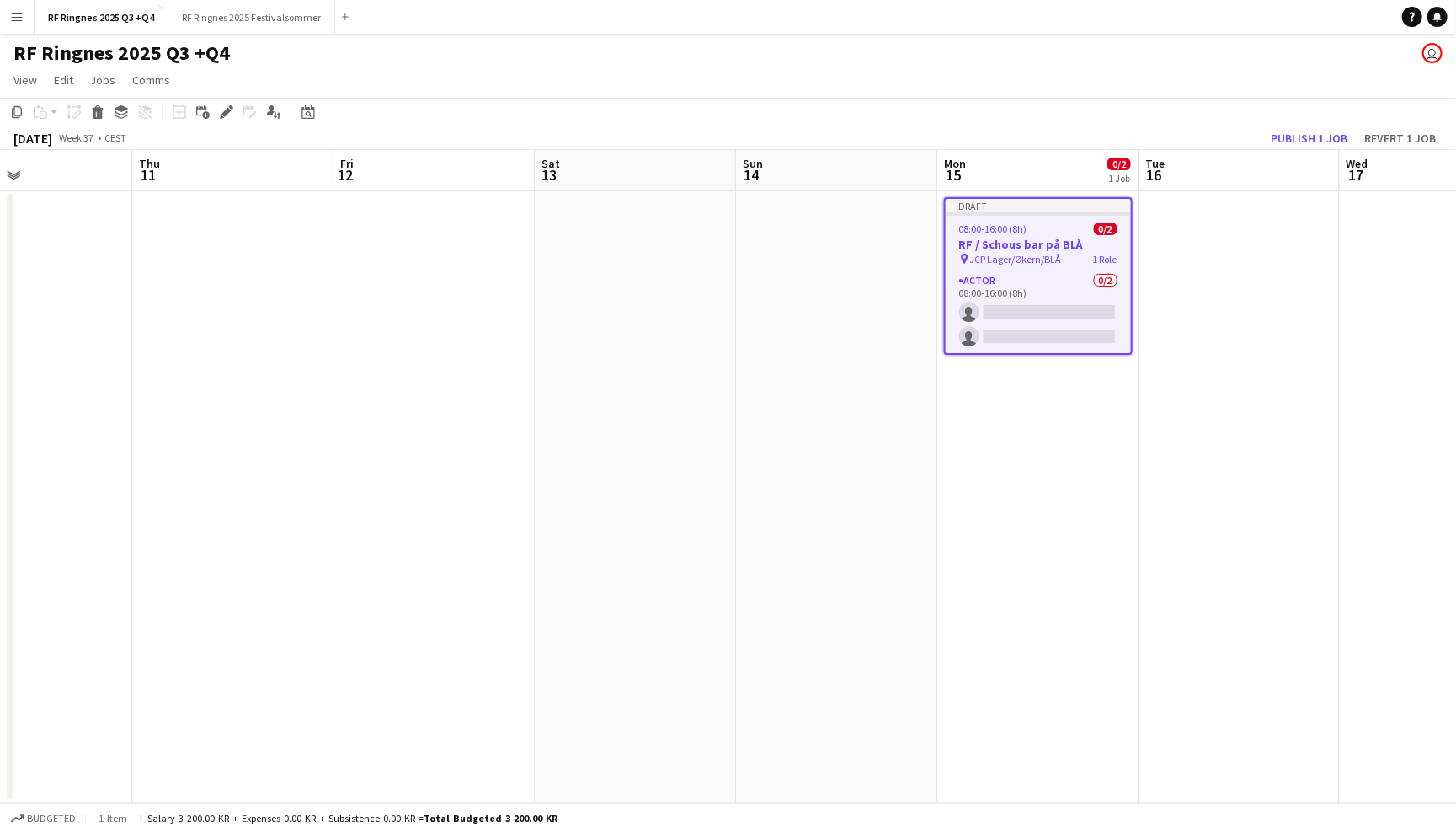
click at [1183, 29] on app-navbar "Menu Boards Boards Boards All jobs Status Workforce Workforce My Workforce Recr…" at bounding box center [728, 17] width 1456 height 34
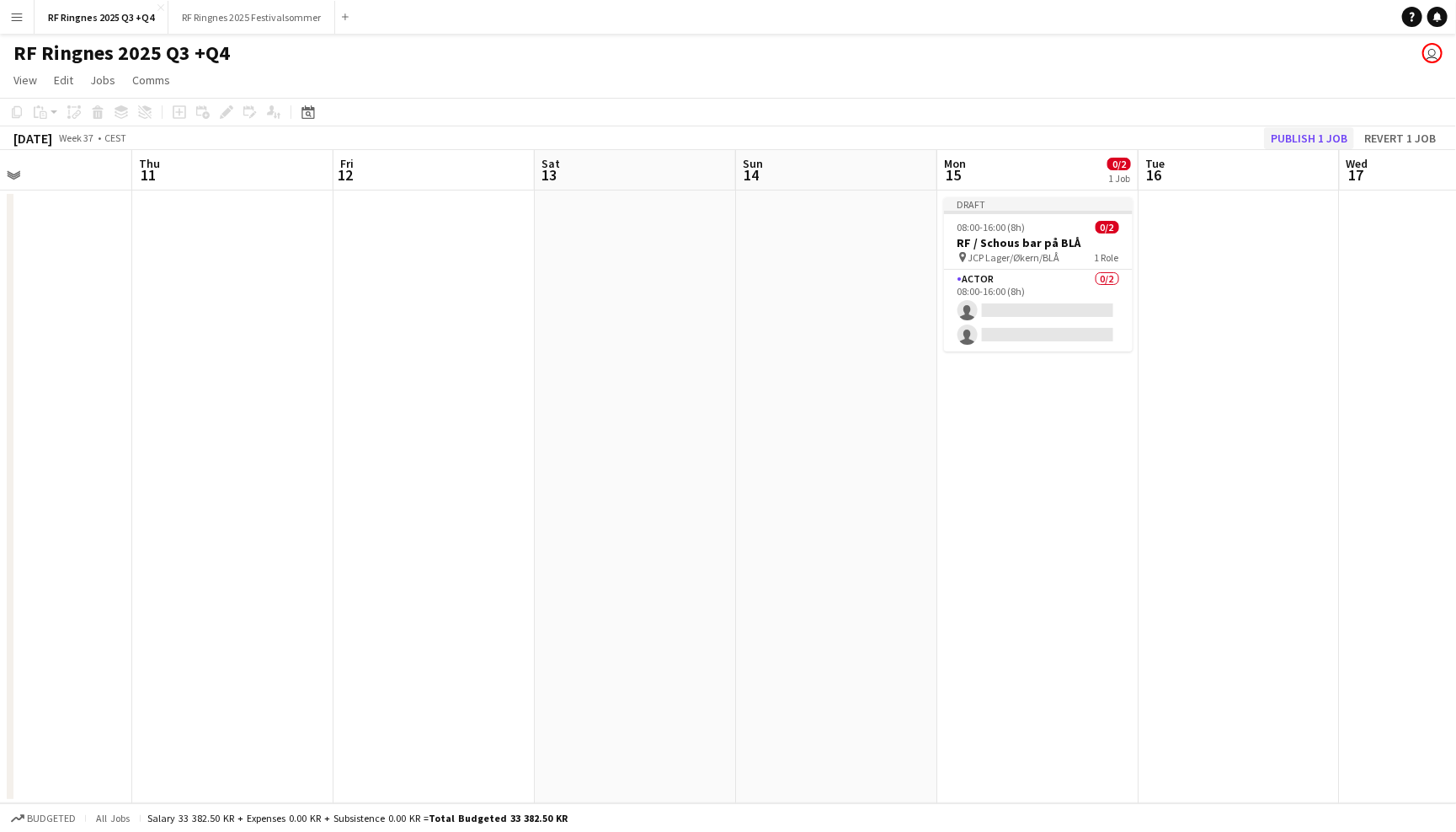
click at [1321, 132] on button "Publish 1 job" at bounding box center [1309, 137] width 91 height 21
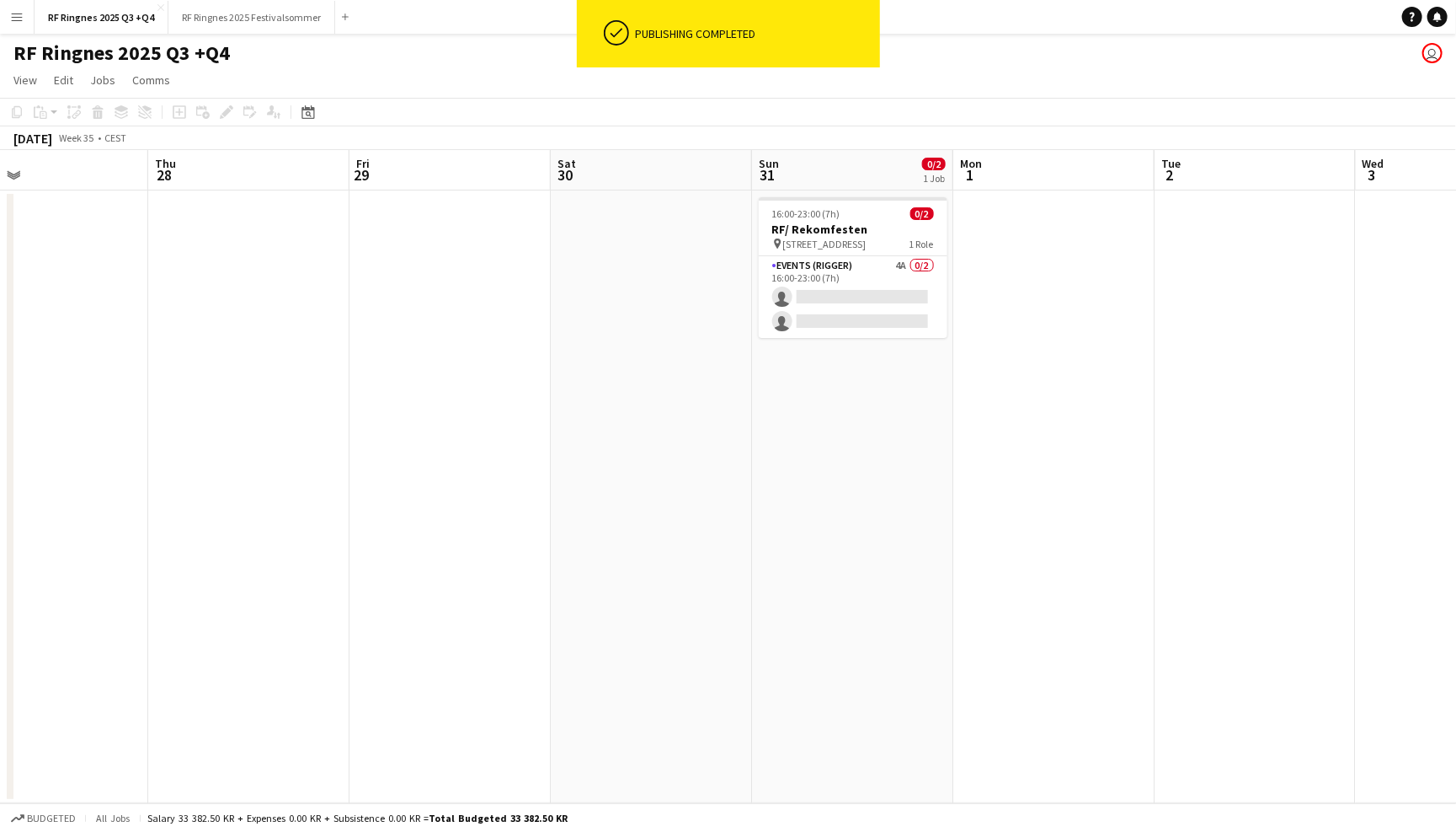
scroll to position [0, 453]
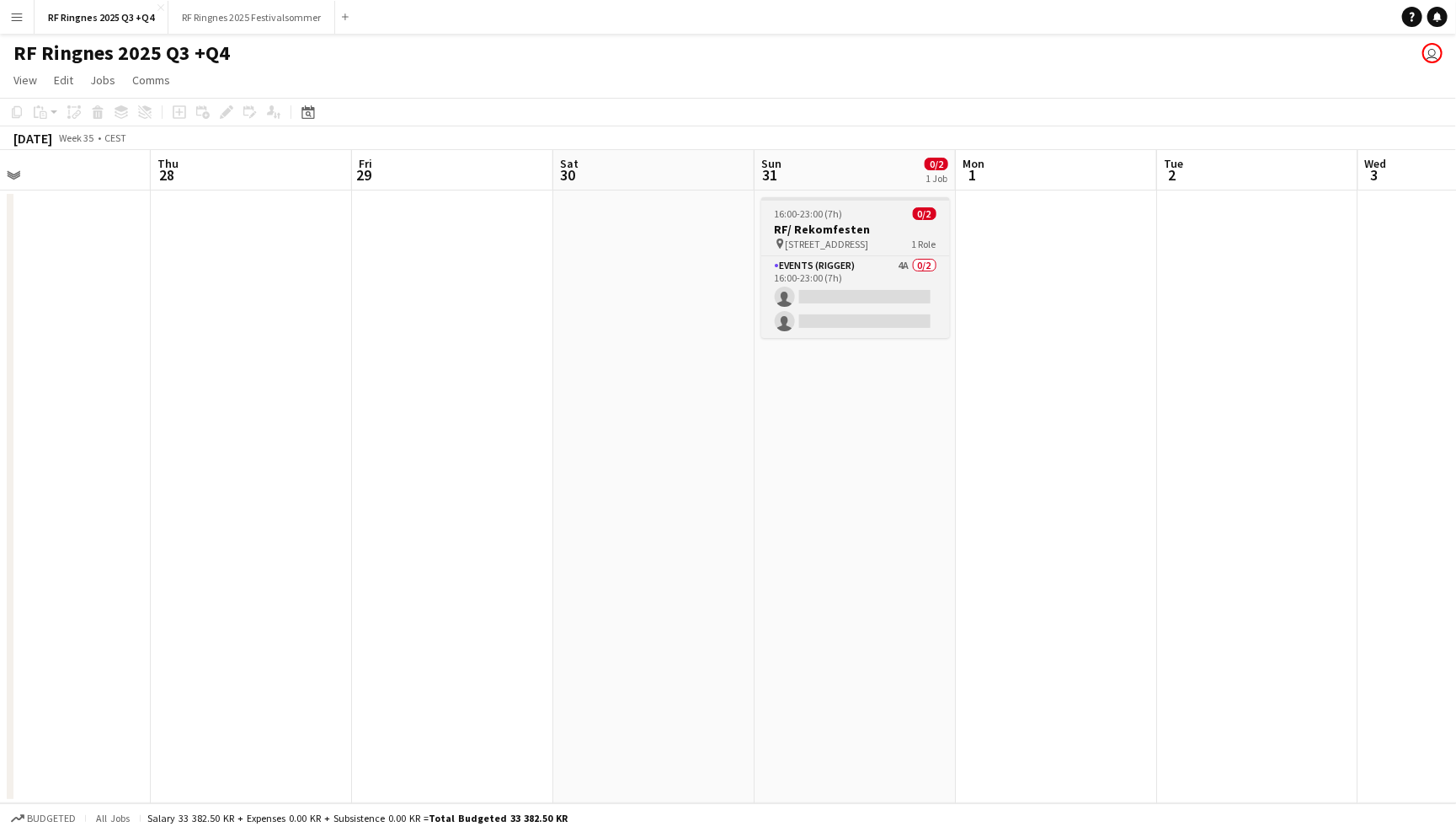
click at [854, 232] on h3 "RF/ Rekomfesten" at bounding box center [856, 229] width 189 height 15
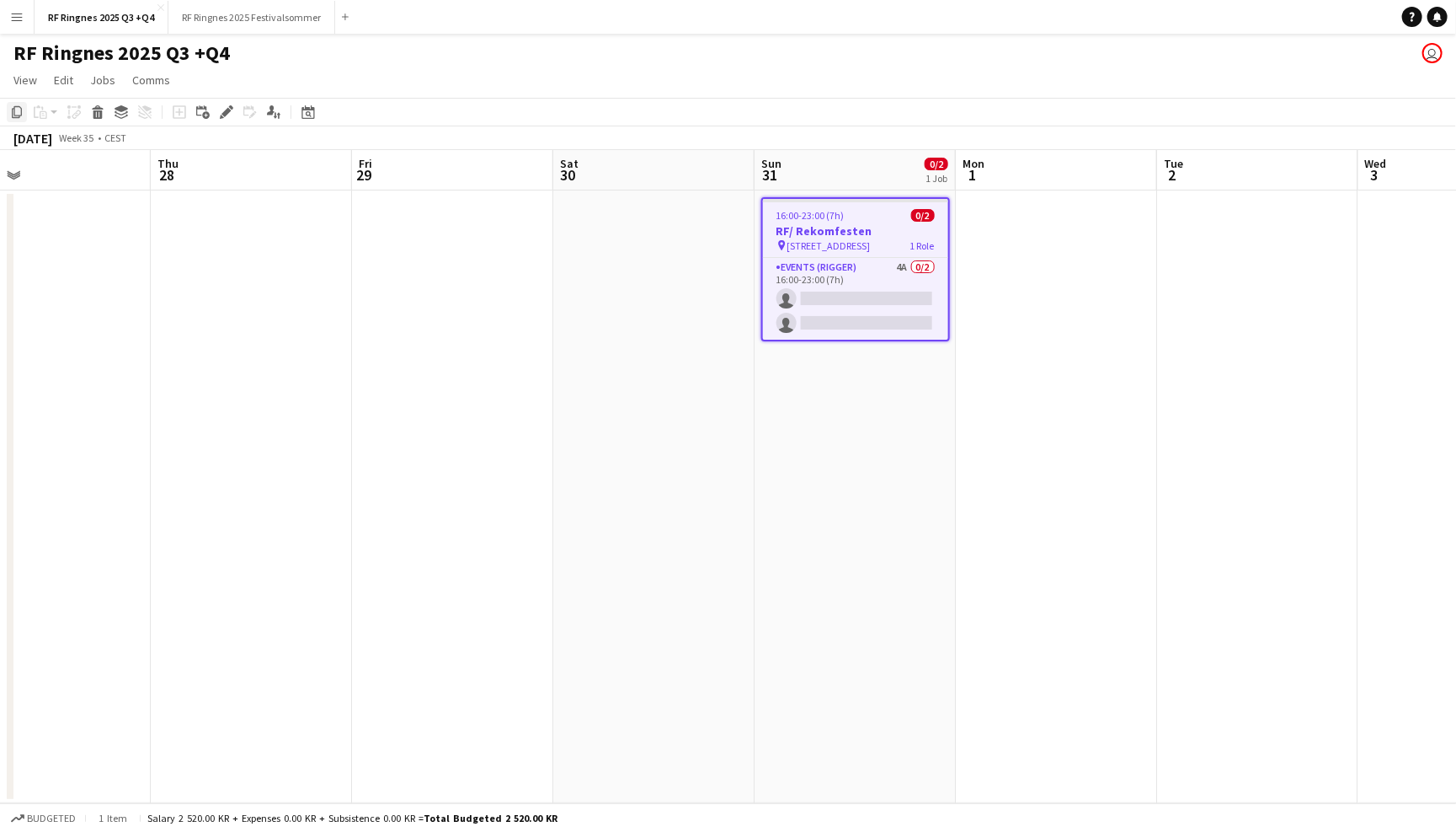
click at [13, 103] on div "Copy" at bounding box center [17, 112] width 21 height 21
click at [817, 409] on app-date-cell "16:00-23:00 (7h) 0/2 RF/ Rekomfesten pin Grorudveien 55 1 Role Events (Rigger) …" at bounding box center [856, 497] width 202 height 613
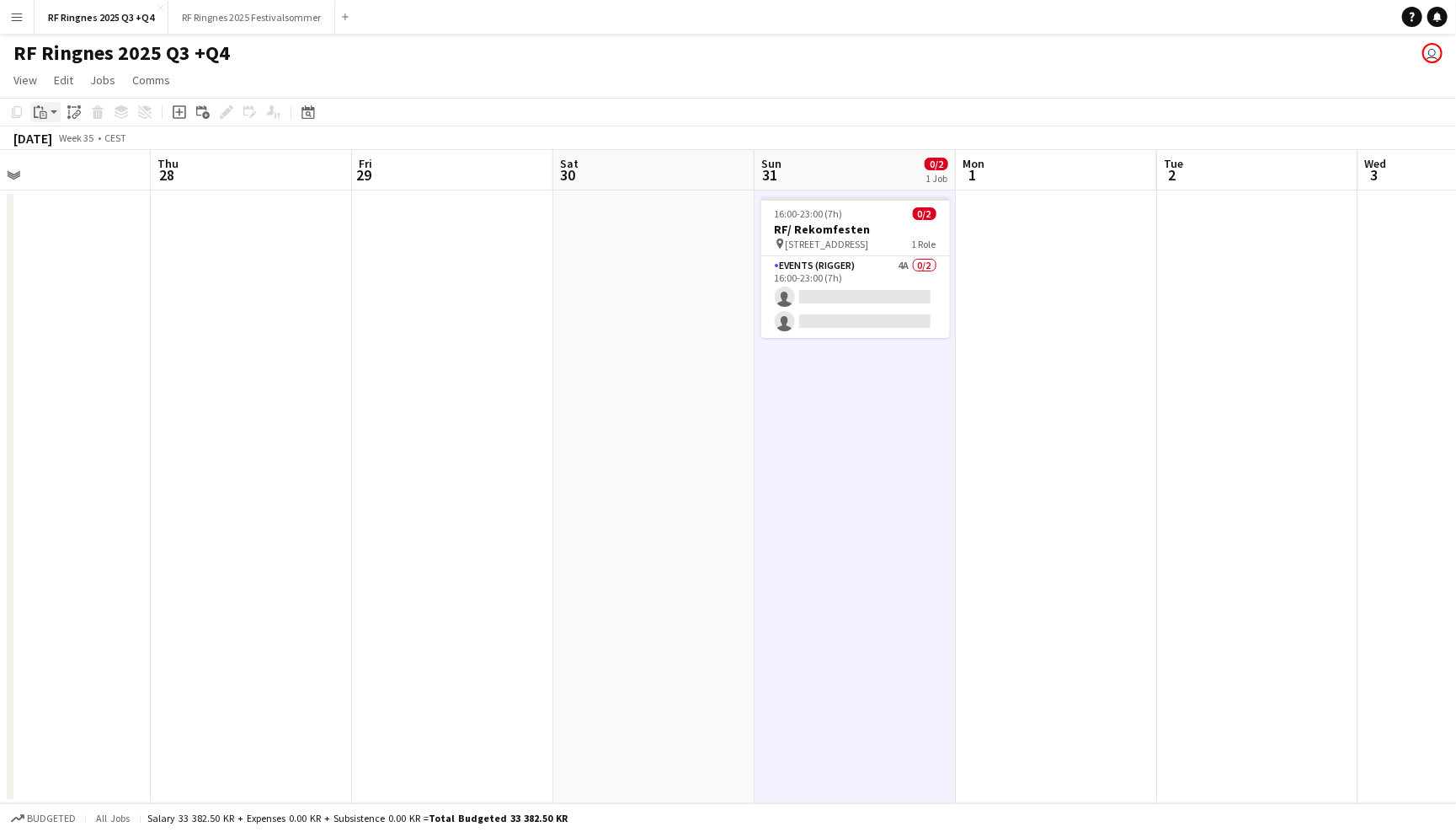
click at [48, 106] on div "Paste" at bounding box center [40, 112] width 21 height 21
click at [76, 170] on link "Paste with crew Command Shift V" at bounding box center [111, 173] width 133 height 15
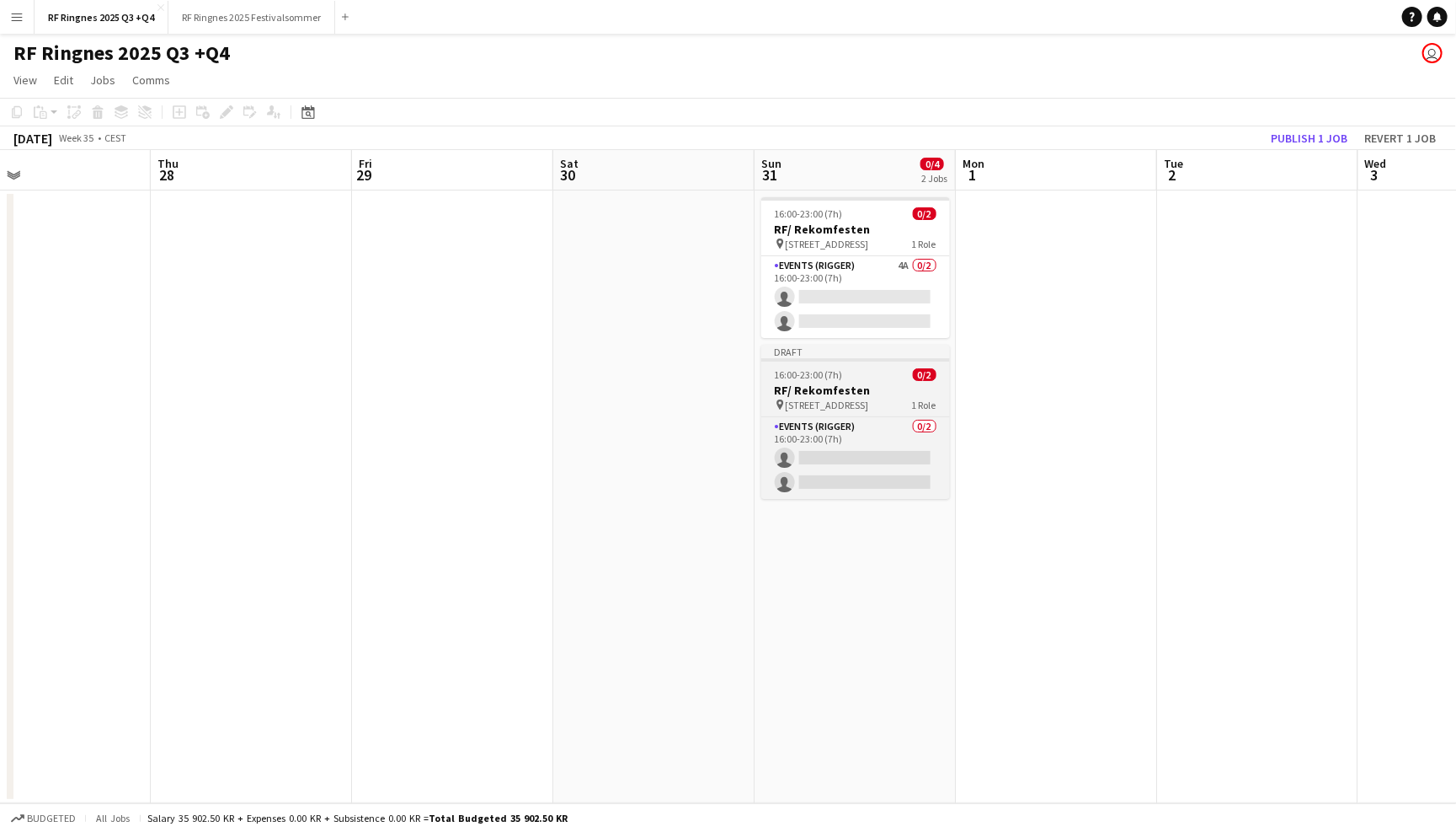
click at [852, 392] on h3 "RF/ Rekomfesten" at bounding box center [856, 390] width 189 height 15
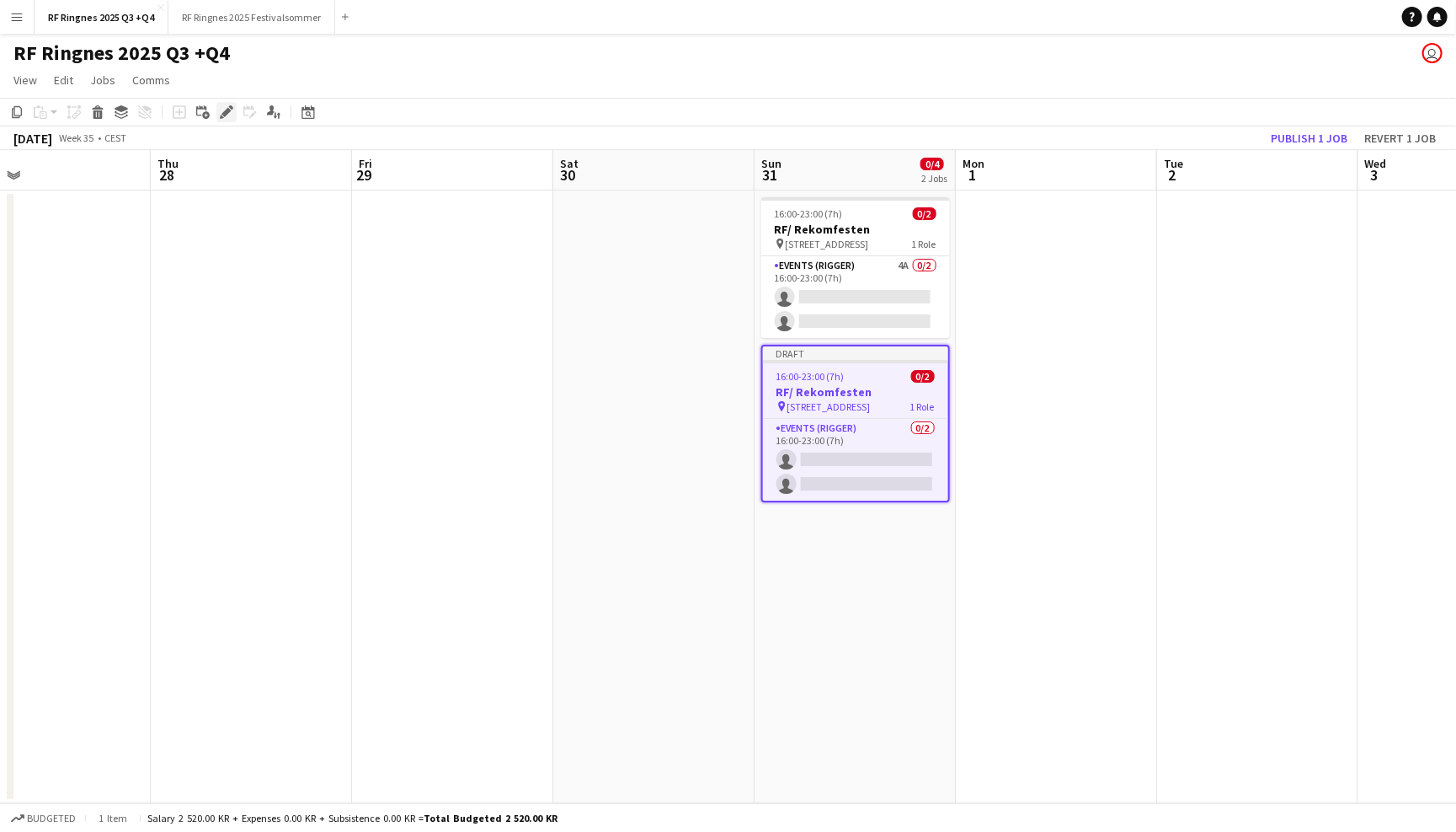
click at [220, 106] on icon "Edit" at bounding box center [227, 112] width 13 height 13
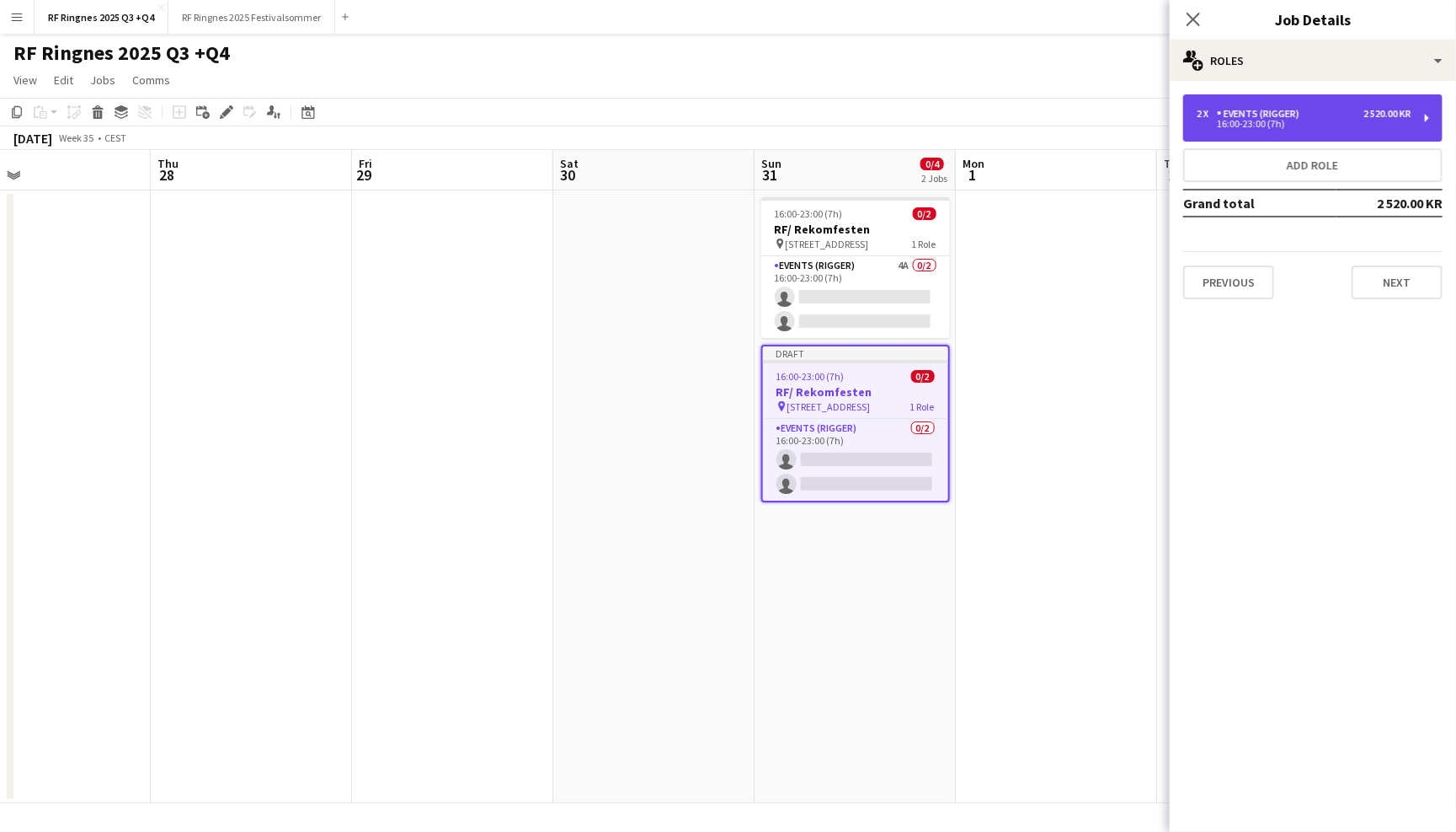
click at [1225, 109] on div "Events (Rigger)" at bounding box center [1262, 114] width 90 height 12
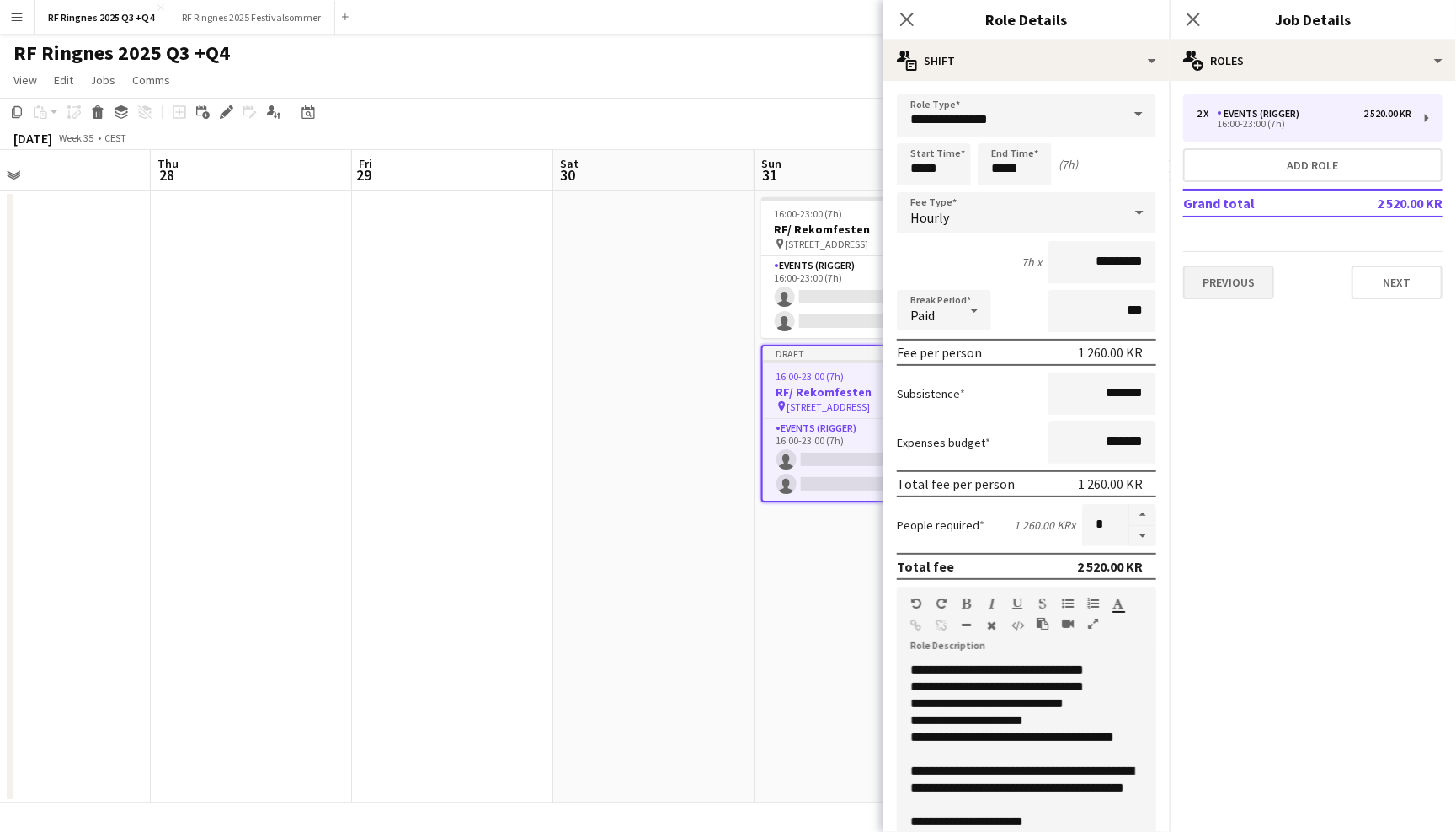
click at [1219, 288] on button "Previous" at bounding box center [1228, 282] width 91 height 34
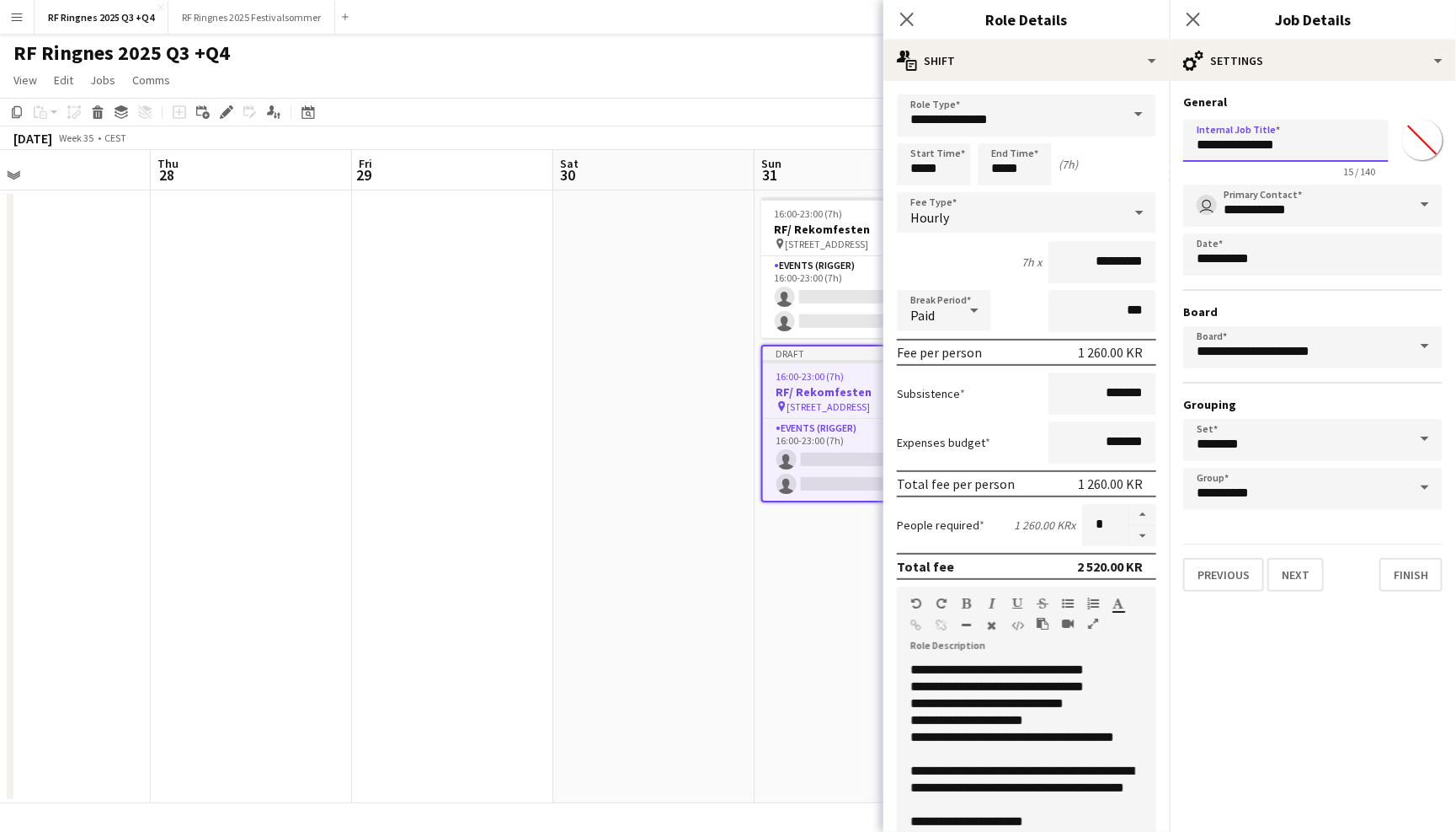
drag, startPoint x: 1307, startPoint y: 142, endPoint x: 1185, endPoint y: 142, distance: 122.0
click at [1185, 142] on input "**********" at bounding box center [1286, 140] width 205 height 42
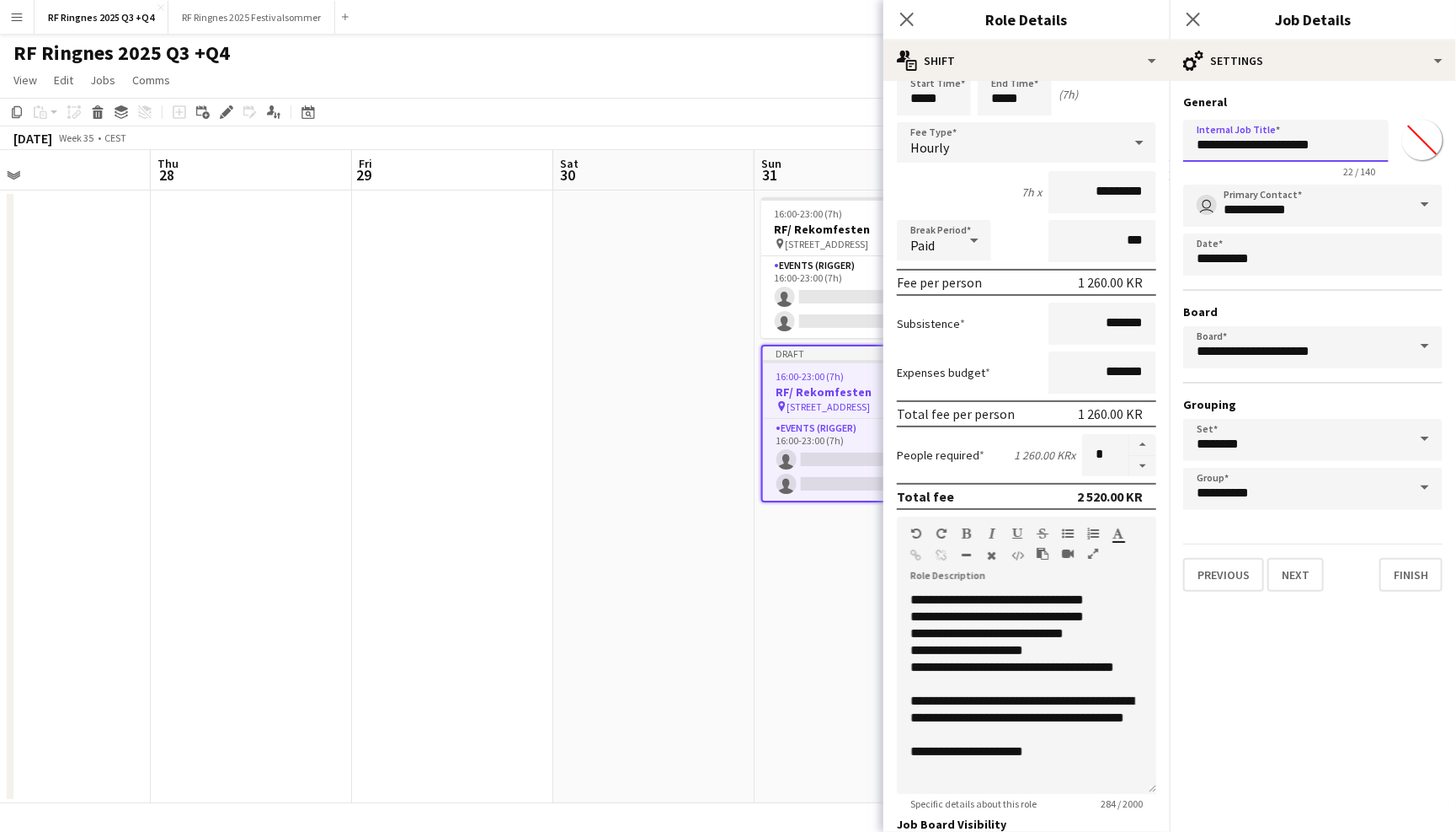
scroll to position [72, 0]
type input "**********"
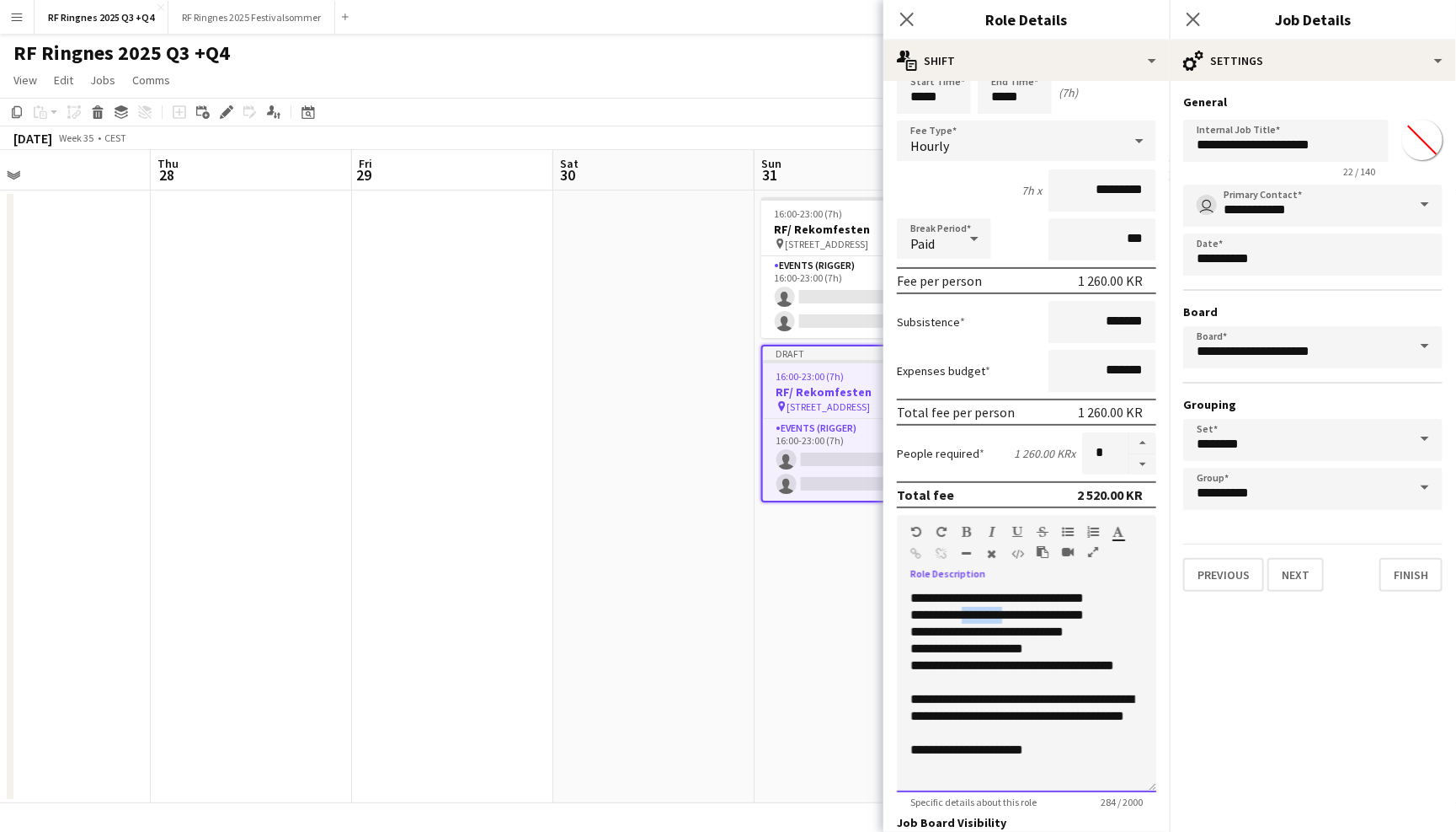
drag, startPoint x: 1018, startPoint y: 609, endPoint x: 971, endPoint y: 610, distance: 47.0
click at [971, 610] on div "**********" at bounding box center [1027, 691] width 259 height 203
drag, startPoint x: 1133, startPoint y: 615, endPoint x: 1054, endPoint y: 615, distance: 79.0
click at [1054, 615] on div "**********" at bounding box center [1027, 691] width 259 height 203
click at [1040, 610] on div "**********" at bounding box center [1027, 691] width 259 height 203
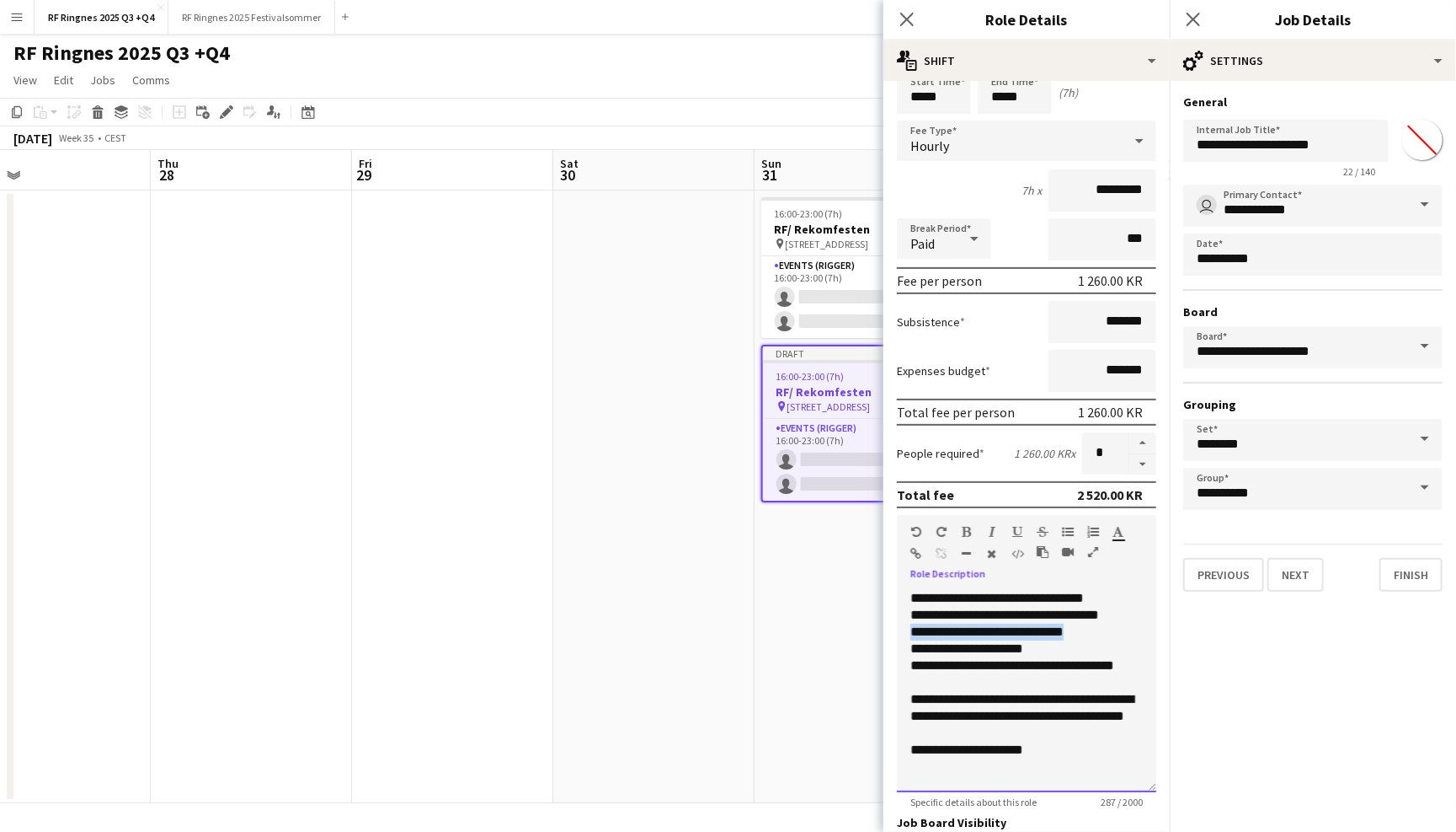
drag, startPoint x: 1113, startPoint y: 630, endPoint x: 897, endPoint y: 630, distance: 216.0
click at [897, 630] on div "**********" at bounding box center [1027, 691] width 259 height 203
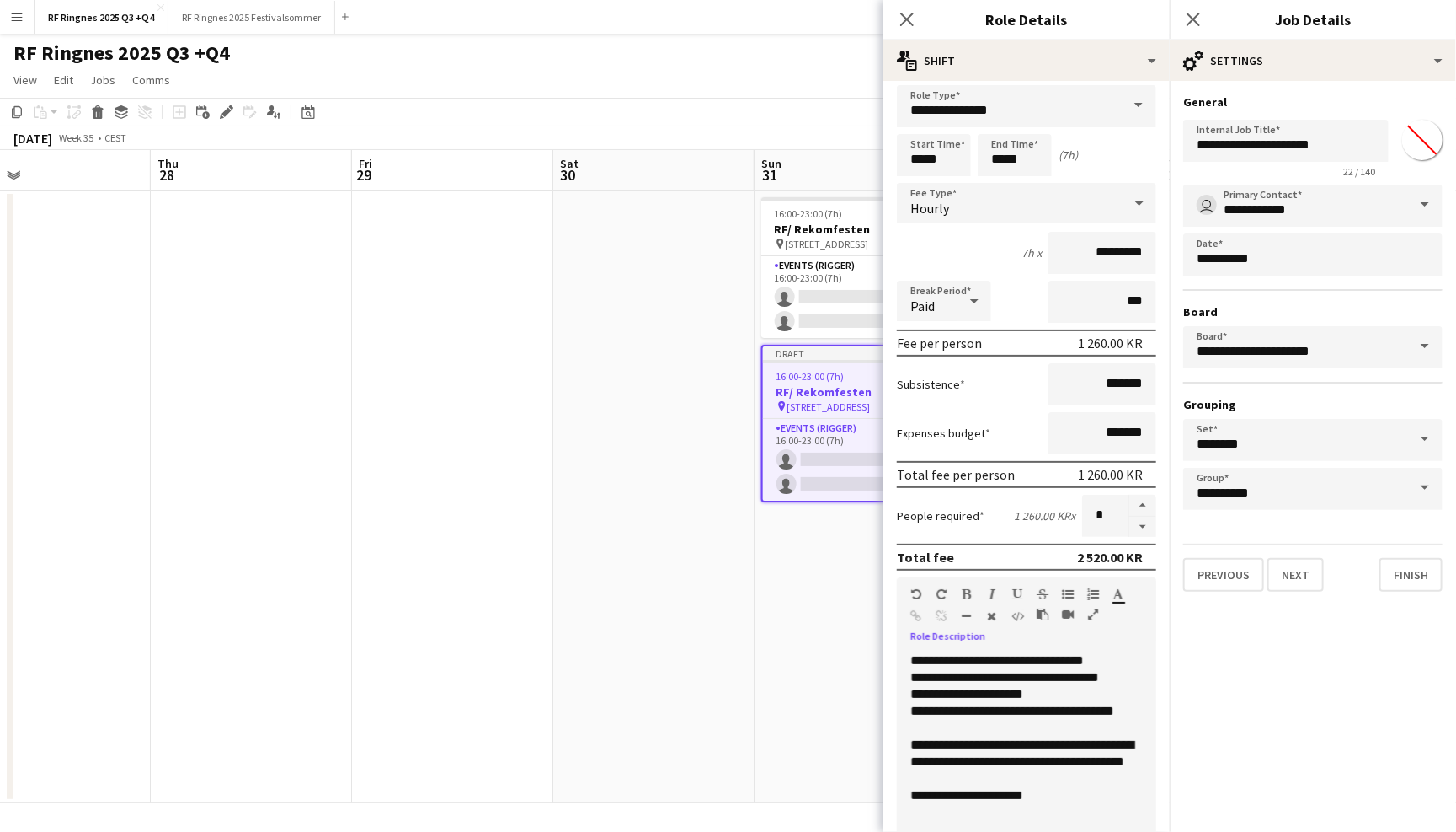
scroll to position [5, 0]
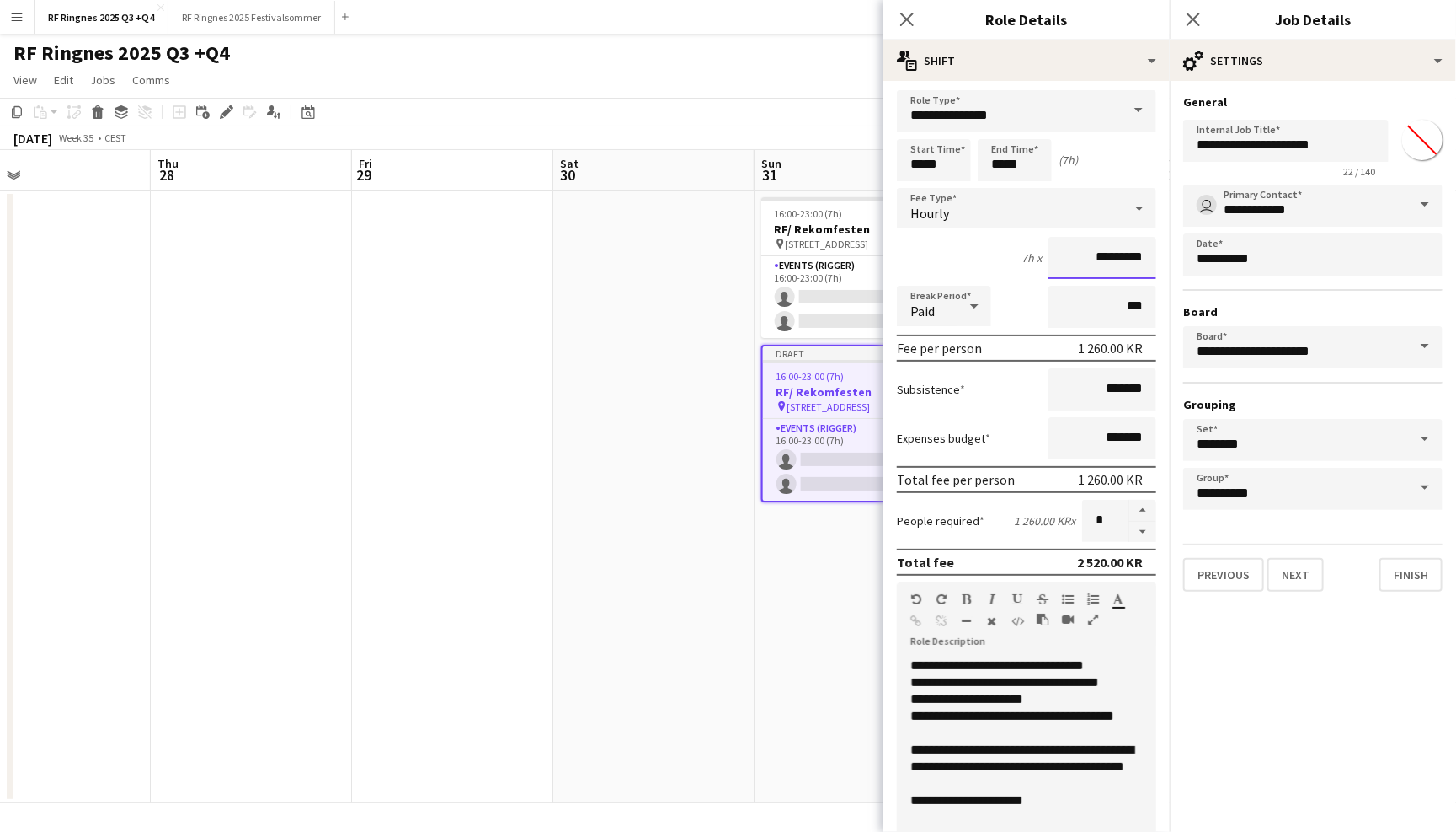
drag, startPoint x: 1086, startPoint y: 248, endPoint x: 1105, endPoint y: 248, distance: 19.0
click at [1105, 248] on input "*********" at bounding box center [1102, 258] width 108 height 42
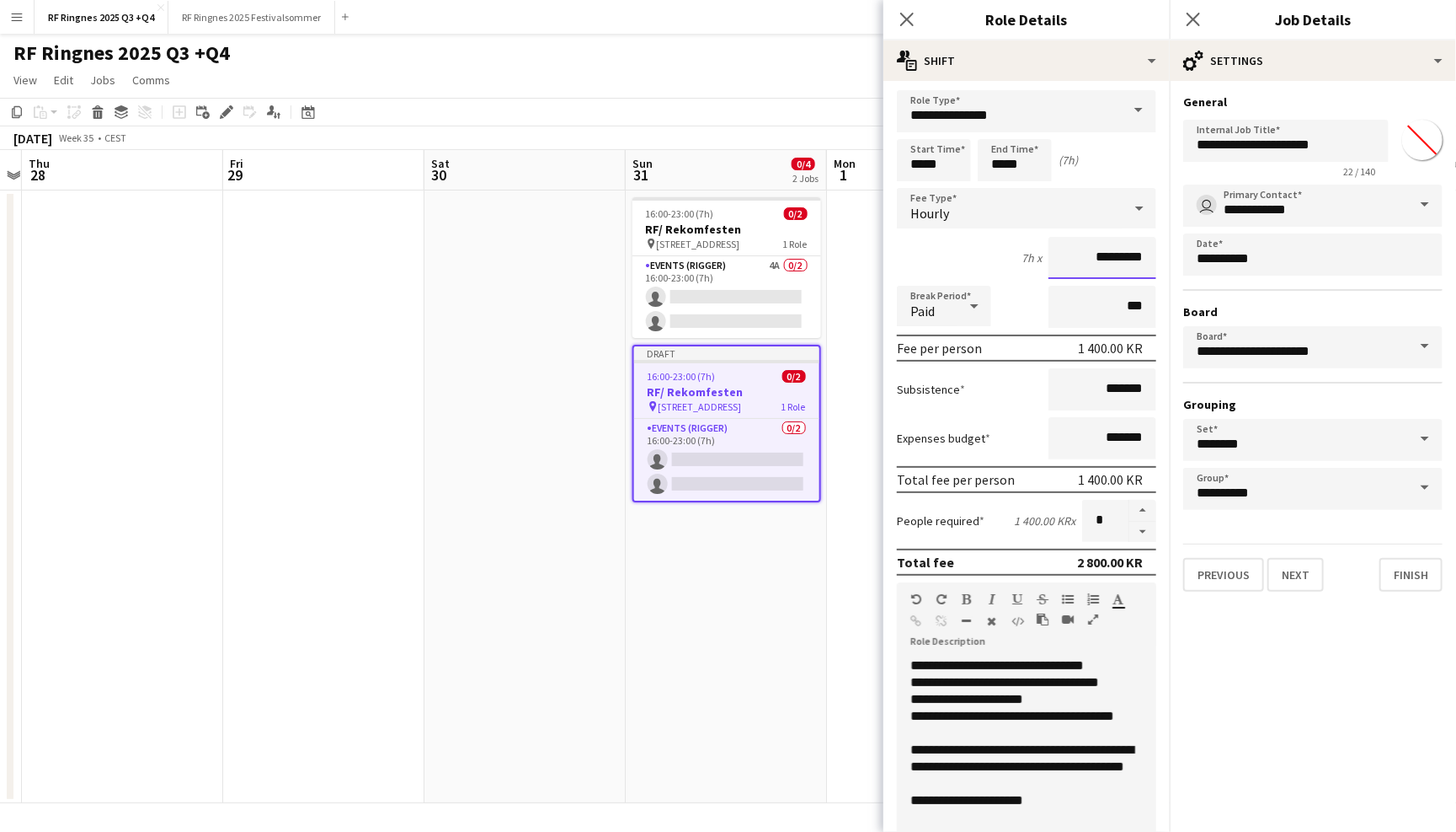
scroll to position [0, 599]
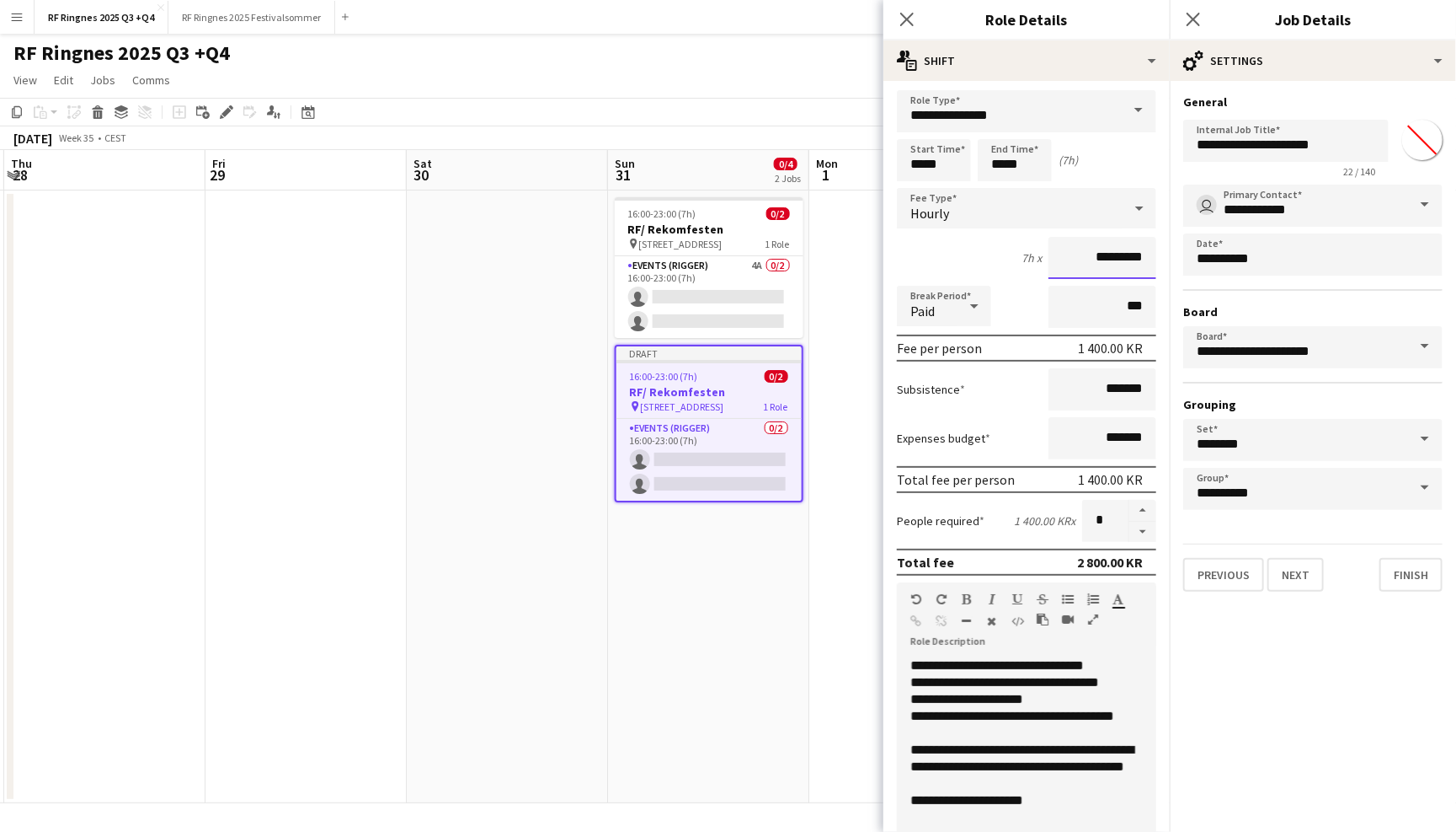
type input "*********"
click at [919, 163] on input "*****" at bounding box center [933, 160] width 74 height 42
click at [919, 176] on input "*****" at bounding box center [933, 160] width 74 height 42
click at [919, 176] on input "*****" at bounding box center [933, 160] width 74 height 42
click at [919, 182] on div at bounding box center [917, 190] width 34 height 17
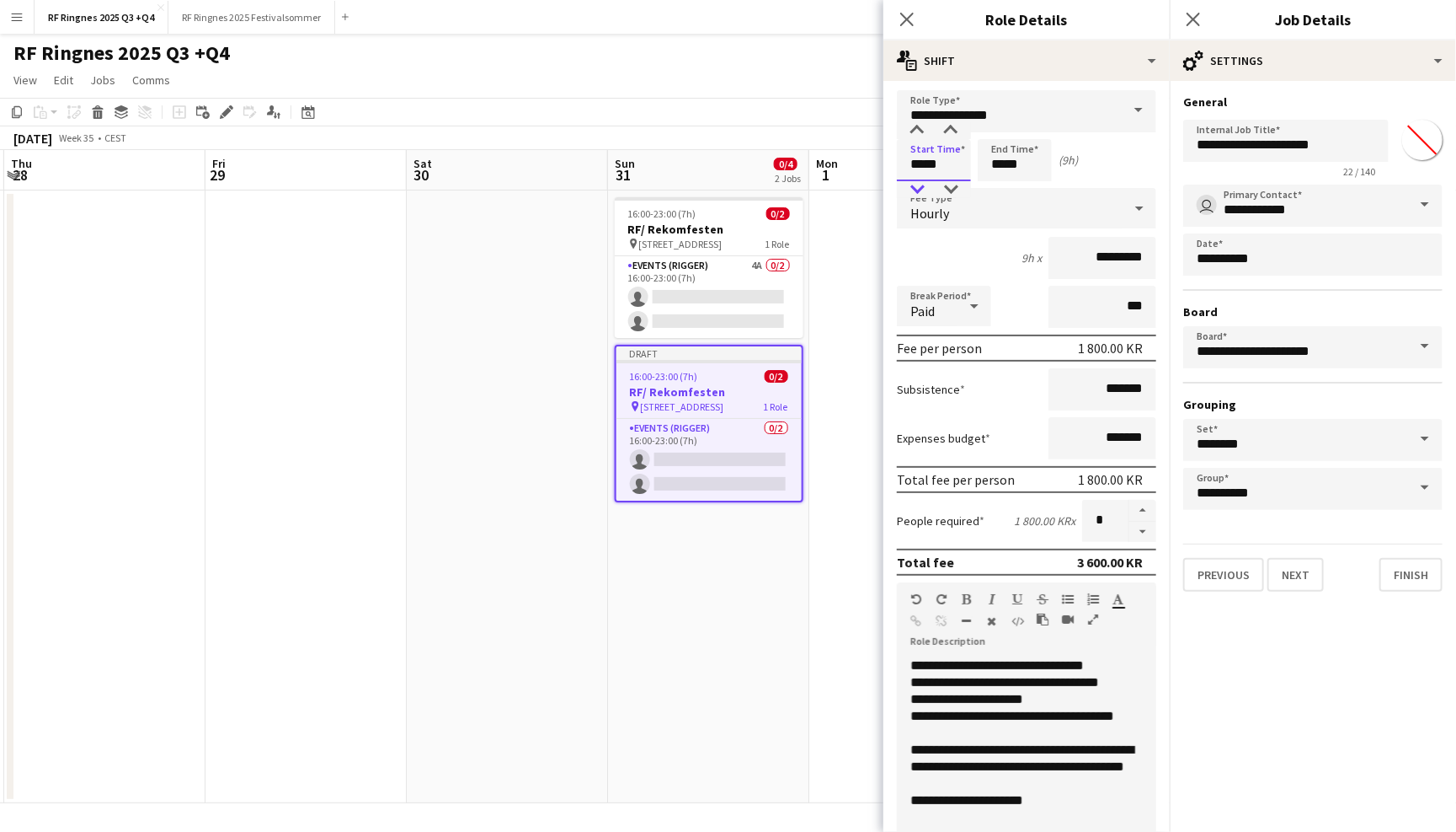
click at [919, 182] on div at bounding box center [917, 190] width 34 height 17
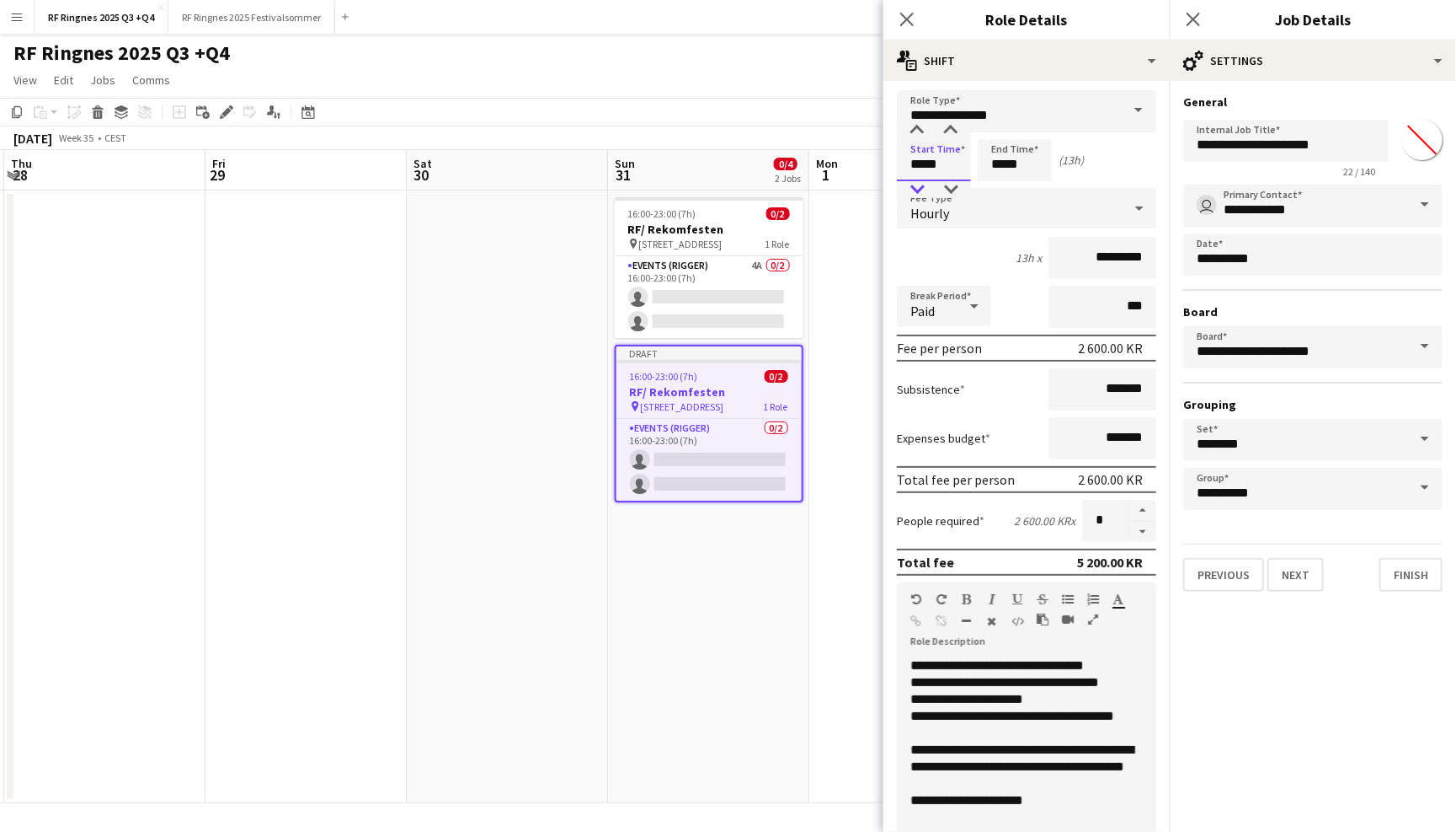
click at [919, 182] on div at bounding box center [917, 190] width 34 height 17
type input "*****"
click at [921, 122] on div at bounding box center [917, 131] width 34 height 17
click at [1034, 162] on input "*****" at bounding box center [1015, 160] width 74 height 42
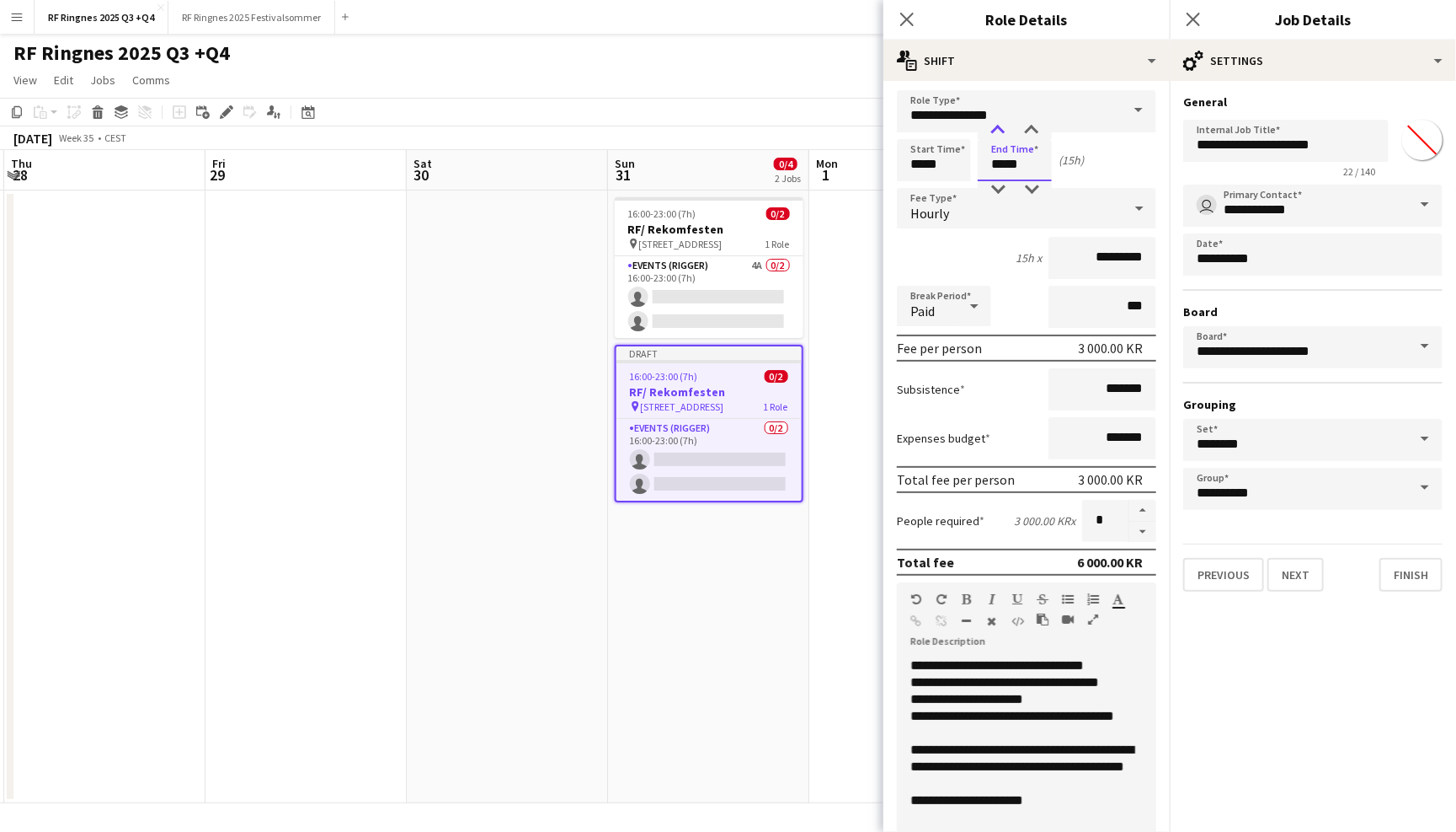
click at [1003, 125] on div at bounding box center [998, 131] width 34 height 17
click at [1003, 183] on div at bounding box center [998, 190] width 34 height 17
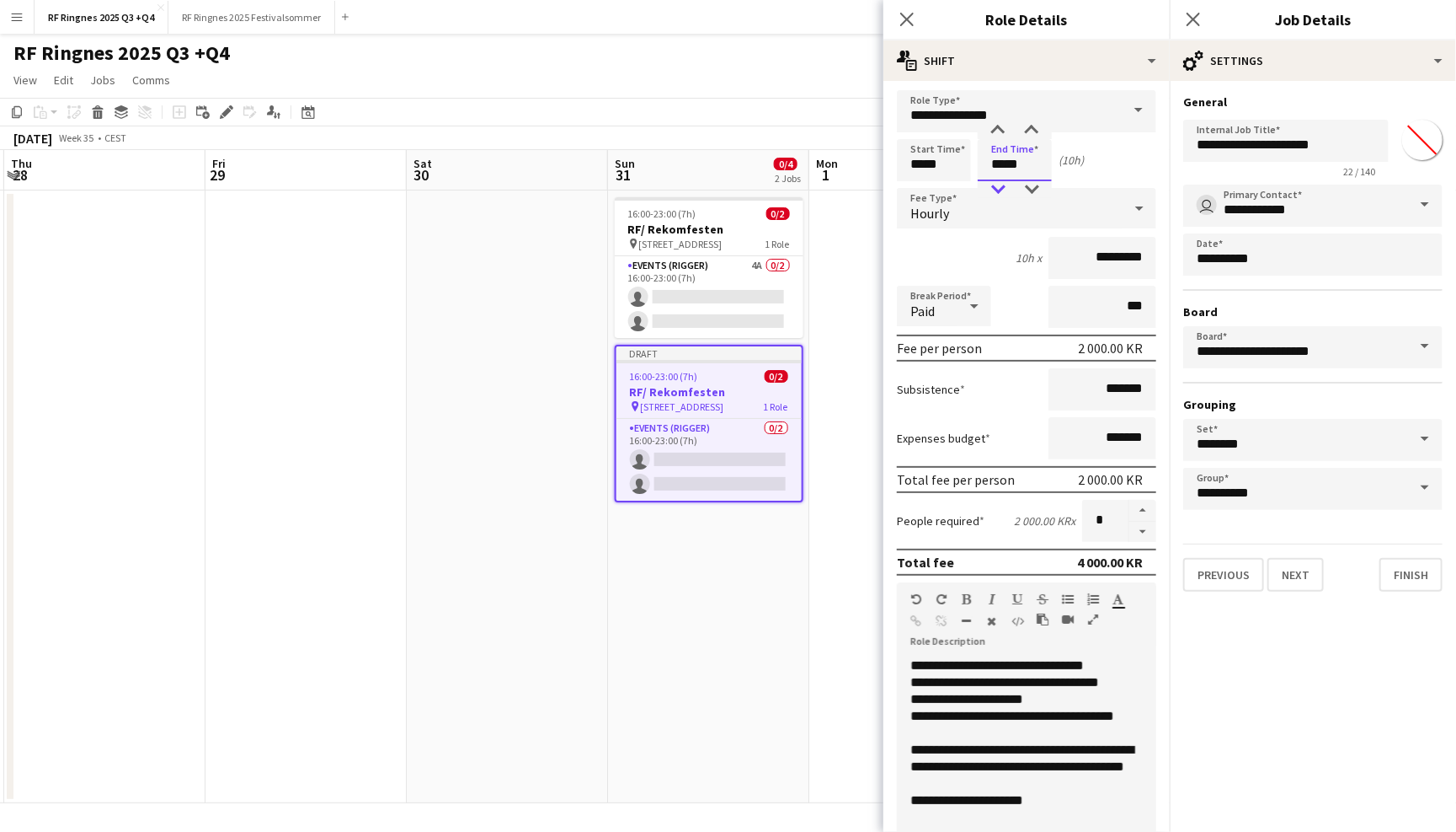
click at [1003, 183] on div at bounding box center [998, 190] width 34 height 17
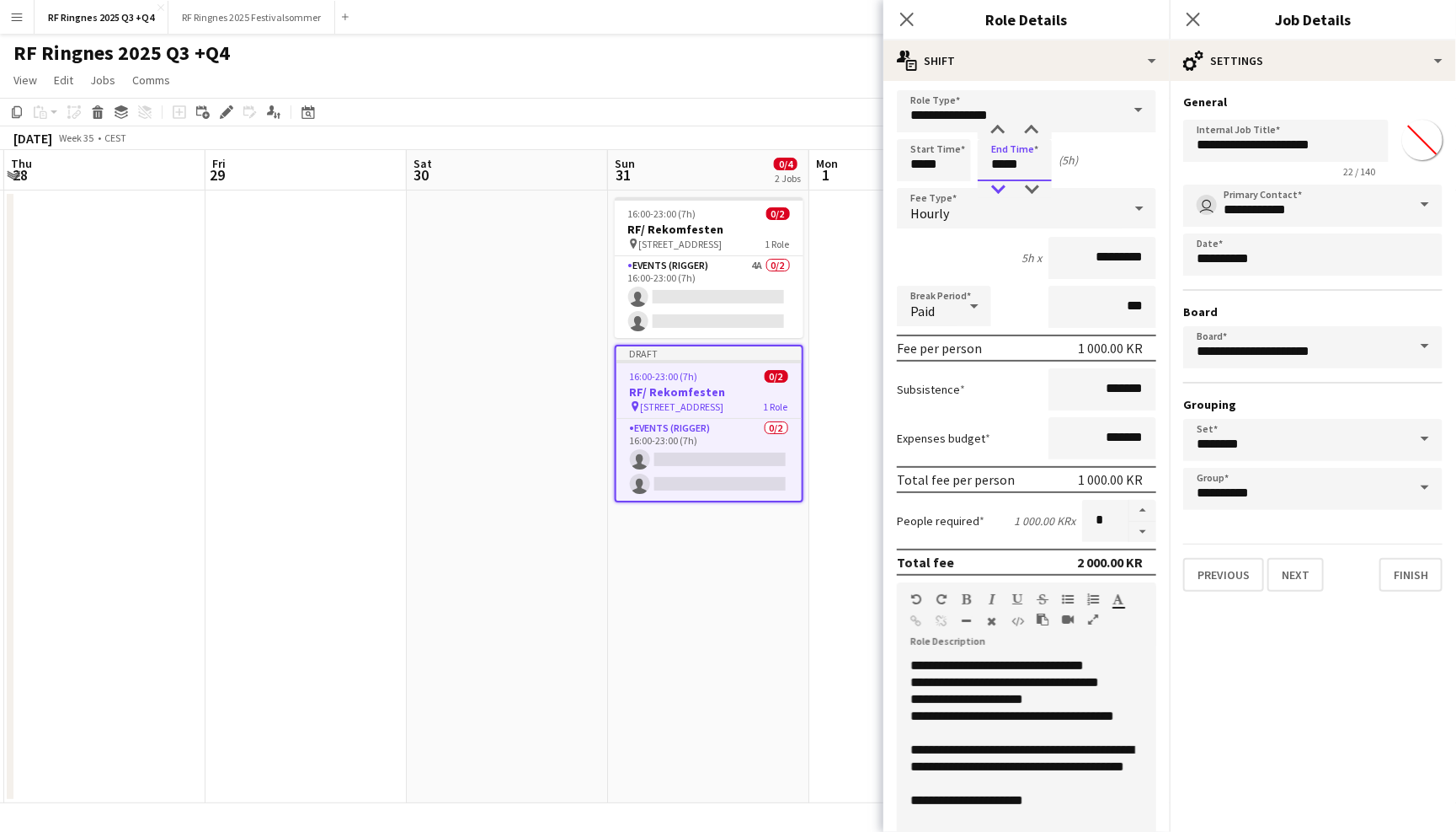
click at [1003, 183] on div at bounding box center [998, 190] width 34 height 17
click at [1003, 124] on div at bounding box center [998, 131] width 34 height 17
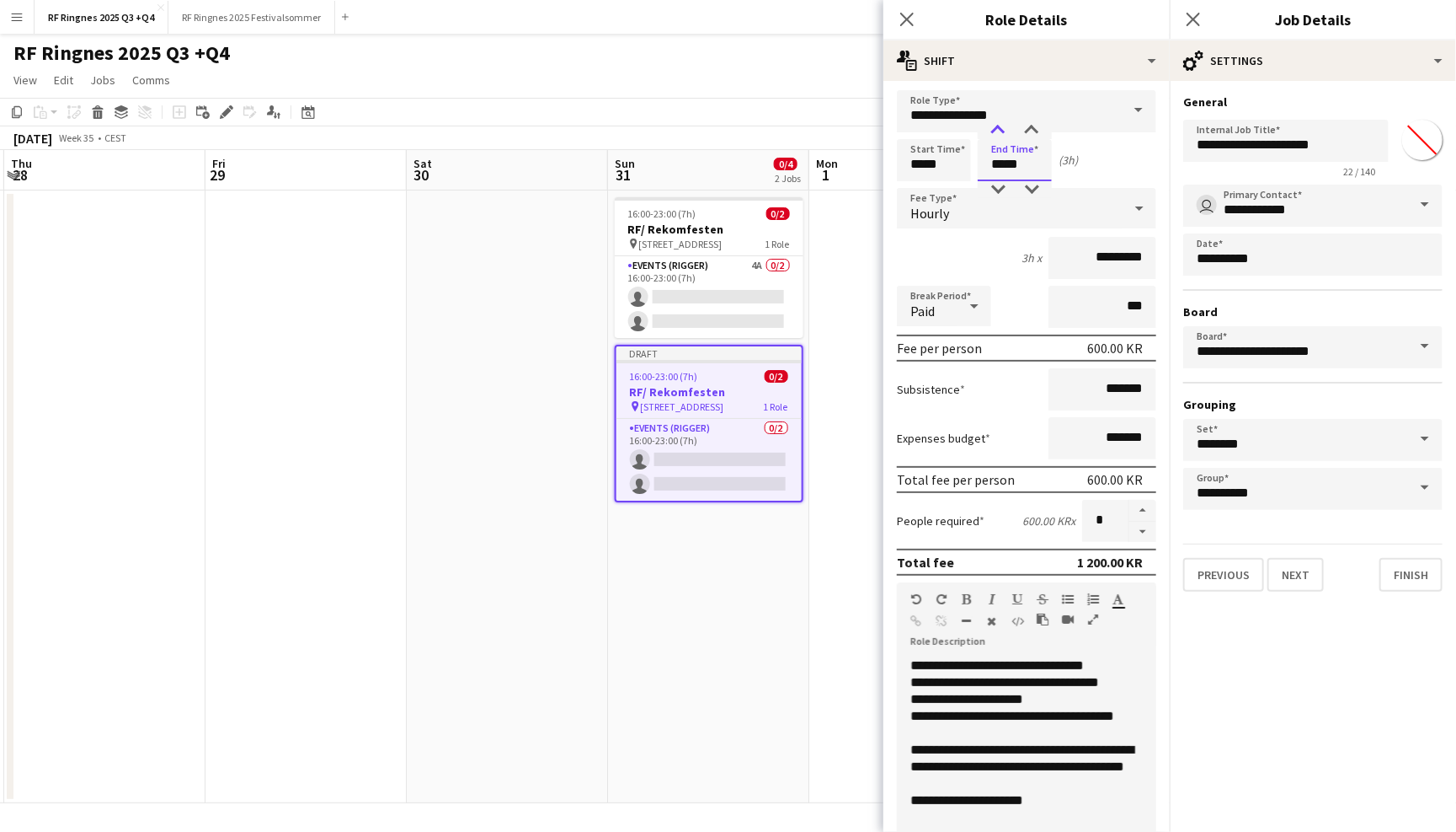
click at [1003, 124] on div at bounding box center [998, 131] width 34 height 17
type input "*****"
click at [1003, 124] on div at bounding box center [998, 131] width 34 height 17
click at [1104, 160] on div "Start Time ***** End Time ***** (6h)" at bounding box center [1027, 160] width 259 height 42
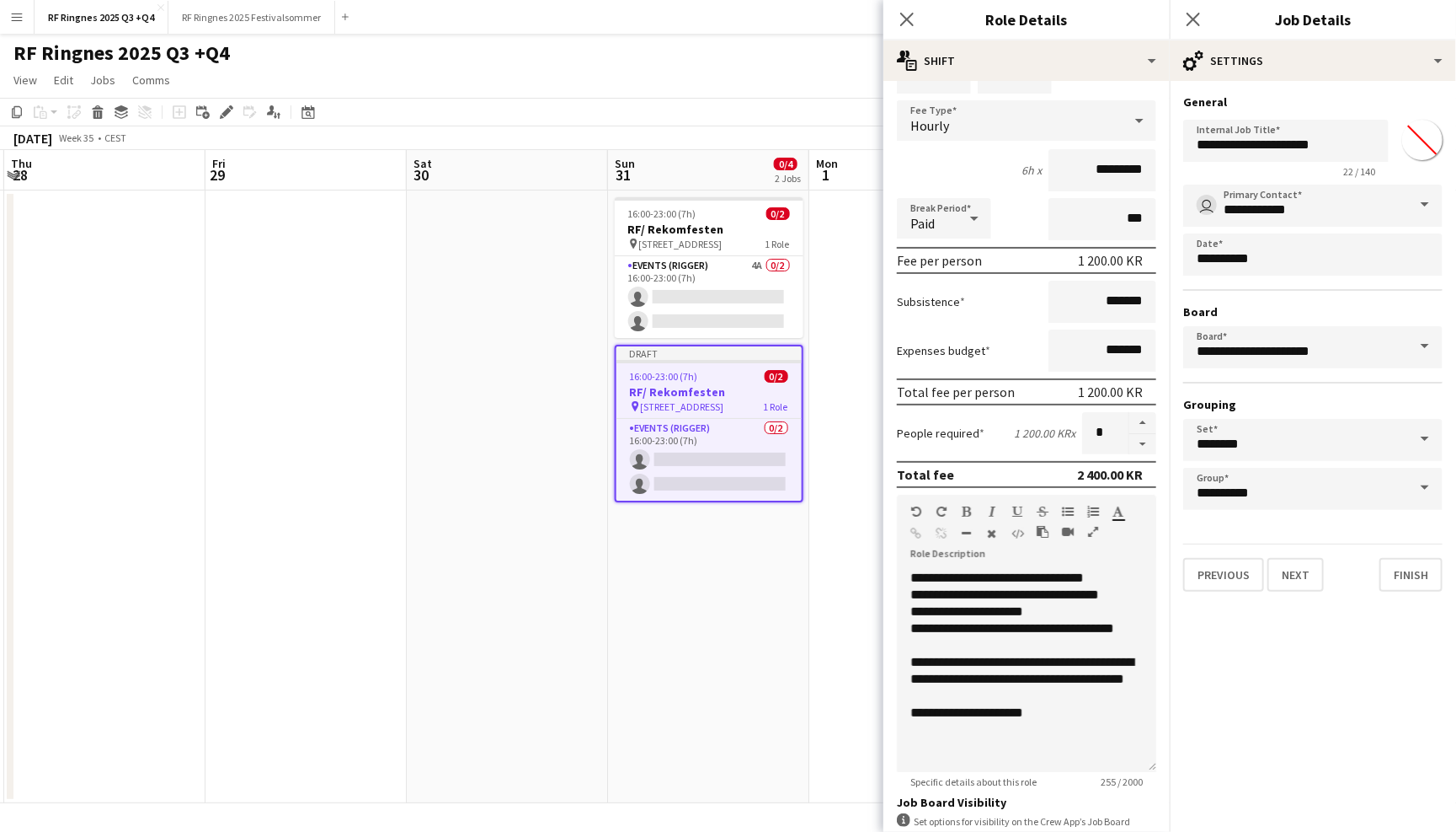
scroll to position [97, 0]
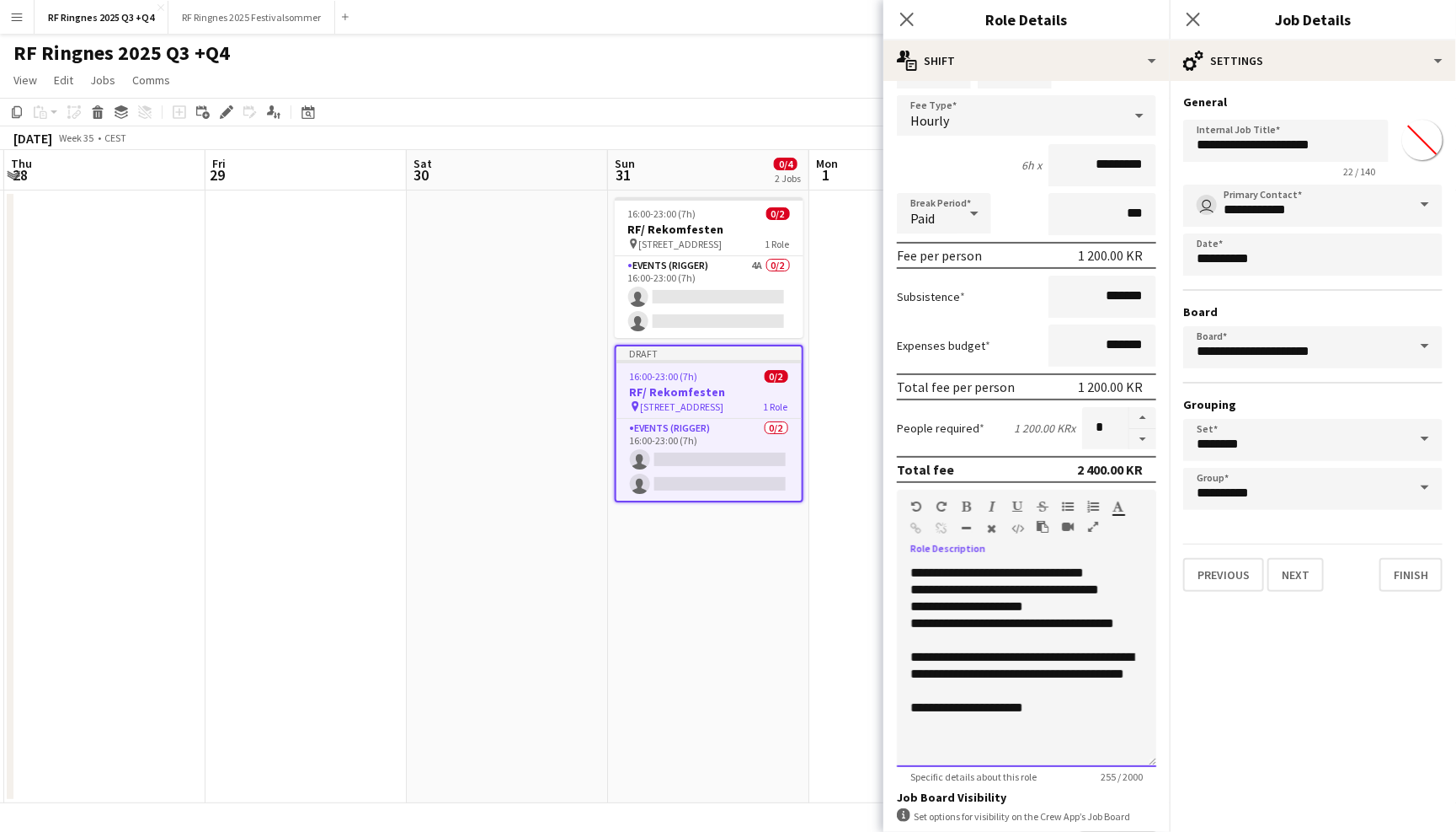
click at [1025, 716] on div "**********" at bounding box center [1026, 708] width 232 height 17
drag, startPoint x: 974, startPoint y: 704, endPoint x: 914, endPoint y: 644, distance: 84.9
click at [914, 649] on div "**********" at bounding box center [1026, 691] width 232 height 84
drag, startPoint x: 1030, startPoint y: 672, endPoint x: 884, endPoint y: 672, distance: 146.0
click at [884, 672] on form "**********" at bounding box center [1027, 521] width 287 height 1048
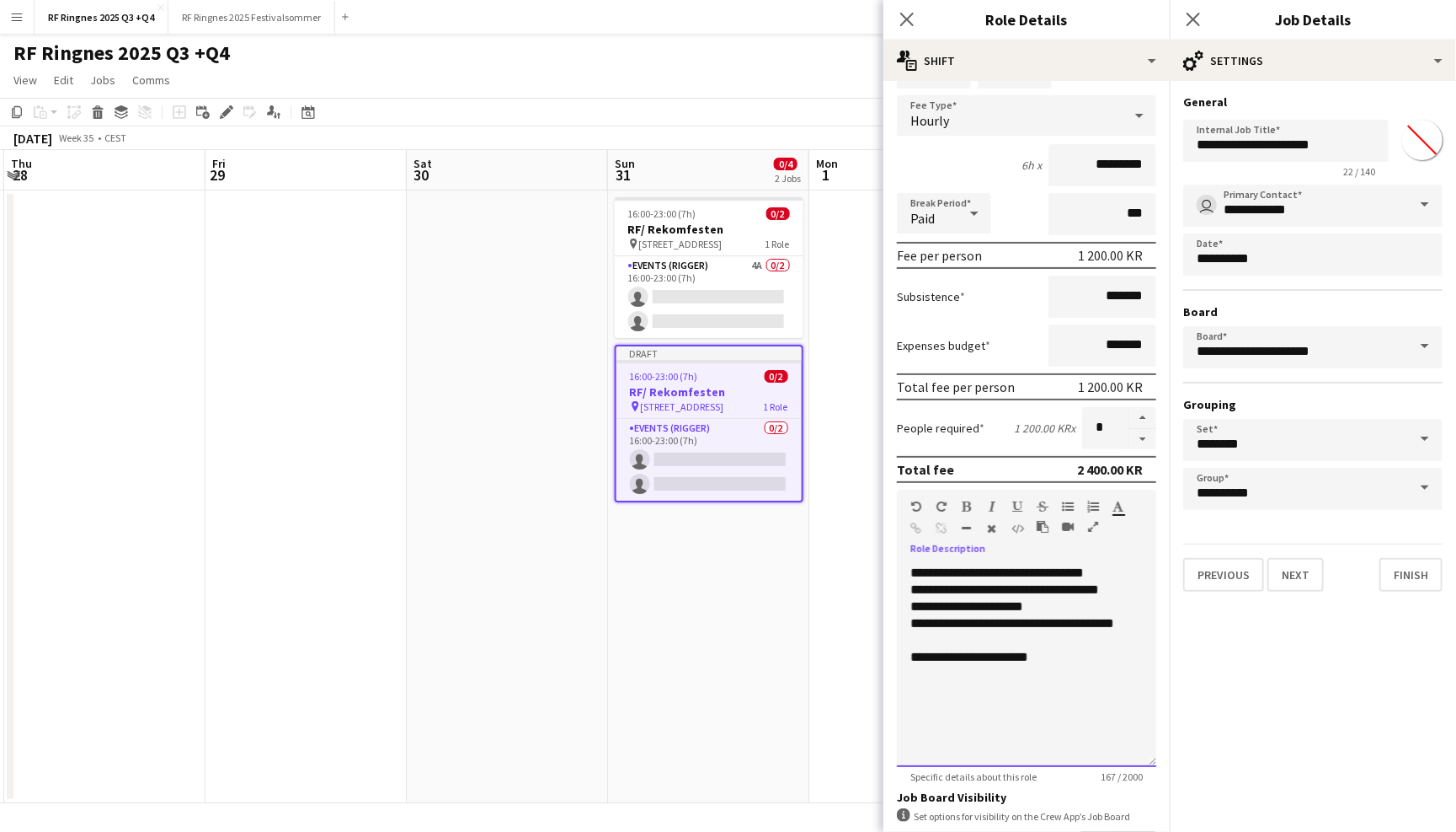
drag, startPoint x: 987, startPoint y: 734, endPoint x: 939, endPoint y: 698, distance: 60.0
click at [939, 698] on div "**********" at bounding box center [1027, 666] width 259 height 203
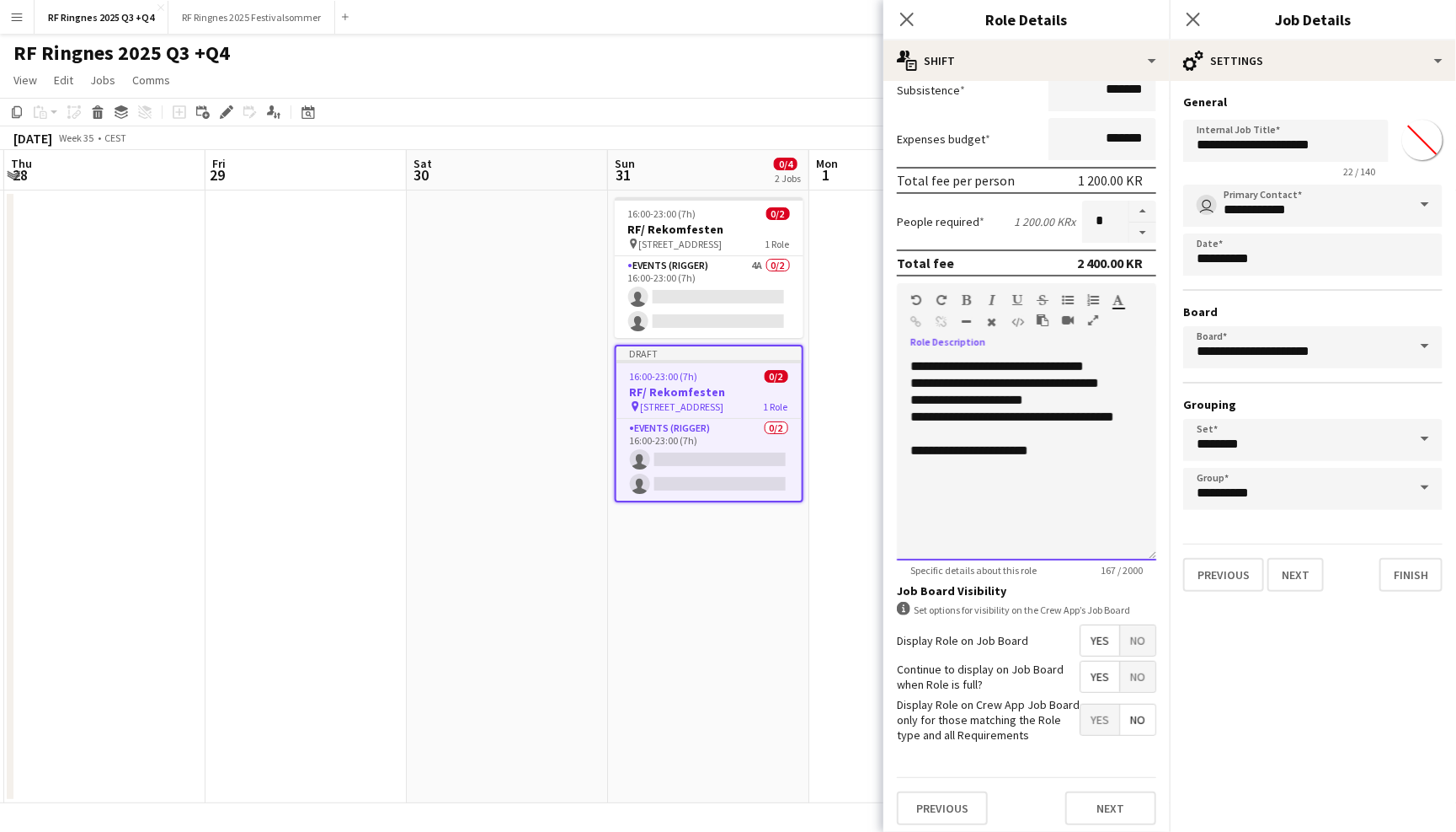
scroll to position [0, 0]
click at [1120, 791] on button "Next" at bounding box center [1110, 808] width 91 height 34
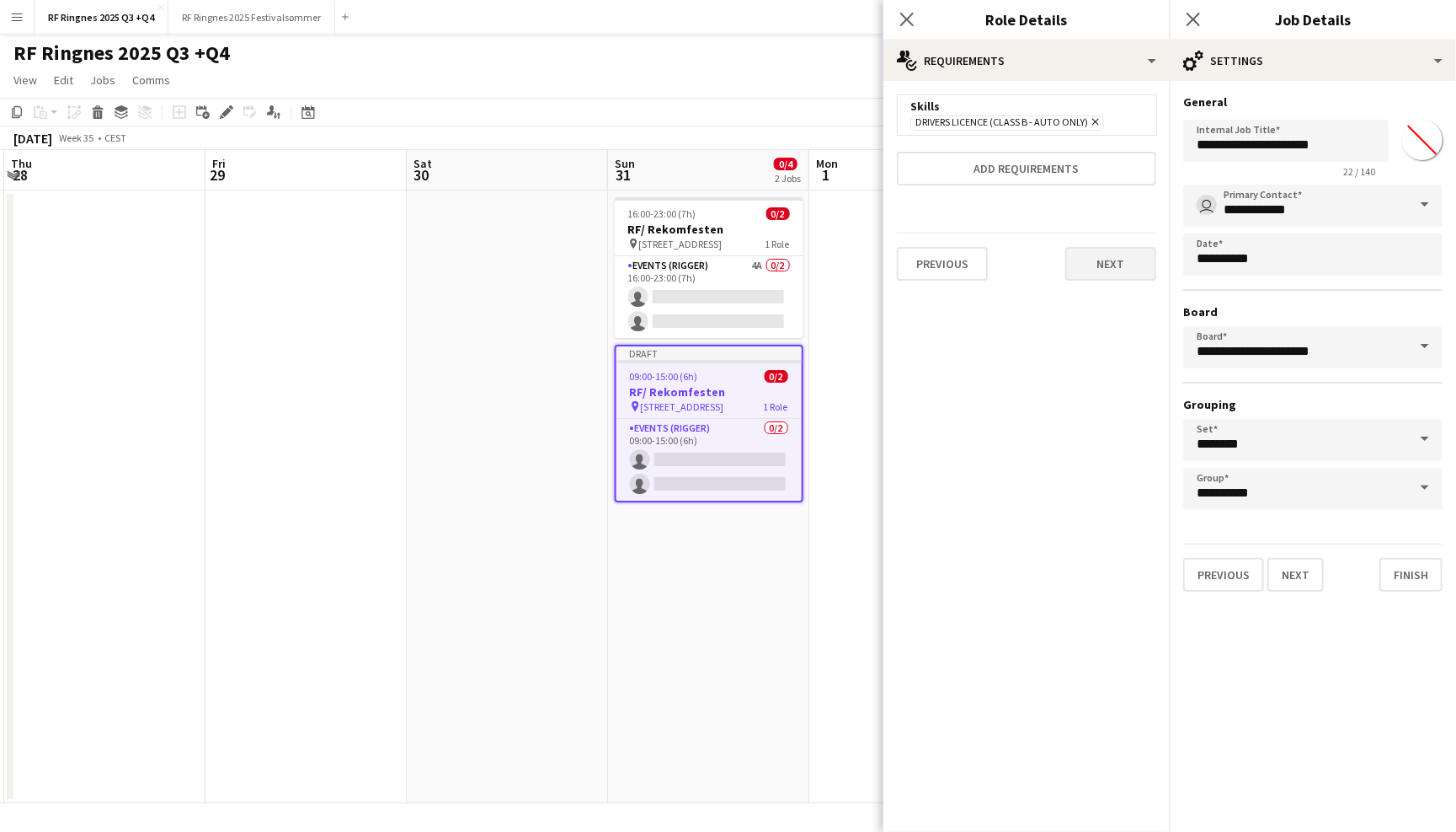
click at [1100, 256] on button "Next" at bounding box center [1110, 263] width 91 height 34
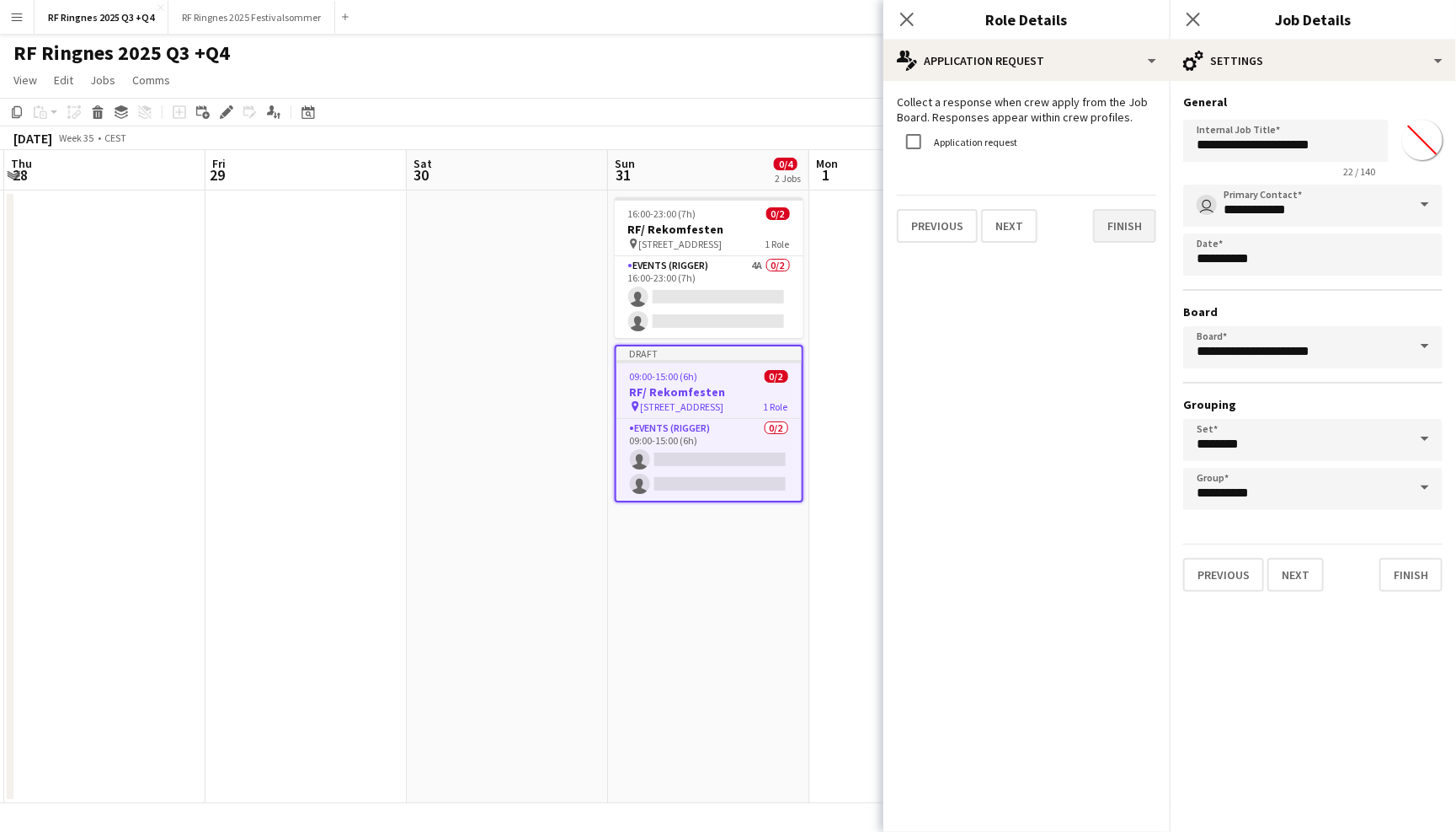
click at [1115, 231] on button "Finish" at bounding box center [1125, 226] width 63 height 34
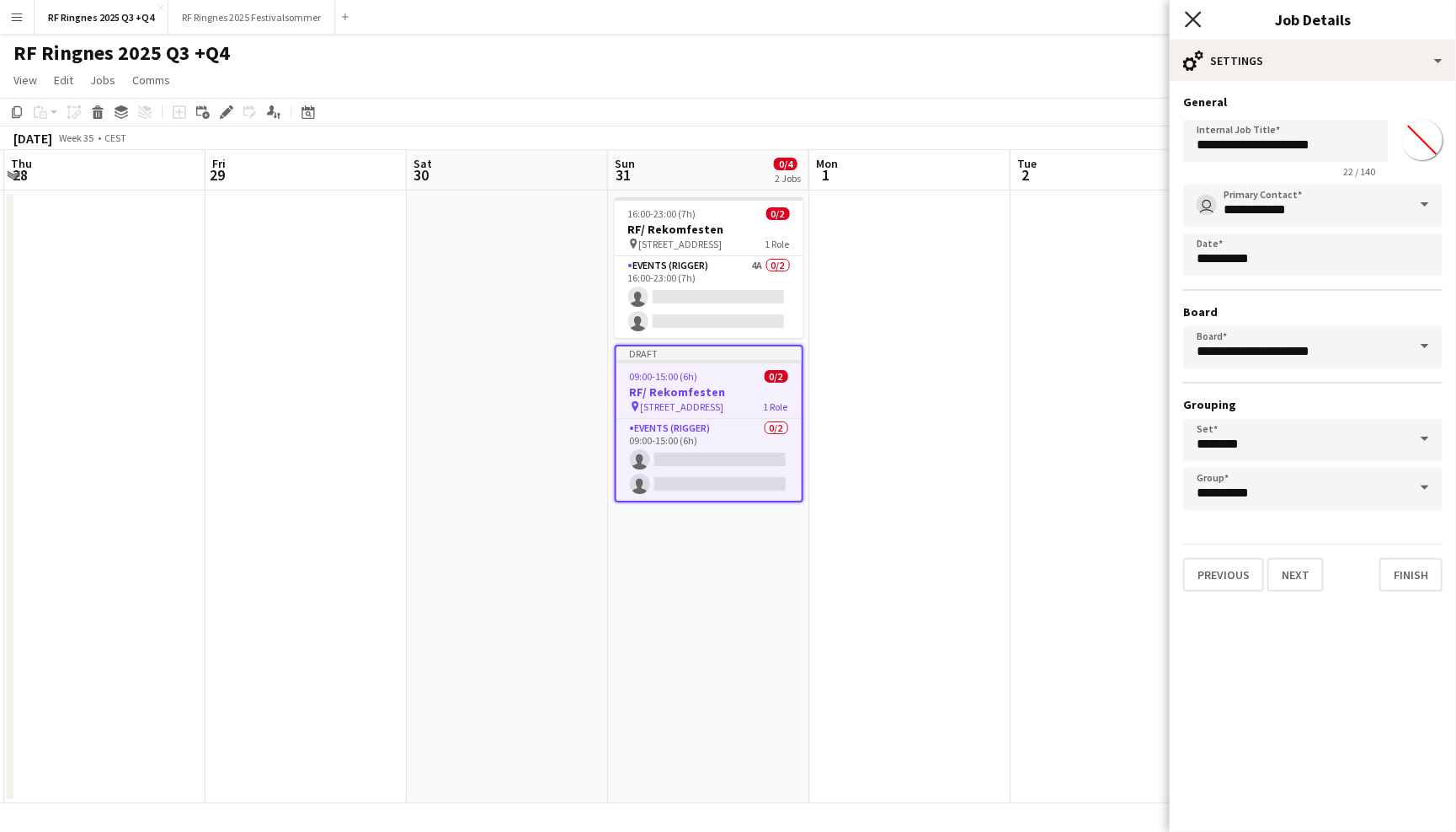
click at [1186, 25] on icon at bounding box center [1193, 19] width 16 height 16
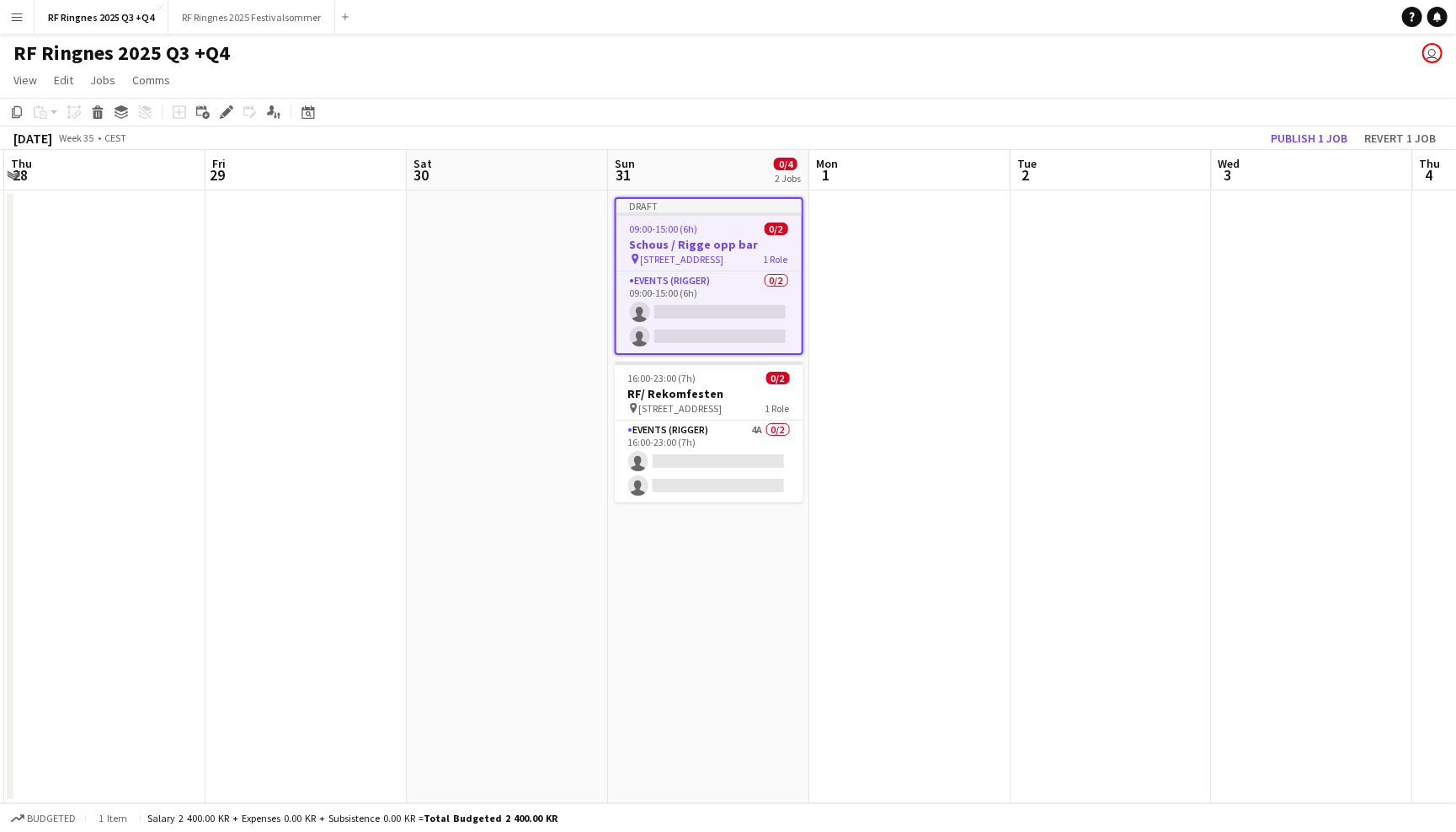
click at [1165, 55] on div "RF Ringnes 2025 Q3 +Q4 user" at bounding box center [728, 49] width 1456 height 32
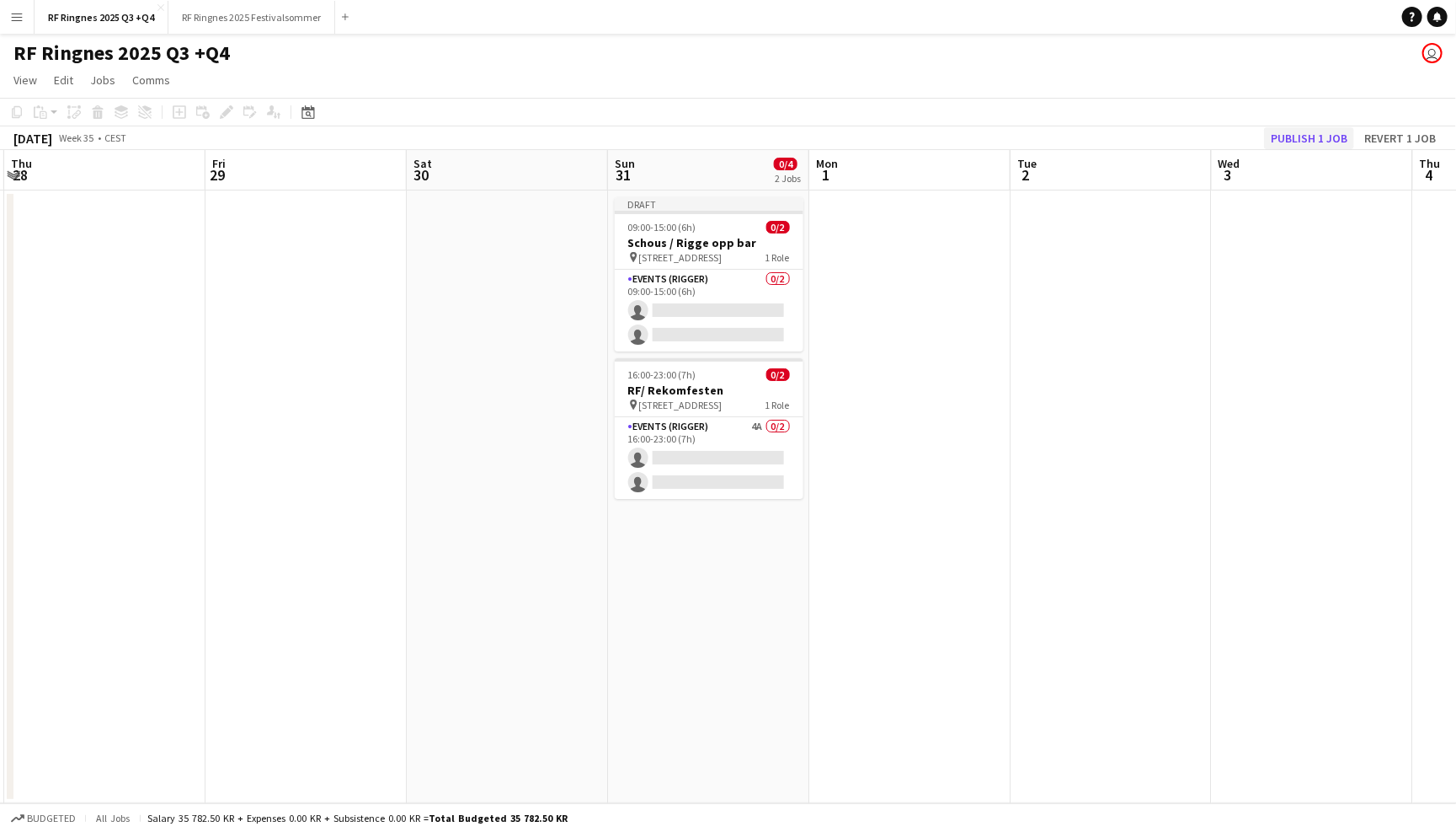
click at [1327, 128] on button "Publish 1 job" at bounding box center [1309, 137] width 91 height 21
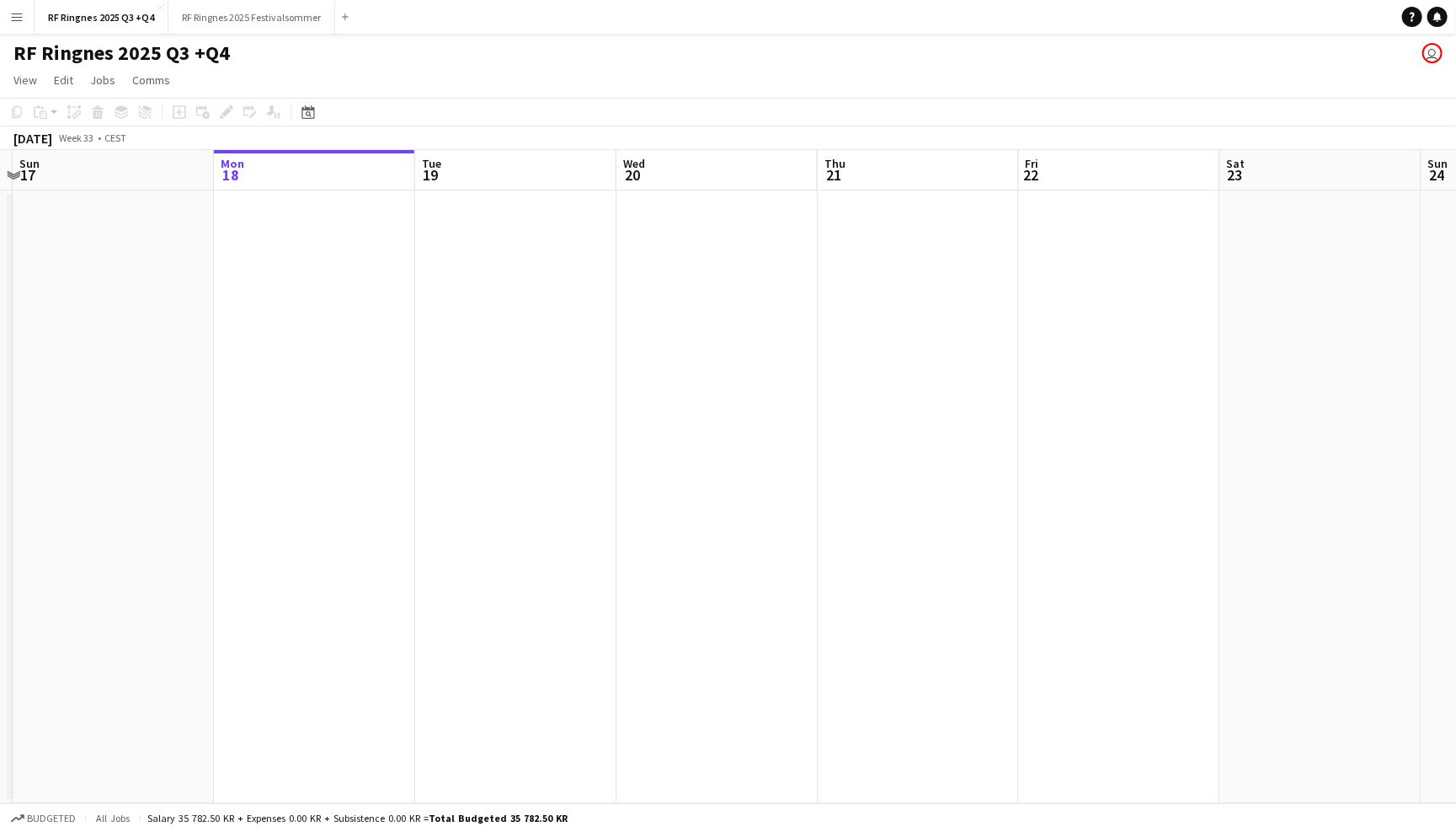
scroll to position [0, 758]
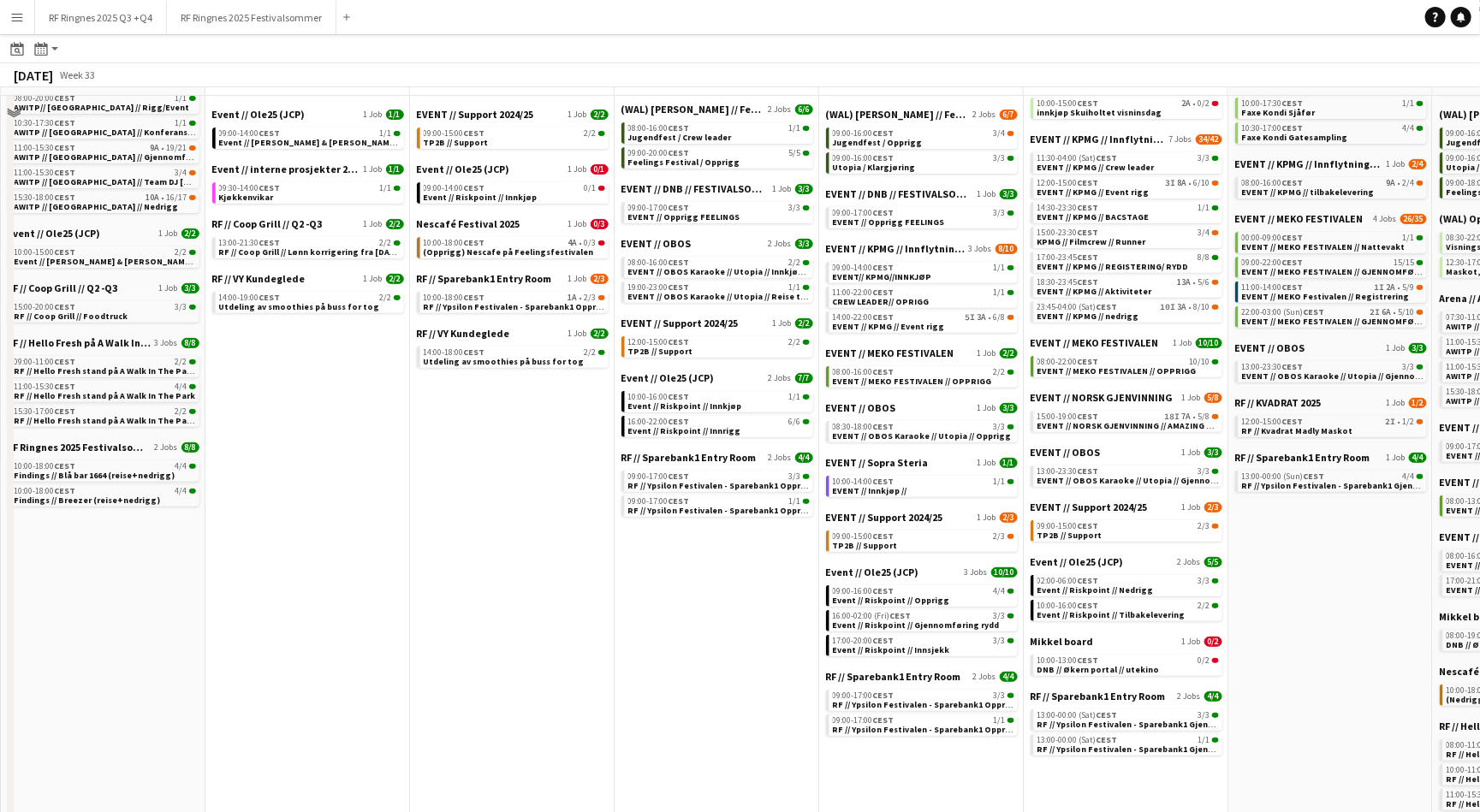
scroll to position [298, 0]
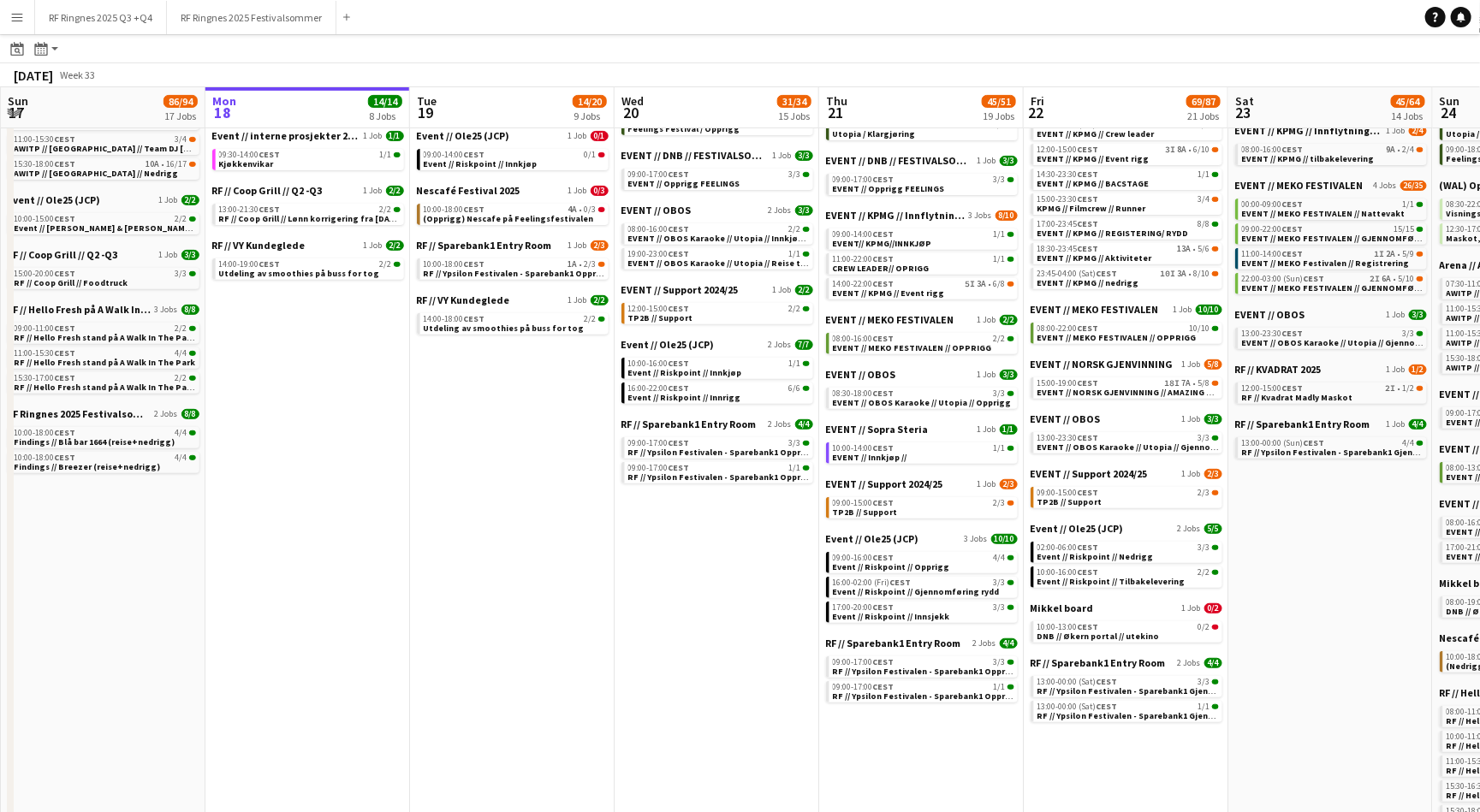
click at [984, 653] on app-calendar-brief-board "RF // Sparebank1 Entry Room 2 Jobs 4/4 09:00-17:00 CEST 3/3 RF // Ypsilon Festi…" at bounding box center [922, 669] width 192 height 65
click at [978, 666] on span "RF // Ypsilon Festivalen - Sparebank1 Opprigg" at bounding box center [927, 672] width 188 height 11
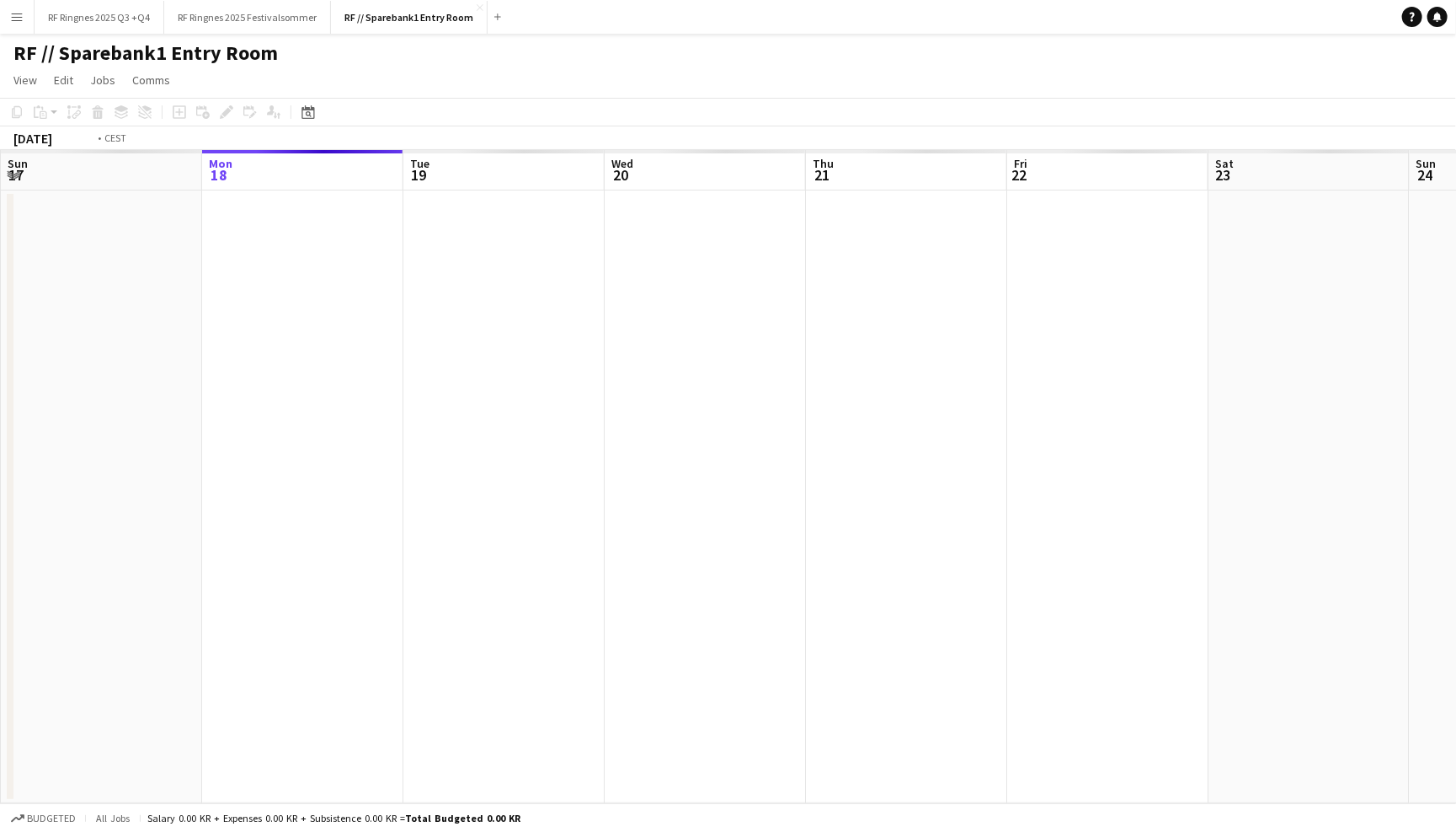
scroll to position [0, 577]
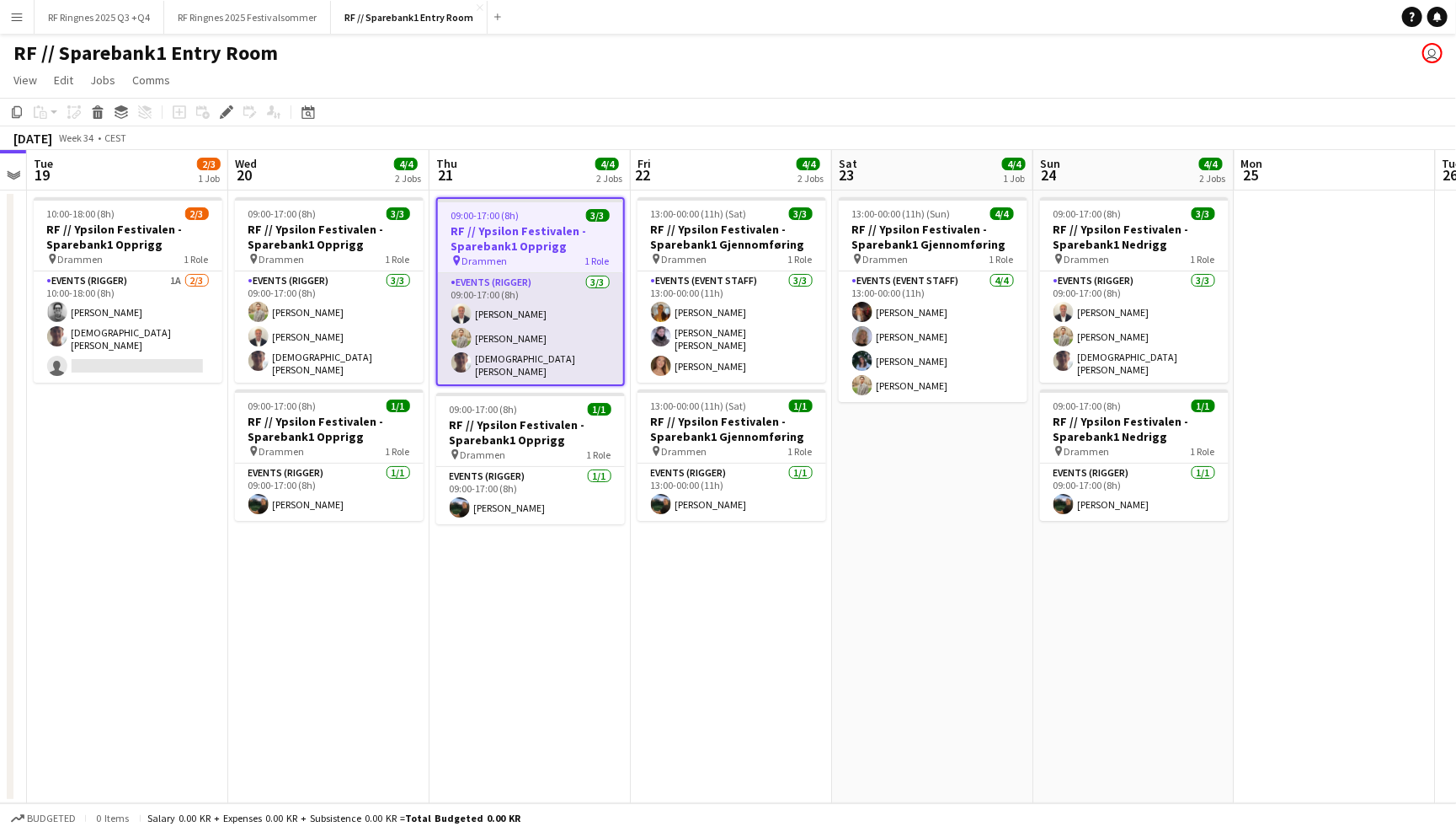
click at [565, 327] on app-card-role "Events (Rigger) 3/3 09:00-17:00 (8h) Henrik Jåsund Alex Øyen Christian Tohje" at bounding box center [530, 328] width 186 height 111
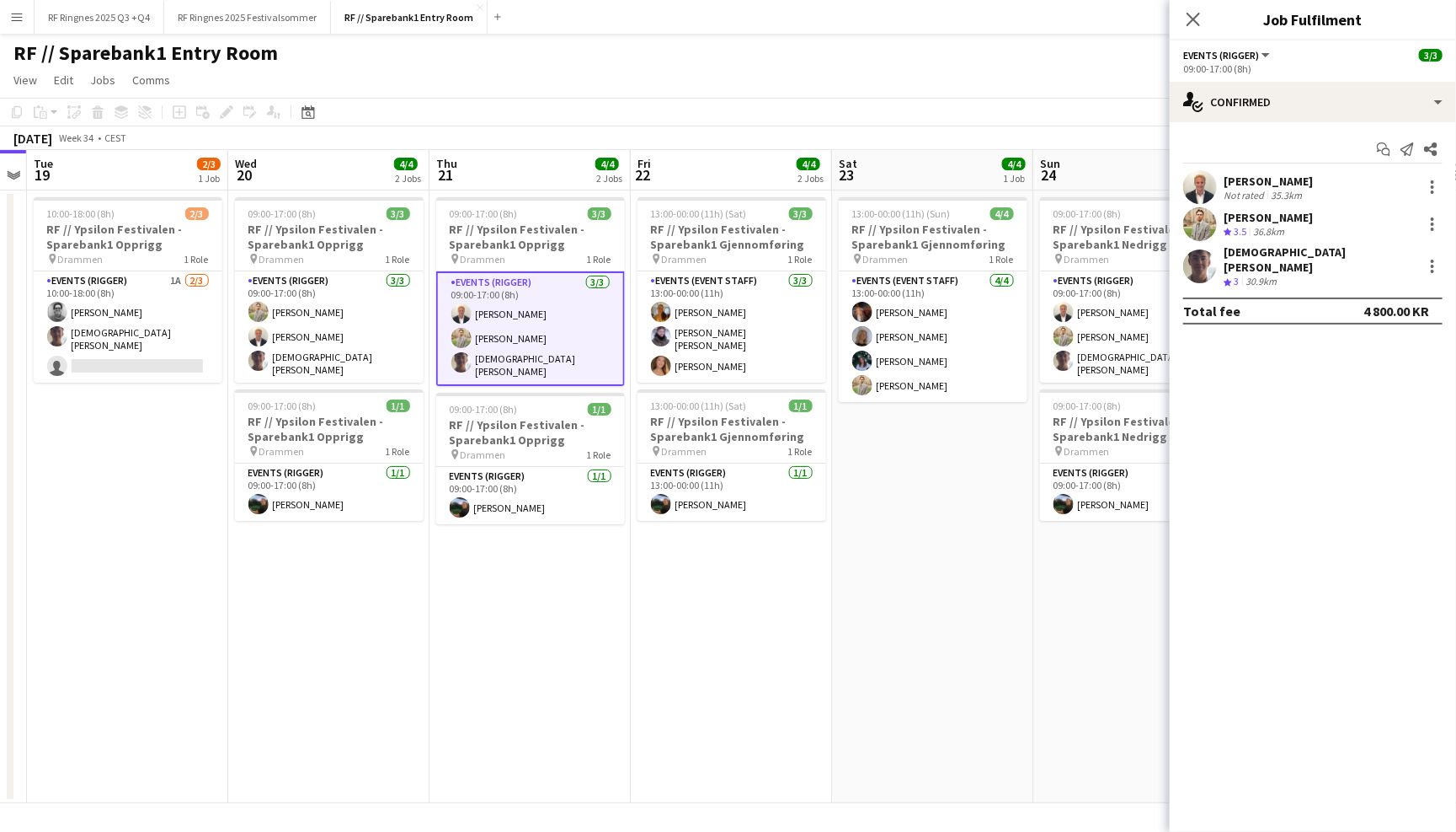
click at [1209, 216] on app-user-avatar at bounding box center [1200, 224] width 34 height 34
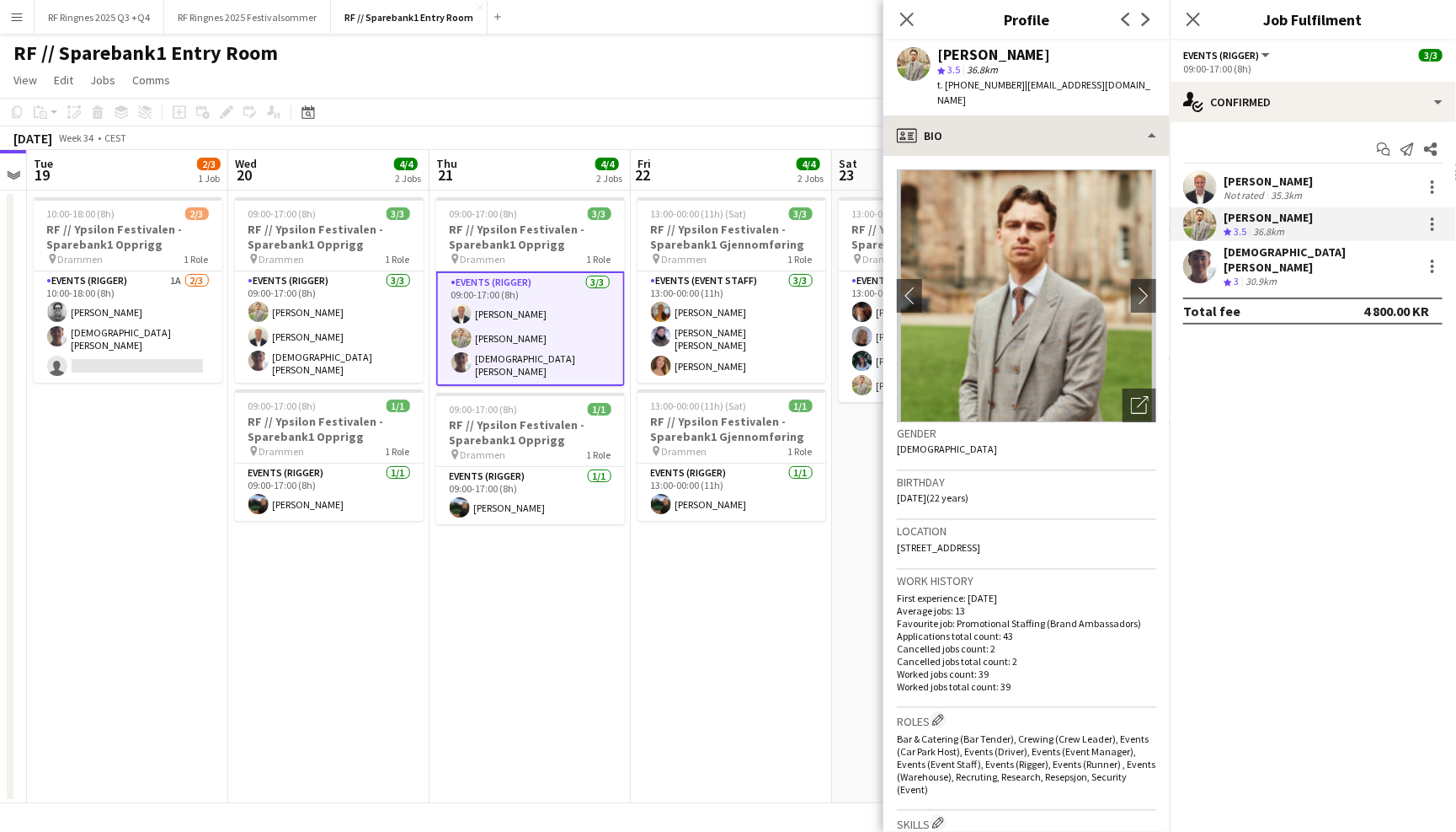
scroll to position [0, 0]
click at [1141, 287] on app-icon "chevron-right" at bounding box center [1144, 295] width 26 height 18
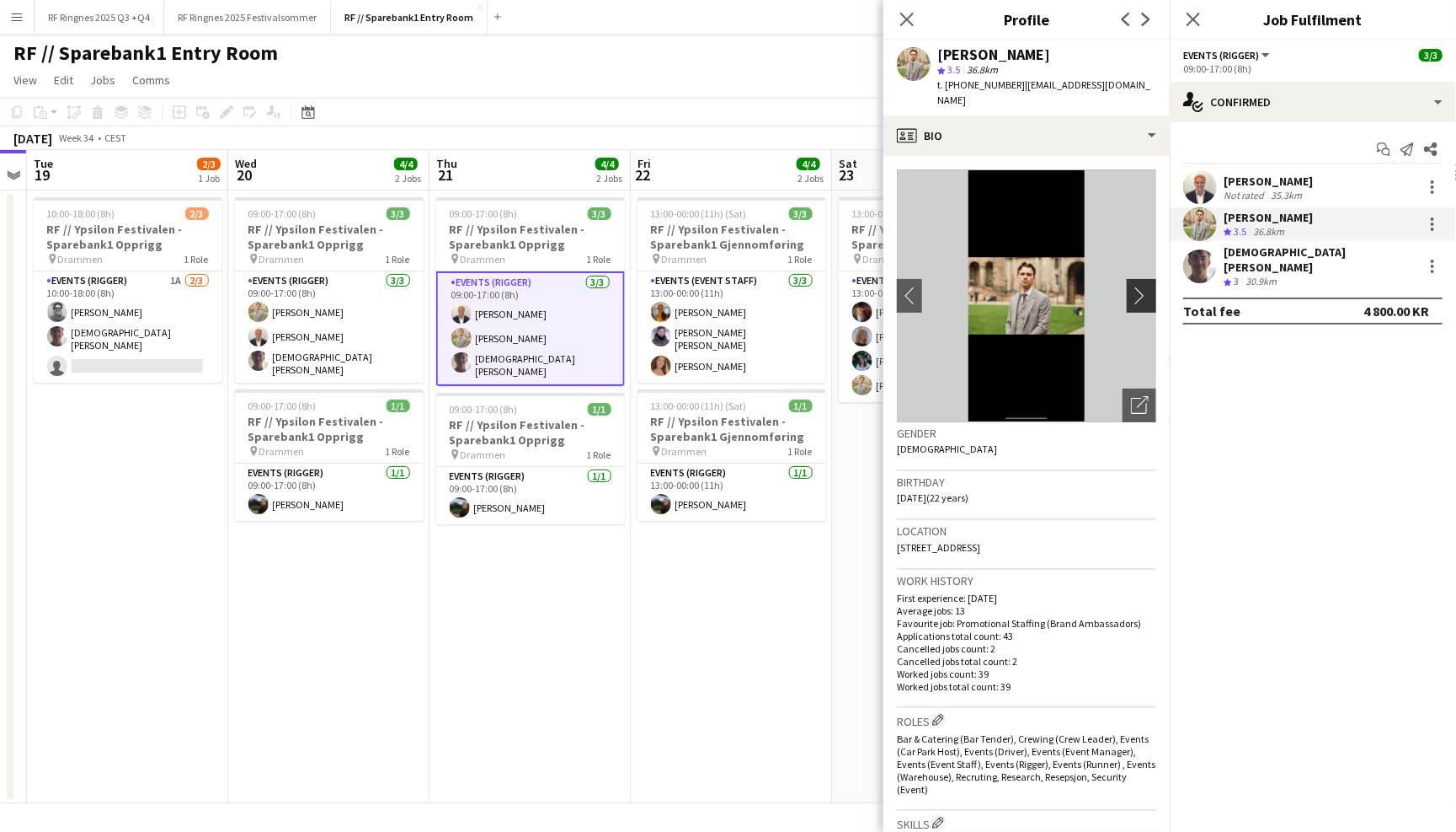
click at [1143, 287] on app-icon "chevron-right" at bounding box center [1144, 295] width 26 height 18
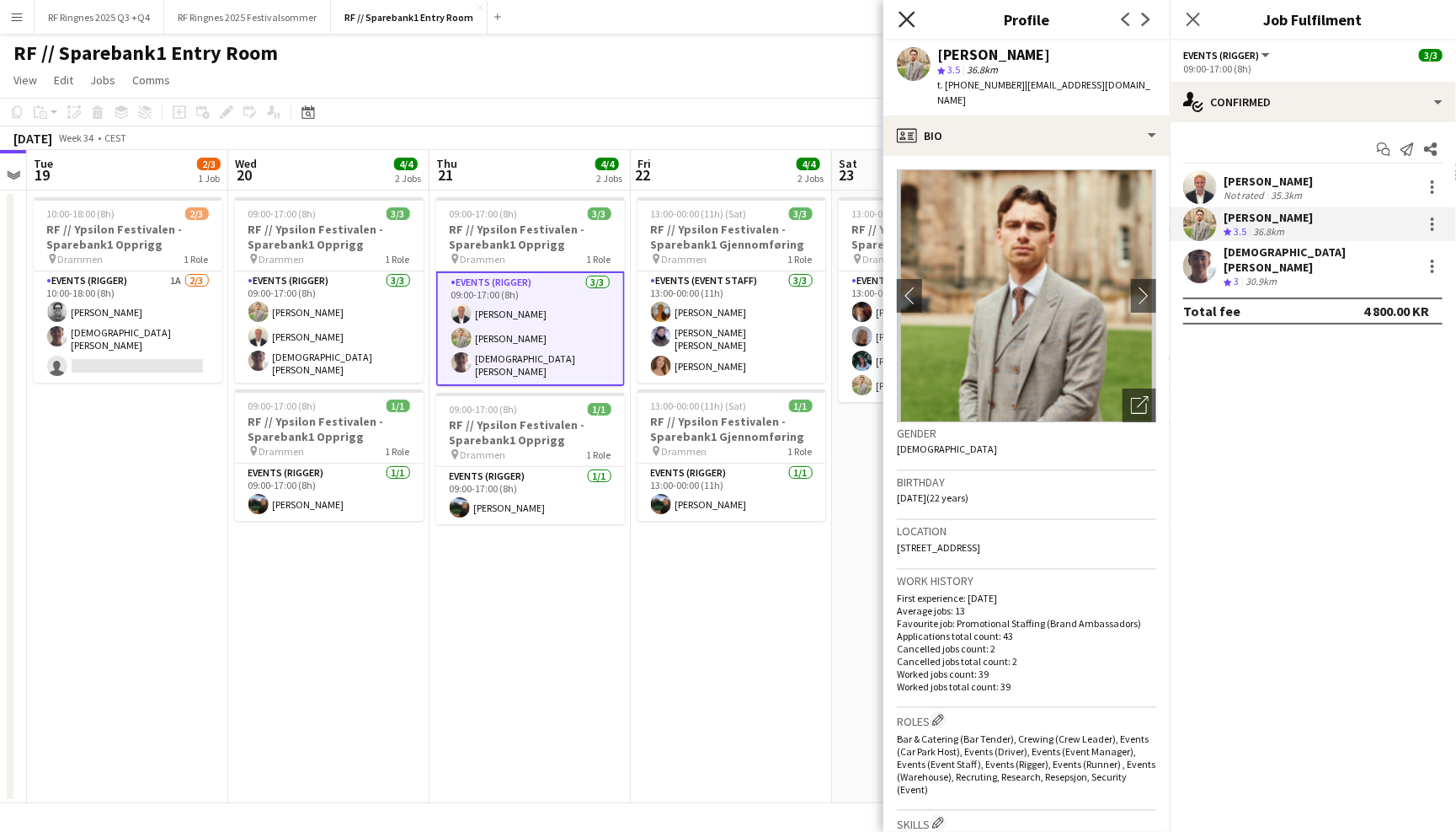
click at [905, 16] on icon at bounding box center [906, 19] width 16 height 16
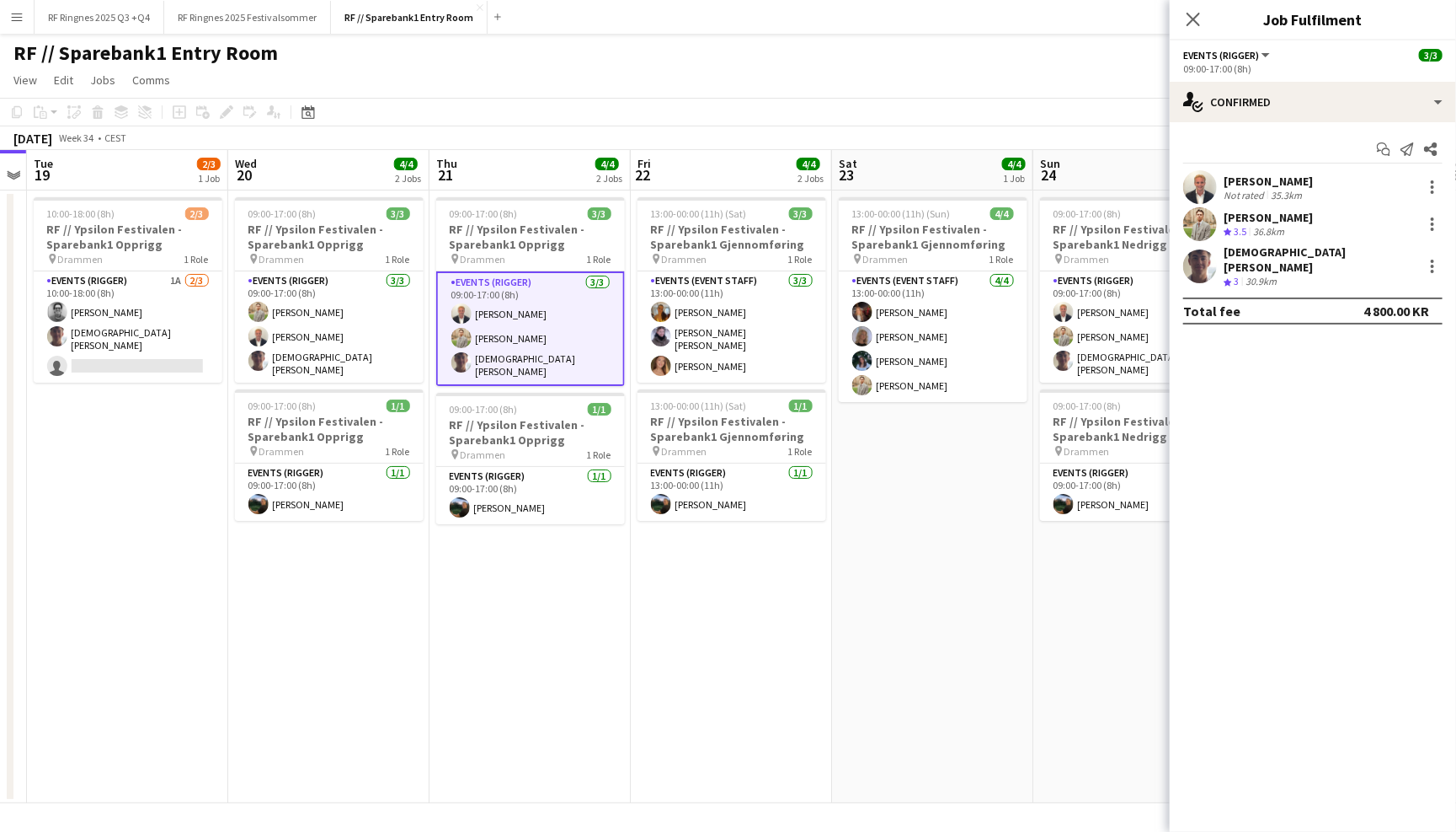
click at [894, 36] on div "RF // Sparebank1 Entry Room user" at bounding box center [728, 49] width 1456 height 32
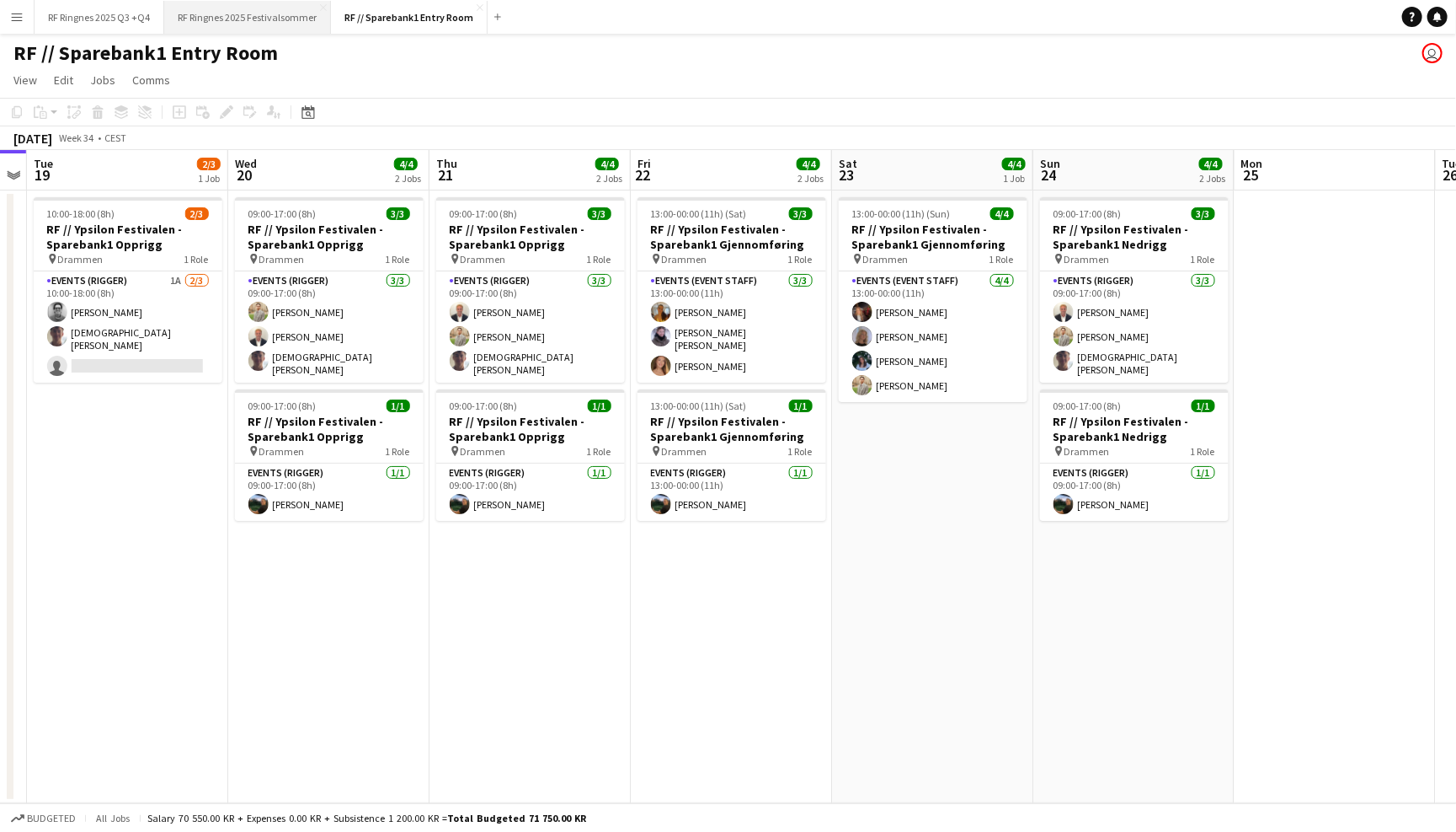
click at [298, 24] on button "RF Ringnes 2025 Festivalsommer Close" at bounding box center [247, 17] width 167 height 33
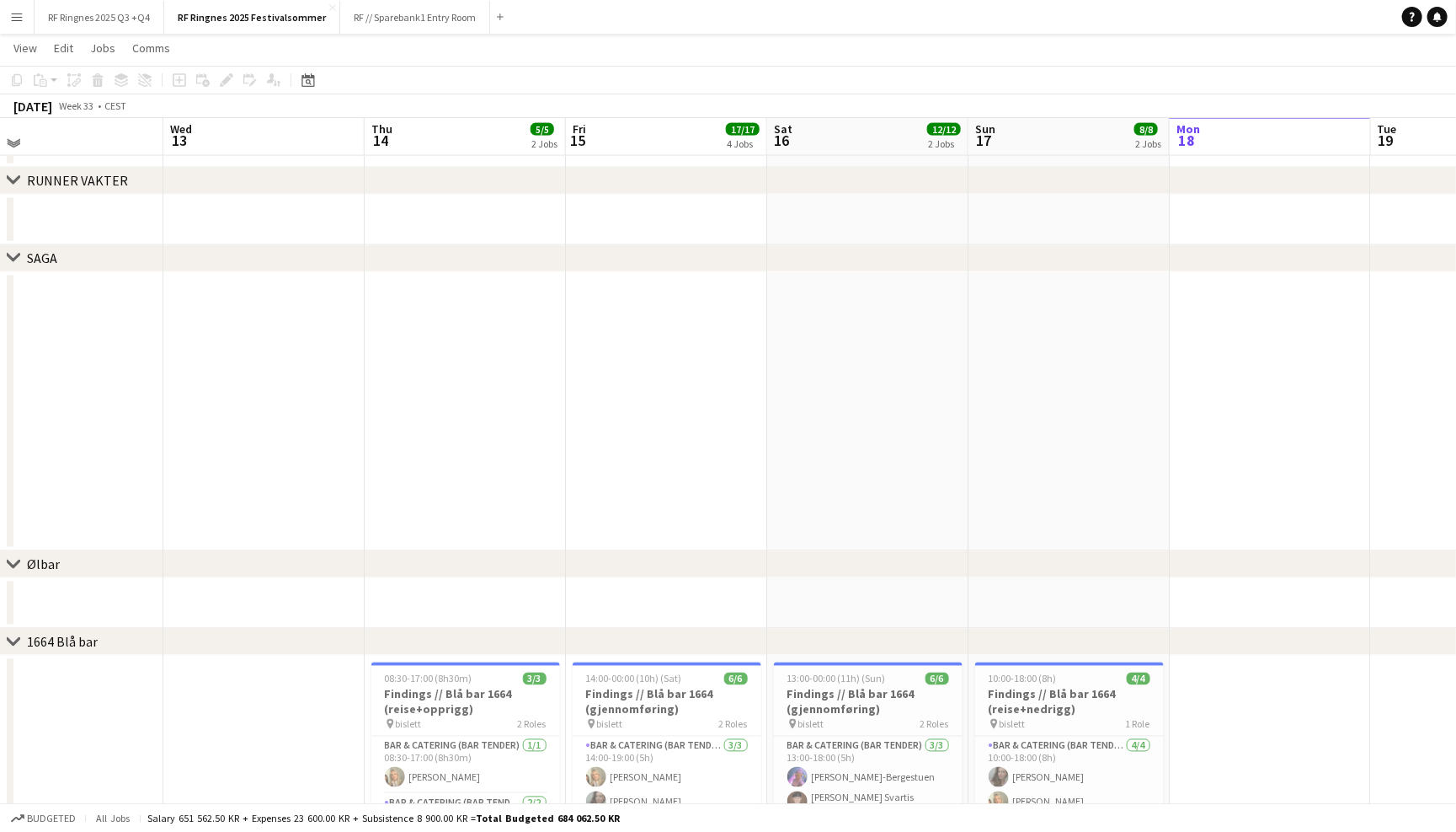
scroll to position [1435, 0]
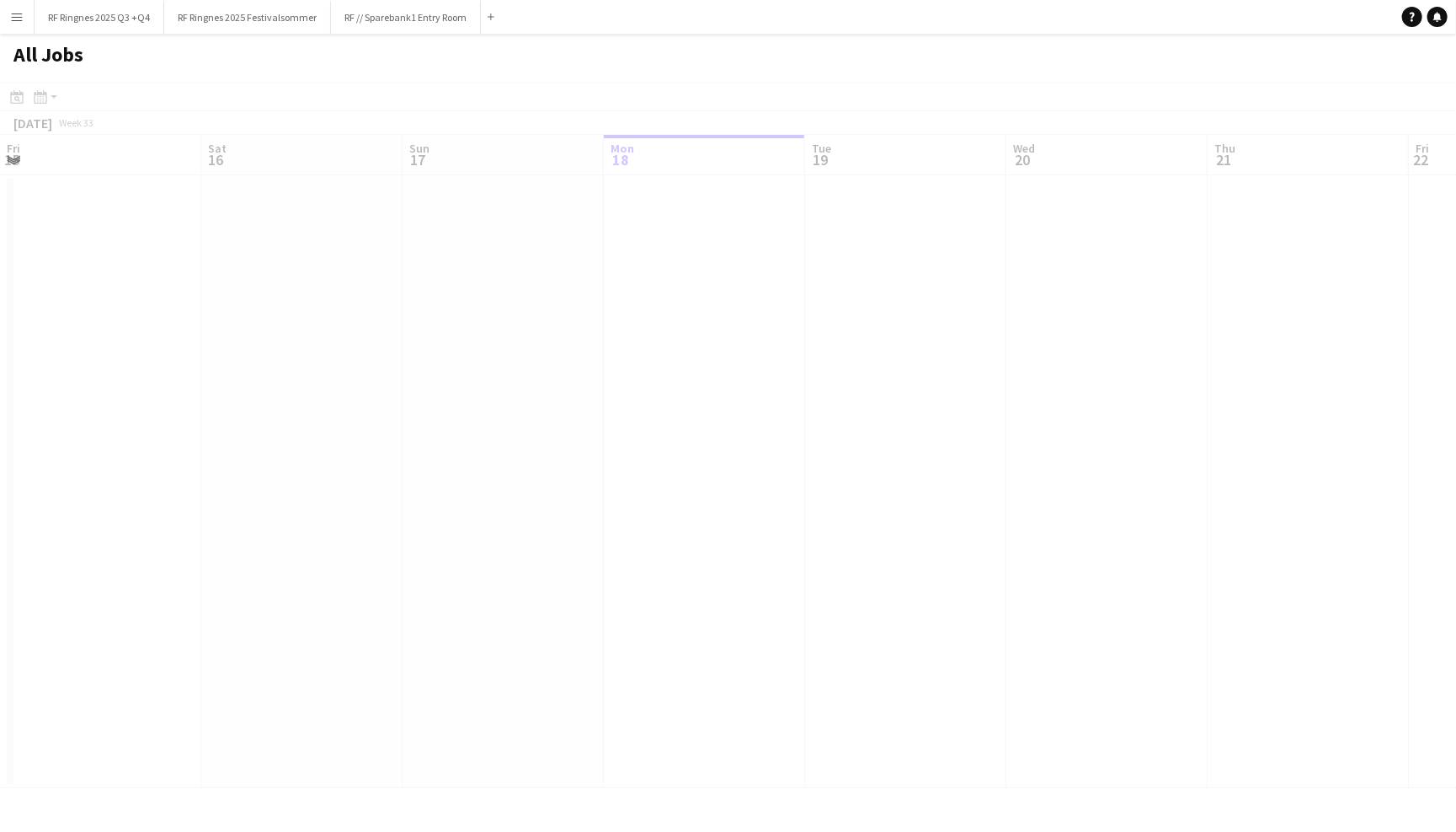
scroll to position [0, 401]
